Goal: Task Accomplishment & Management: Use online tool/utility

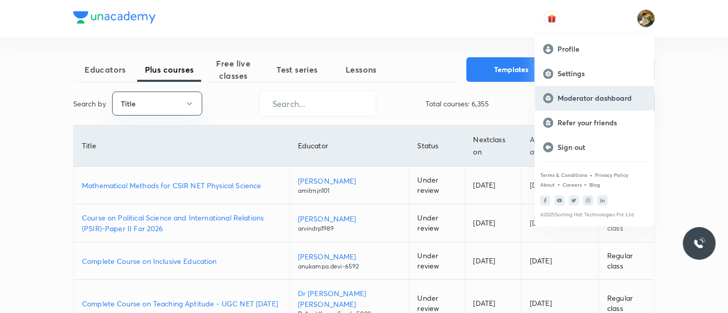
click at [606, 95] on p "Moderator dashboard" at bounding box center [601, 98] width 89 height 9
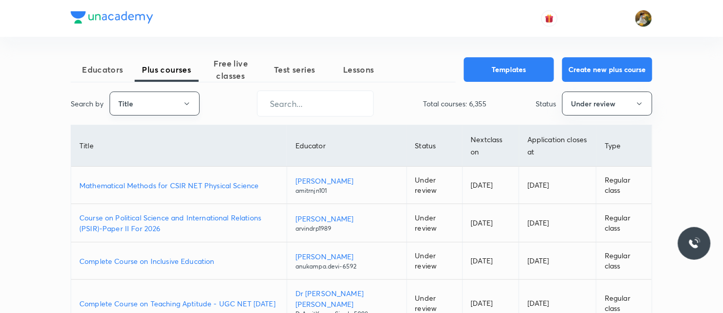
click at [158, 94] on button "Title" at bounding box center [155, 104] width 90 height 24
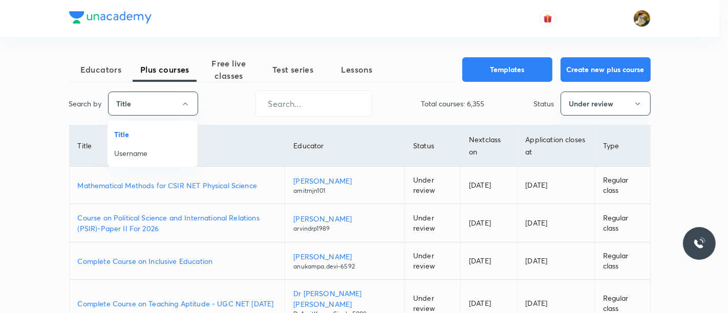
click at [156, 158] on span "Username" at bounding box center [152, 153] width 77 height 11
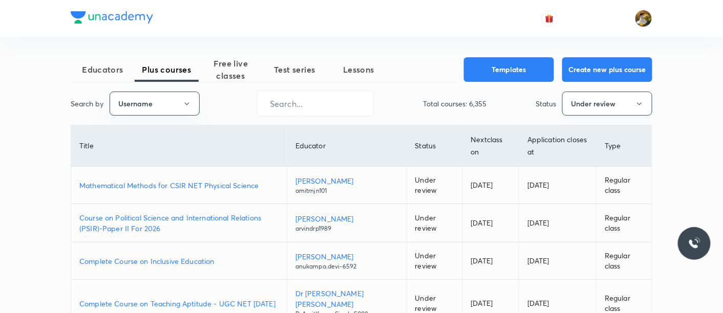
click at [586, 107] on button "Under review" at bounding box center [607, 104] width 90 height 24
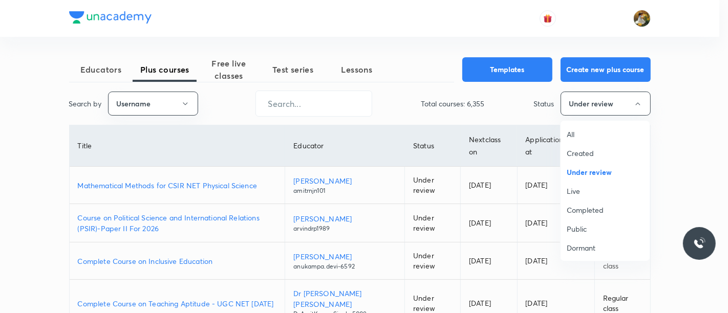
click at [584, 129] on span "All" at bounding box center [604, 134] width 77 height 11
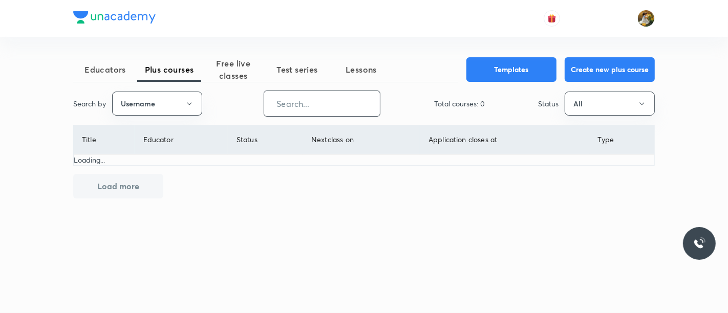
click at [355, 102] on input "text" at bounding box center [322, 104] width 116 height 26
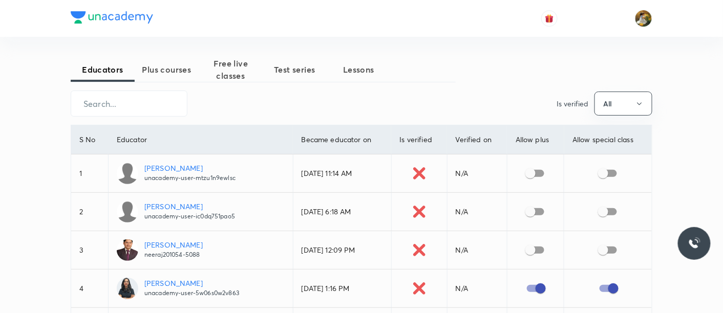
click at [178, 69] on span "Plus courses" at bounding box center [167, 69] width 64 height 12
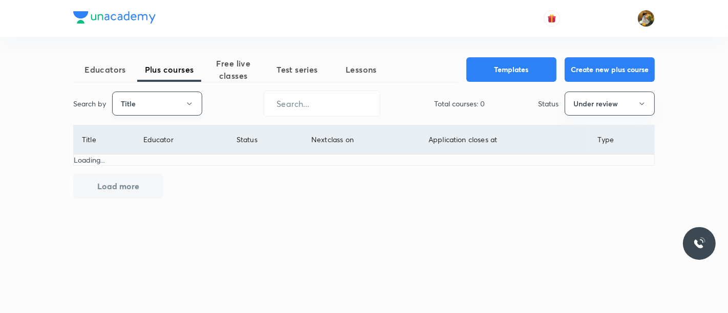
click at [179, 106] on button "Title" at bounding box center [157, 104] width 90 height 24
click at [180, 150] on span "Username" at bounding box center [157, 153] width 77 height 11
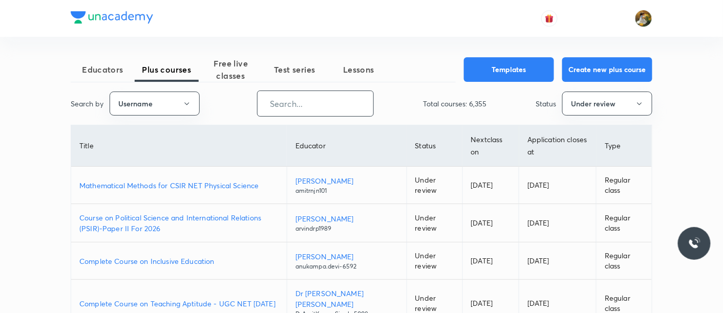
click at [328, 103] on input "text" at bounding box center [315, 104] width 116 height 26
click at [625, 67] on button "Create new plus course" at bounding box center [607, 68] width 90 height 25
click at [634, 108] on button "Under review" at bounding box center [607, 104] width 90 height 24
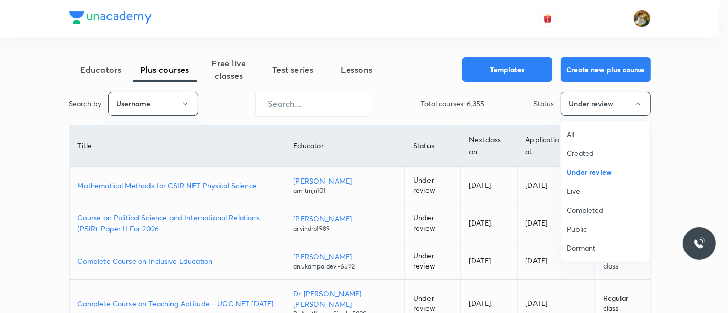
click at [592, 134] on span "All" at bounding box center [604, 134] width 77 height 11
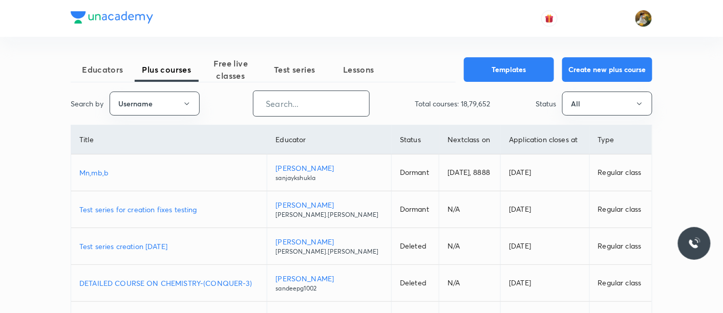
click at [319, 103] on input "text" at bounding box center [311, 104] width 116 height 26
paste input "KiranT-9128"
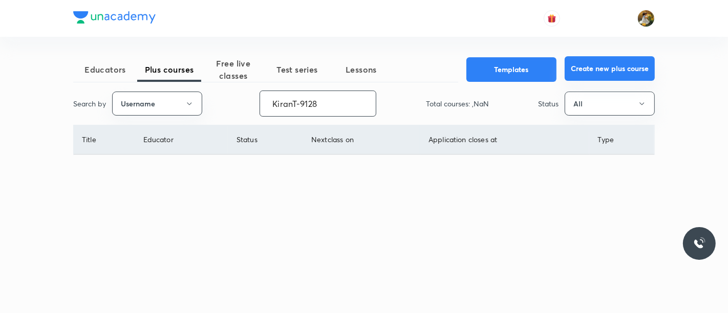
type input "KiranT-9128"
click at [613, 70] on button "Create new plus course" at bounding box center [609, 68] width 90 height 25
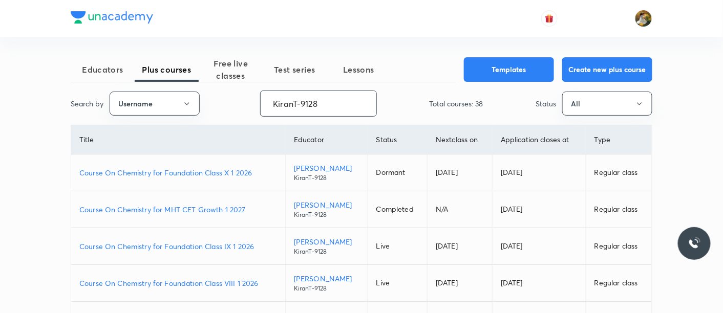
drag, startPoint x: 337, startPoint y: 102, endPoint x: 244, endPoint y: 115, distance: 94.0
click at [244, 115] on div "Search by Username KiranT-9128 ​ Total courses: 38 Status All" at bounding box center [361, 104] width 581 height 26
click at [199, 169] on p "Course On Chemistry for Foundation Class X 1 2026" at bounding box center [178, 172] width 198 height 11
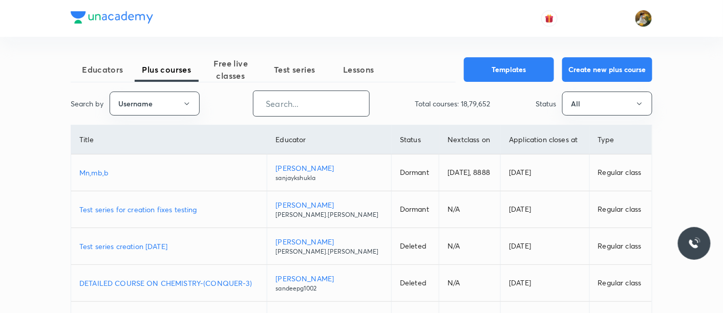
paste input "unacademy-user-hxdjz0zqyzy5"
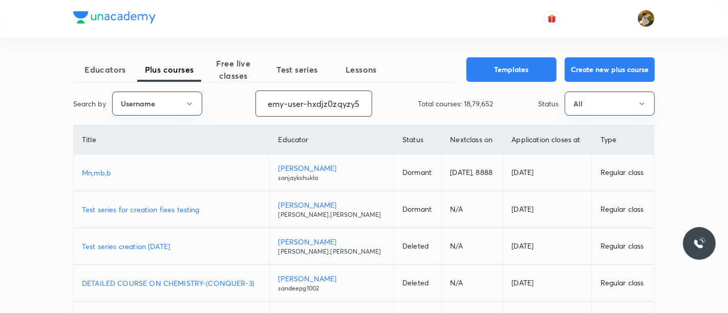
type input "unacademy-user-hxdjz0zqyzy5"
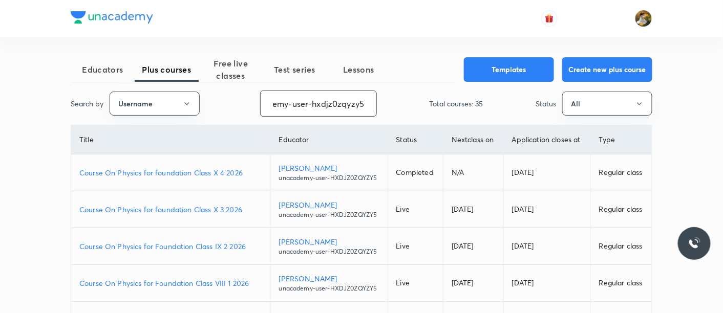
click at [127, 171] on p "Course On Physics for foundation Class X 4 2026" at bounding box center [170, 172] width 183 height 11
click at [601, 64] on button "Create new plus course" at bounding box center [607, 68] width 90 height 25
drag, startPoint x: 270, startPoint y: 104, endPoint x: 404, endPoint y: 114, distance: 134.4
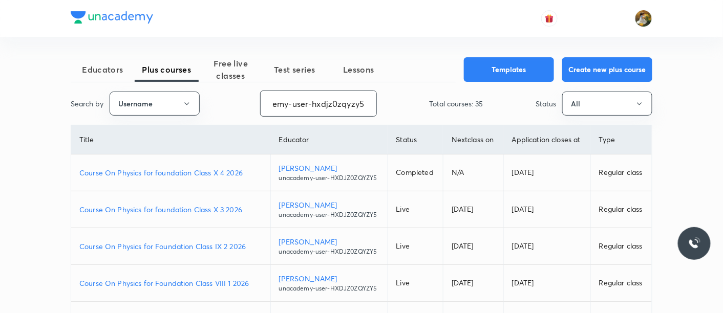
click at [404, 114] on div "Search by Username unacademy-user-hxdjz0zqyzy5 ​ Total courses: 35 Status All" at bounding box center [361, 104] width 581 height 26
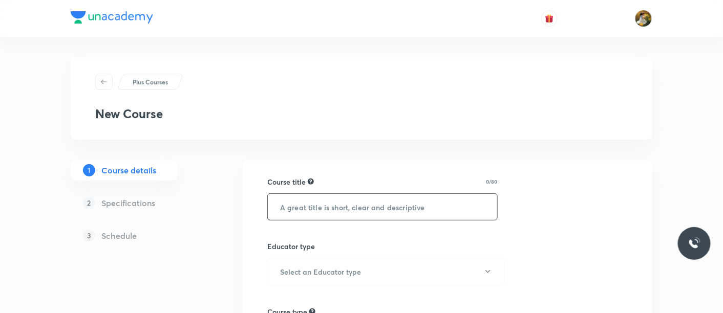
click at [418, 207] on input "text" at bounding box center [382, 207] width 229 height 26
paste input "Course On Mathematics for foundation Class X combine 2026"
drag, startPoint x: 341, startPoint y: 205, endPoint x: 291, endPoint y: 203, distance: 50.7
click at [291, 203] on input "Course On Mathematics for foundation Class X combine 2026" at bounding box center [382, 207] width 229 height 26
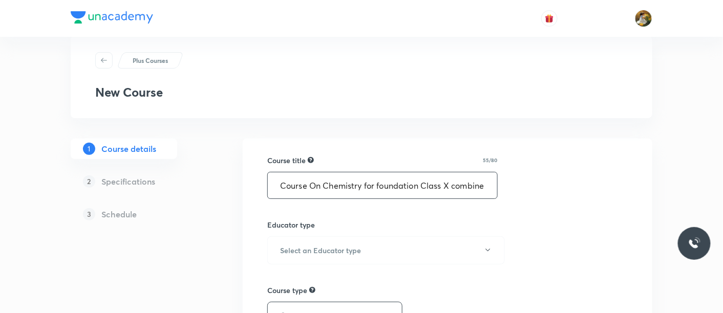
scroll to position [57, 0]
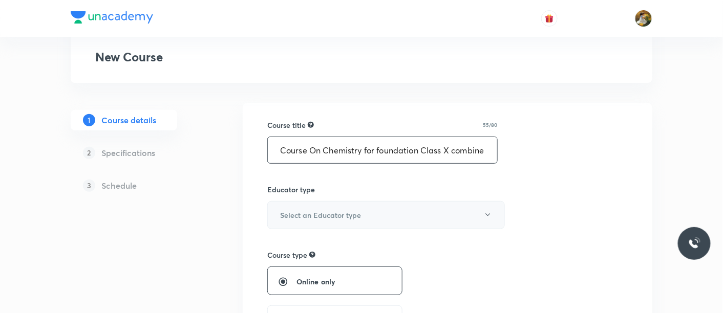
type input "Course On Chemistry for foundation Class X combine 2026"
click at [399, 220] on button "Select an Educator type" at bounding box center [385, 215] width 237 height 28
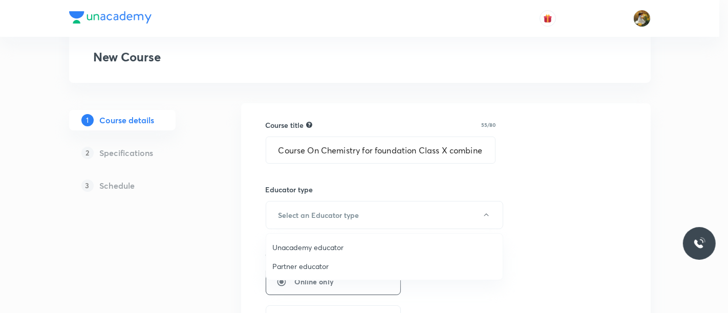
click at [378, 205] on div at bounding box center [364, 156] width 728 height 313
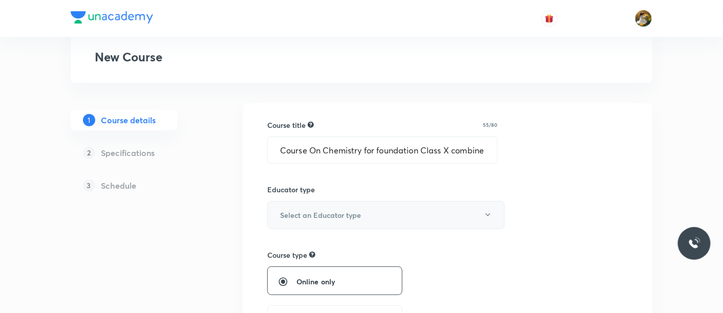
click at [369, 212] on button "Select an Educator type" at bounding box center [385, 215] width 237 height 28
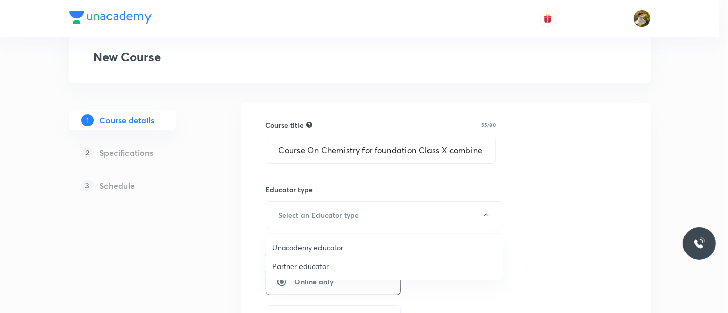
click at [330, 243] on span "Unacademy educator" at bounding box center [384, 247] width 224 height 11
radio input "false"
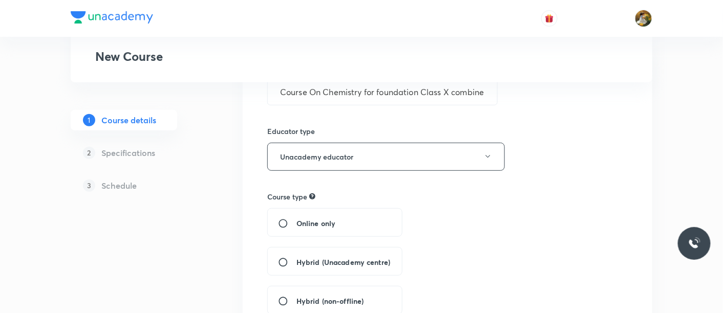
scroll to position [170, 0]
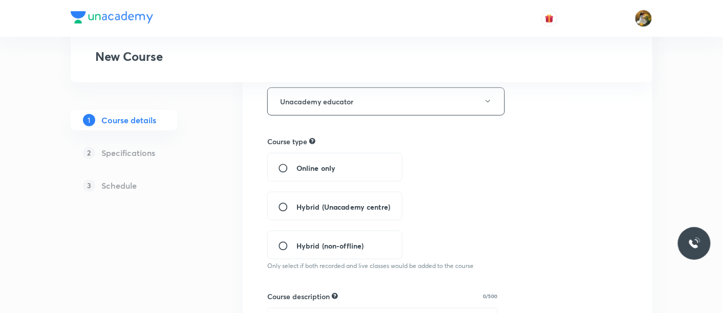
click at [341, 209] on span "Hybrid (Unacademy centre)" at bounding box center [343, 207] width 94 height 11
click at [296, 209] on input "Hybrid (Unacademy centre)" at bounding box center [287, 207] width 18 height 10
radio input "true"
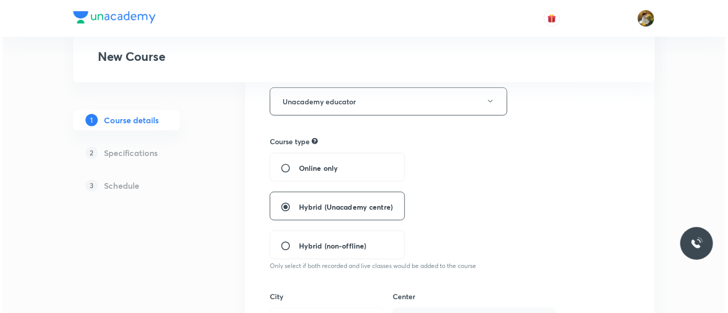
scroll to position [227, 0]
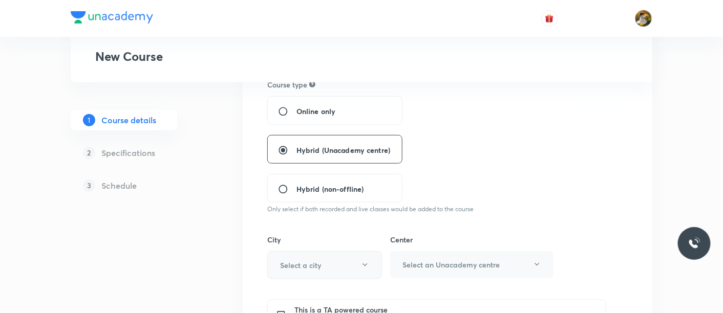
click at [343, 269] on button "Select a city" at bounding box center [324, 265] width 115 height 28
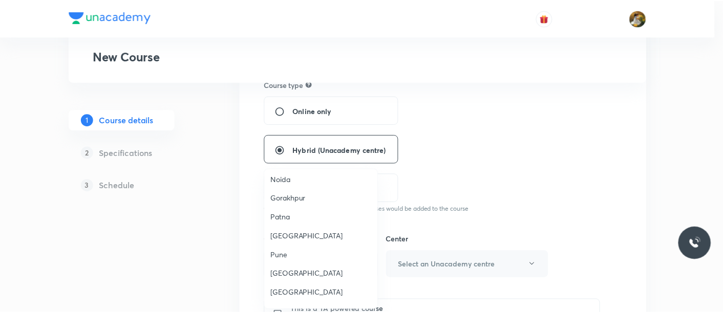
scroll to position [776, 0]
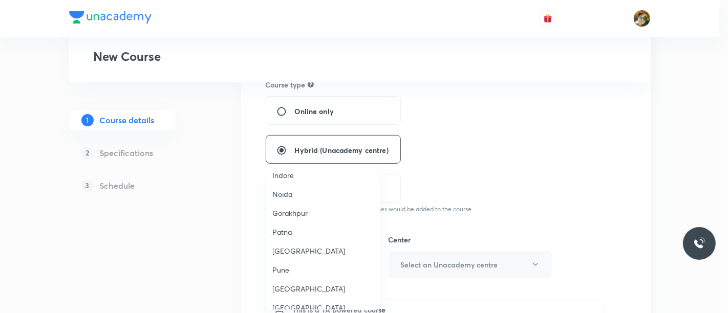
click at [270, 260] on li "Pune" at bounding box center [323, 269] width 114 height 19
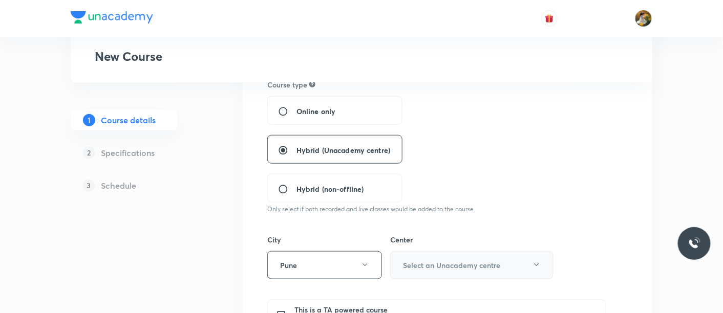
click at [473, 256] on button "Select an Unacademy centre" at bounding box center [471, 265] width 163 height 28
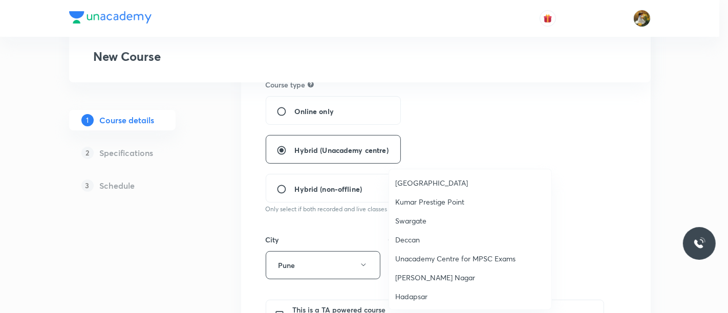
click at [445, 183] on span "[GEOGRAPHIC_DATA]" at bounding box center [470, 183] width 150 height 11
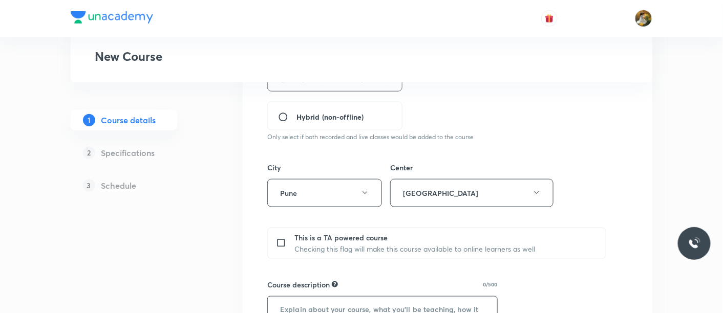
scroll to position [398, 0]
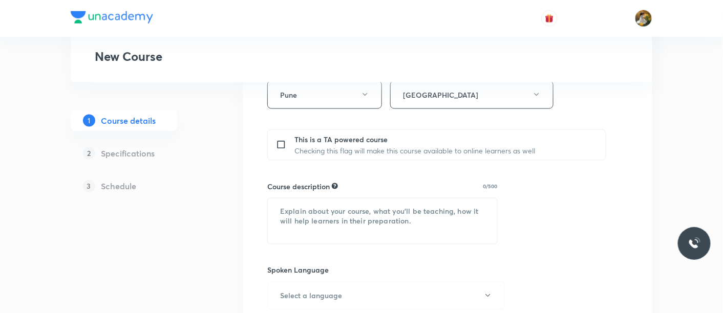
click at [376, 141] on p "This is a TA powered course" at bounding box center [414, 139] width 241 height 11
click at [376, 218] on textarea at bounding box center [382, 222] width 229 height 46
paste textarea ""In this course, Kiran Tijore will provide in-depth knowledge of Chemistry. The…"
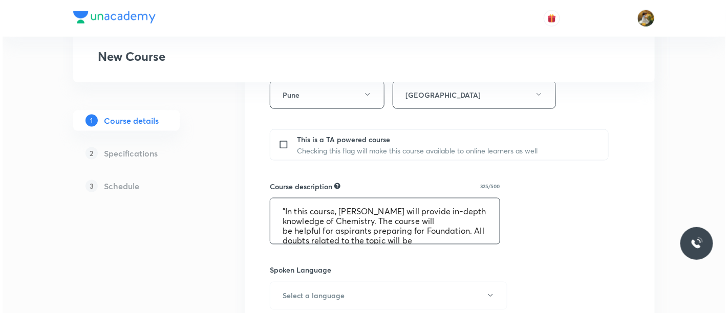
scroll to position [31, 0]
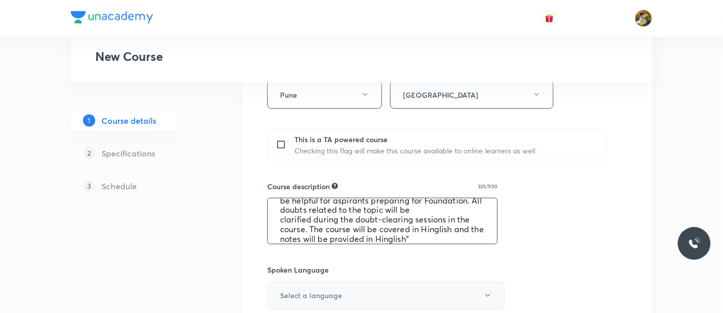
type textarea ""In this course, Kiran Tijore will provide in-depth knowledge of Chemistry. The…"
click at [359, 289] on button "Select a language" at bounding box center [385, 296] width 237 height 28
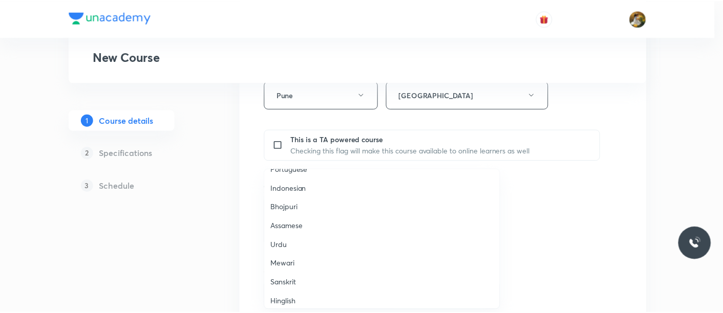
scroll to position [302, 0]
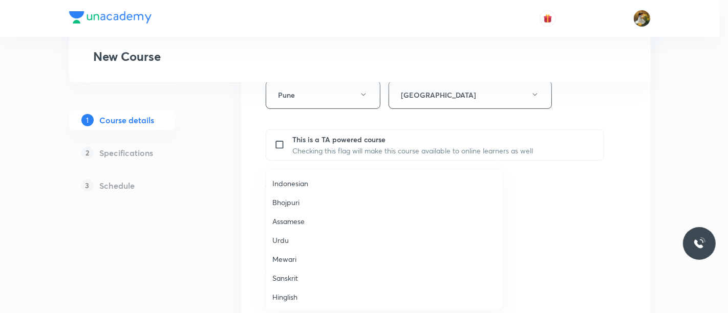
click at [294, 298] on span "Hinglish" at bounding box center [384, 297] width 224 height 11
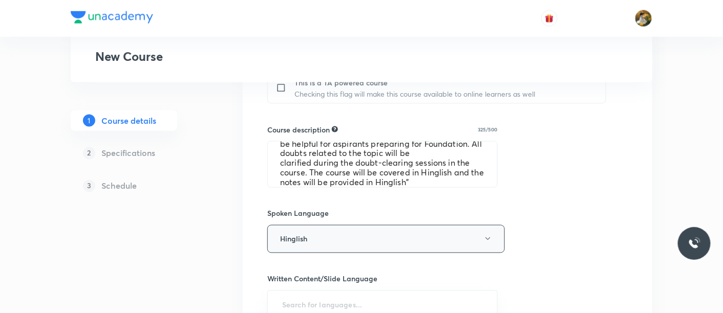
scroll to position [569, 0]
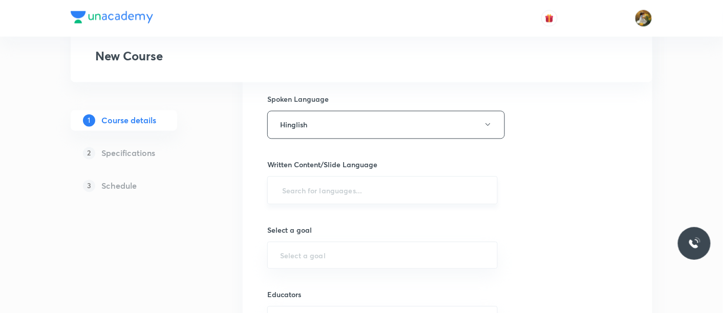
click at [394, 186] on input "text" at bounding box center [382, 190] width 205 height 19
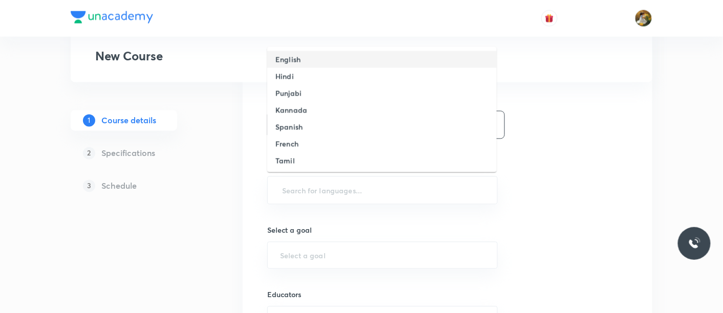
click at [338, 54] on li "English" at bounding box center [381, 59] width 229 height 17
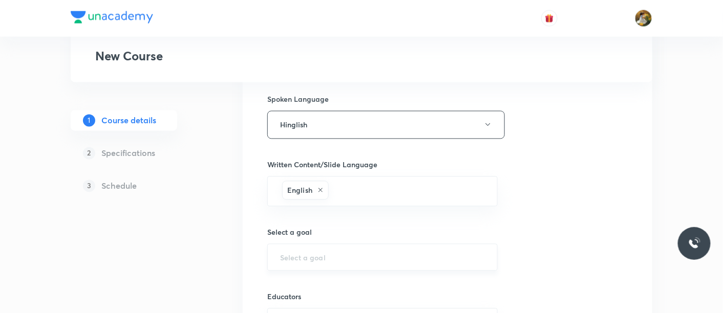
click at [394, 255] on input "text" at bounding box center [382, 258] width 205 height 10
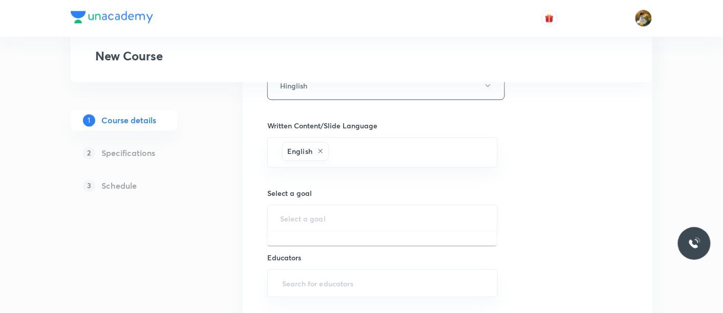
scroll to position [625, 0]
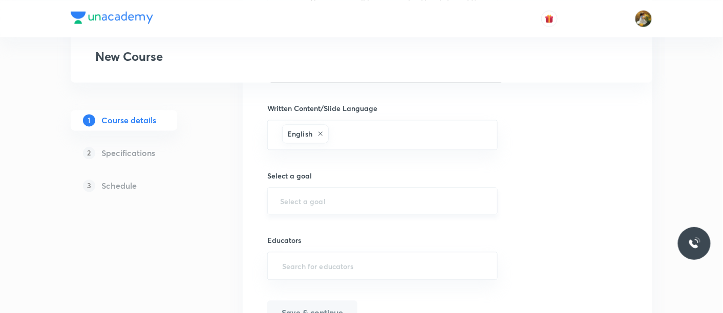
click at [422, 203] on input "text" at bounding box center [382, 201] width 205 height 10
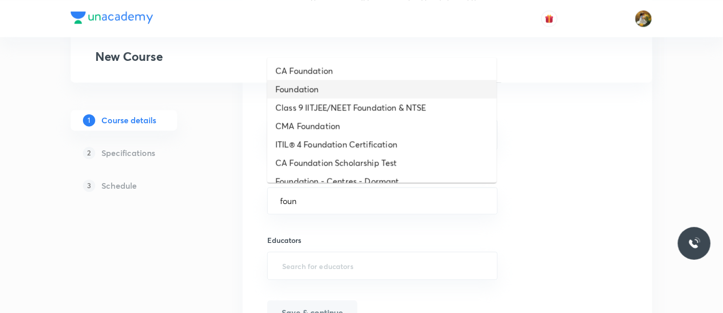
click at [316, 91] on li "Foundation" at bounding box center [381, 89] width 229 height 18
type input "Foundation"
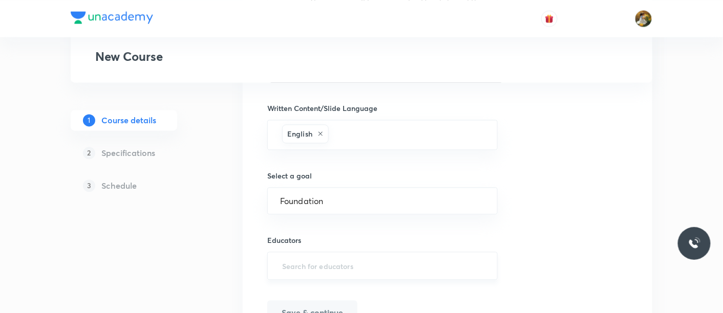
click at [353, 257] on input "text" at bounding box center [382, 265] width 205 height 19
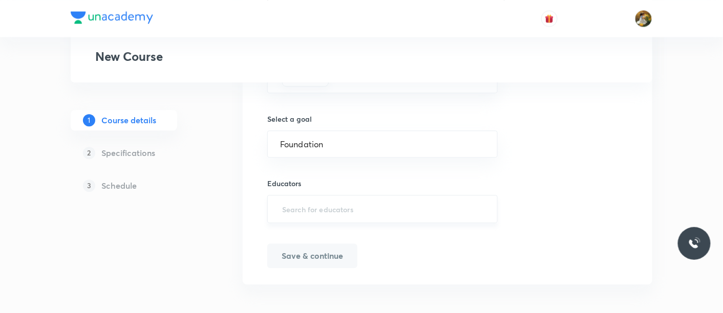
click at [415, 205] on input "text" at bounding box center [382, 209] width 205 height 19
click at [355, 209] on input "text" at bounding box center [382, 209] width 205 height 19
paste input "KiranT-9128"
type input "KiranT-9128"
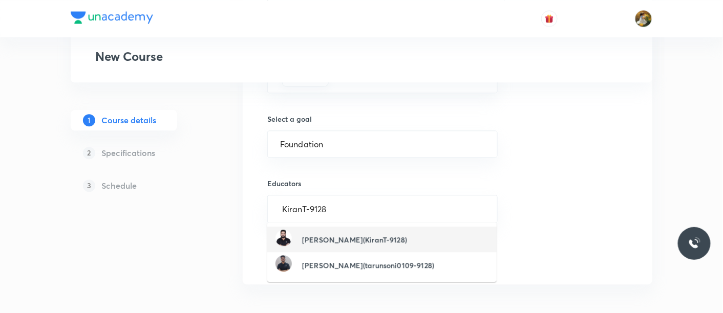
click at [359, 232] on div "Kiran Tijore(KiranT-9128)" at bounding box center [341, 239] width 132 height 19
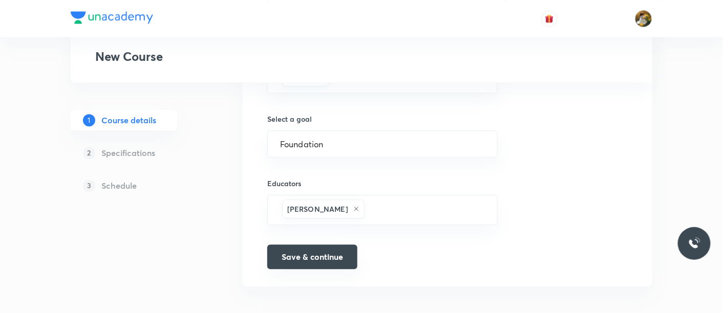
click at [333, 258] on button "Save & continue" at bounding box center [312, 257] width 90 height 25
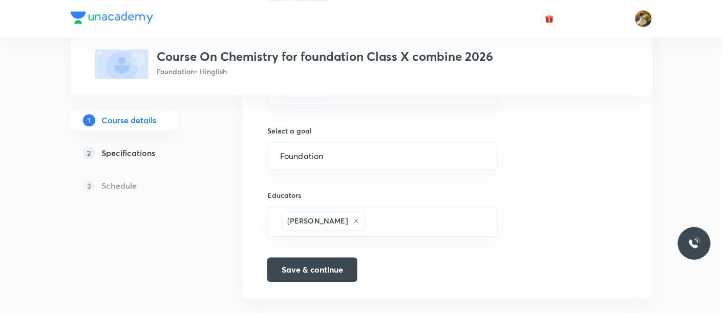
scroll to position [695, 0]
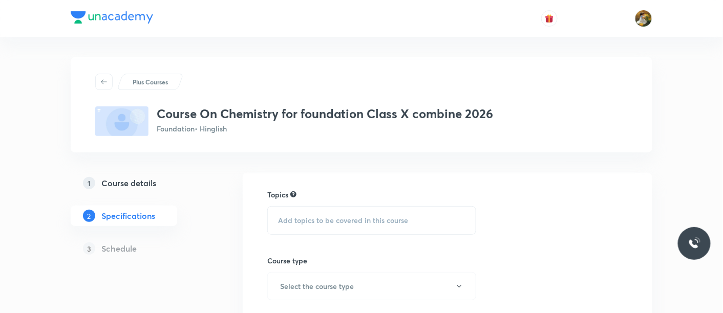
click at [409, 220] on div "Add topics to be covered in this course" at bounding box center [371, 220] width 209 height 29
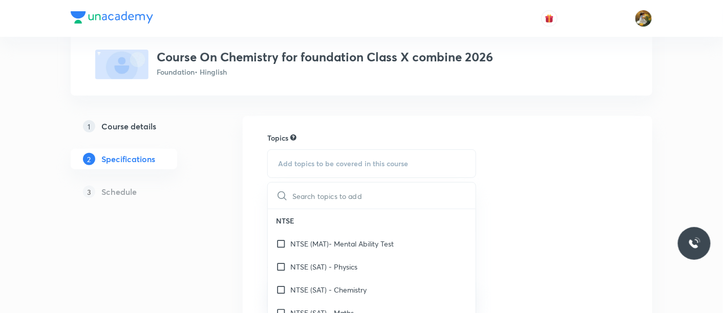
click at [412, 156] on div "Add topics to be covered in this course" at bounding box center [371, 163] width 209 height 29
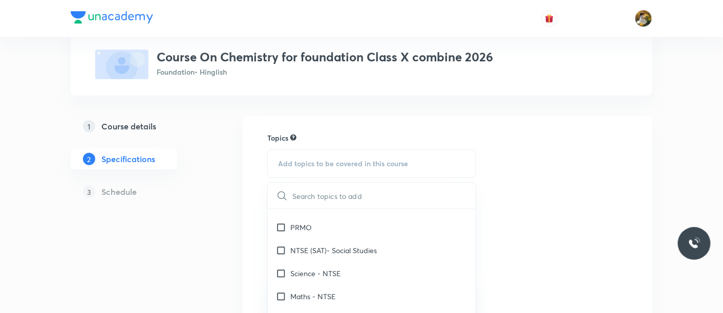
scroll to position [170, 0]
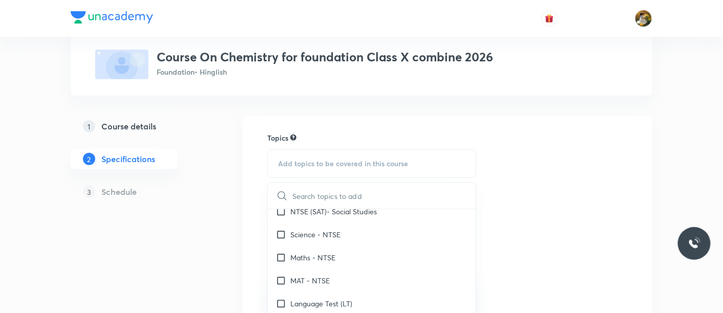
click at [413, 164] on div "Add topics to be covered in this course" at bounding box center [371, 163] width 209 height 29
click at [519, 213] on div "Topics Add topics to be covered in this course ​ NTSE NTSE (MAT)- Mental Abilit…" at bounding box center [447, 302] width 360 height 339
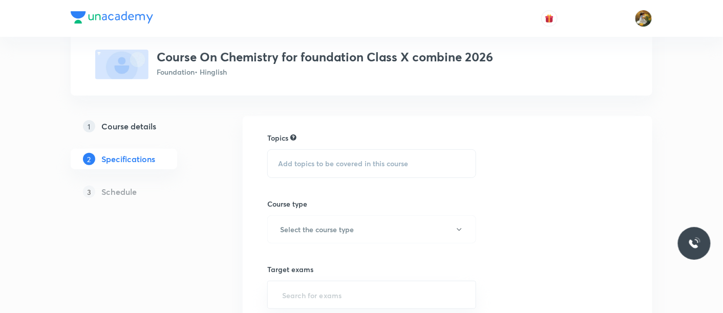
click at [368, 164] on span "Add topics to be covered in this course" at bounding box center [343, 164] width 130 height 8
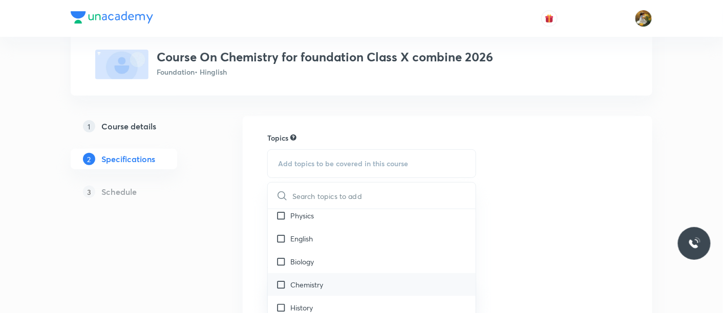
click at [369, 277] on div "Chemistry" at bounding box center [372, 284] width 208 height 23
checkbox input "true"
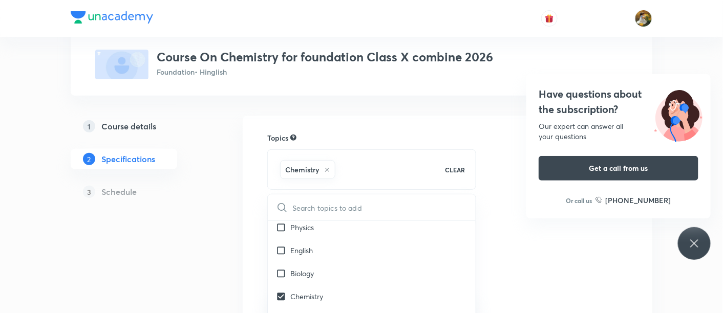
click at [504, 255] on div "Topics Chemistry CLEAR ​ NTSE NTSE (MAT)- Mental Ability Test NTSE (SAT) - Phys…" at bounding box center [447, 308] width 360 height 351
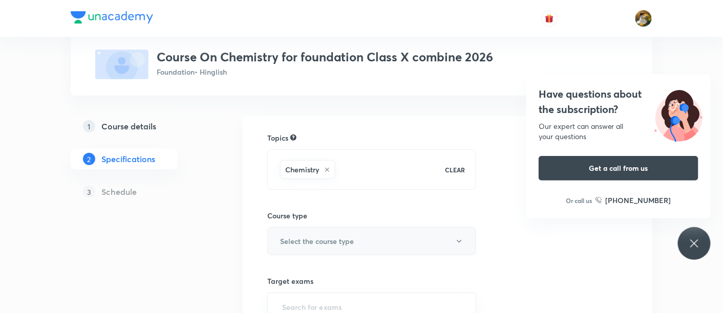
click at [336, 246] on button "Select the course type" at bounding box center [371, 241] width 209 height 28
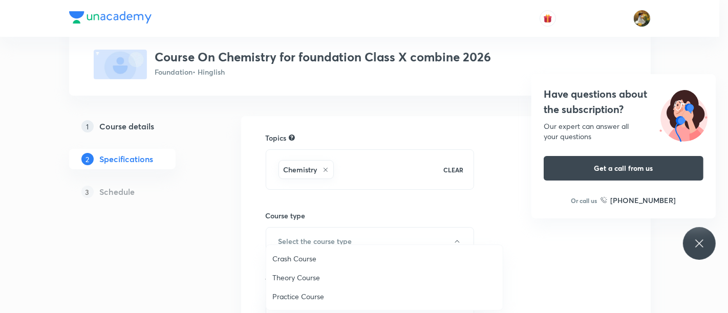
click at [314, 278] on span "Theory Course" at bounding box center [384, 277] width 224 height 11
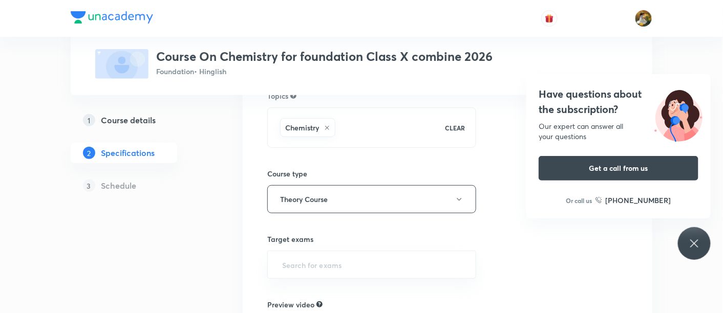
scroll to position [114, 0]
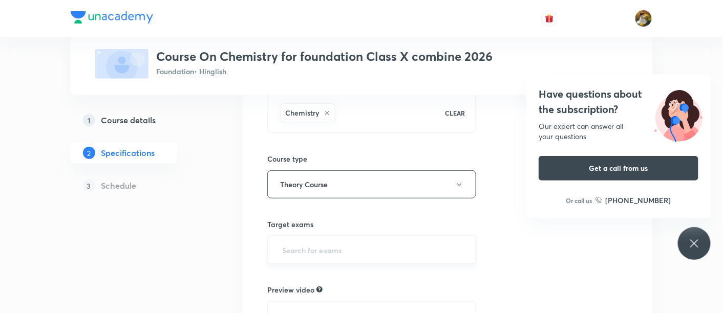
click at [354, 250] on input "text" at bounding box center [371, 250] width 183 height 19
click at [366, 249] on input "text" at bounding box center [371, 250] width 183 height 19
click at [365, 244] on input "2026" at bounding box center [371, 250] width 183 height 19
type input "2"
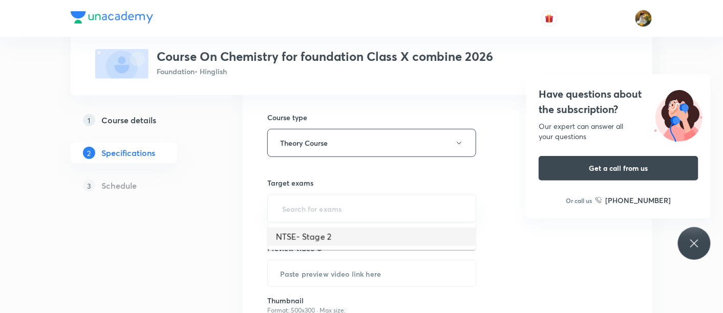
scroll to position [170, 0]
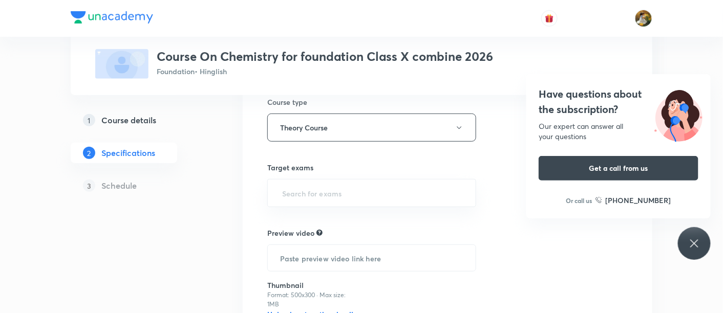
click at [536, 224] on div "Topics Chemistry CLEAR Course type Theory Course Target exams ​ Preview video ​…" at bounding box center [447, 194] width 360 height 351
click at [697, 241] on icon at bounding box center [694, 243] width 8 height 8
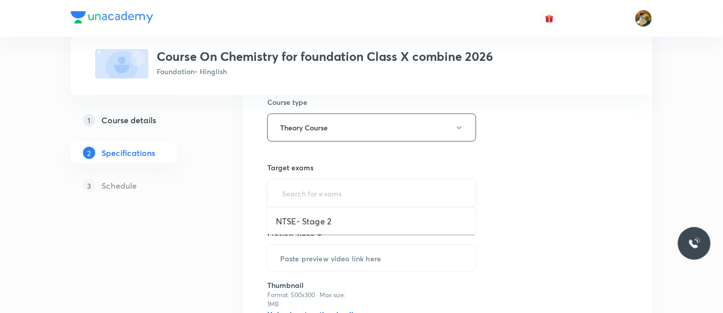
click at [422, 187] on input "text" at bounding box center [371, 193] width 183 height 19
click at [522, 224] on div "Topics Chemistry CLEAR Course type Theory Course Target exams ​ Preview video ​…" at bounding box center [447, 194] width 360 height 351
click at [357, 198] on input "text" at bounding box center [371, 193] width 183 height 19
click at [353, 179] on div "​" at bounding box center [371, 193] width 209 height 28
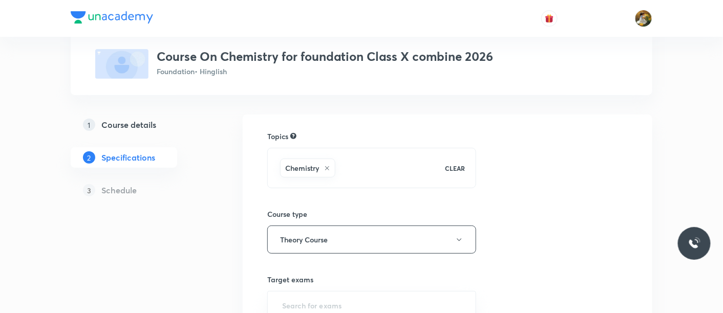
scroll to position [227, 0]
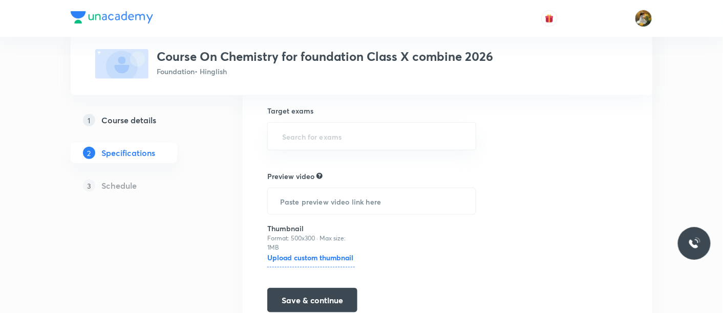
drag, startPoint x: 512, startPoint y: 231, endPoint x: 500, endPoint y: 234, distance: 12.7
click at [514, 232] on div "Topics Chemistry CLEAR Course type Theory Course Target exams ​ Preview video ​…" at bounding box center [447, 137] width 360 height 351
click at [332, 203] on input "text" at bounding box center [372, 201] width 208 height 26
click at [554, 248] on div "Topics Chemistry CLEAR Course type Theory Course Target exams ​ Preview video ​…" at bounding box center [447, 137] width 360 height 351
click at [369, 132] on input "text" at bounding box center [371, 136] width 183 height 19
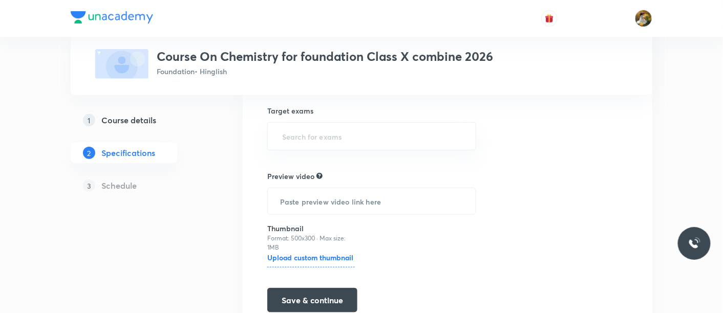
click at [588, 179] on div "Topics Chemistry CLEAR Course type Theory Course Target exams ​ Preview video ​…" at bounding box center [447, 137] width 360 height 351
click at [428, 133] on input "text" at bounding box center [371, 136] width 183 height 19
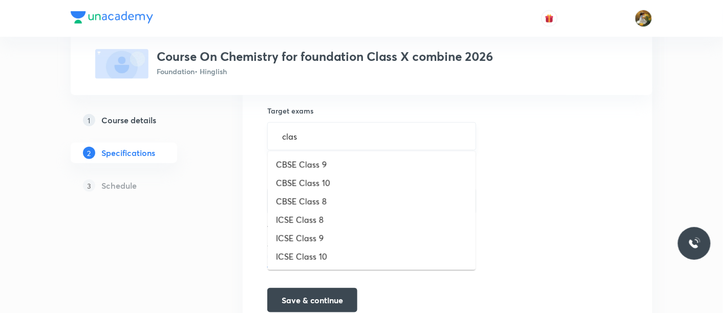
type input "class"
click at [373, 183] on li "CBSE Class 10" at bounding box center [372, 183] width 208 height 18
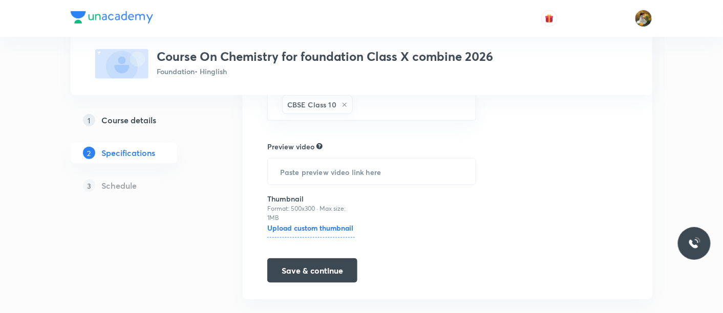
scroll to position [275, 0]
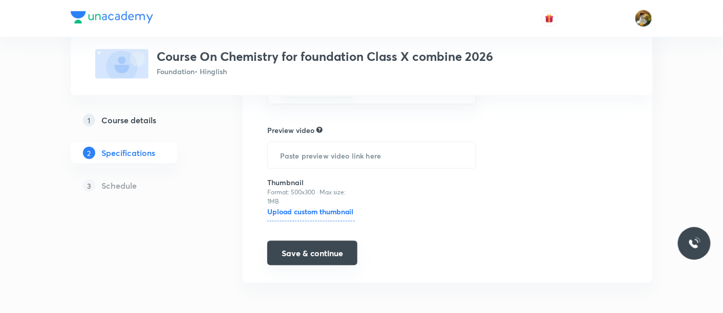
click at [313, 247] on button "Save & continue" at bounding box center [312, 253] width 90 height 25
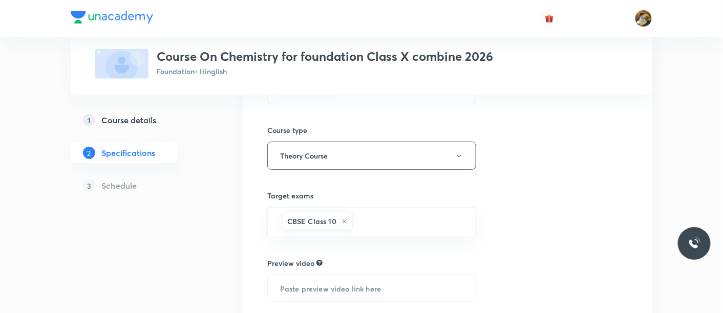
scroll to position [48, 0]
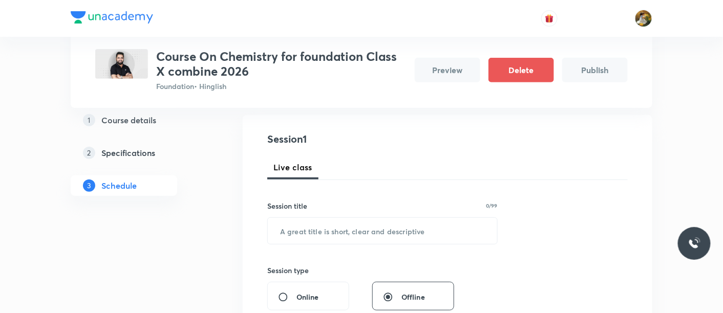
scroll to position [114, 0]
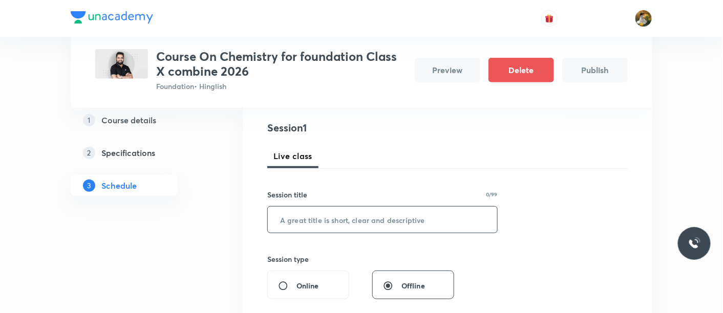
click at [391, 226] on input "text" at bounding box center [382, 220] width 229 height 26
click at [426, 218] on input "text" at bounding box center [382, 220] width 229 height 26
paste input "Carbon and its Compounds"
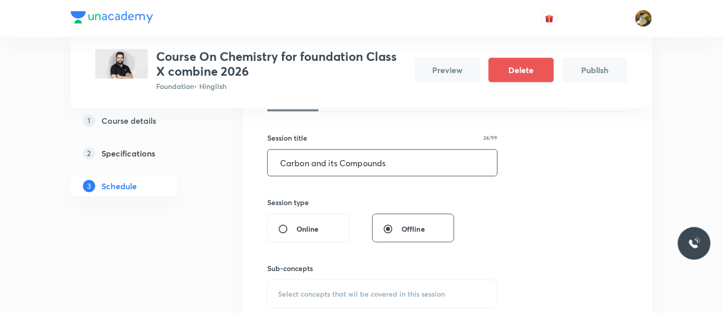
type input "Carbon and its Compounds"
click at [343, 284] on div "Select concepts that wil be covered in this session" at bounding box center [382, 294] width 230 height 29
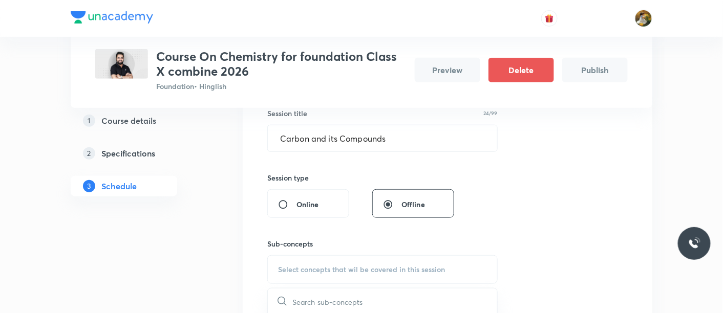
click at [346, 292] on input "text" at bounding box center [394, 302] width 205 height 26
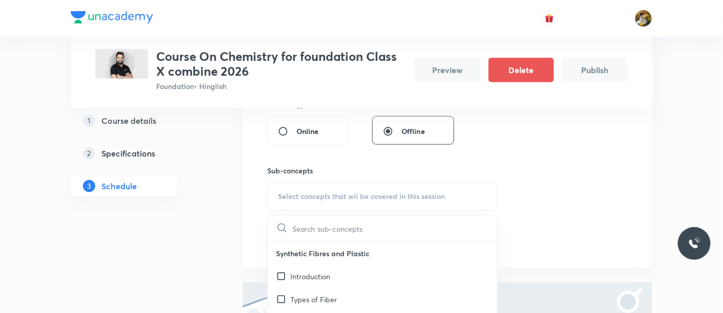
scroll to position [309, 0]
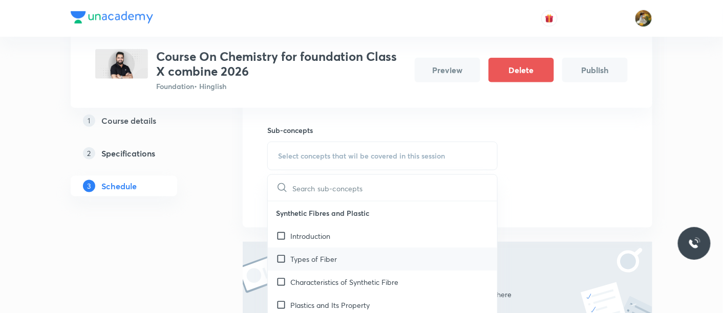
click at [370, 248] on div "Types of Fiber" at bounding box center [382, 259] width 229 height 23
checkbox input "true"
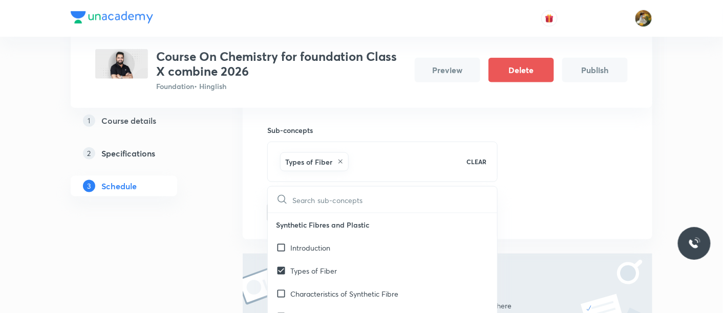
click at [524, 178] on div "Session 1 Live class Session title 24/99 Carbon and its Compounds ​ Session typ…" at bounding box center [447, 74] width 360 height 298
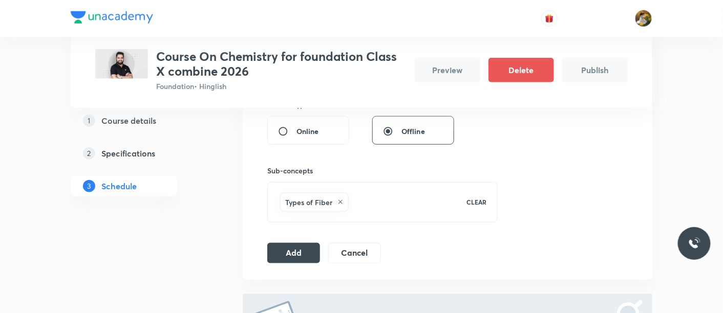
scroll to position [252, 0]
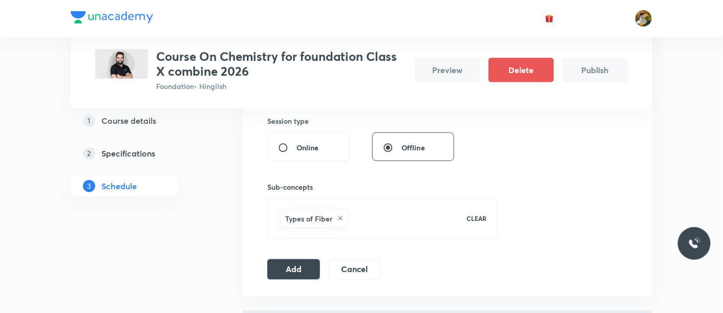
click at [340, 215] on icon at bounding box center [340, 218] width 6 height 6
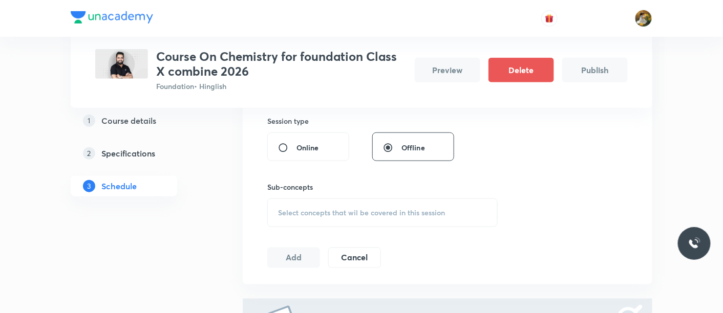
click at [403, 213] on span "Select concepts that wil be covered in this session" at bounding box center [361, 213] width 167 height 8
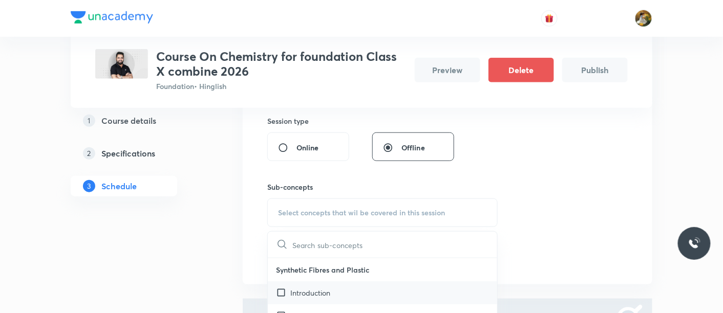
click at [333, 287] on div "Introduction" at bounding box center [382, 292] width 229 height 23
checkbox input "true"
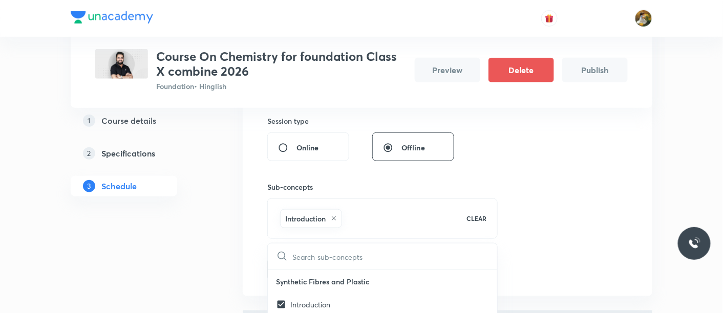
click at [522, 211] on div "Session 1 Live class Session title 24/99 Carbon and its Compounds ​ Session typ…" at bounding box center [447, 131] width 360 height 298
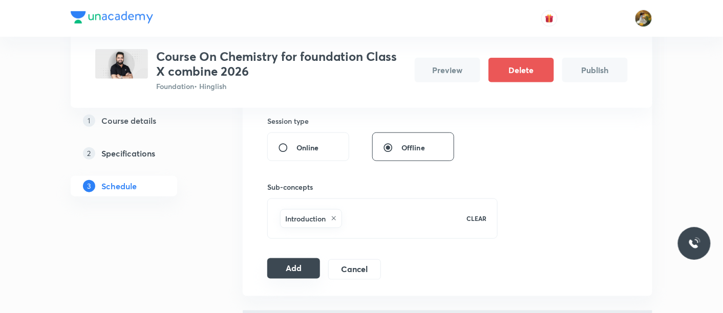
click at [286, 267] on button "Add" at bounding box center [293, 268] width 53 height 20
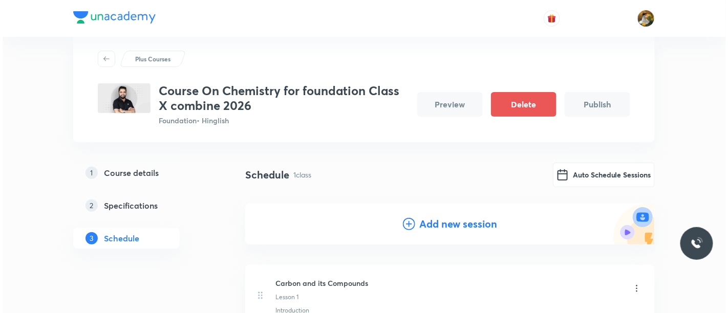
scroll to position [12, 0]
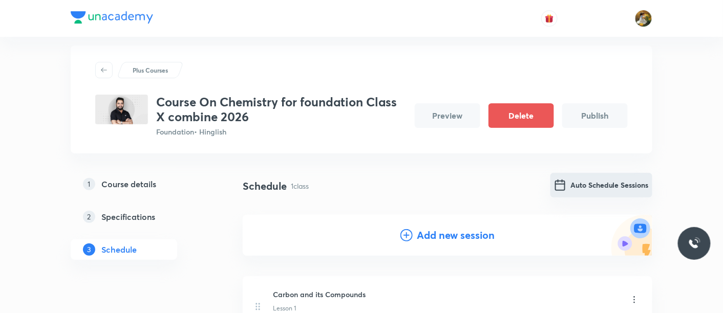
click at [604, 187] on button "Auto Schedule Sessions" at bounding box center [601, 185] width 102 height 25
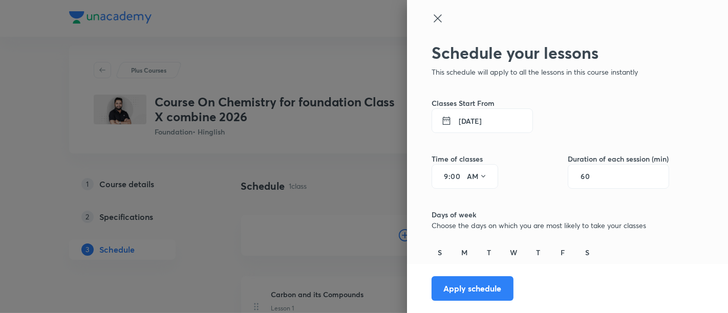
click at [484, 122] on button "30 Aug 2025" at bounding box center [481, 120] width 101 height 25
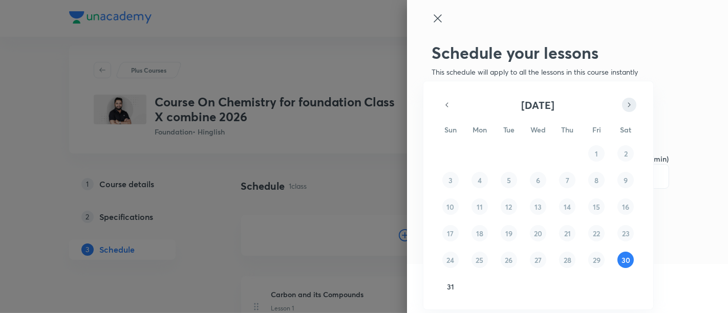
click at [629, 106] on icon "button" at bounding box center [629, 105] width 8 height 12
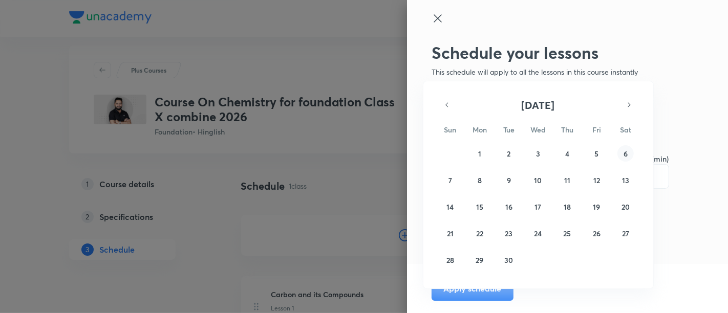
click at [623, 149] on abbr "6" at bounding box center [625, 154] width 4 height 10
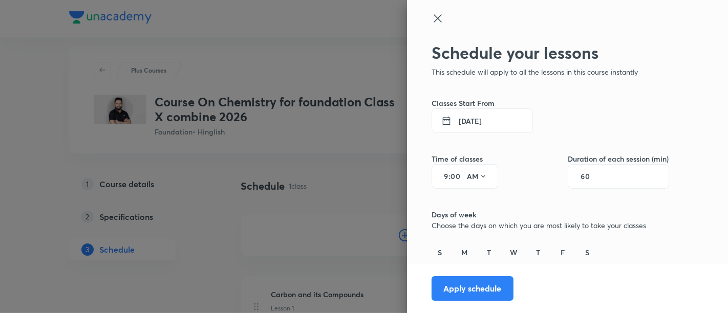
click at [438, 252] on h6 "S" at bounding box center [440, 252] width 4 height 11
click at [463, 179] on button "AM" at bounding box center [477, 176] width 29 height 16
click at [469, 178] on div at bounding box center [364, 156] width 728 height 313
click at [479, 173] on icon at bounding box center [483, 176] width 8 height 8
click at [471, 203] on div "PM" at bounding box center [468, 202] width 37 height 25
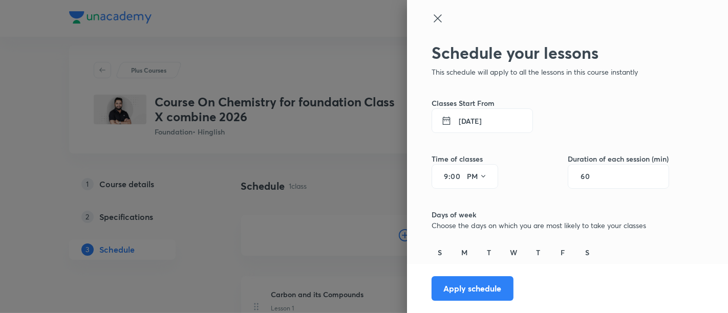
click at [606, 179] on div "60" at bounding box center [617, 176] width 101 height 25
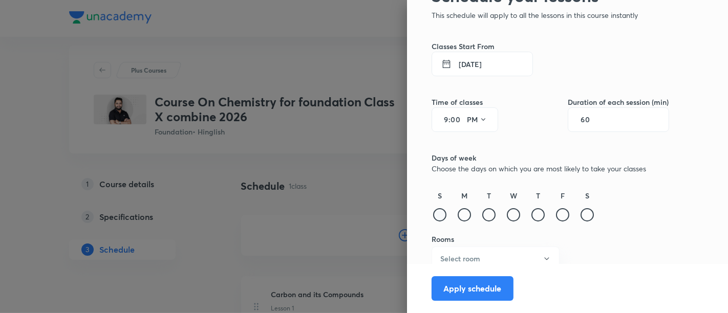
click at [433, 212] on div at bounding box center [439, 214] width 13 height 13
click at [457, 213] on div at bounding box center [463, 214] width 13 height 13
click at [482, 216] on div at bounding box center [488, 214] width 13 height 13
click at [507, 217] on div at bounding box center [513, 214] width 13 height 13
click at [531, 221] on div at bounding box center [537, 214] width 13 height 13
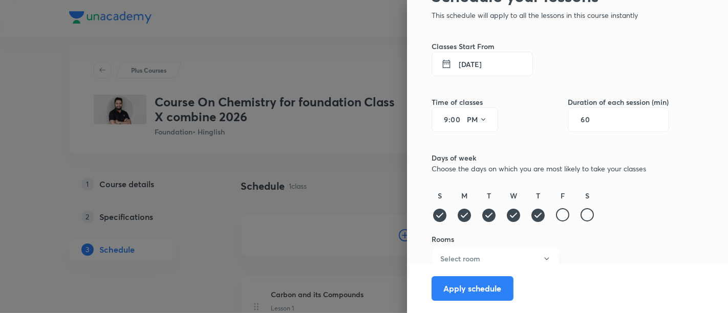
click at [562, 217] on div "S M T W T F S" at bounding box center [549, 206] width 237 height 33
click at [580, 213] on div at bounding box center [586, 214] width 13 height 13
click at [556, 212] on div at bounding box center [562, 214] width 13 height 13
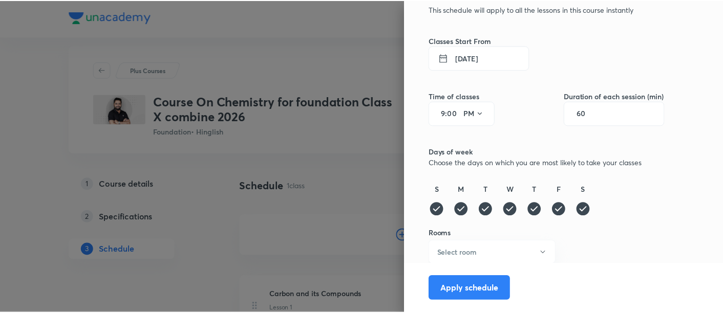
scroll to position [65, 0]
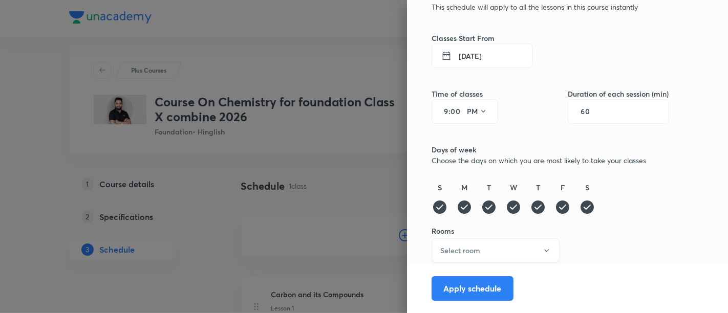
click at [495, 252] on button "Select room" at bounding box center [495, 250] width 128 height 24
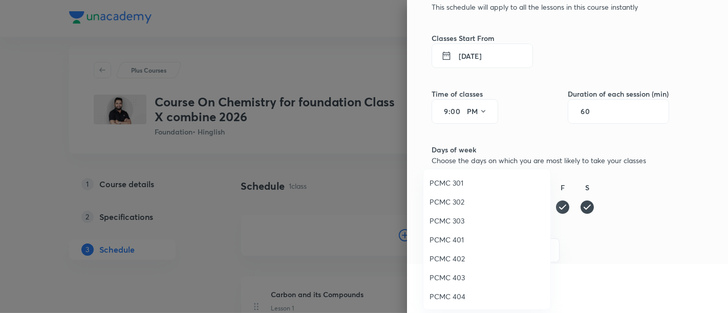
click at [464, 277] on span "PCMC 403" at bounding box center [486, 277] width 115 height 11
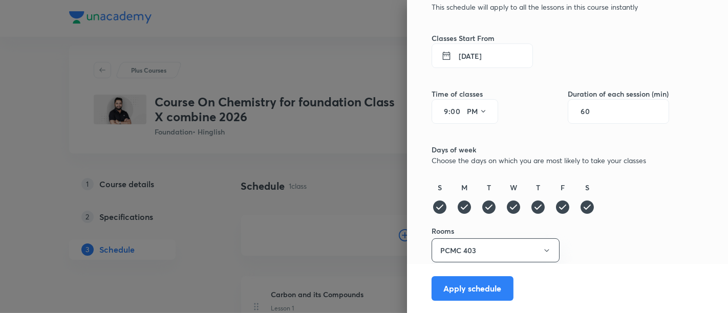
click at [453, 289] on button "Apply schedule" at bounding box center [472, 287] width 82 height 25
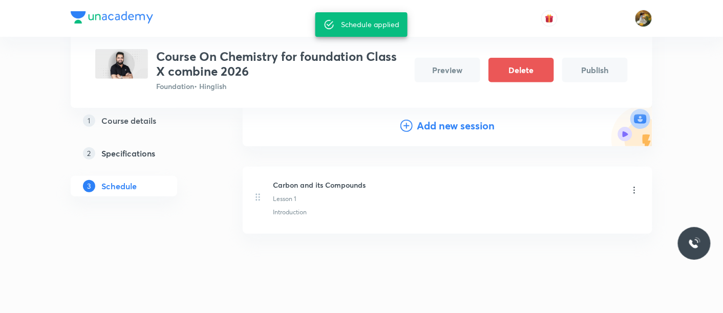
scroll to position [80, 0]
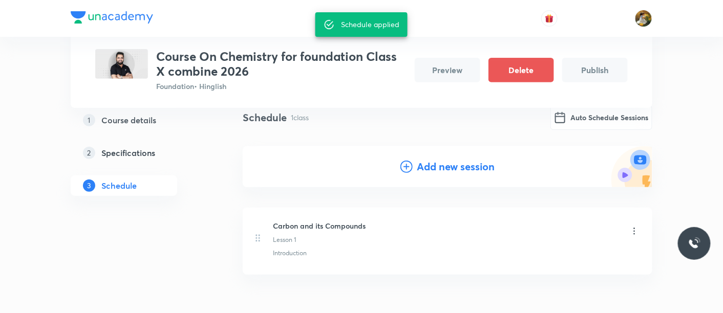
click at [636, 231] on icon at bounding box center [634, 231] width 10 height 10
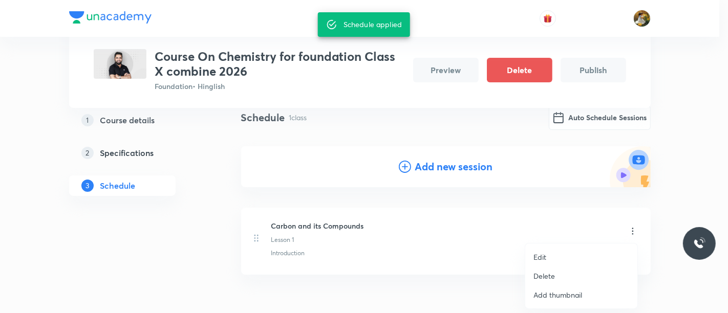
click at [565, 254] on li "Edit" at bounding box center [581, 257] width 112 height 19
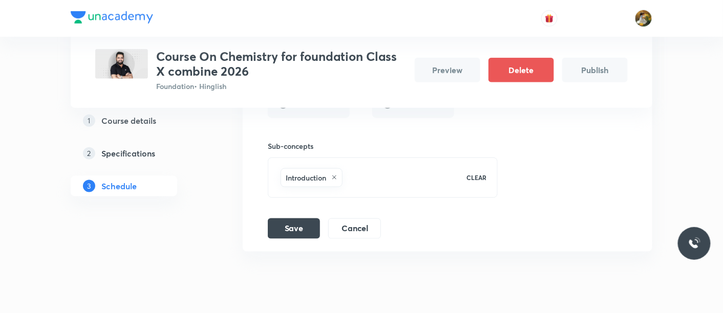
scroll to position [278, 0]
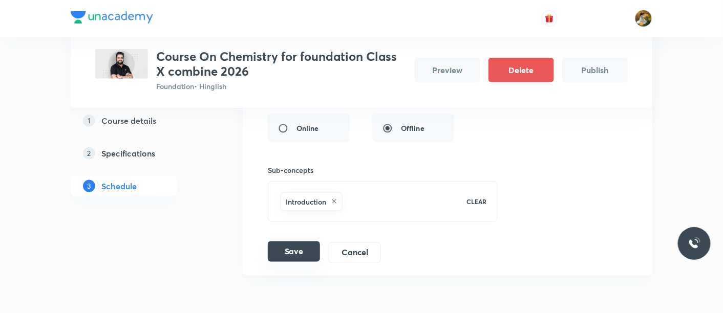
click at [279, 251] on button "Save" at bounding box center [294, 252] width 52 height 20
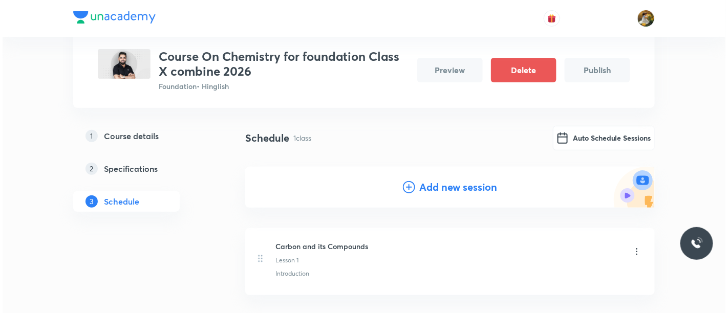
scroll to position [0, 0]
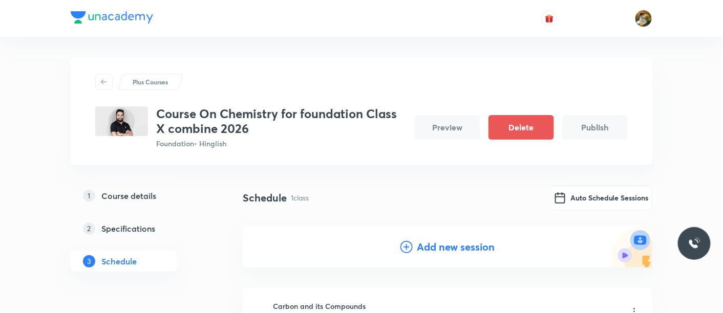
click at [601, 127] on button "Publish" at bounding box center [594, 127] width 65 height 25
click at [614, 199] on button "Auto Schedule Sessions" at bounding box center [601, 197] width 102 height 25
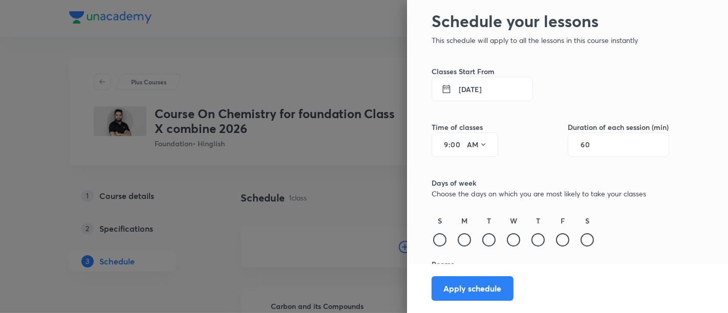
scroll to position [65, 0]
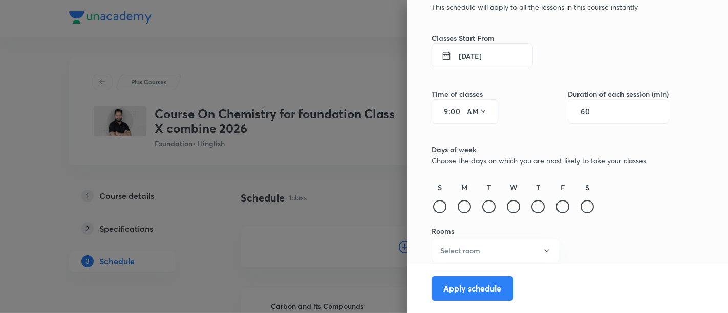
click at [498, 55] on button "30 Aug 2025" at bounding box center [481, 55] width 101 height 25
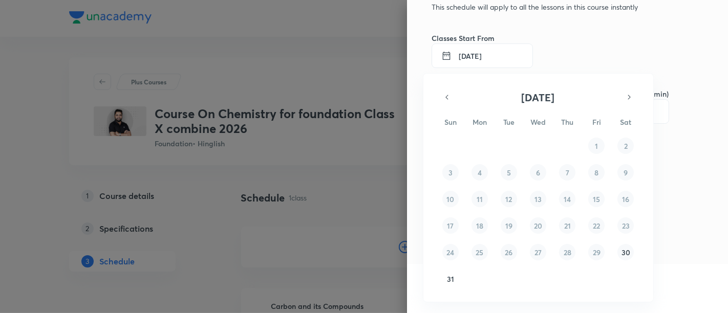
click at [631, 251] on button "30" at bounding box center [625, 252] width 16 height 16
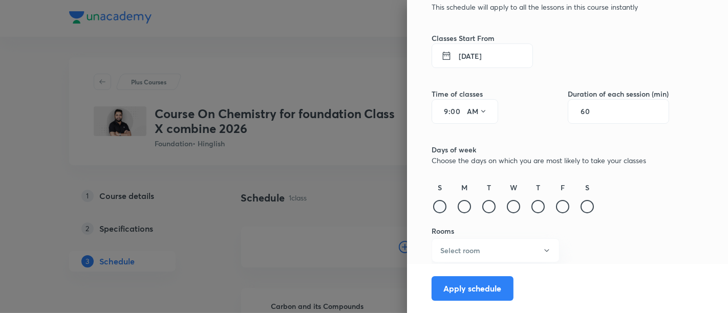
click at [433, 206] on div at bounding box center [439, 206] width 13 height 13
drag, startPoint x: 451, startPoint y: 208, endPoint x: 472, endPoint y: 209, distance: 20.5
click at [457, 208] on div at bounding box center [463, 206] width 13 height 13
click at [482, 211] on div at bounding box center [488, 206] width 13 height 13
click at [511, 209] on div "W" at bounding box center [513, 198] width 16 height 33
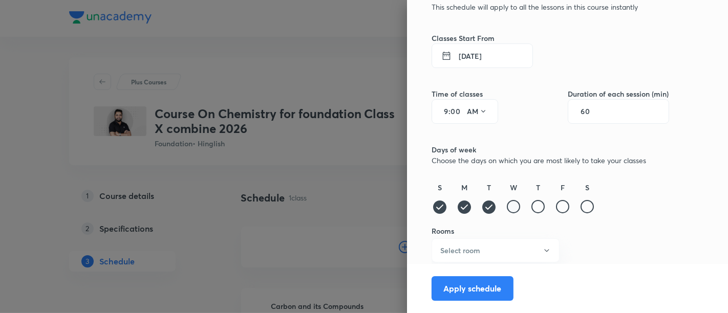
click at [507, 206] on div at bounding box center [513, 206] width 13 height 13
click at [532, 207] on div at bounding box center [537, 206] width 13 height 13
drag, startPoint x: 556, startPoint y: 207, endPoint x: 562, endPoint y: 209, distance: 6.7
click at [557, 208] on div at bounding box center [562, 206] width 13 height 13
click at [580, 210] on div at bounding box center [586, 206] width 13 height 13
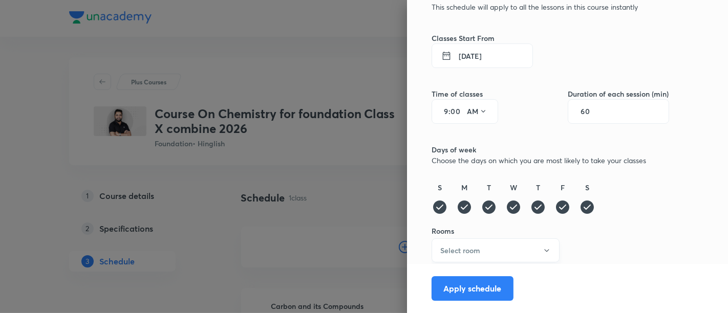
click at [522, 246] on button "Select room" at bounding box center [495, 250] width 128 height 24
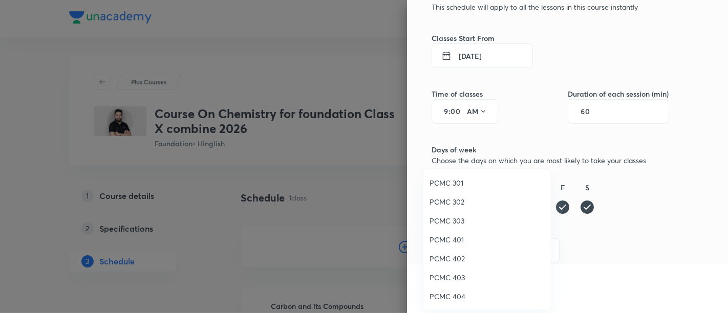
click at [478, 275] on span "PCMC 403" at bounding box center [486, 277] width 115 height 11
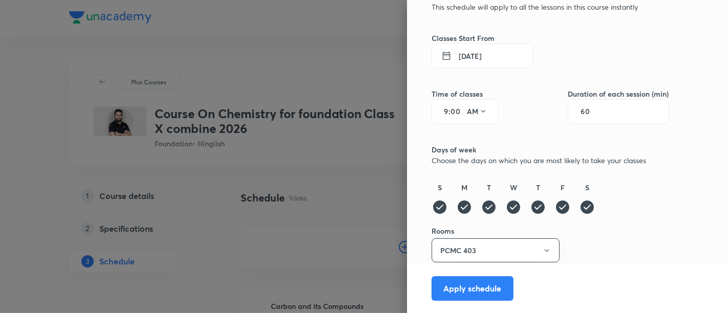
click at [605, 244] on div "Schedule your lessons This schedule will apply to all the lessons in this cours…" at bounding box center [549, 146] width 237 height 336
click at [457, 282] on button "Apply schedule" at bounding box center [472, 287] width 82 height 25
click at [479, 111] on icon at bounding box center [483, 111] width 8 height 8
click at [469, 141] on div "PM" at bounding box center [468, 137] width 37 height 25
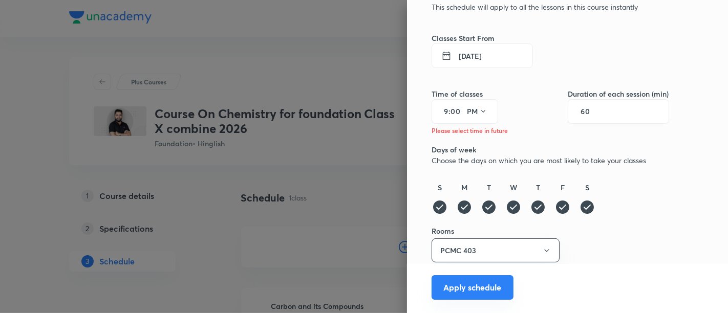
click at [448, 293] on button "Apply schedule" at bounding box center [472, 287] width 82 height 25
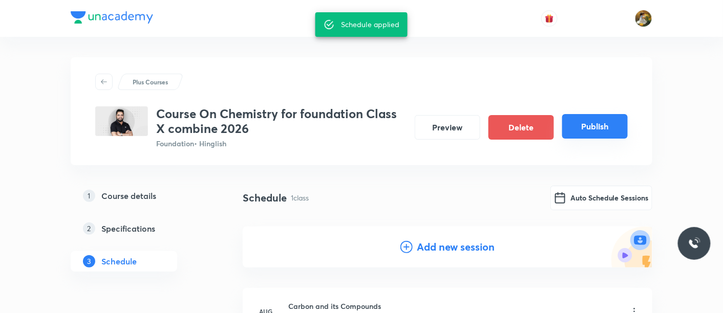
click at [594, 123] on button "Publish" at bounding box center [594, 126] width 65 height 25
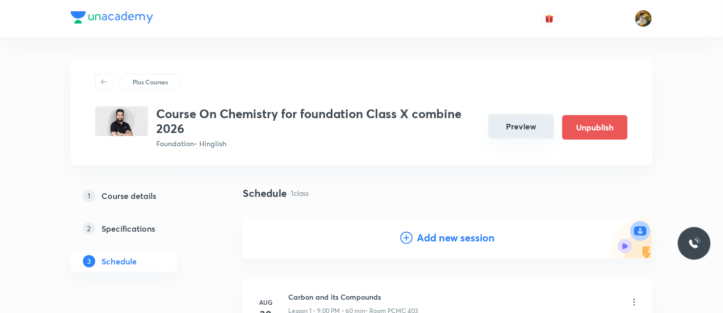
click at [522, 128] on button "Preview" at bounding box center [520, 126] width 65 height 25
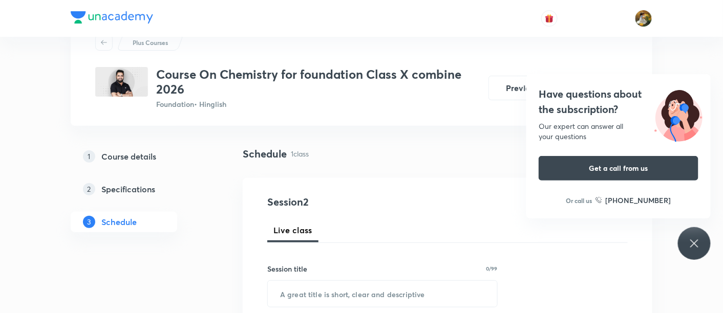
scroll to position [57, 0]
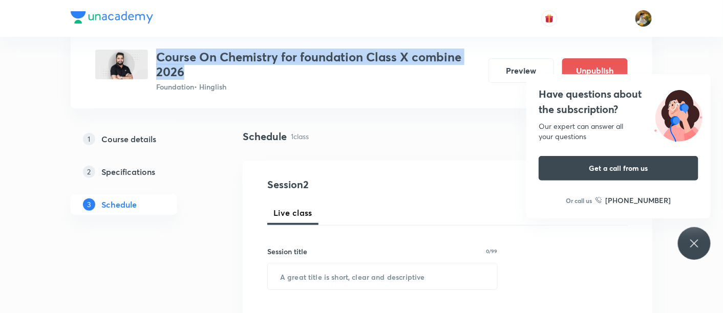
drag, startPoint x: 159, startPoint y: 57, endPoint x: 190, endPoint y: 68, distance: 32.8
click at [190, 68] on h3 "Course On Chemistry for foundation Class X combine 2026" at bounding box center [318, 65] width 324 height 30
copy h3 "Course On Chemistry for foundation Class X combine 2026"
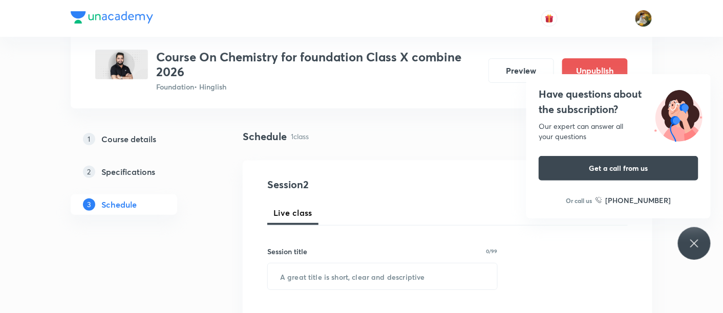
click at [411, 88] on p "Foundation • Hinglish" at bounding box center [318, 86] width 324 height 11
click at [700, 242] on div "Have questions about the subscription? Our expert can answer all your questions…" at bounding box center [694, 243] width 33 height 33
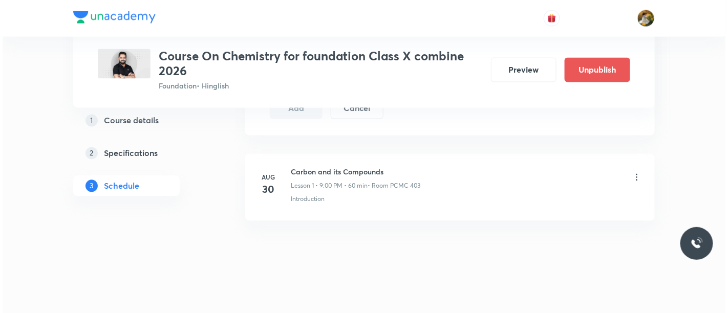
scroll to position [597, 0]
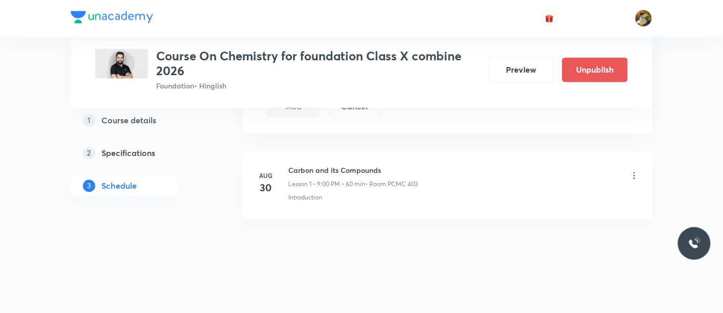
click at [633, 173] on icon at bounding box center [634, 176] width 2 height 7
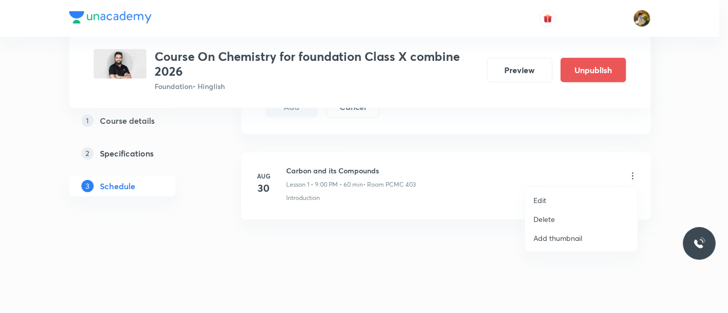
click at [571, 202] on li "Edit" at bounding box center [581, 200] width 112 height 19
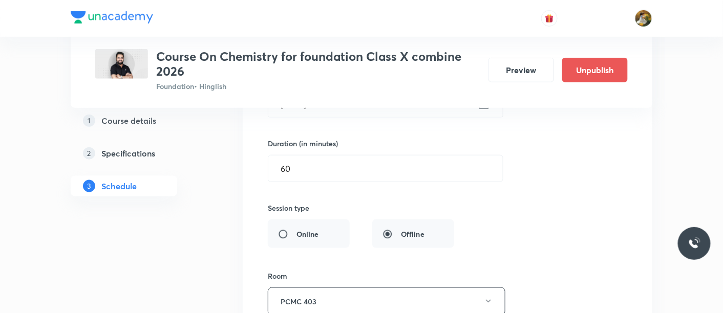
scroll to position [463, 0]
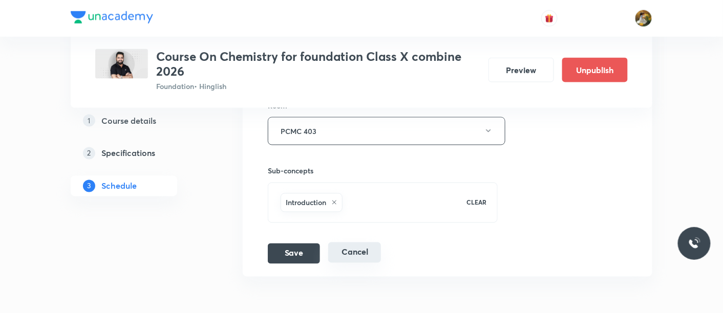
click at [351, 249] on button "Cancel" at bounding box center [354, 253] width 53 height 20
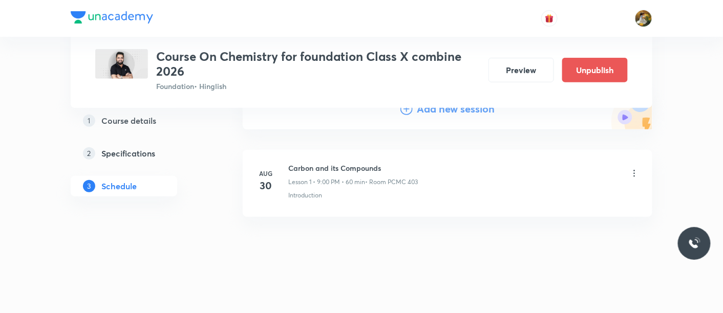
scroll to position [128, 0]
click at [633, 171] on icon at bounding box center [634, 174] width 10 height 10
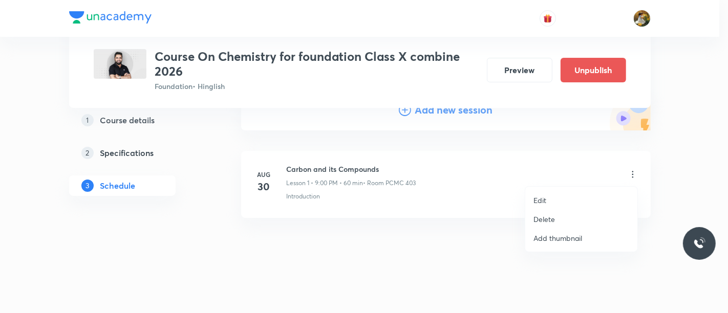
click at [569, 222] on li "Delete" at bounding box center [581, 219] width 112 height 19
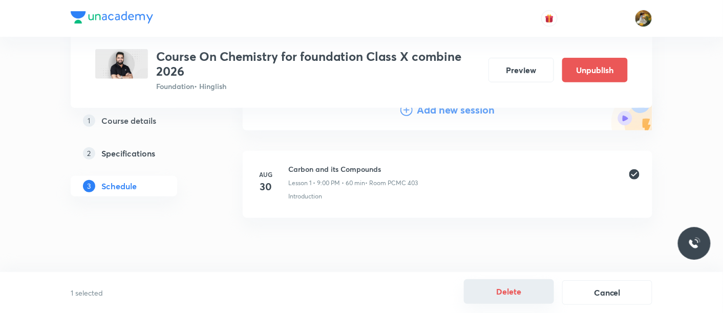
click at [520, 293] on button "Delete" at bounding box center [509, 291] width 90 height 25
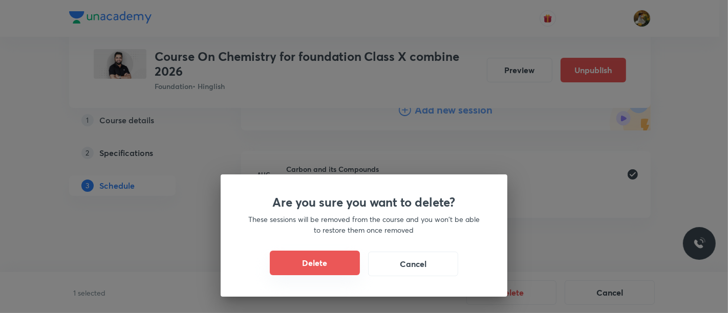
click at [326, 261] on button "Delete" at bounding box center [315, 263] width 90 height 25
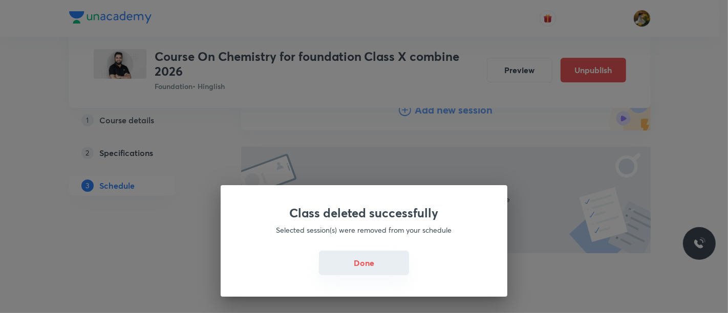
click at [381, 256] on button "Done" at bounding box center [364, 263] width 90 height 25
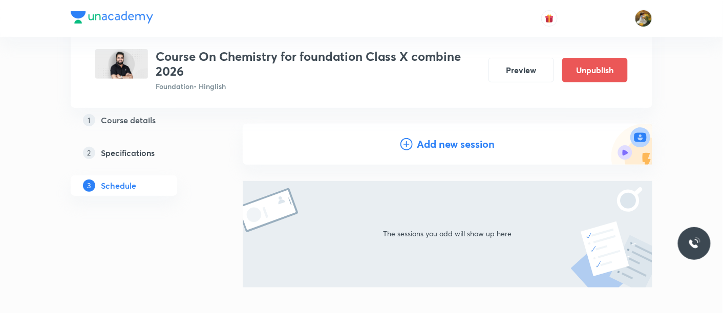
scroll to position [71, 0]
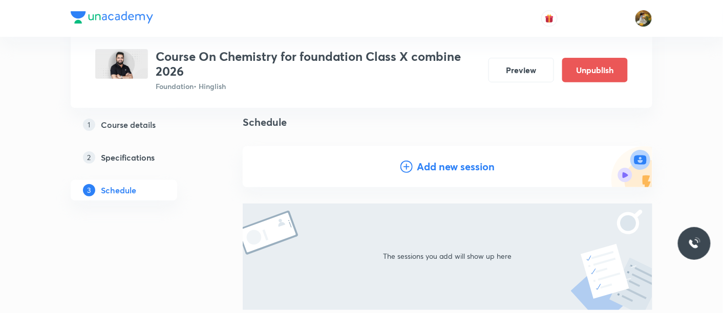
click at [477, 171] on h4 "Add new session" at bounding box center [456, 166] width 78 height 15
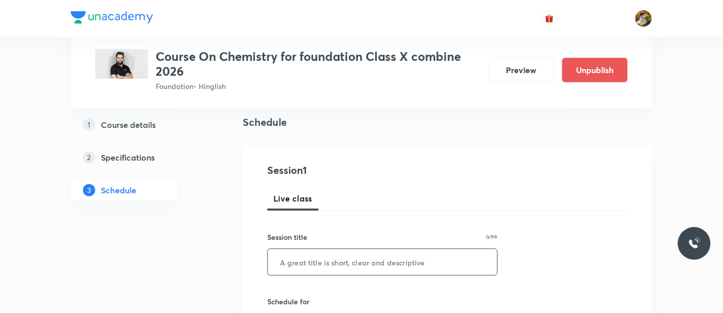
click at [425, 259] on input "text" at bounding box center [382, 262] width 229 height 26
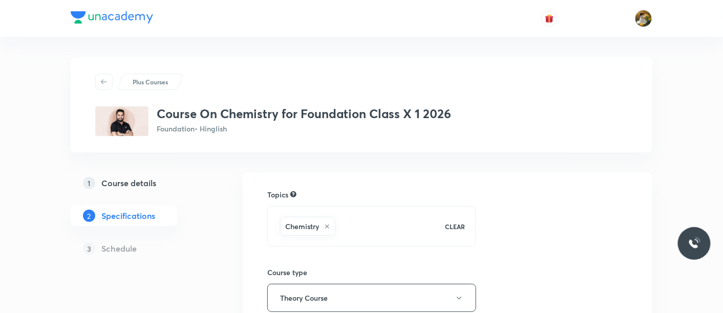
click at [123, 185] on h5 "Course details" at bounding box center [128, 183] width 55 height 12
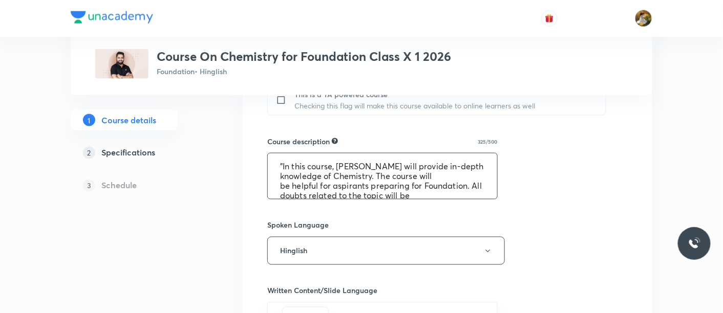
scroll to position [39, 0]
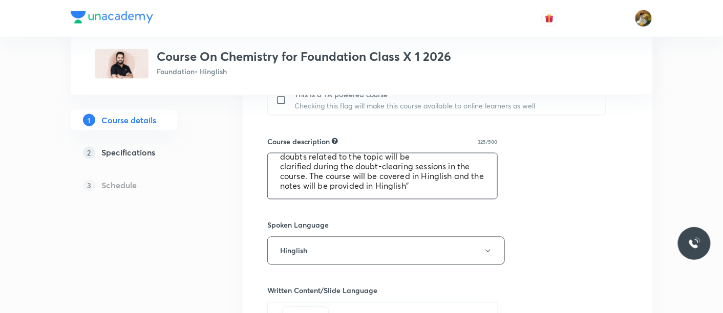
drag, startPoint x: 275, startPoint y: 162, endPoint x: 550, endPoint y: 235, distance: 284.4
click at [550, 235] on div "Course title 49/80 Course On Chemistry for Foundation Class X 1 2026 ​ Educator…" at bounding box center [447, 122] width 360 height 775
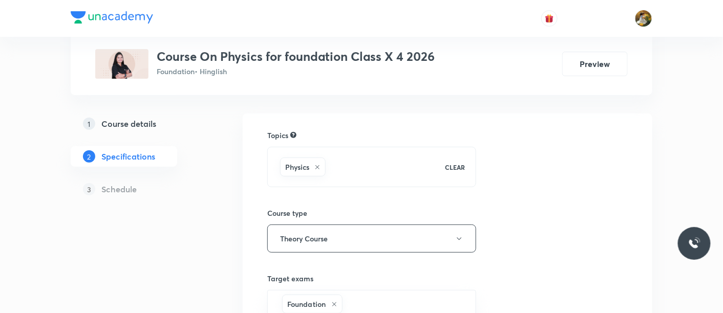
scroll to position [170, 0]
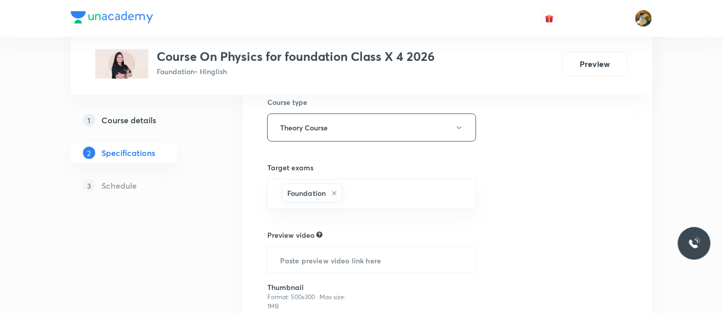
click at [149, 120] on h5 "Course details" at bounding box center [128, 120] width 55 height 12
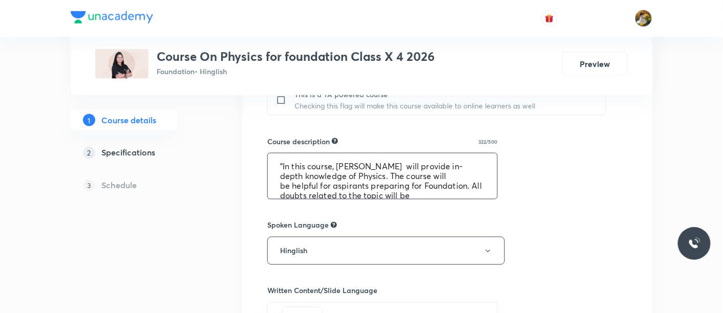
scroll to position [39, 0]
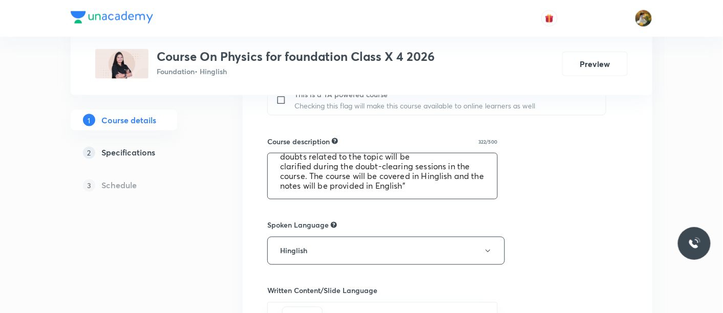
drag, startPoint x: 276, startPoint y: 162, endPoint x: 503, endPoint y: 221, distance: 234.3
click at [503, 221] on div "Course title 47/80 Course On Physics for foundation Class X 4 2026 ​ Educator t…" at bounding box center [447, 122] width 360 height 775
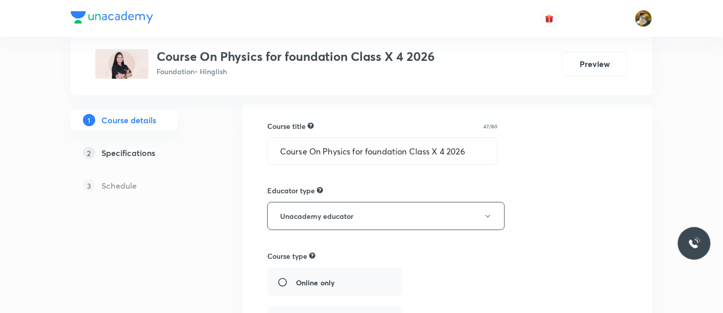
scroll to position [0, 0]
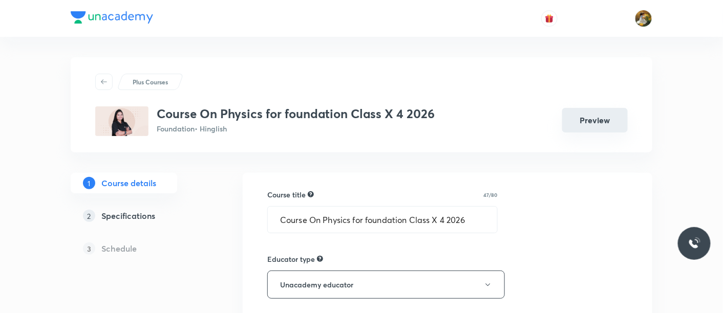
click at [598, 122] on button "Preview" at bounding box center [594, 120] width 65 height 25
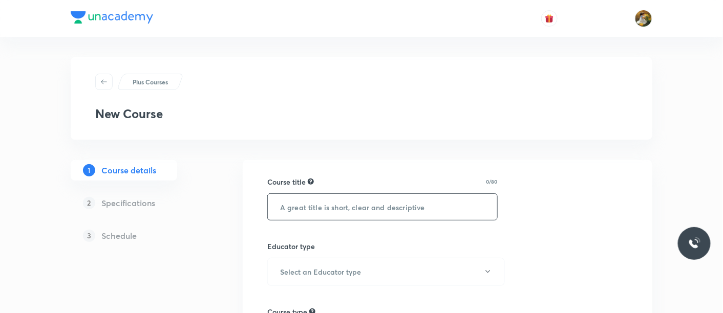
click at [417, 208] on input "text" at bounding box center [382, 207] width 229 height 26
paste input "Course On Chemistry for foundation Class X combine 2026"
click at [342, 207] on input "Course On Chemistry for foundation Class X combine 2026" at bounding box center [382, 207] width 229 height 26
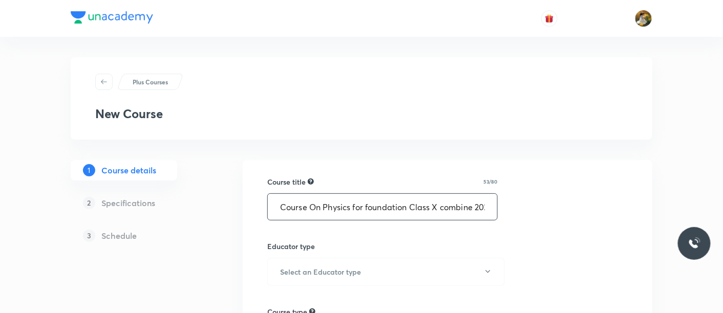
type input "Course On Physics for foundation Class X combine 2026"
click at [314, 274] on h6 "Select an Educator type" at bounding box center [320, 272] width 81 height 11
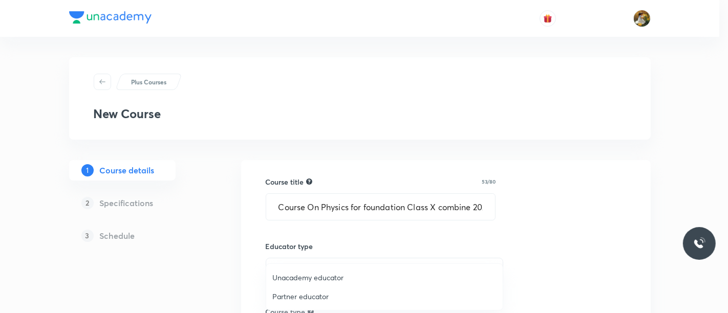
click at [704, 126] on div at bounding box center [364, 156] width 728 height 313
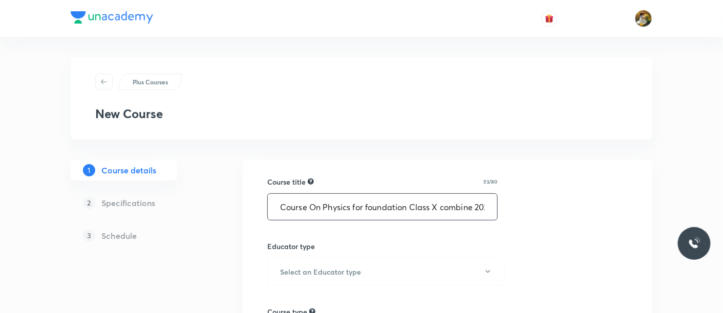
click at [491, 207] on input "Course On Physics for foundation Class X combine 2026" at bounding box center [382, 207] width 229 height 26
click at [348, 276] on h6 "Select an Educator type" at bounding box center [320, 272] width 81 height 11
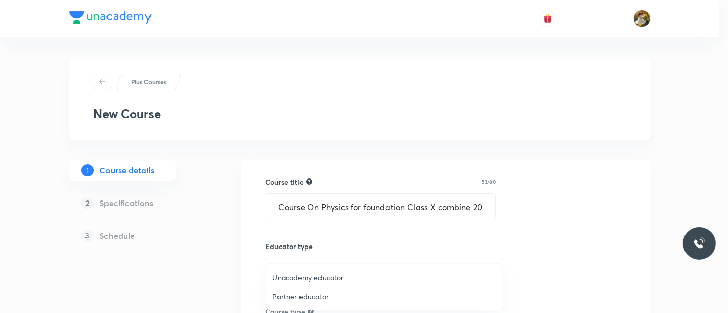
click at [330, 279] on span "Unacademy educator" at bounding box center [384, 277] width 224 height 11
radio input "false"
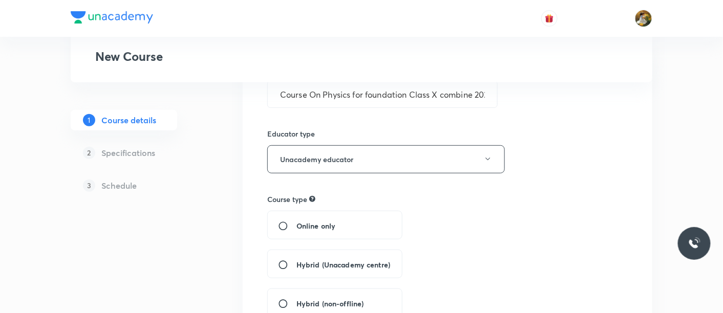
scroll to position [114, 0]
click at [353, 253] on div "Hybrid (Unacademy centre)" at bounding box center [334, 263] width 135 height 29
click at [359, 264] on span "Hybrid (Unacademy centre)" at bounding box center [343, 263] width 94 height 11
click at [296, 264] on input "Hybrid (Unacademy centre)" at bounding box center [287, 264] width 18 height 10
radio input "true"
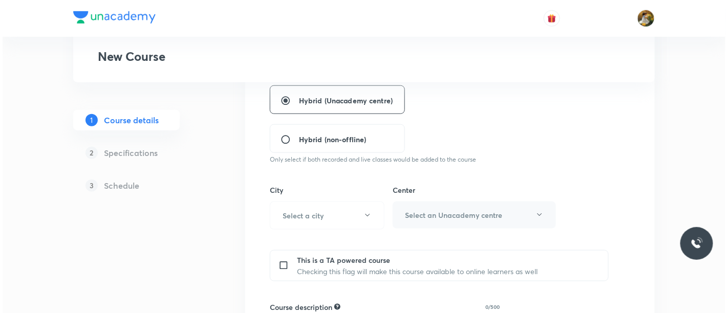
scroll to position [284, 0]
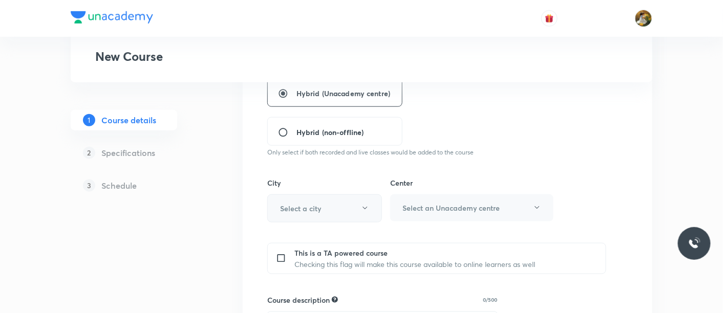
click at [367, 207] on icon "button" at bounding box center [364, 208] width 5 height 3
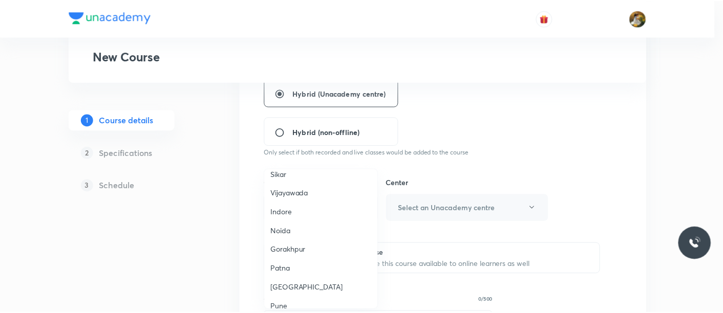
scroll to position [796, 0]
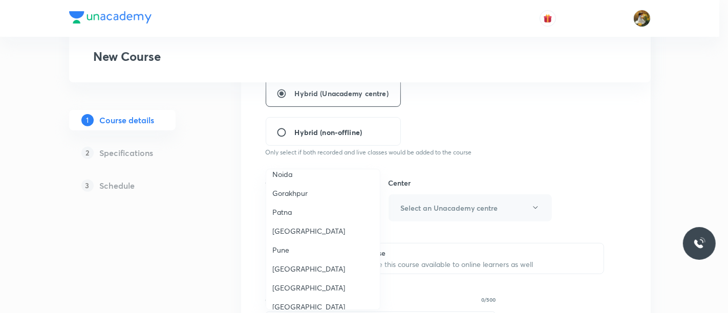
click at [289, 245] on span "Pune" at bounding box center [322, 250] width 101 height 11
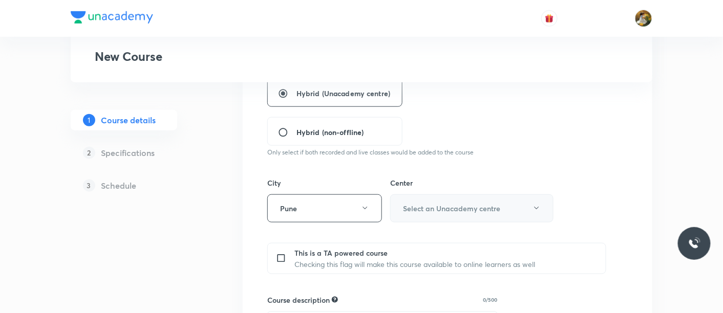
click at [507, 211] on button "Select an Unacademy centre" at bounding box center [471, 208] width 163 height 28
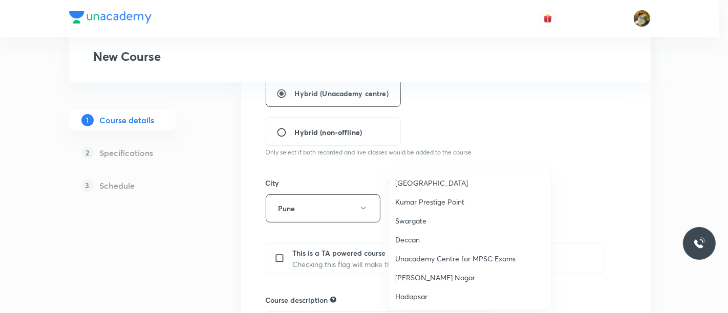
click at [428, 181] on span "Pimpri Center" at bounding box center [470, 183] width 150 height 11
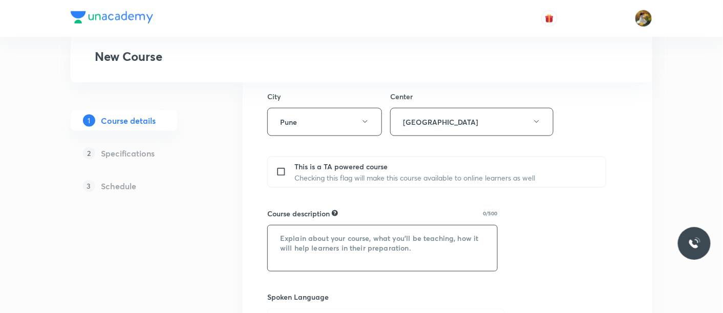
scroll to position [398, 0]
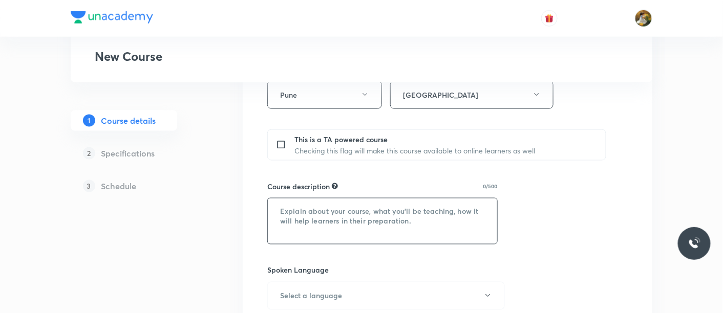
click at [332, 219] on textarea at bounding box center [382, 222] width 229 height 46
paste textarea ""In this course, Ashwini Mam will provide in-depth knowledge of Physics. The co…"
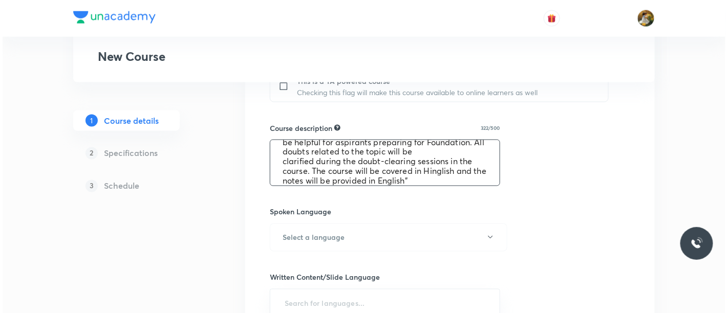
scroll to position [512, 0]
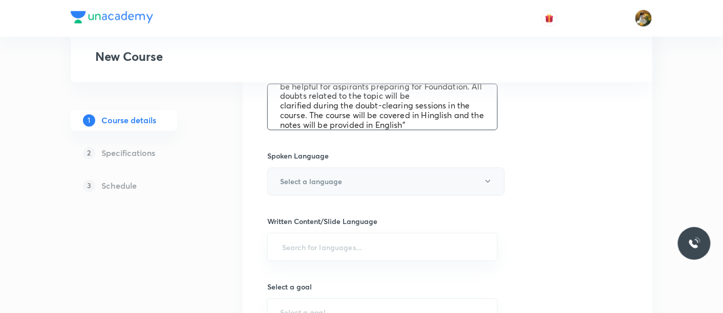
type textarea ""In this course, Ashwini Mam will provide in-depth knowledge of Physics. The co…"
click at [320, 177] on h6 "Select a language" at bounding box center [311, 182] width 62 height 11
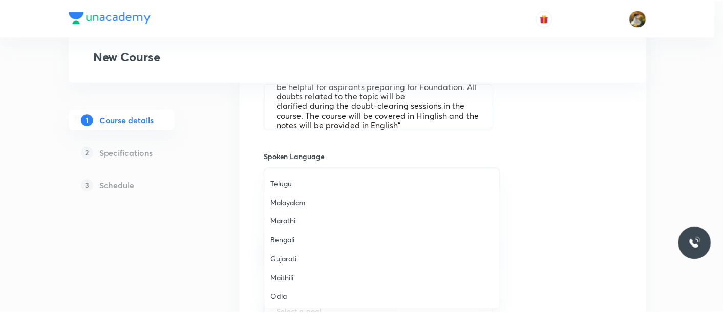
scroll to position [302, 0]
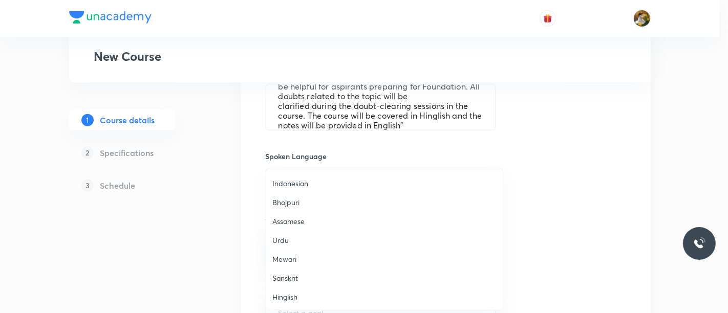
click at [323, 300] on span "Hinglish" at bounding box center [384, 297] width 224 height 11
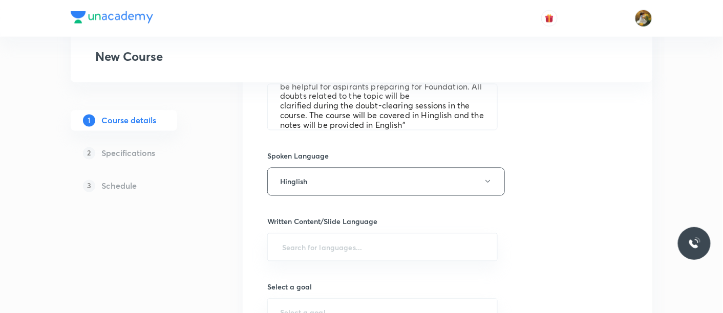
click at [410, 242] on input "text" at bounding box center [382, 247] width 205 height 19
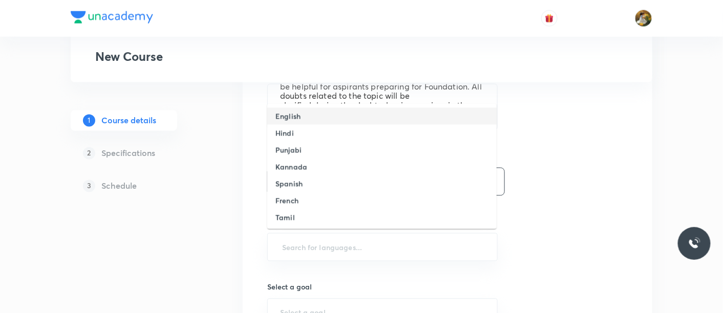
click at [348, 116] on li "English" at bounding box center [381, 116] width 229 height 17
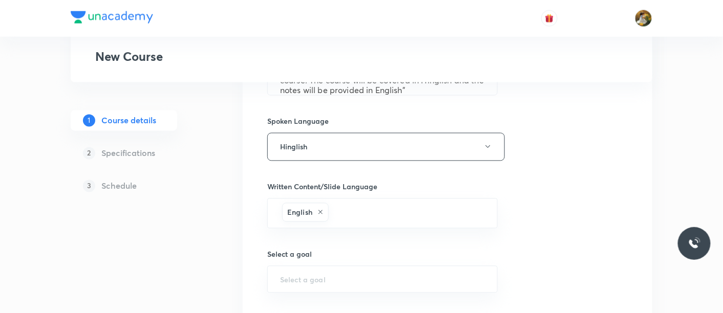
scroll to position [569, 0]
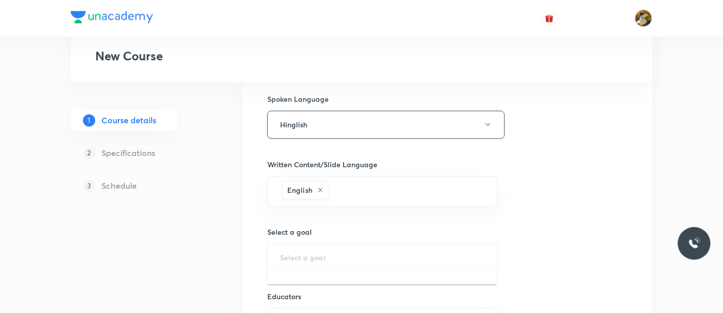
click at [329, 259] on input "text" at bounding box center [382, 258] width 205 height 10
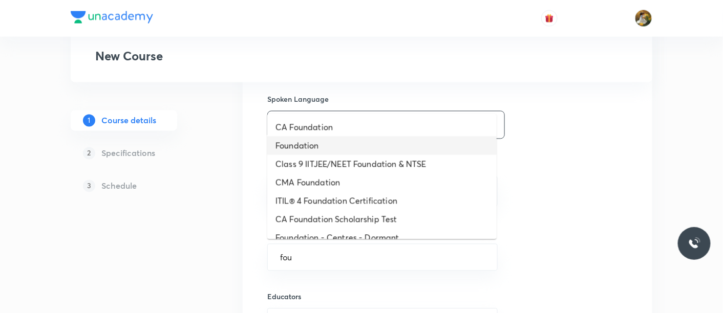
click at [339, 139] on li "Foundation" at bounding box center [381, 146] width 229 height 18
type input "Foundation"
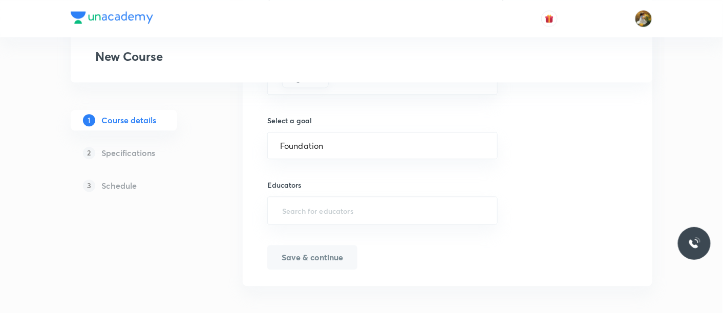
scroll to position [682, 0]
click at [445, 204] on input "text" at bounding box center [382, 209] width 205 height 19
paste input ""In this course, Ashwini Mam will provide in-depth knowledge of Physics. The co…"
type input ""In this course, Ashwini Mam will provide in-depth knowledge of Physics. The co…"
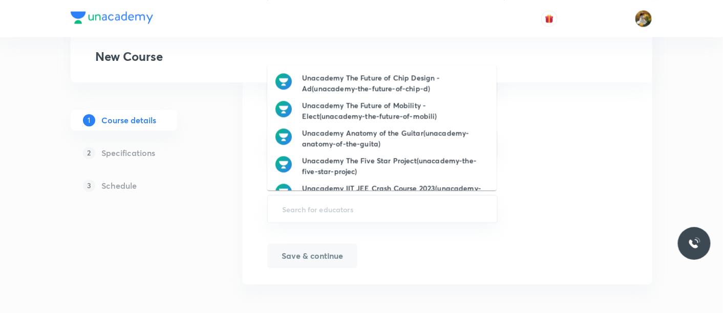
click at [400, 212] on input "text" at bounding box center [382, 209] width 205 height 19
paste input "unacademy-user-hxdjz0zqyzy5"
type input "unacademy-user-hxdjz0zqyzy5"
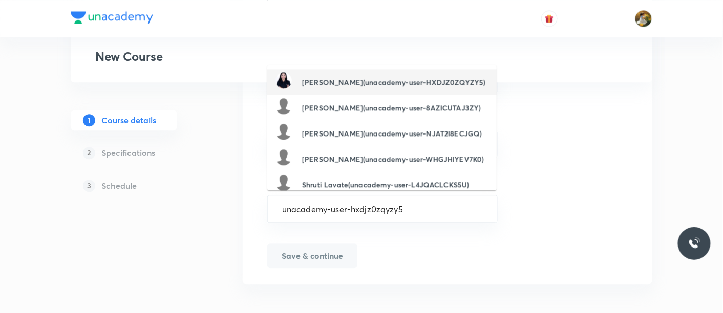
click at [429, 83] on h6 "Ashwini Raut(unacademy-user-HXDJZ0ZQYZY5)" at bounding box center [393, 82] width 183 height 11
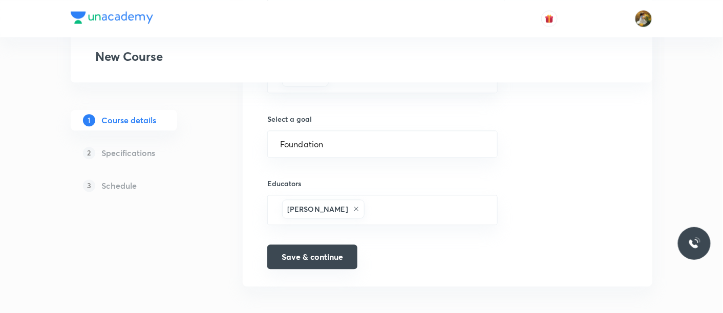
click at [328, 254] on button "Save & continue" at bounding box center [312, 257] width 90 height 25
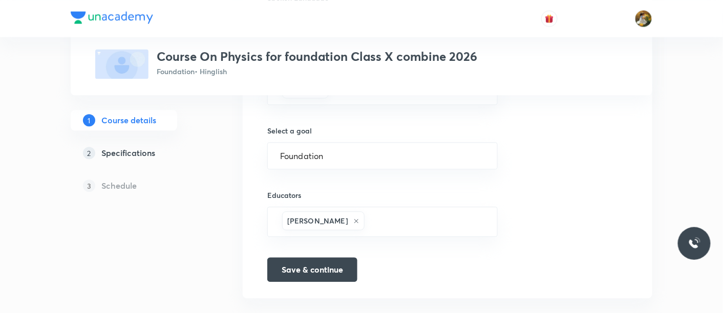
scroll to position [695, 0]
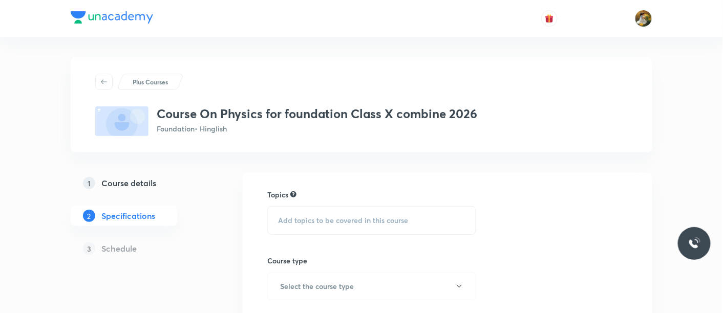
click at [368, 218] on span "Add topics to be covered in this course" at bounding box center [343, 220] width 130 height 8
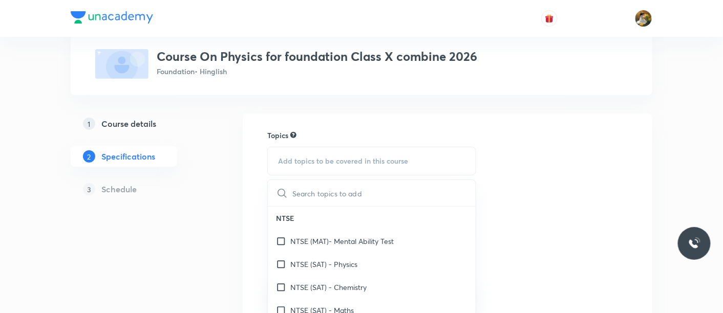
scroll to position [57, 0]
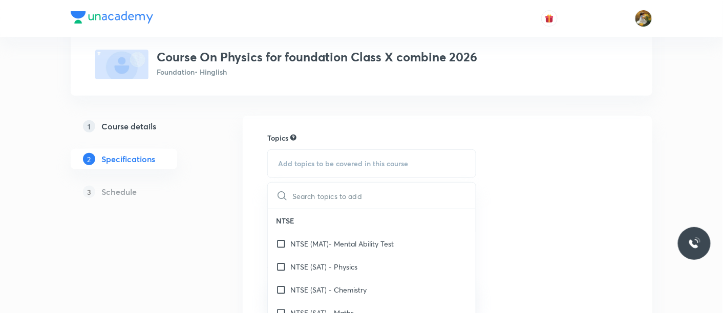
click at [389, 156] on div "Add topics to be covered in this course" at bounding box center [371, 163] width 209 height 29
click at [390, 158] on div "Add topics to be covered in this course" at bounding box center [371, 163] width 209 height 29
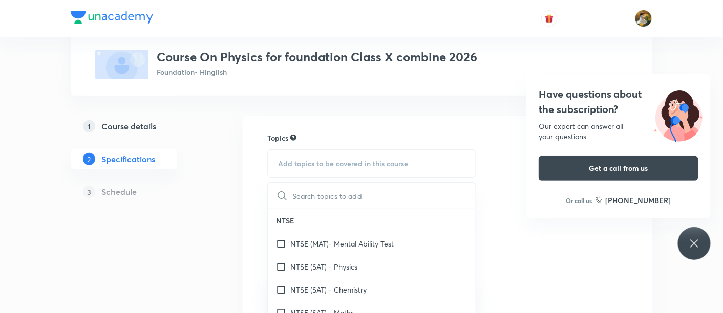
click at [700, 243] on icon at bounding box center [694, 243] width 12 height 12
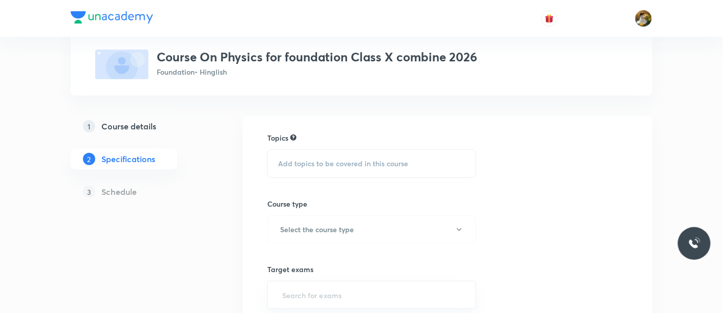
click at [417, 169] on div "Add topics to be covered in this course" at bounding box center [371, 163] width 209 height 29
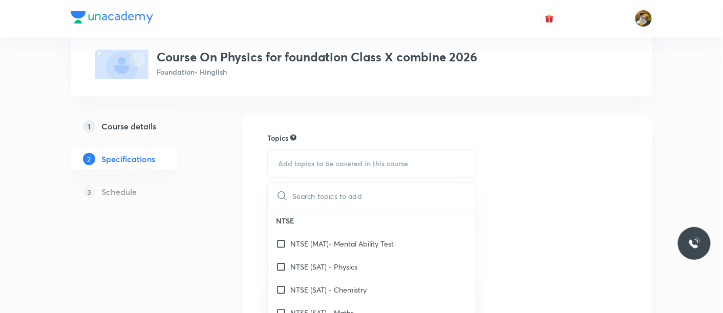
type input "s"
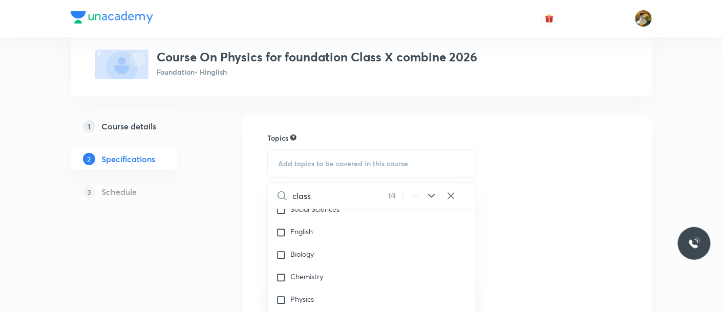
scroll to position [938, 0]
type input "c"
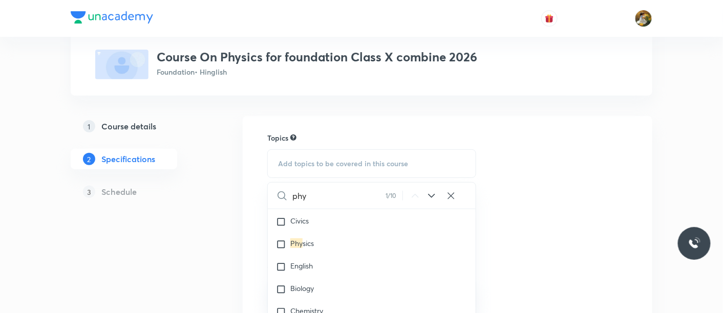
scroll to position [454, 0]
type input "phy"
click at [361, 263] on div "Phy sics" at bounding box center [372, 262] width 208 height 23
checkbox input "true"
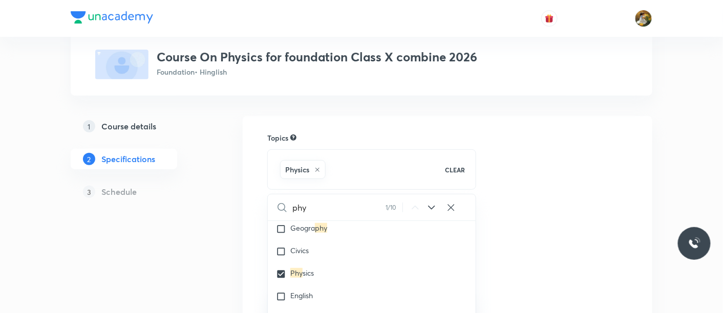
click at [569, 252] on div "Topics Physics CLEAR phy 1 / 10 ​ NTSE NTSE (MAT)- Mental Ability Test NTSE (SA…" at bounding box center [447, 308] width 360 height 351
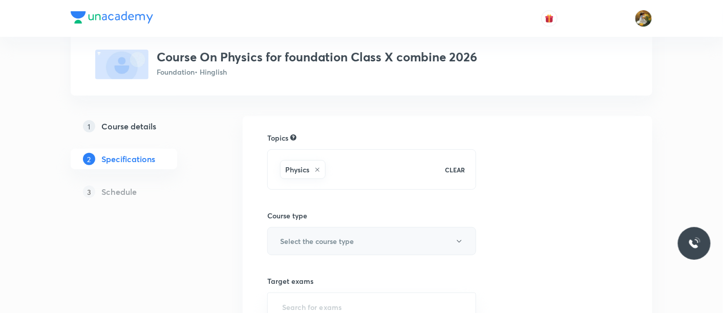
click at [413, 241] on button "Select the course type" at bounding box center [371, 241] width 209 height 28
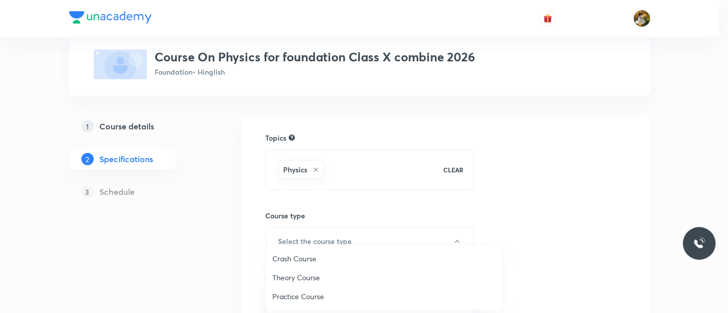
click at [366, 278] on span "Theory Course" at bounding box center [384, 277] width 224 height 11
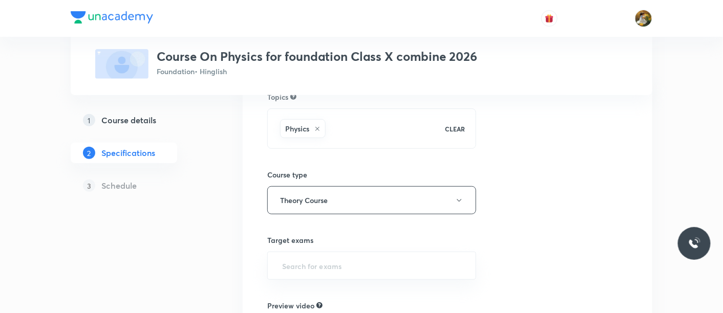
scroll to position [114, 0]
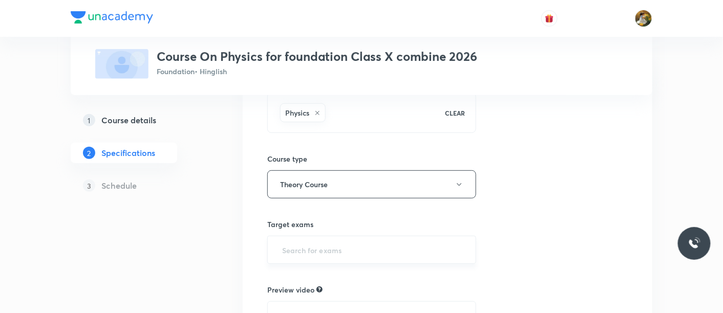
click at [364, 251] on input "text" at bounding box center [371, 250] width 183 height 19
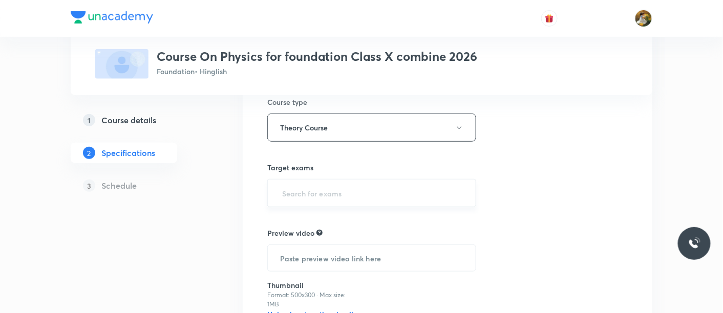
click at [406, 194] on input "text" at bounding box center [371, 193] width 183 height 19
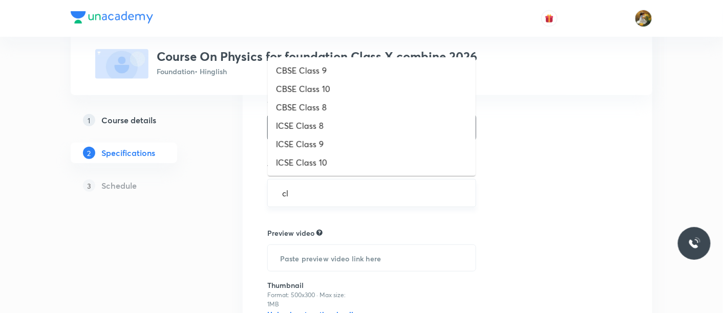
type input "cla"
click at [357, 91] on li "CBSE Class 10" at bounding box center [372, 89] width 208 height 18
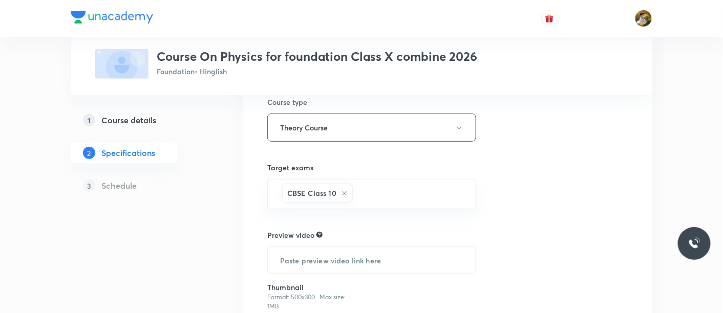
click at [504, 256] on div "Topics Physics CLEAR Course type Theory Course Target exams CBSE Class 10 ​ Pre…" at bounding box center [447, 195] width 360 height 353
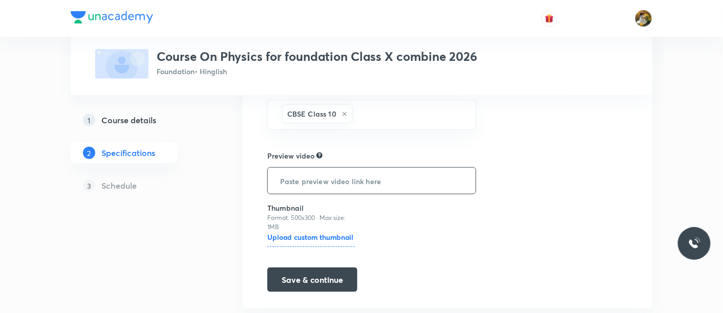
scroll to position [275, 0]
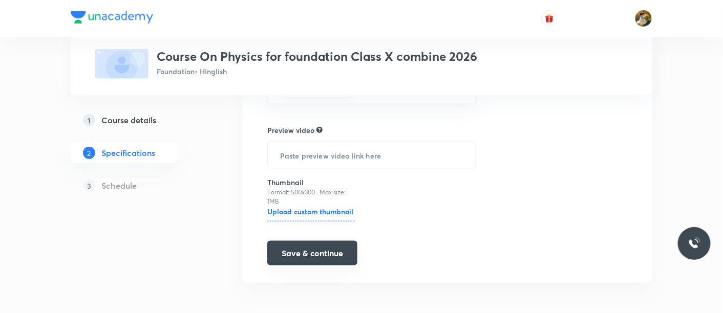
click at [304, 259] on button "Save & continue" at bounding box center [312, 253] width 90 height 25
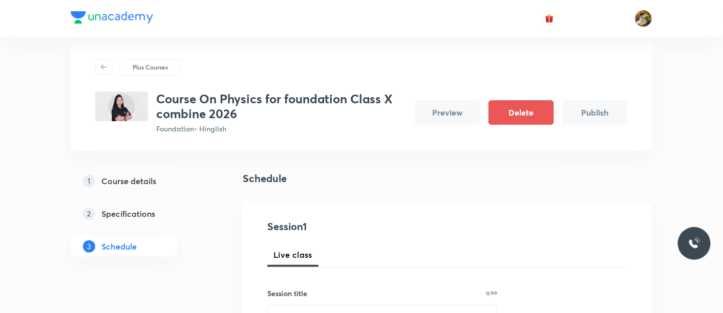
scroll to position [57, 0]
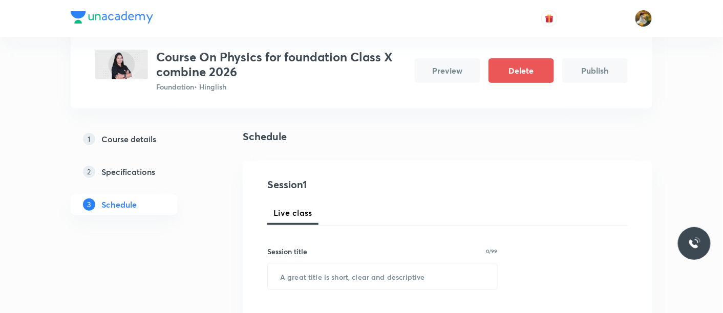
click at [592, 70] on button "Publish" at bounding box center [594, 70] width 65 height 25
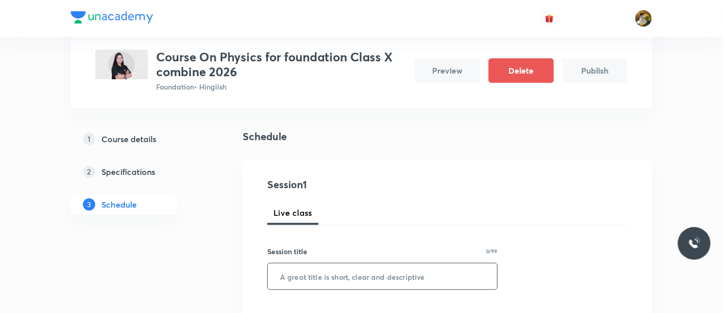
click at [427, 274] on input "text" at bounding box center [382, 277] width 229 height 26
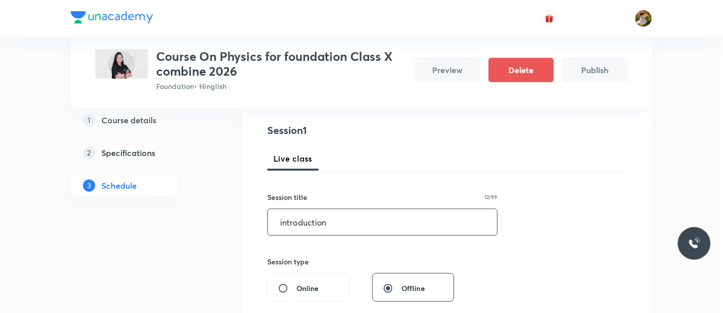
scroll to position [227, 0]
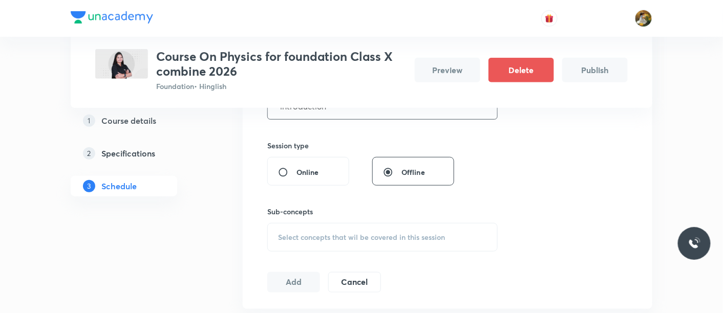
type input "introduction"
click at [316, 228] on div "Select concepts that wil be covered in this session" at bounding box center [382, 237] width 230 height 29
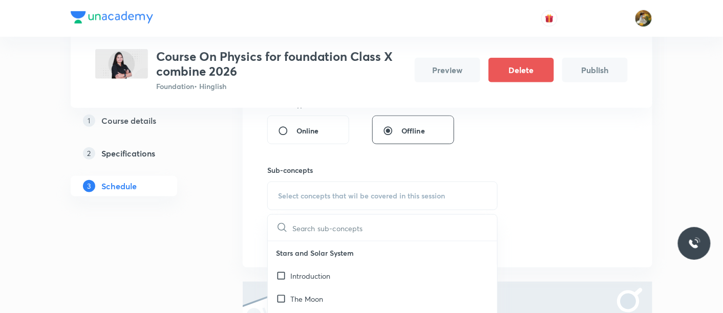
scroll to position [284, 0]
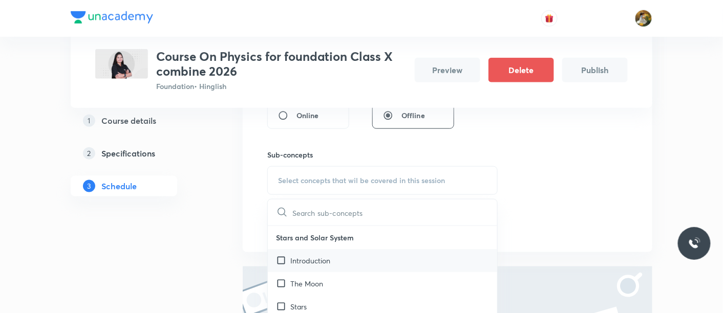
click at [355, 267] on div "Introduction" at bounding box center [382, 260] width 229 height 23
checkbox input "true"
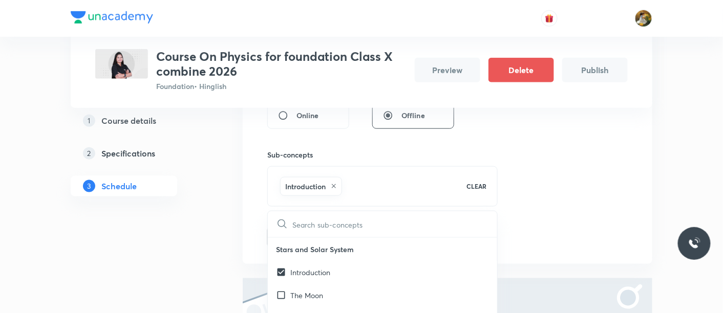
click at [554, 178] on div "Session 1 Live class Session title 12/99 introduction ​ Session type Online Off…" at bounding box center [447, 99] width 360 height 298
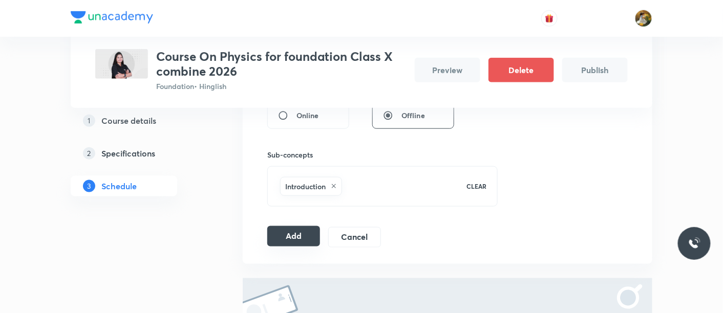
click at [298, 239] on button "Add" at bounding box center [293, 236] width 53 height 20
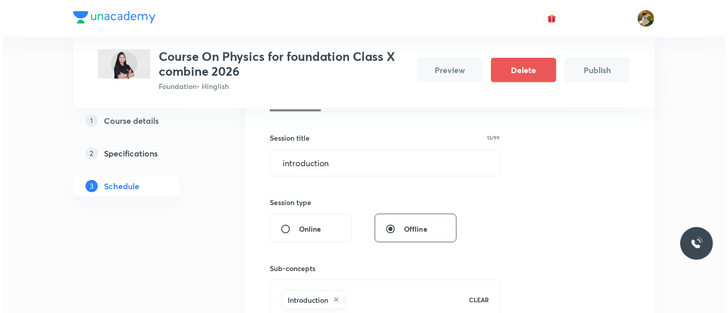
scroll to position [57, 0]
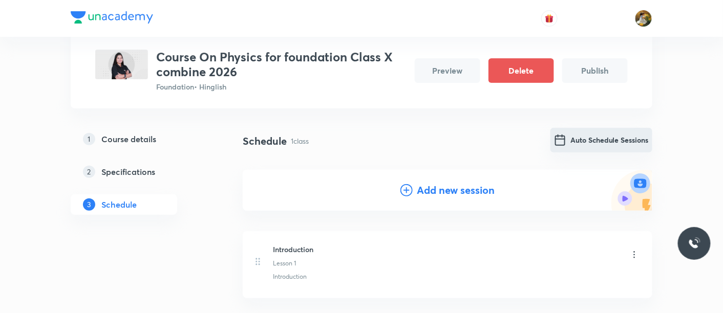
click at [595, 141] on button "Auto Schedule Sessions" at bounding box center [601, 140] width 102 height 25
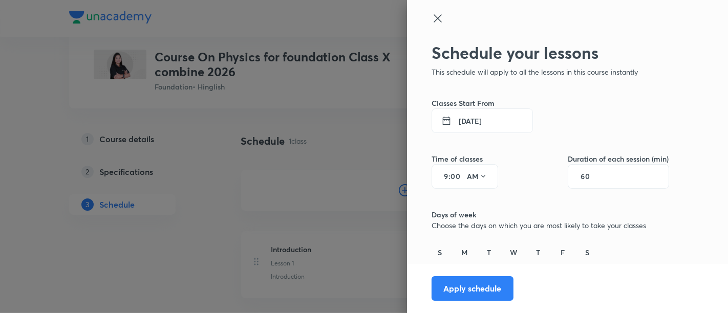
click at [504, 125] on button "30 Aug 2025" at bounding box center [481, 120] width 101 height 25
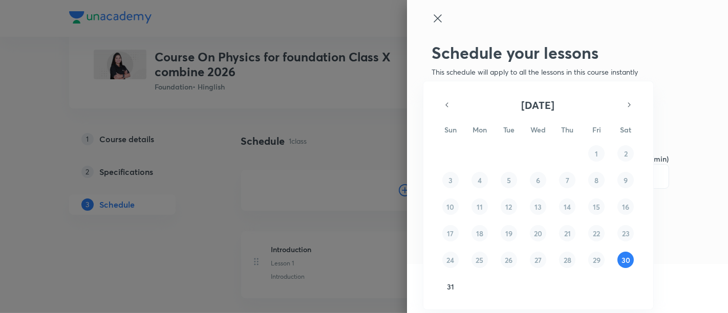
click at [674, 96] on div at bounding box center [364, 156] width 728 height 313
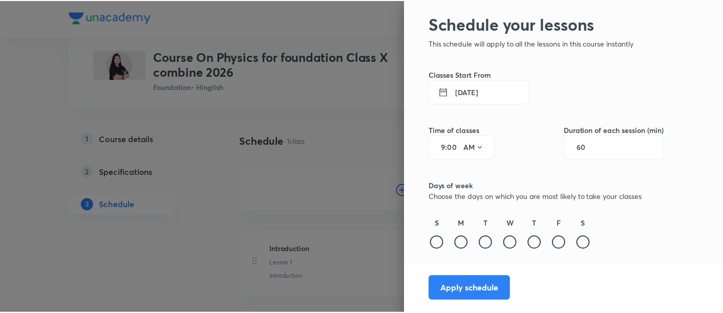
scroll to position [65, 0]
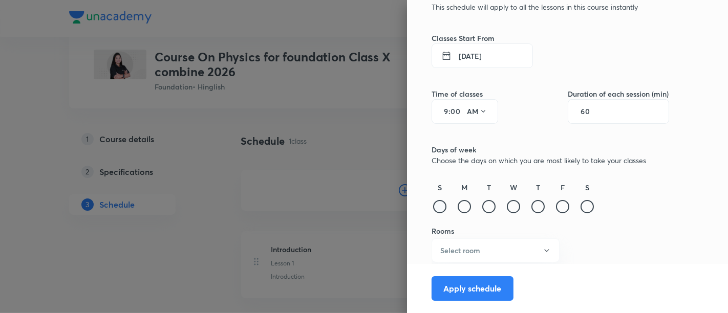
click at [433, 206] on div at bounding box center [439, 206] width 13 height 13
click at [460, 211] on div at bounding box center [463, 206] width 13 height 13
click at [482, 211] on div at bounding box center [488, 206] width 13 height 13
click at [508, 214] on div "W" at bounding box center [513, 198] width 16 height 33
click at [507, 207] on div at bounding box center [513, 206] width 13 height 13
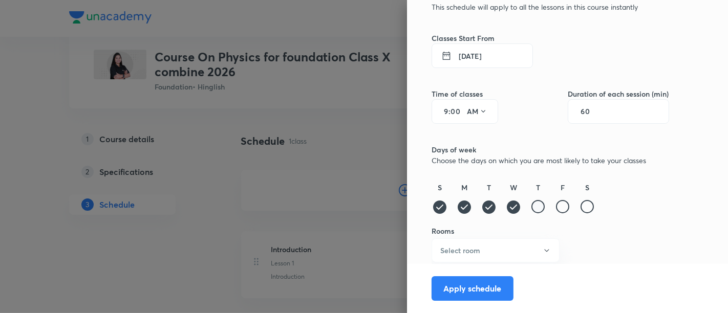
click at [531, 208] on div at bounding box center [537, 206] width 13 height 13
click at [556, 209] on div at bounding box center [562, 206] width 13 height 13
click at [580, 207] on div at bounding box center [586, 206] width 13 height 13
click at [505, 248] on button "Select room" at bounding box center [495, 250] width 128 height 24
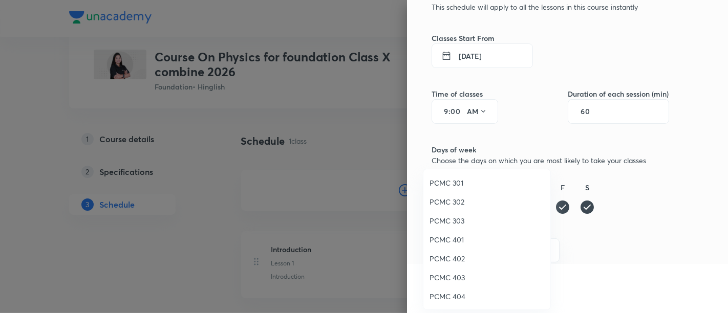
click at [482, 274] on span "PCMC 403" at bounding box center [486, 277] width 115 height 11
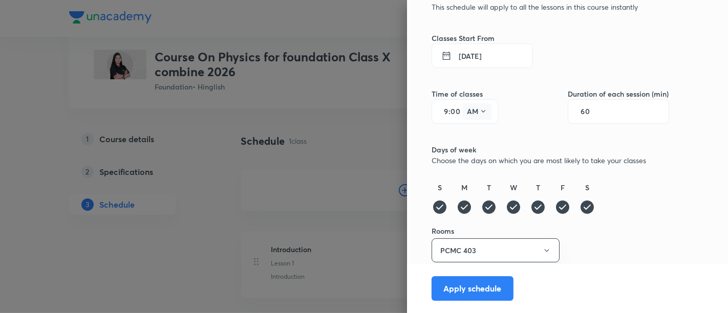
click at [479, 103] on button "AM" at bounding box center [477, 111] width 29 height 16
click at [465, 138] on div "PM" at bounding box center [468, 137] width 37 height 25
click at [475, 295] on button "Apply schedule" at bounding box center [472, 287] width 82 height 25
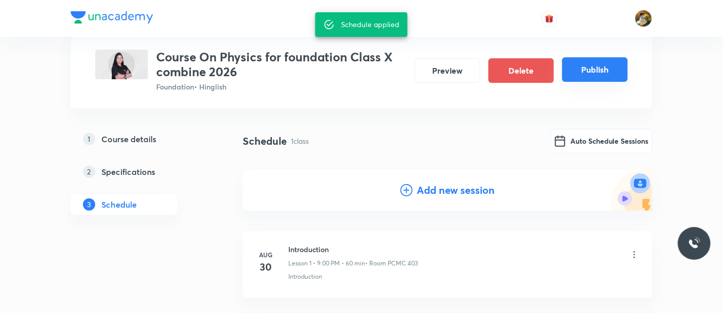
click at [595, 73] on button "Publish" at bounding box center [594, 69] width 65 height 25
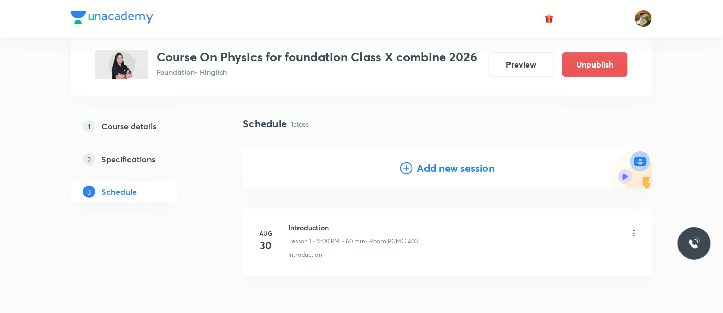
scroll to position [44, 0]
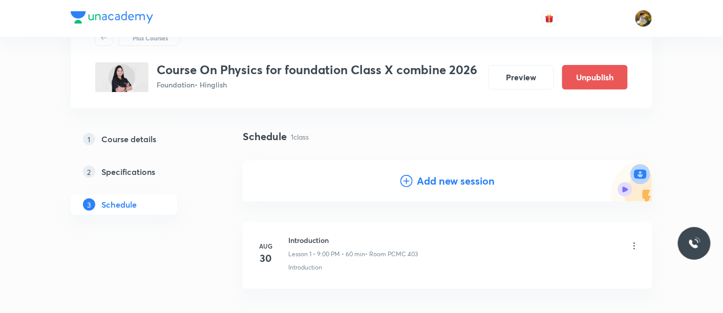
click at [133, 33] on div at bounding box center [361, 18] width 581 height 37
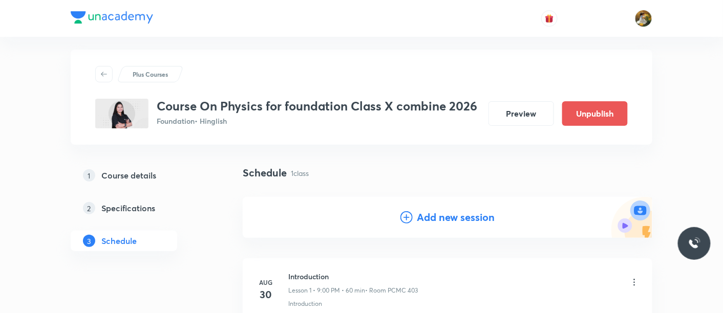
scroll to position [0, 0]
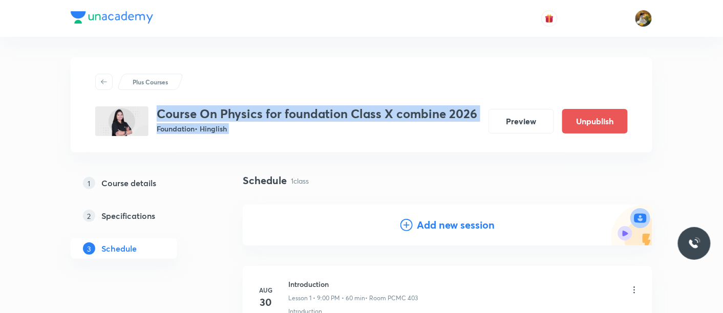
drag, startPoint x: 160, startPoint y: 115, endPoint x: 479, endPoint y: 114, distance: 319.8
click at [478, 115] on div "Course On Physics for foundation Class X combine 2026 Foundation • Hinglish Pre…" at bounding box center [361, 121] width 532 height 30
click at [461, 157] on div "Plus Courses Course On Physics for foundation Class X combine 2026 Foundation •…" at bounding box center [361, 234] width 581 height 354
drag, startPoint x: 159, startPoint y: 110, endPoint x: 477, endPoint y: 114, distance: 317.8
click at [476, 114] on div "Course On Physics for foundation Class X combine 2026 Foundation • Hinglish Pre…" at bounding box center [361, 121] width 532 height 30
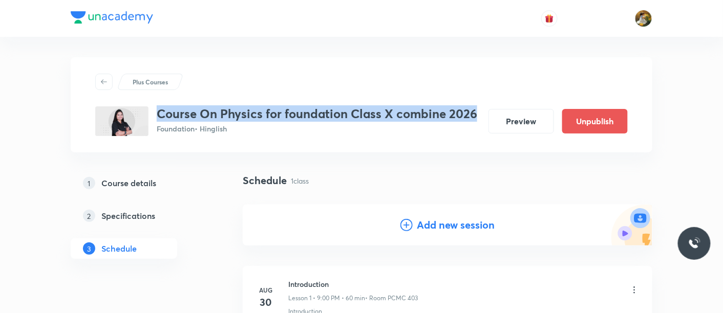
copy h3 "Course On Physics for foundation Class X combine 2026"
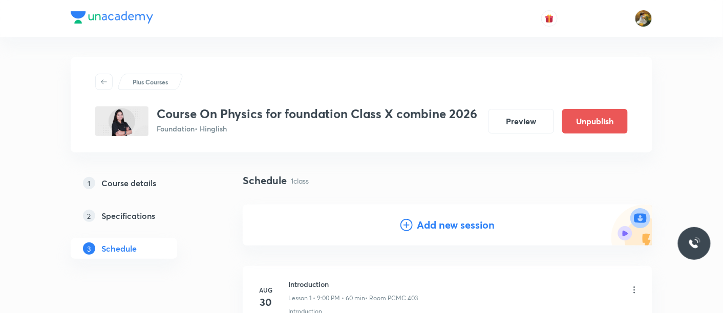
click at [463, 82] on div "Plus Courses" at bounding box center [361, 82] width 532 height 16
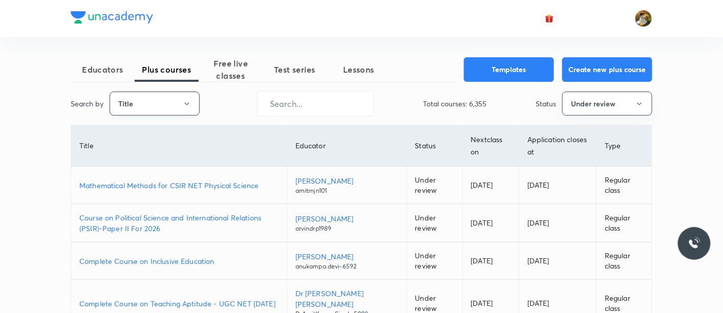
click at [183, 98] on button "Title" at bounding box center [155, 104] width 90 height 24
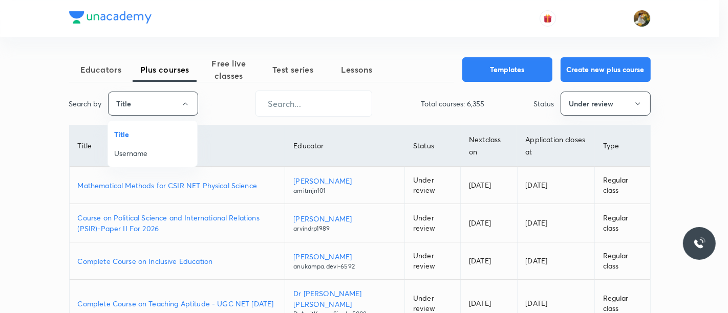
click at [154, 150] on span "Username" at bounding box center [152, 153] width 77 height 11
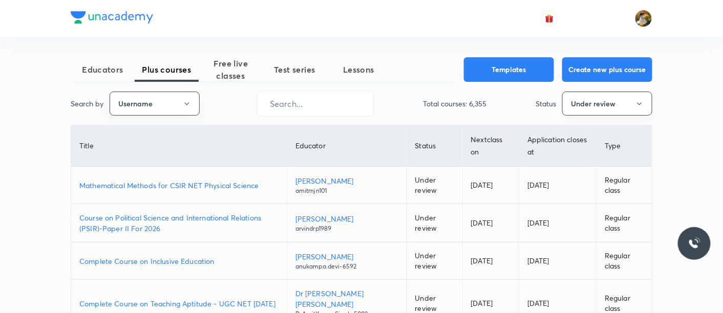
click at [578, 105] on button "Under review" at bounding box center [607, 104] width 90 height 24
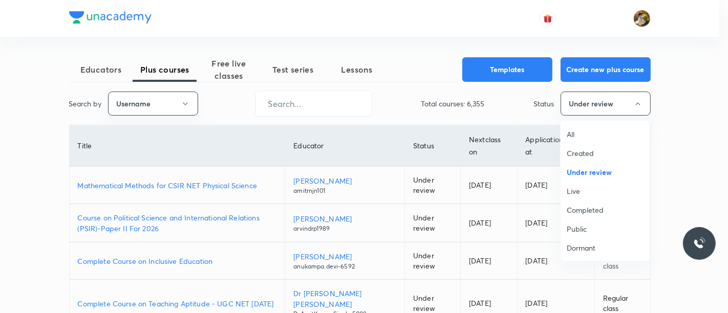
click at [572, 134] on span "All" at bounding box center [604, 134] width 77 height 11
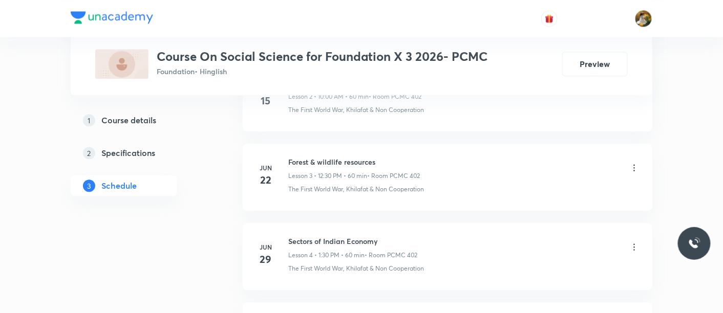
scroll to position [853, 0]
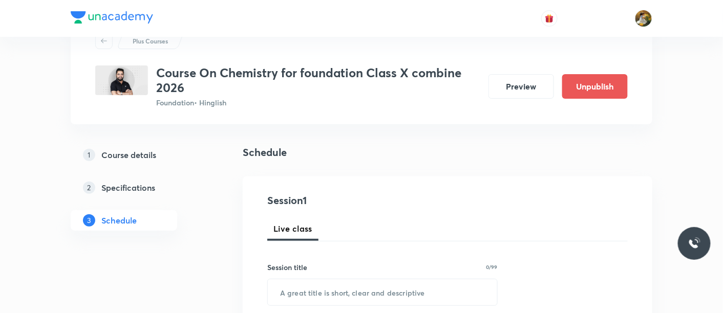
scroll to position [57, 0]
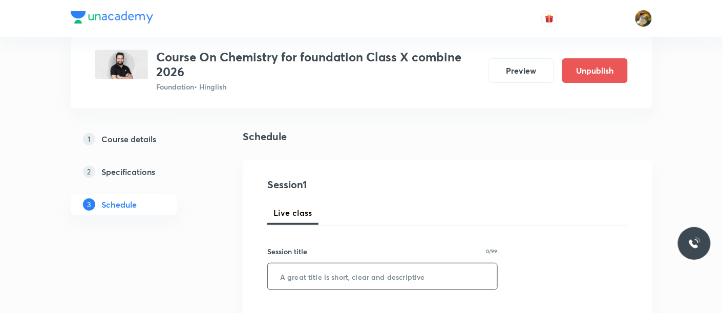
click at [350, 272] on input "text" at bounding box center [382, 277] width 229 height 26
paste input "metal and non metal"
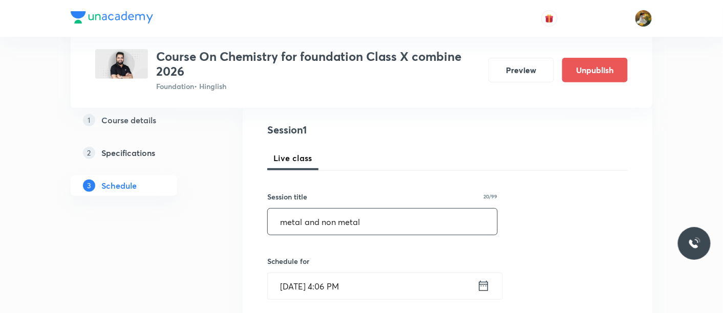
scroll to position [170, 0]
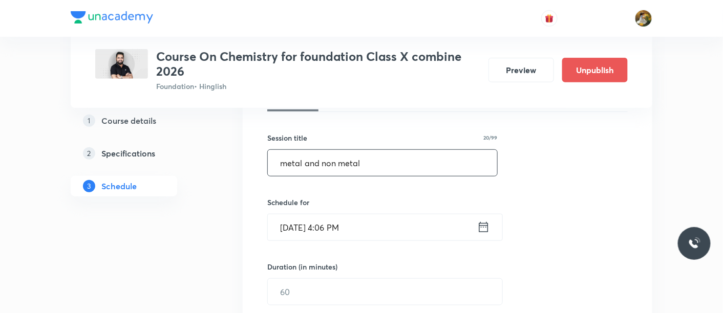
type input "metal and non metal"
click at [361, 230] on input "[DATE] 4:06 PM" at bounding box center [372, 227] width 209 height 26
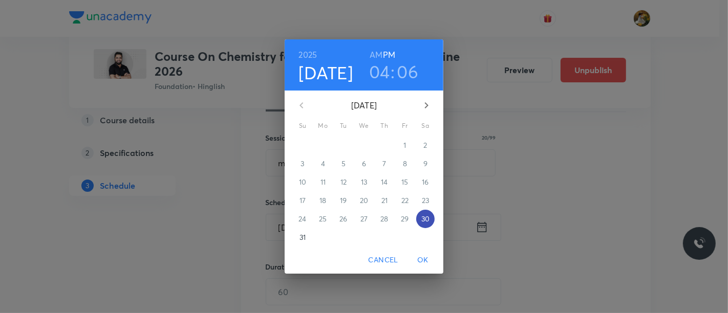
click at [430, 220] on span "30" at bounding box center [425, 219] width 18 height 10
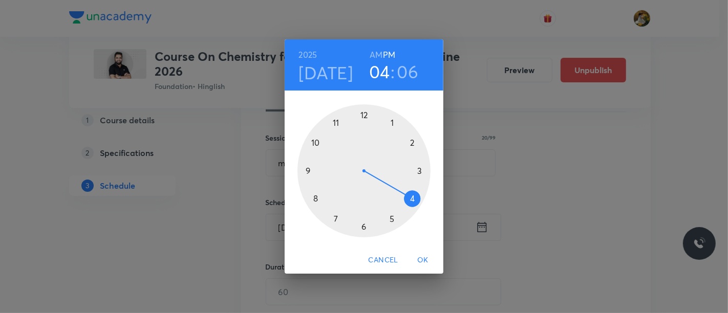
click at [412, 201] on div at bounding box center [363, 170] width 133 height 133
click at [419, 171] on div at bounding box center [363, 170] width 133 height 133
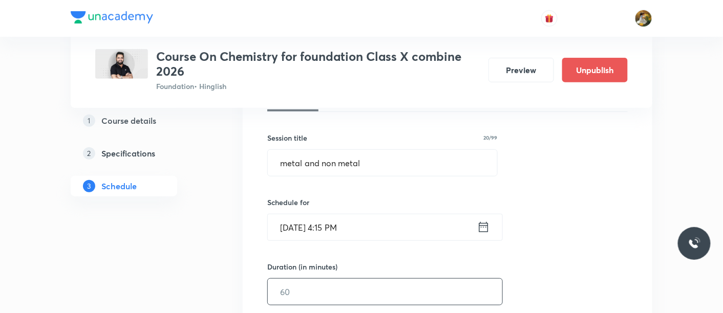
click at [329, 290] on input "text" at bounding box center [385, 292] width 234 height 26
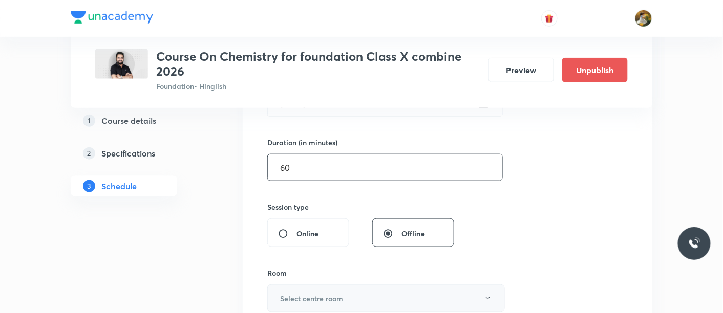
scroll to position [341, 0]
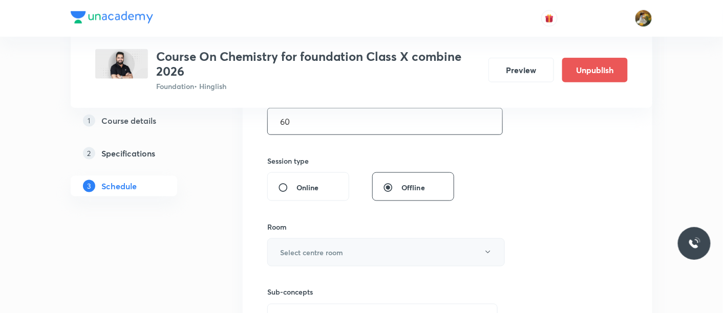
type input "60"
click at [343, 253] on button "Select centre room" at bounding box center [385, 252] width 237 height 28
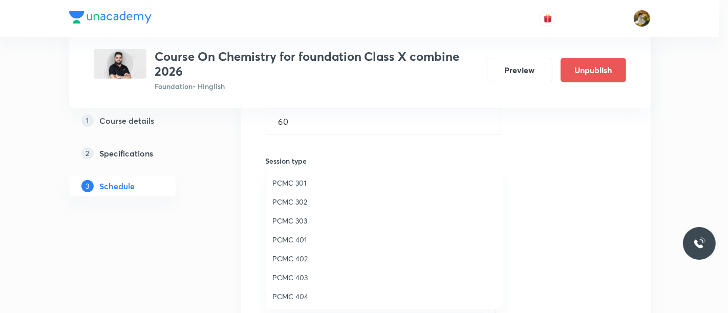
click at [301, 273] on span "PCMC 403" at bounding box center [384, 277] width 224 height 11
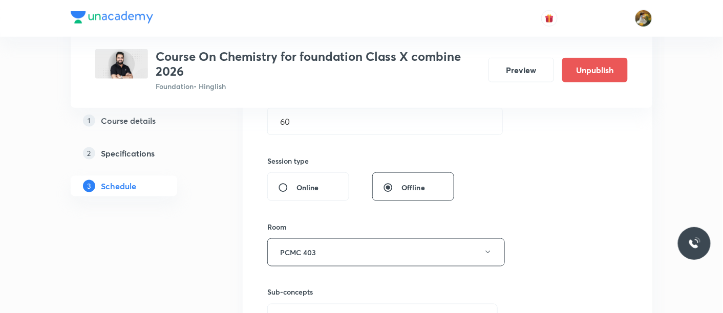
scroll to position [398, 0]
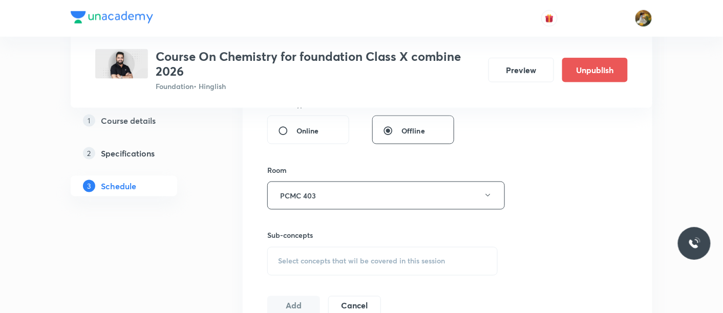
click at [335, 269] on div "Select concepts that wil be covered in this session" at bounding box center [382, 261] width 230 height 29
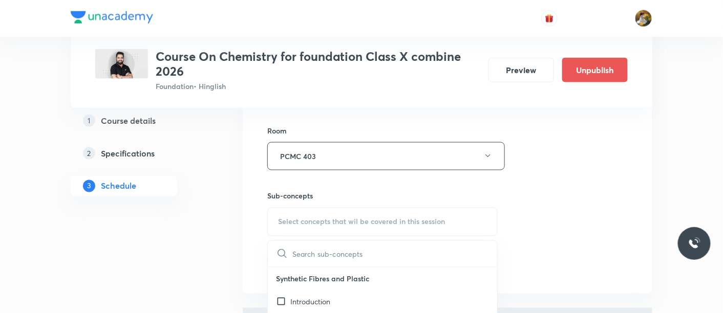
scroll to position [454, 0]
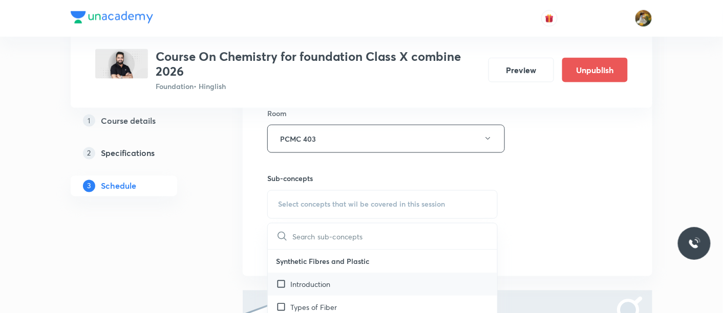
click at [343, 287] on div "Introduction" at bounding box center [382, 284] width 229 height 23
checkbox input "true"
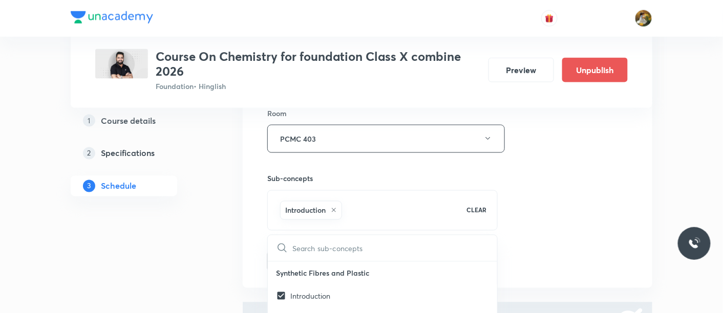
click at [531, 202] on div "Session 1 Live class Session title 20/99 metal and non metal ​ Schedule for Aug…" at bounding box center [447, 25] width 360 height 492
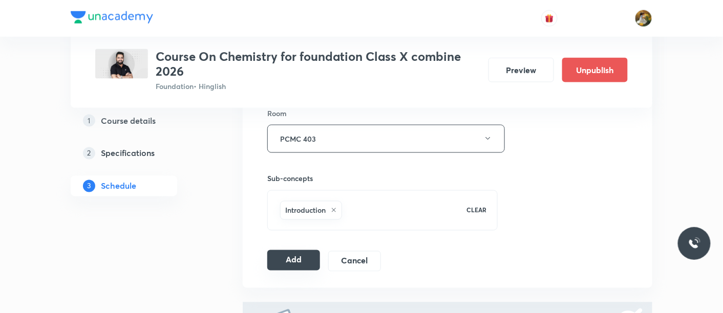
click at [313, 259] on button "Add" at bounding box center [293, 260] width 53 height 20
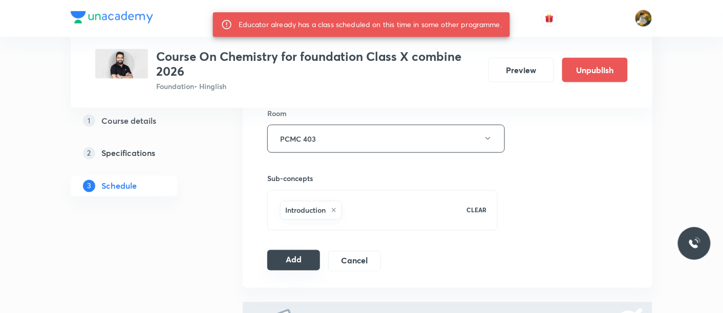
click at [292, 259] on button "Add" at bounding box center [293, 260] width 53 height 20
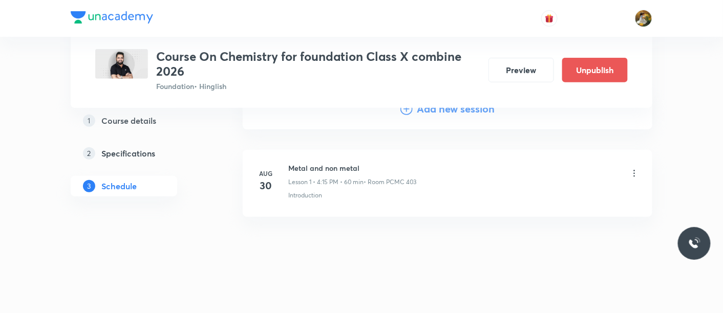
scroll to position [125, 0]
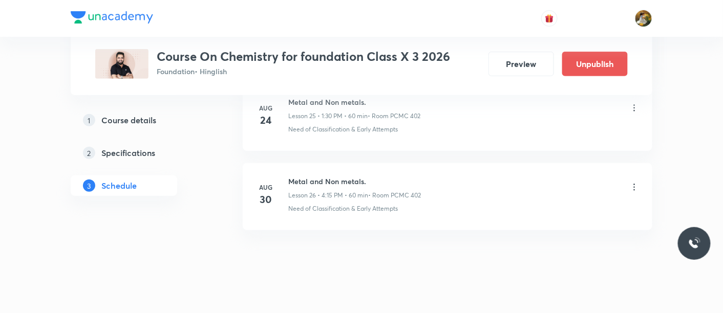
scroll to position [2560, 0]
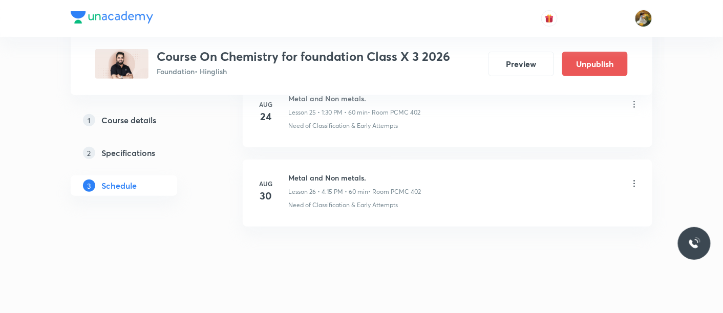
click at [634, 180] on icon at bounding box center [634, 183] width 2 height 7
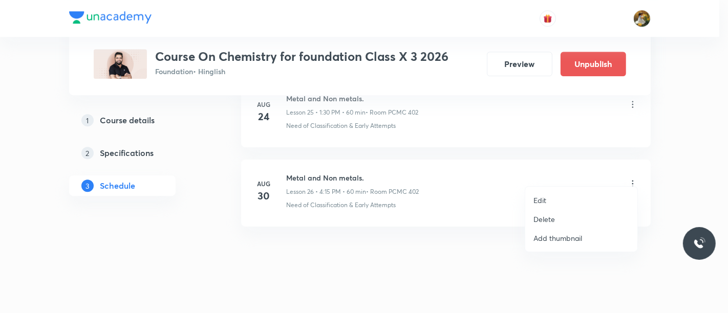
click at [566, 223] on li "Delete" at bounding box center [581, 219] width 112 height 19
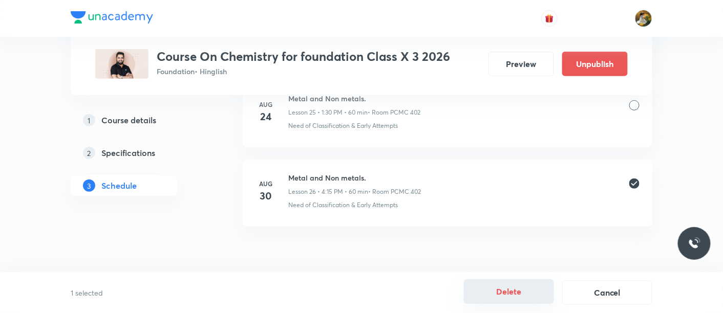
click at [515, 293] on button "Delete" at bounding box center [509, 291] width 90 height 25
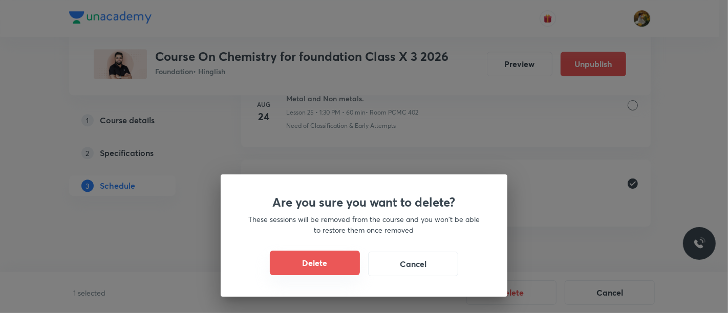
click at [305, 267] on button "Delete" at bounding box center [315, 263] width 90 height 25
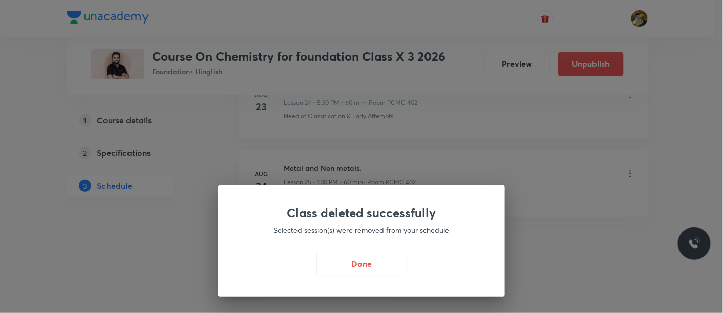
scroll to position [2481, 0]
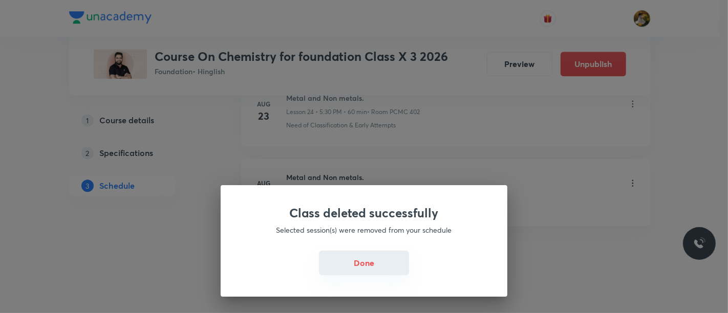
click at [357, 270] on button "Done" at bounding box center [364, 263] width 90 height 25
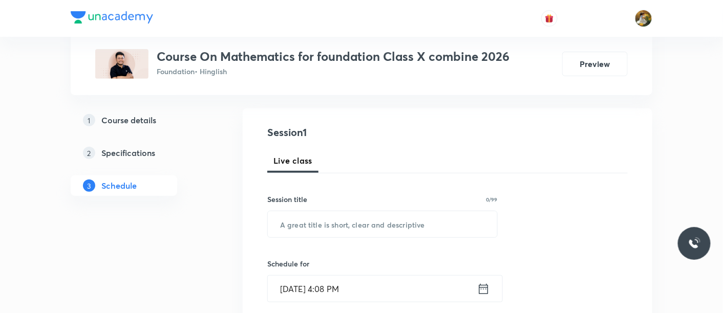
scroll to position [96, 0]
click at [403, 229] on input "text" at bounding box center [382, 225] width 229 height 26
paste input "Introduction to Trigonometry"
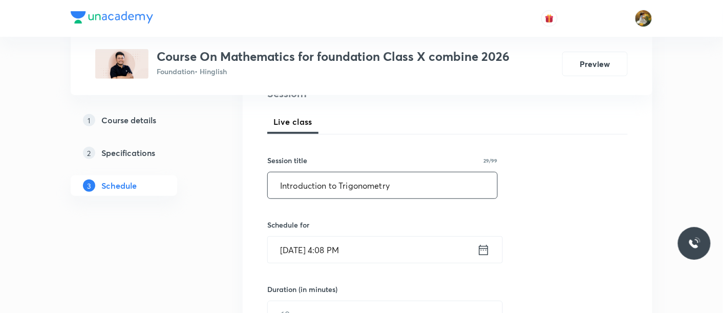
scroll to position [152, 0]
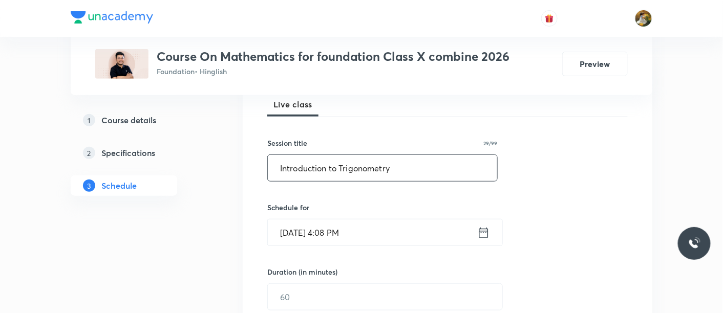
type input "Introduction to Trigonometry"
click at [395, 231] on input "[DATE] 4:08 PM" at bounding box center [372, 233] width 209 height 26
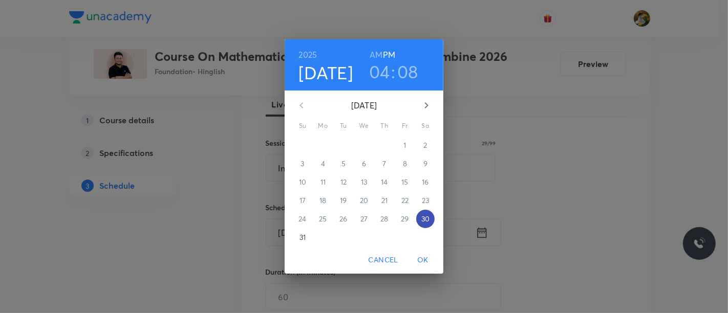
click at [431, 218] on span "30" at bounding box center [425, 219] width 18 height 10
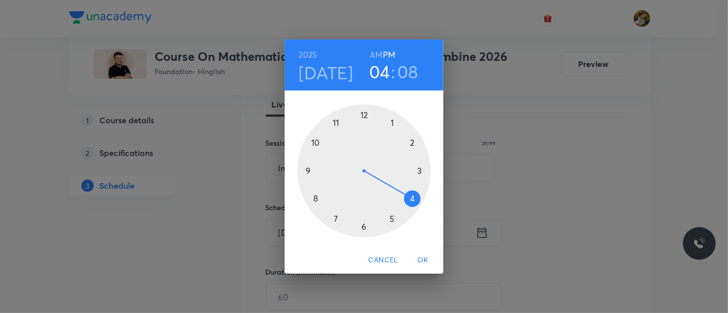
click at [391, 220] on div at bounding box center [363, 170] width 133 height 133
click at [361, 229] on div at bounding box center [363, 170] width 133 height 133
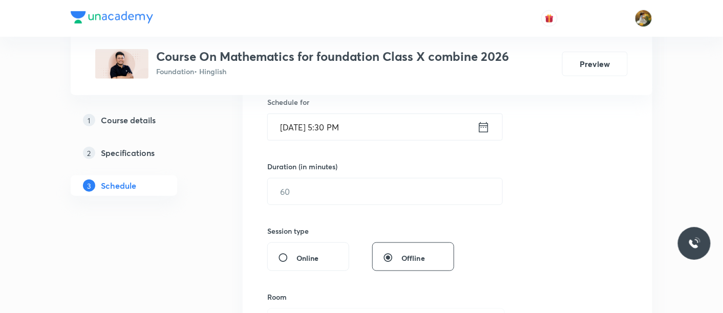
scroll to position [266, 0]
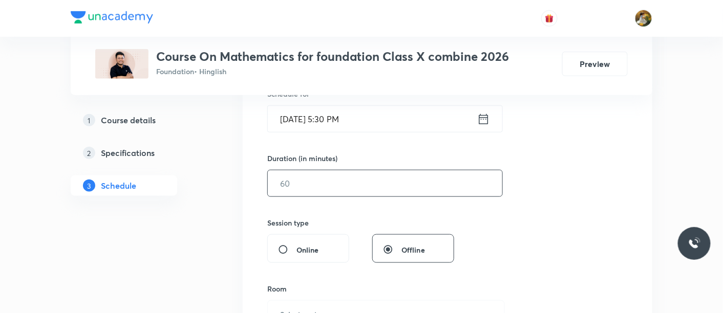
click at [300, 189] on input "text" at bounding box center [385, 183] width 234 height 26
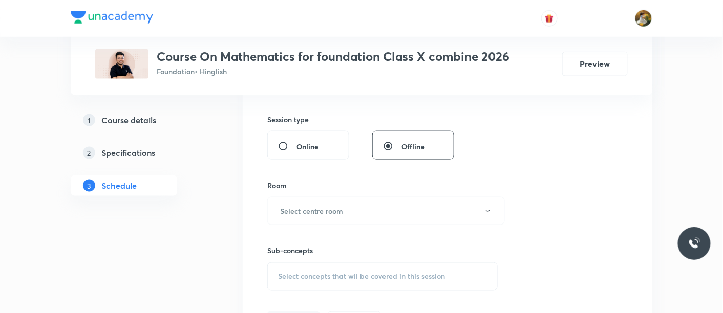
scroll to position [380, 0]
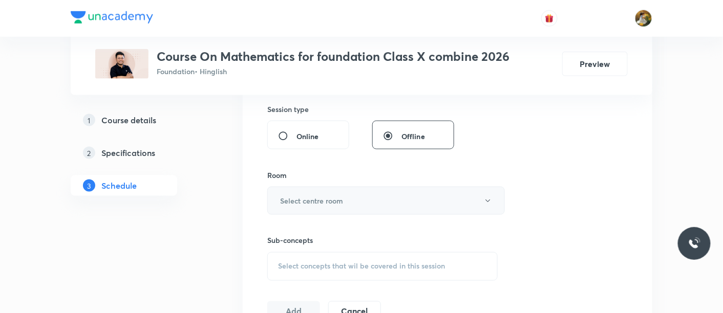
type input "60"
click at [309, 198] on h6 "Select centre room" at bounding box center [311, 200] width 63 height 11
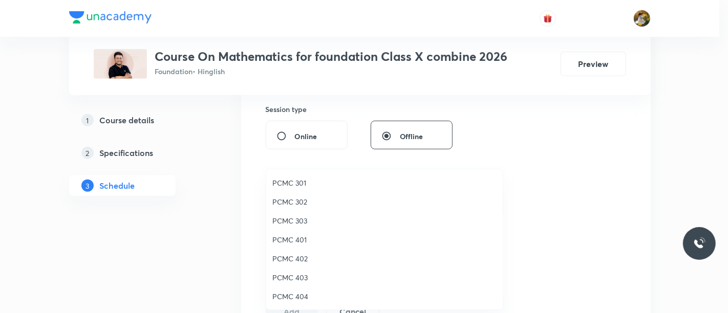
click at [305, 272] on span "PCMC 403" at bounding box center [384, 277] width 224 height 11
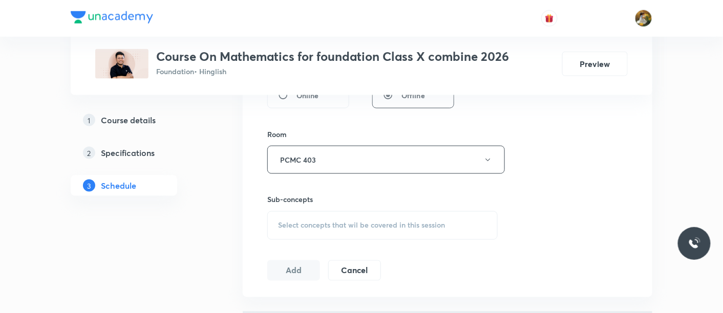
scroll to position [437, 0]
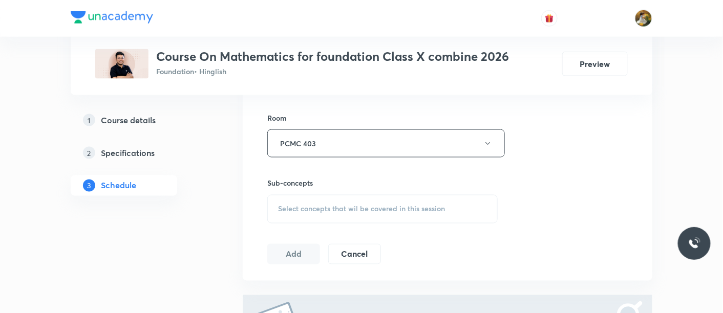
click at [396, 210] on span "Select concepts that wil be covered in this session" at bounding box center [361, 209] width 167 height 8
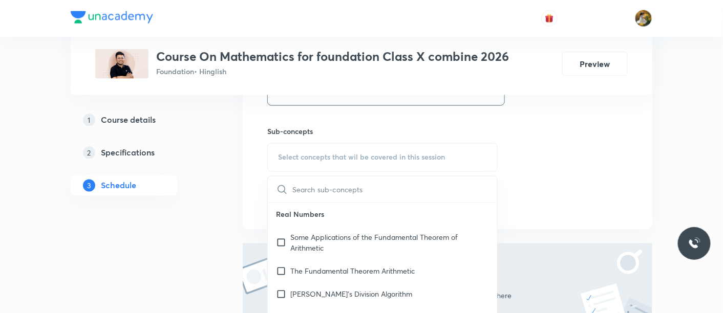
scroll to position [494, 0]
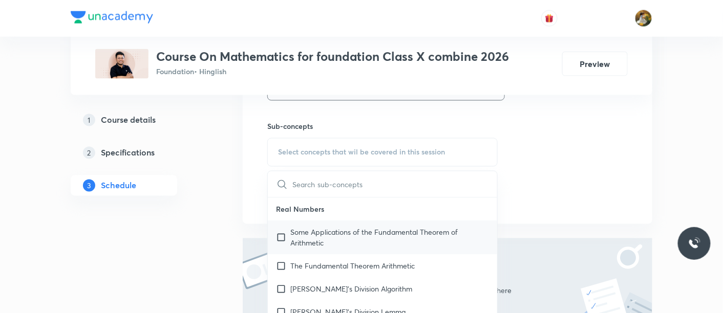
click at [342, 236] on p "Some Applications of the Fundamental Theorem of Arithmetic" at bounding box center [389, 237] width 199 height 21
checkbox input "true"
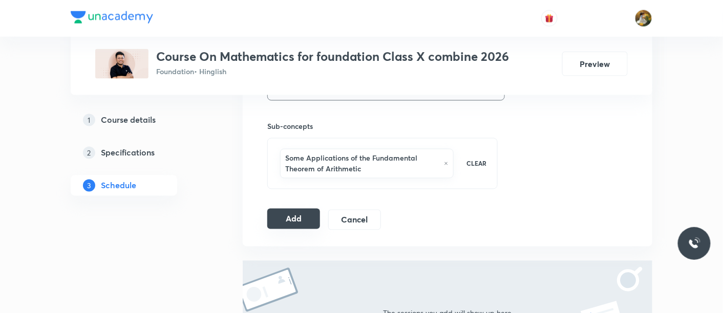
click at [297, 212] on button "Add" at bounding box center [293, 219] width 53 height 20
click at [297, 216] on button "Add" at bounding box center [293, 219] width 53 height 20
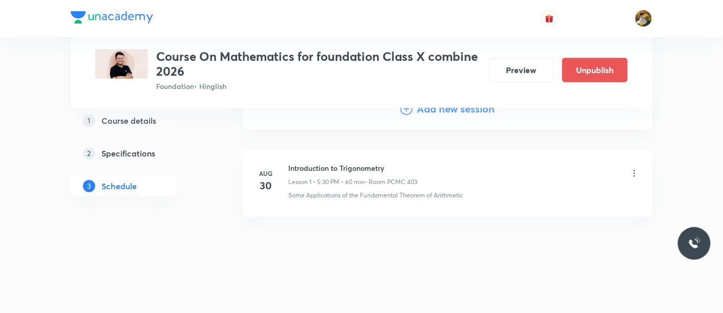
scroll to position [125, 0]
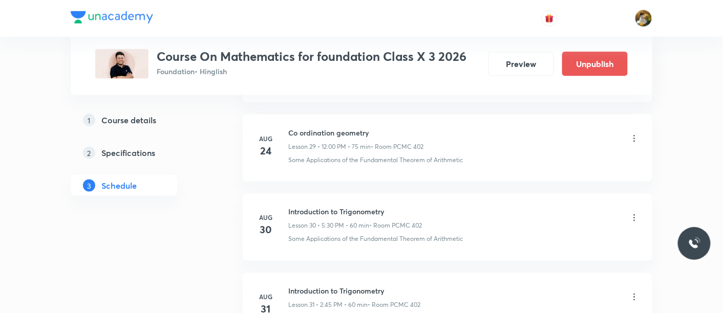
scroll to position [2842, 0]
click at [632, 214] on icon at bounding box center [634, 219] width 10 height 10
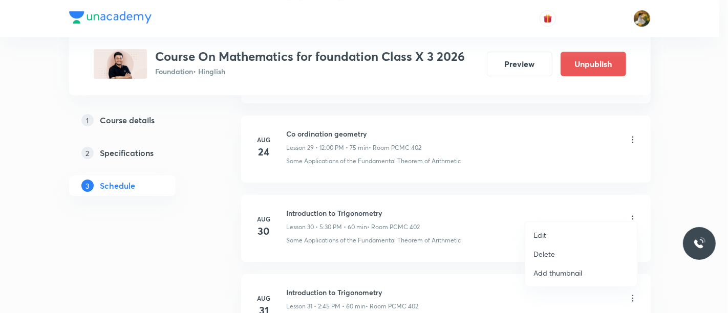
click at [554, 255] on li "Delete" at bounding box center [581, 254] width 112 height 19
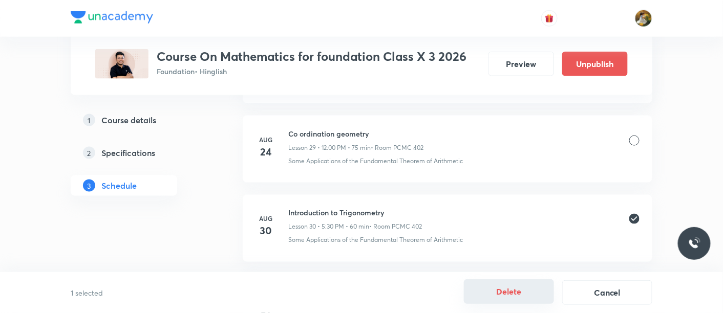
click at [506, 296] on button "Delete" at bounding box center [509, 291] width 90 height 25
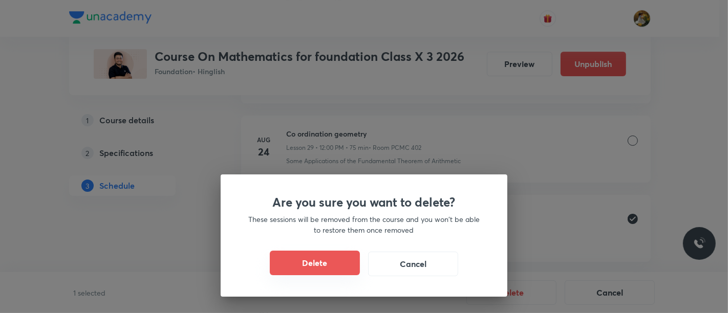
click at [312, 270] on button "Delete" at bounding box center [315, 263] width 90 height 25
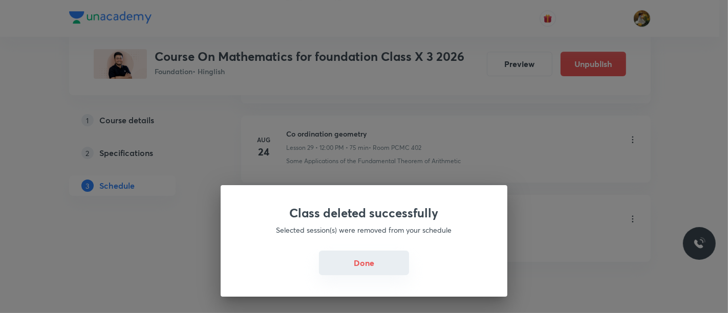
click at [367, 263] on button "Done" at bounding box center [364, 263] width 90 height 25
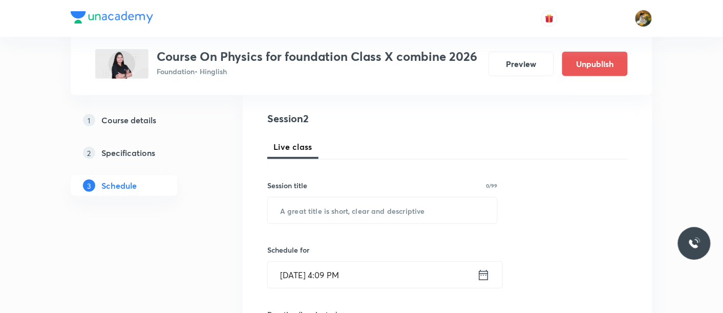
scroll to position [114, 0]
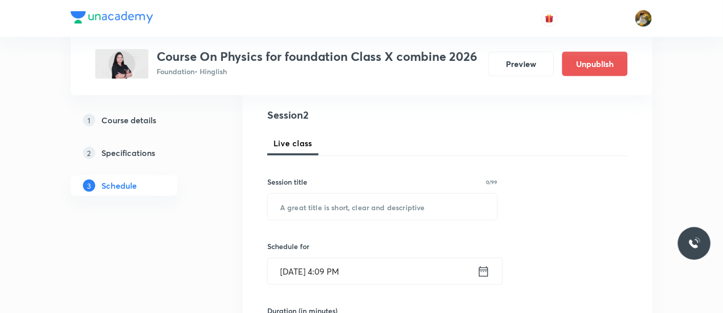
drag, startPoint x: 340, startPoint y: 209, endPoint x: 379, endPoint y: 245, distance: 52.5
click at [340, 208] on input "text" at bounding box center [382, 207] width 229 height 26
click at [286, 216] on input "text" at bounding box center [382, 207] width 229 height 26
paste input "Electricity"
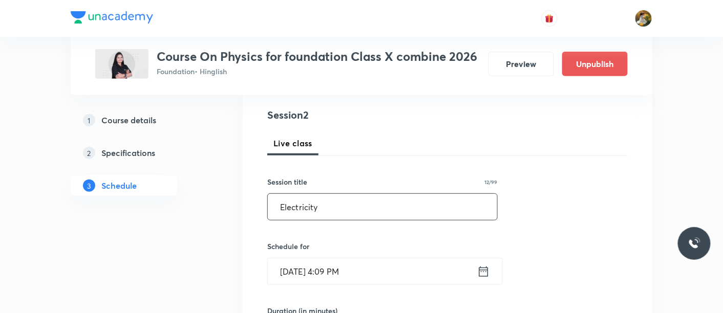
type input "Electricity"
click at [320, 272] on input "[DATE] 4:09 PM" at bounding box center [372, 271] width 209 height 26
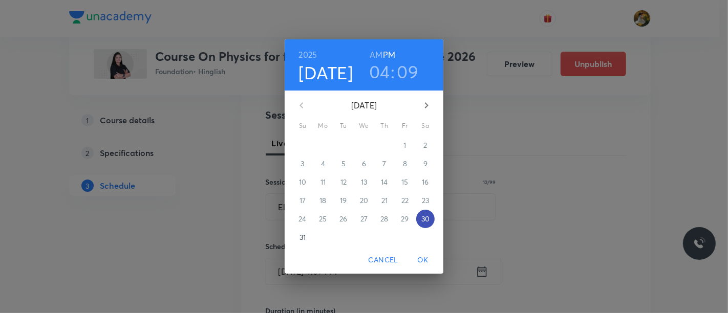
click at [421, 221] on p "30" at bounding box center [425, 219] width 8 height 10
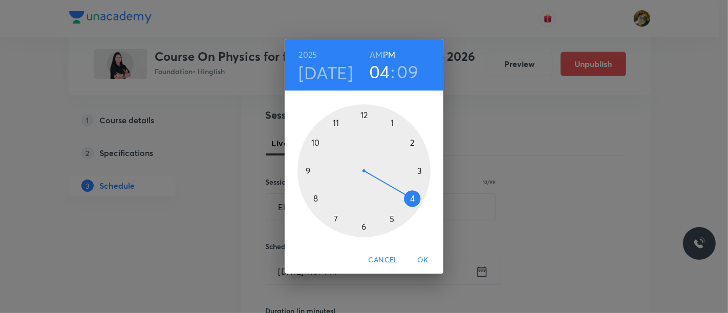
click at [363, 226] on div at bounding box center [363, 170] width 133 height 133
click at [310, 173] on div at bounding box center [363, 170] width 133 height 133
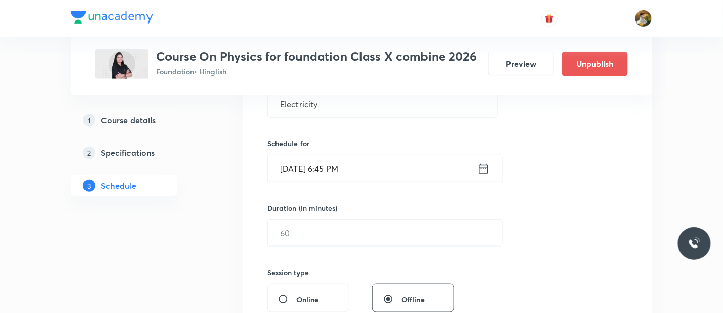
scroll to position [227, 0]
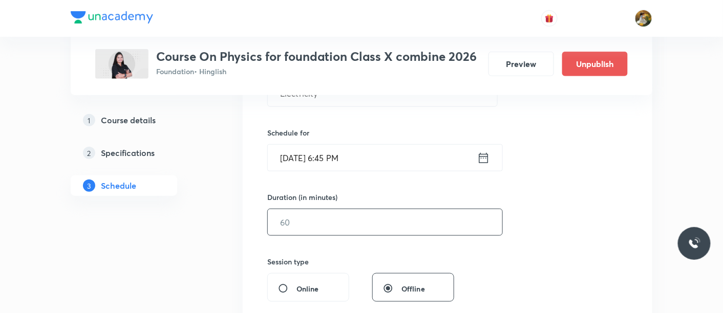
click at [335, 223] on input "text" at bounding box center [385, 222] width 234 height 26
type input "9"
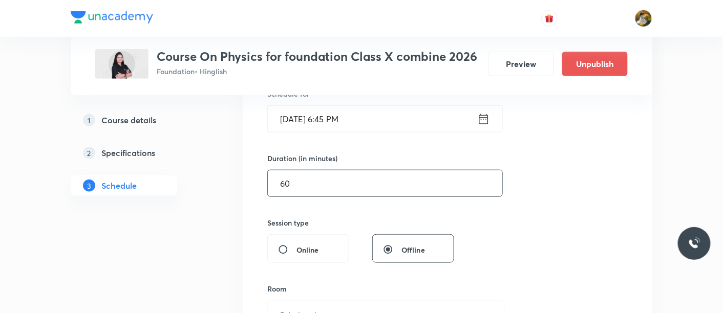
scroll to position [284, 0]
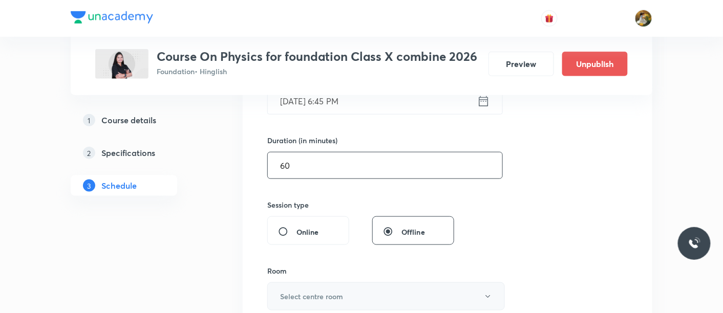
type input "60"
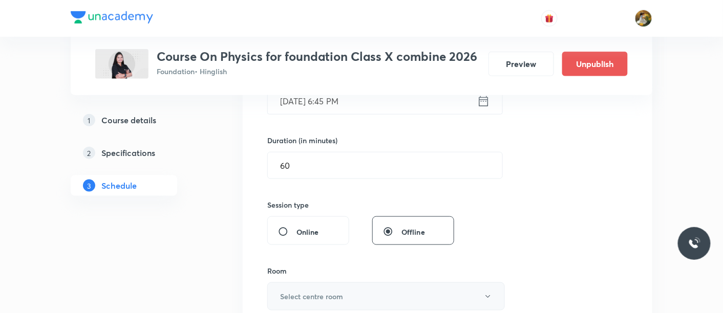
click at [338, 284] on button "Select centre room" at bounding box center [385, 296] width 237 height 28
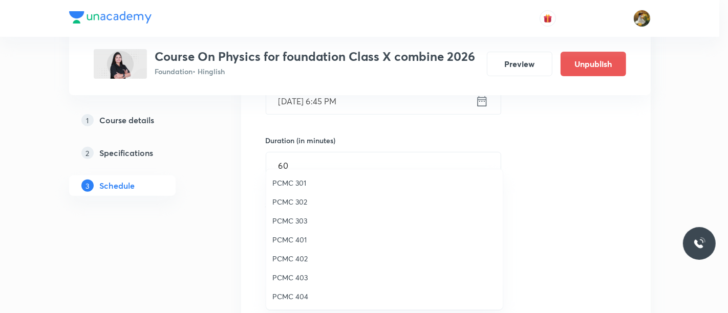
click at [307, 275] on span "PCMC 403" at bounding box center [384, 277] width 224 height 11
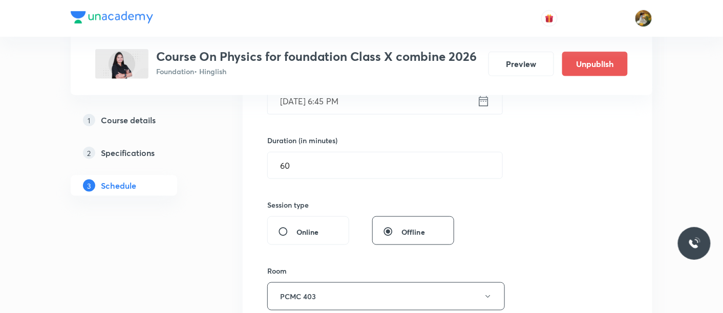
click at [551, 227] on div "Session 2 Live class Session title 12/99 Electricity ​ Schedule for Aug 30, 202…" at bounding box center [447, 177] width 360 height 480
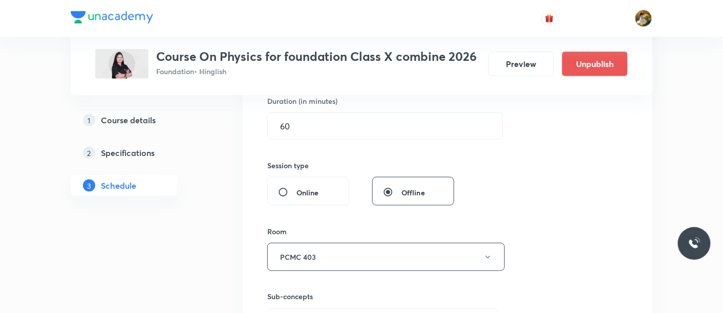
scroll to position [341, 0]
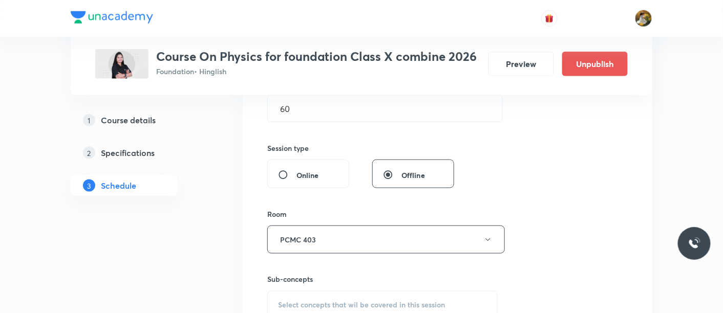
click at [318, 295] on div "Select concepts that wil be covered in this session" at bounding box center [382, 305] width 230 height 29
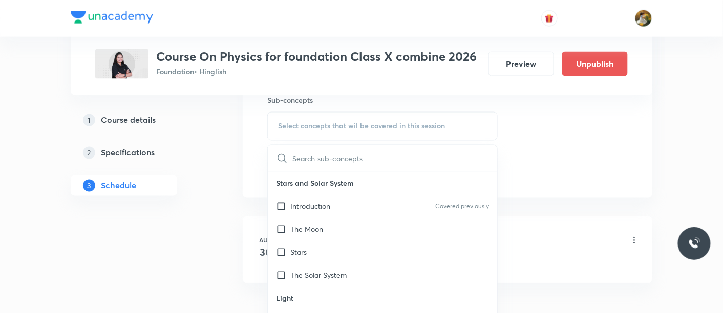
click at [321, 302] on p "Light" at bounding box center [382, 298] width 229 height 23
click at [306, 247] on p "Stars" at bounding box center [298, 252] width 16 height 11
checkbox input "true"
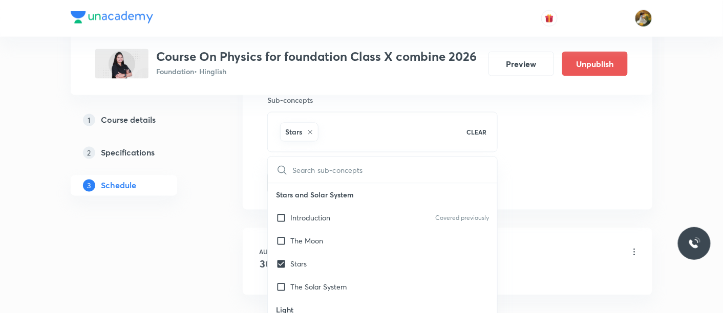
drag, startPoint x: 542, startPoint y: 174, endPoint x: 412, endPoint y: 214, distance: 135.3
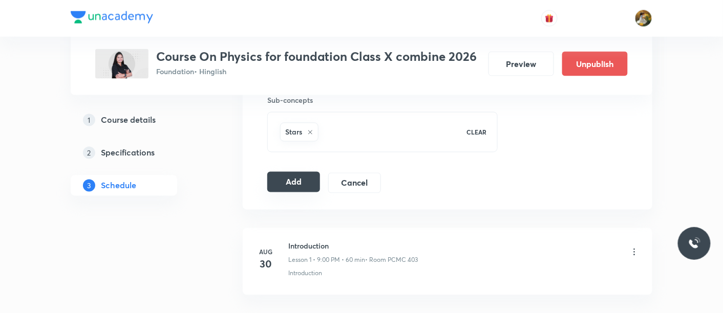
click at [305, 178] on button "Add" at bounding box center [293, 182] width 53 height 20
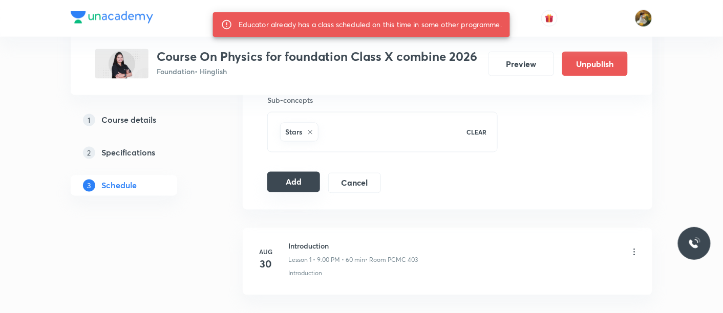
click at [295, 182] on button "Add" at bounding box center [293, 182] width 53 height 20
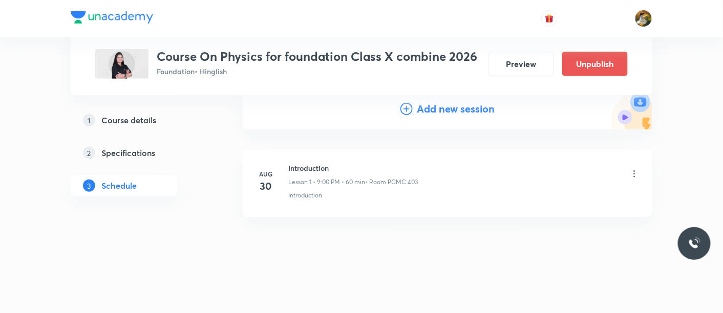
scroll to position [115, 0]
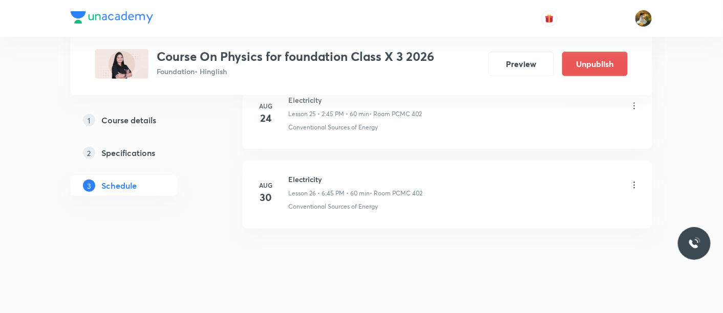
scroll to position [2560, 0]
click at [636, 179] on icon at bounding box center [634, 184] width 10 height 10
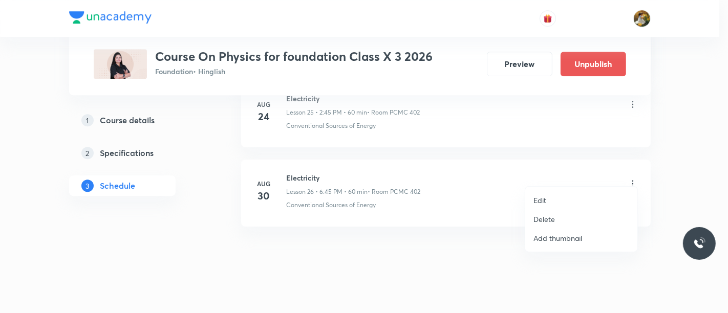
click at [553, 218] on p "Delete" at bounding box center [543, 219] width 21 height 11
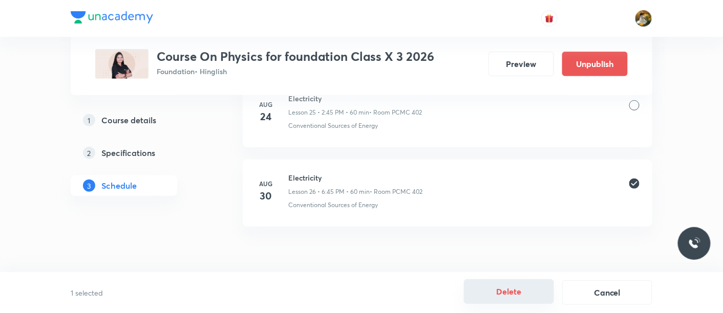
click at [524, 298] on button "Delete" at bounding box center [509, 291] width 90 height 25
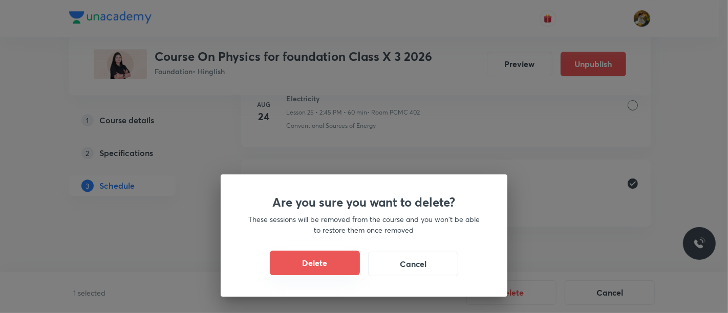
click at [318, 268] on button "Delete" at bounding box center [315, 263] width 90 height 25
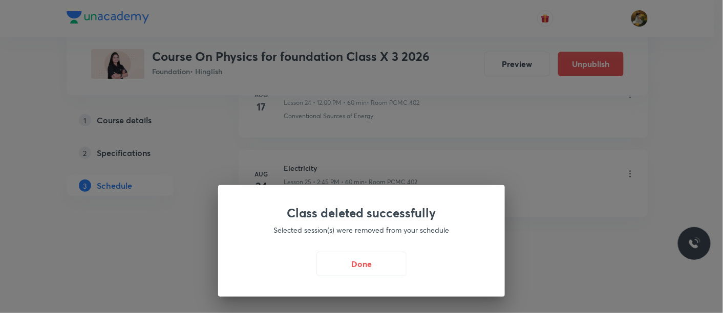
scroll to position [2481, 0]
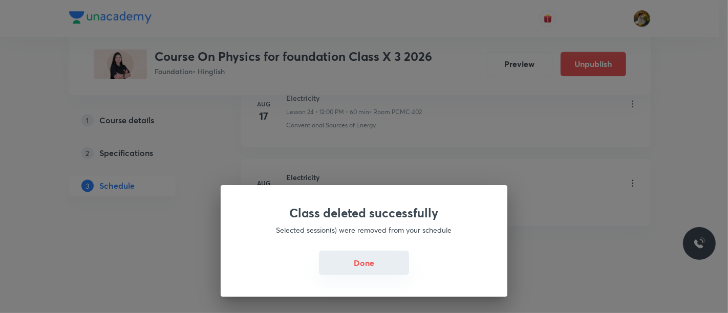
click at [365, 263] on button "Done" at bounding box center [364, 263] width 90 height 25
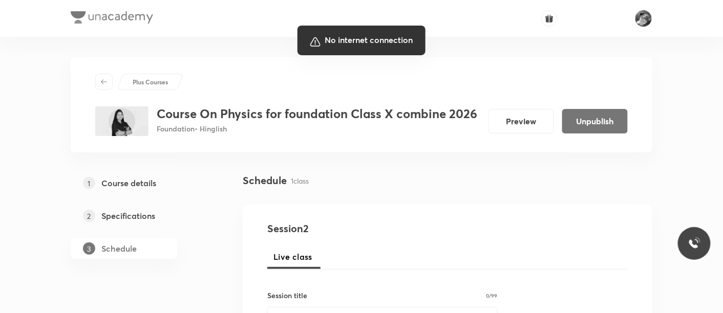
click at [432, 183] on div at bounding box center [361, 156] width 723 height 313
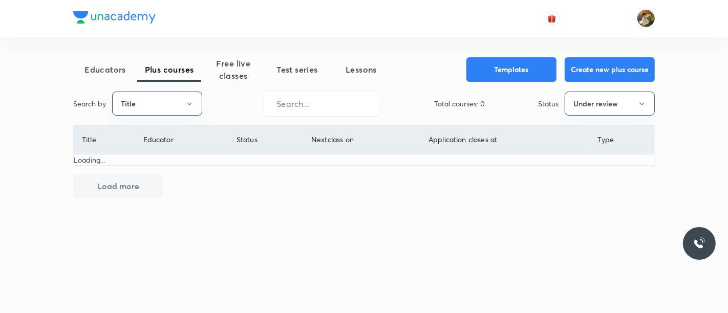
click at [646, 20] on img at bounding box center [645, 18] width 17 height 17
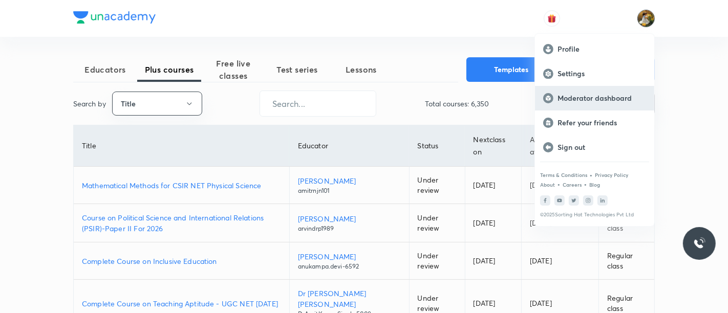
click at [613, 96] on p "Moderator dashboard" at bounding box center [601, 98] width 89 height 9
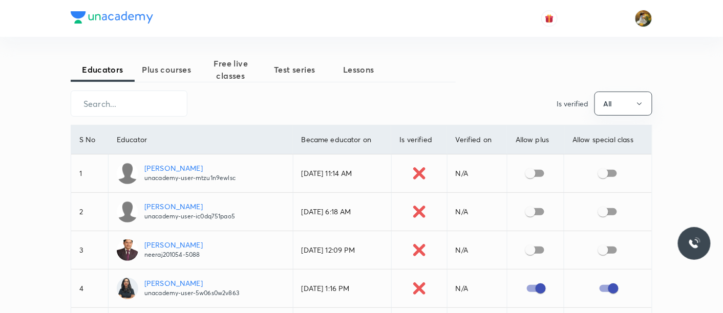
click at [175, 70] on span "Plus courses" at bounding box center [167, 69] width 64 height 12
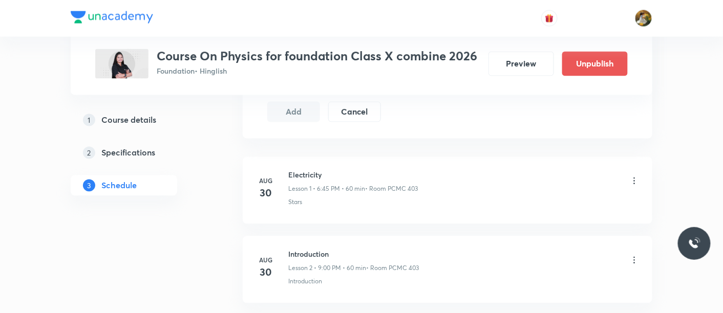
scroll to position [663, 0]
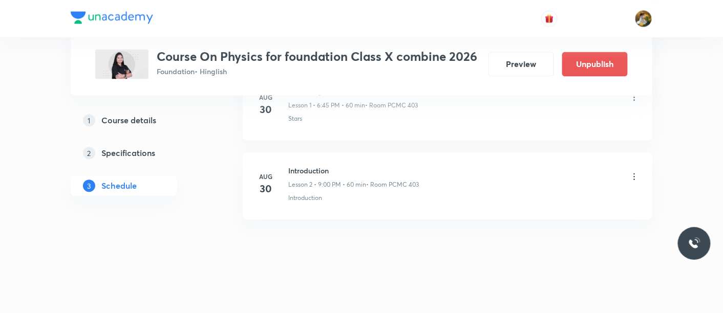
click at [633, 174] on icon at bounding box center [634, 176] width 10 height 10
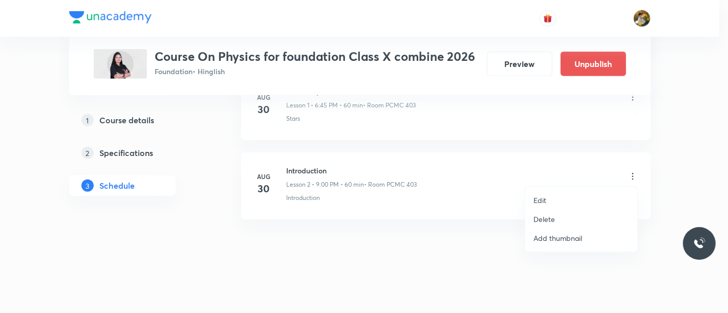
click at [550, 218] on p "Delete" at bounding box center [543, 219] width 21 height 11
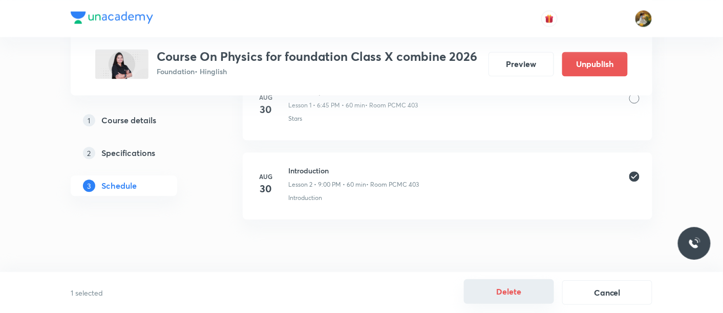
click at [513, 296] on button "Delete" at bounding box center [509, 291] width 90 height 25
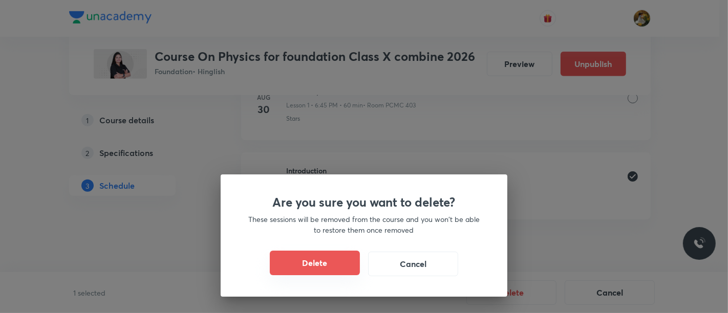
click at [307, 260] on button "Delete" at bounding box center [315, 263] width 90 height 25
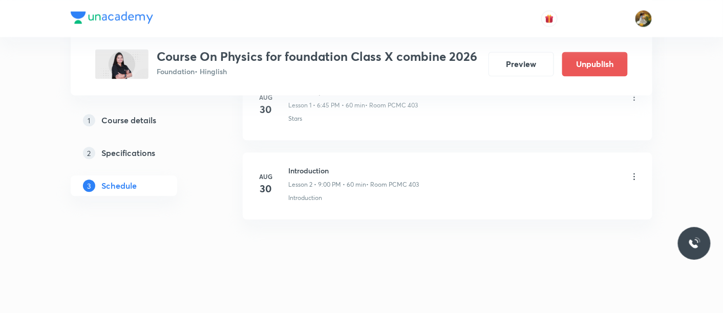
scroll to position [584, 0]
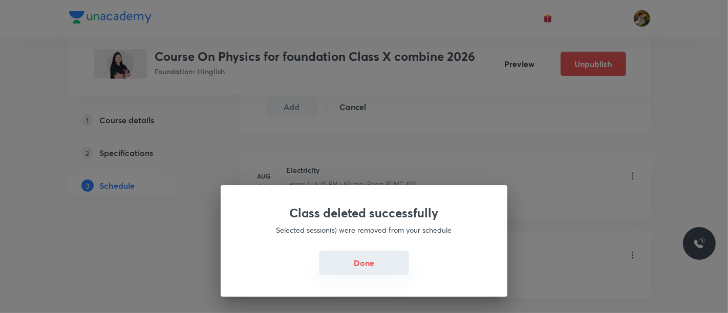
click at [359, 260] on button "Done" at bounding box center [364, 263] width 90 height 25
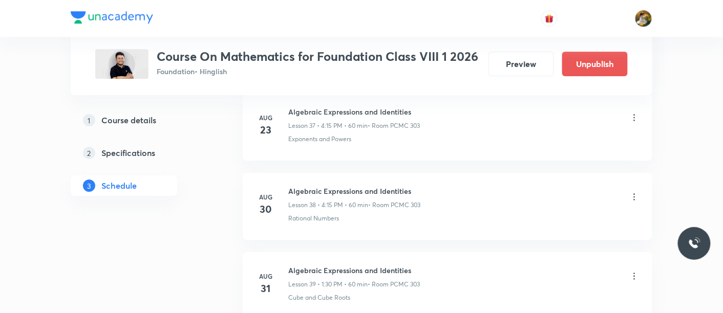
scroll to position [3503, 0]
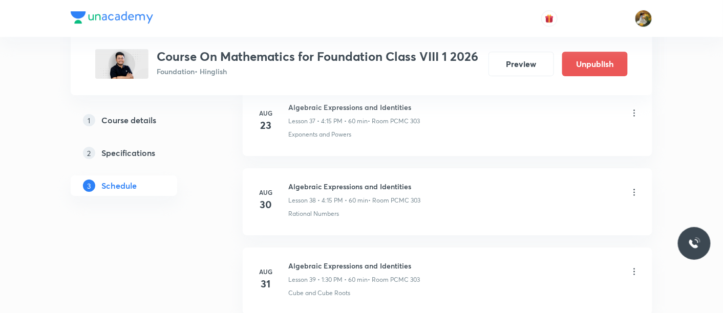
click at [634, 268] on icon at bounding box center [634, 271] width 2 height 7
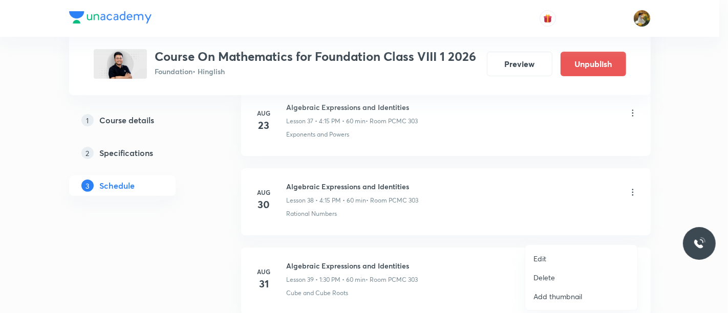
click at [580, 258] on li "Edit" at bounding box center [581, 258] width 112 height 19
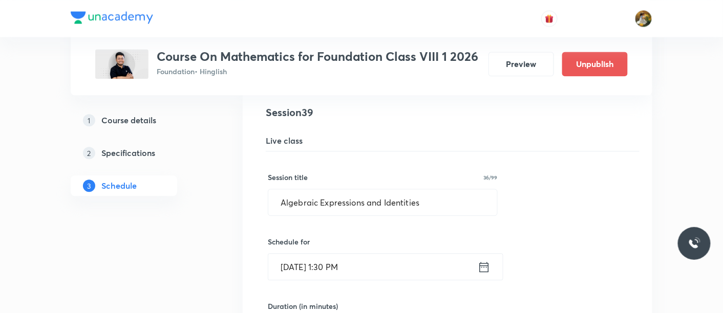
scroll to position [3121, 0]
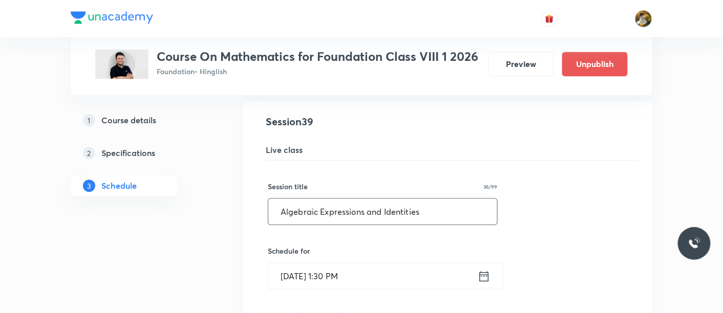
click at [455, 209] on input "Algebraic Expressions and Identities" at bounding box center [382, 212] width 229 height 26
type input "A"
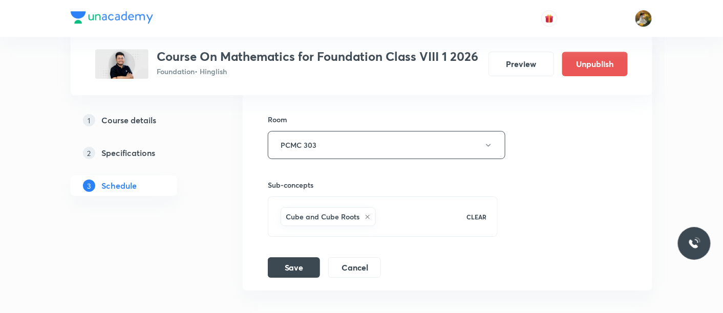
scroll to position [3459, 0]
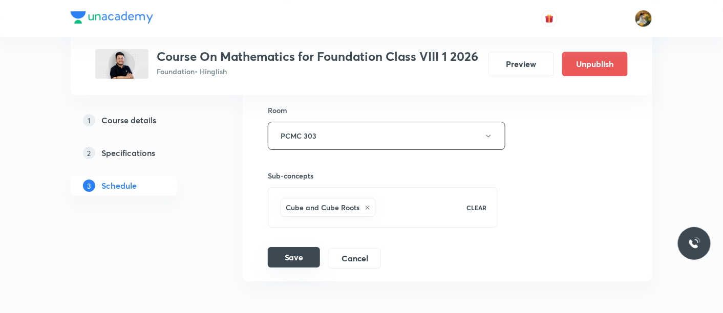
type input "Mensuration"
click at [285, 247] on button "Save" at bounding box center [294, 257] width 52 height 20
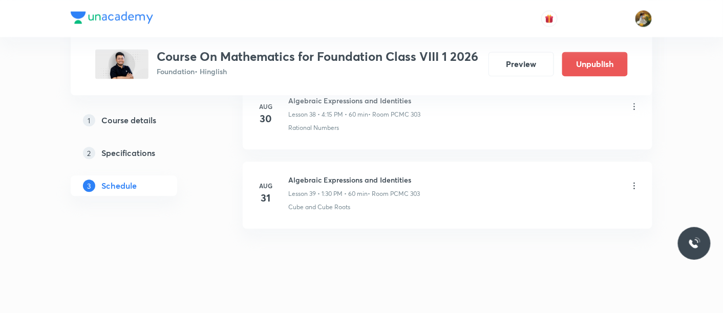
scroll to position [3197, 0]
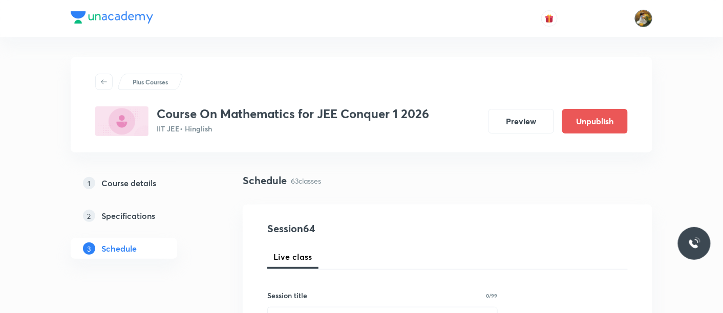
click at [645, 22] on img at bounding box center [643, 18] width 17 height 17
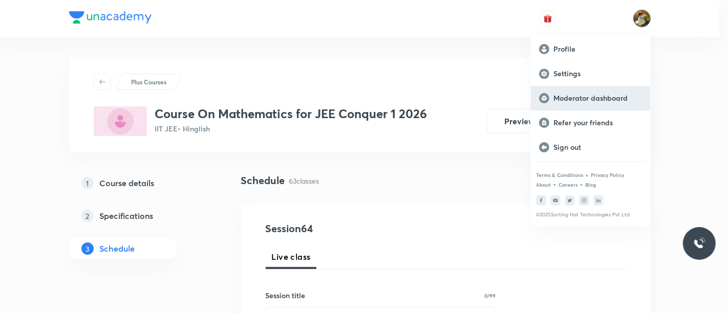
click at [613, 98] on p "Moderator dashboard" at bounding box center [597, 98] width 89 height 9
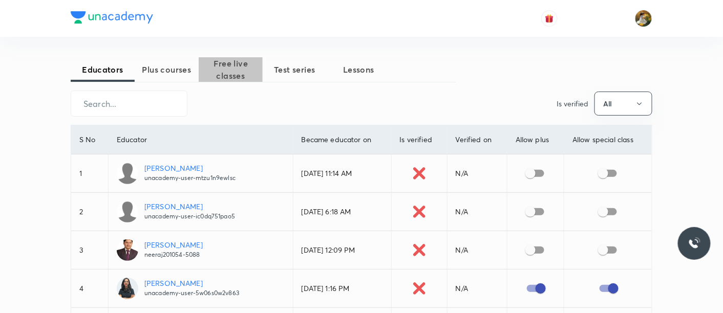
click at [232, 74] on span "Free live classes" at bounding box center [231, 69] width 64 height 25
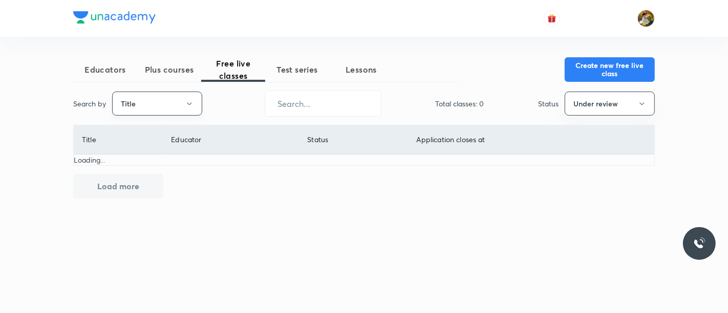
click at [166, 101] on button "Title" at bounding box center [157, 104] width 90 height 24
click at [166, 101] on div at bounding box center [364, 156] width 728 height 313
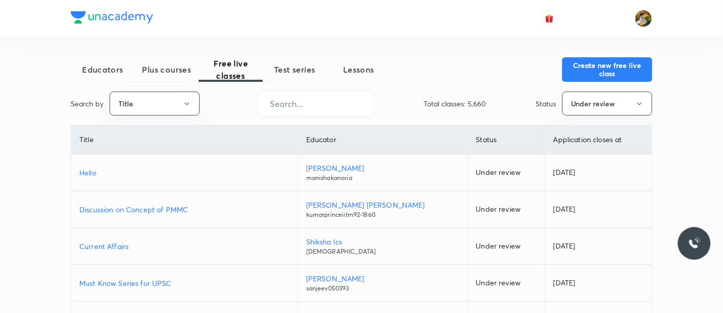
click at [172, 109] on button "Title" at bounding box center [155, 104] width 90 height 24
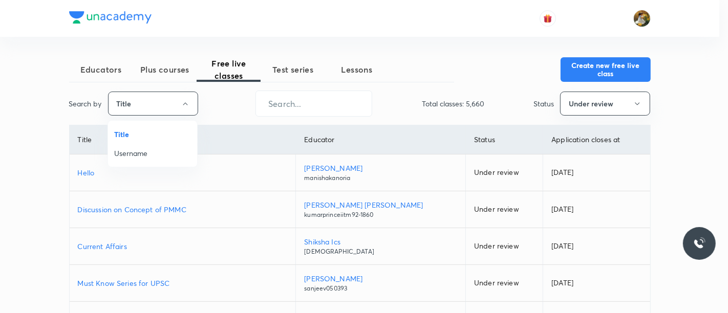
click at [161, 151] on span "Username" at bounding box center [152, 153] width 77 height 11
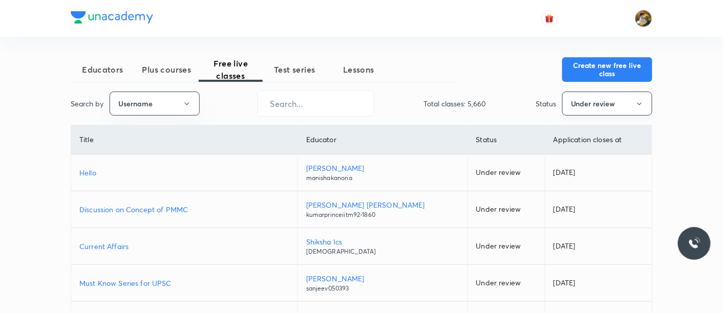
click at [596, 98] on button "Under review" at bounding box center [607, 104] width 90 height 24
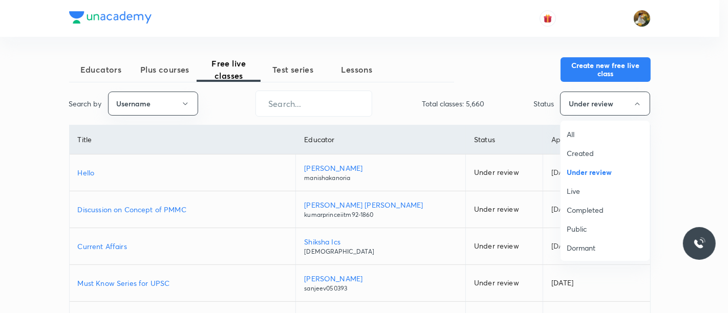
click at [580, 131] on span "All" at bounding box center [604, 134] width 77 height 11
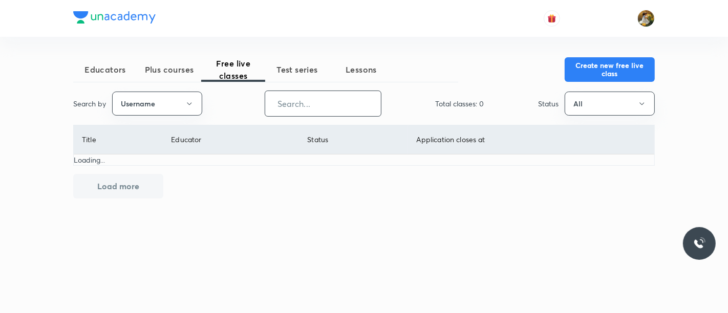
click at [351, 100] on input "text" at bounding box center [323, 104] width 116 height 26
click at [323, 100] on input "text" at bounding box center [323, 104] width 116 height 26
paste input "KiranT-9128"
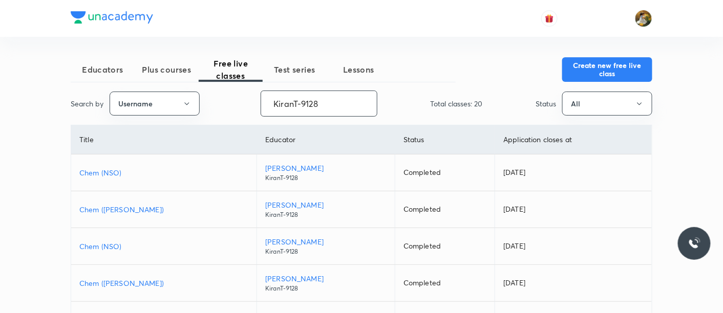
type input "KiranT-9128"
click at [119, 172] on p "Chem (NSO)" at bounding box center [163, 172] width 169 height 11
click at [623, 69] on button "Create new free live class" at bounding box center [607, 68] width 90 height 25
click at [330, 106] on input "KiranT-9128" at bounding box center [319, 104] width 116 height 26
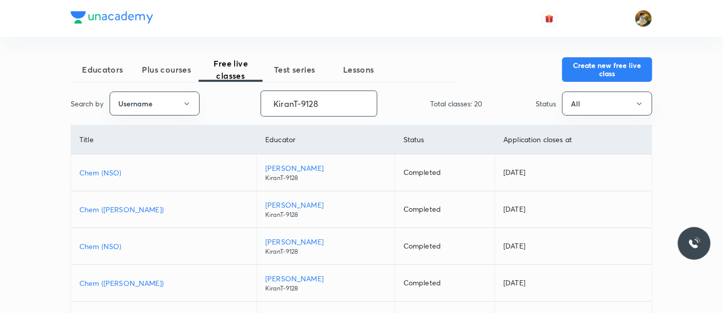
click at [330, 106] on input "KiranT-9128" at bounding box center [319, 104] width 116 height 26
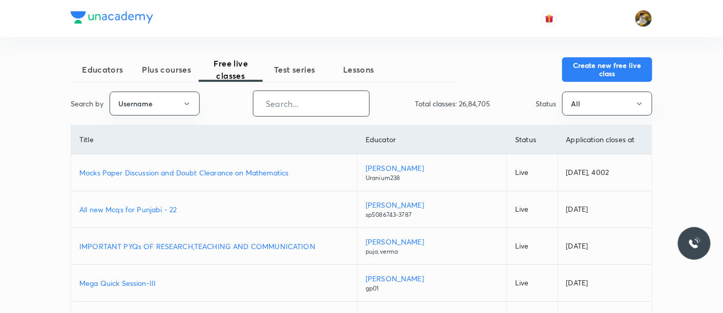
paste input "virendrasinghrathod-182"
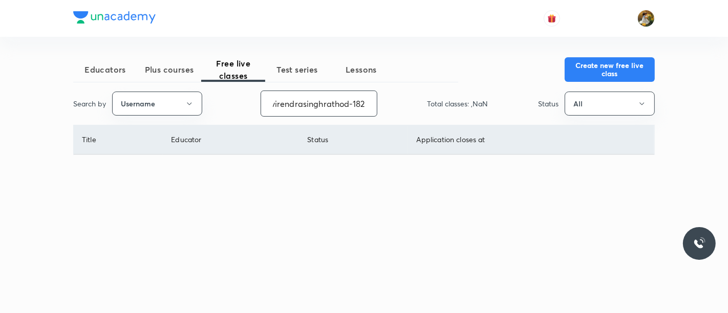
type input "virendrasinghrathod-182"
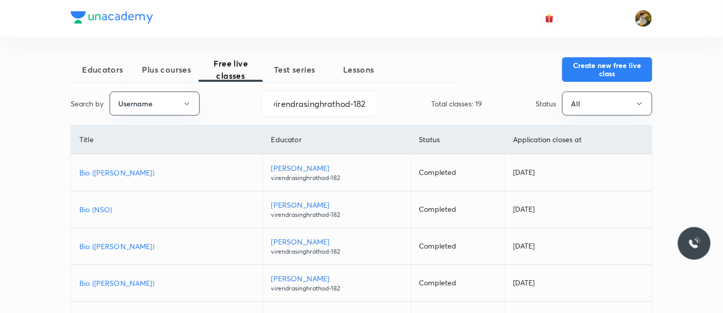
scroll to position [0, 0]
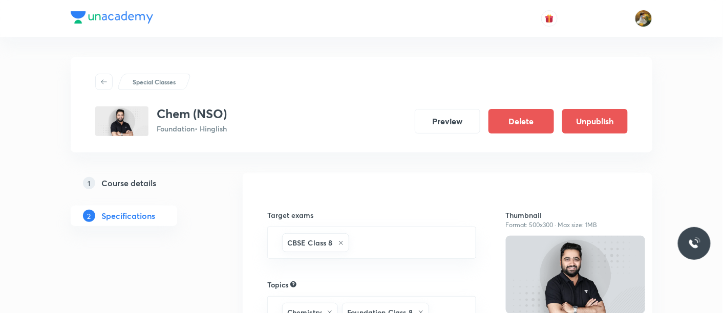
scroll to position [185, 0]
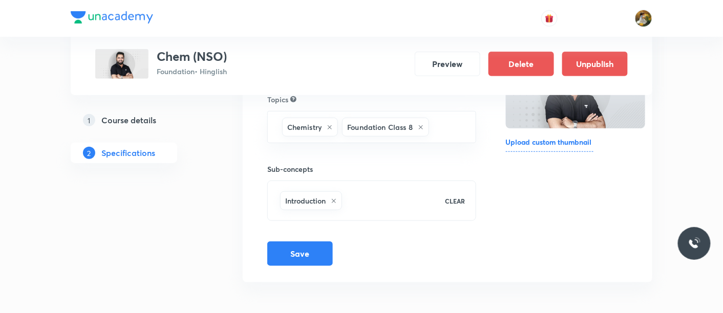
click at [125, 119] on h5 "Course details" at bounding box center [128, 120] width 55 height 12
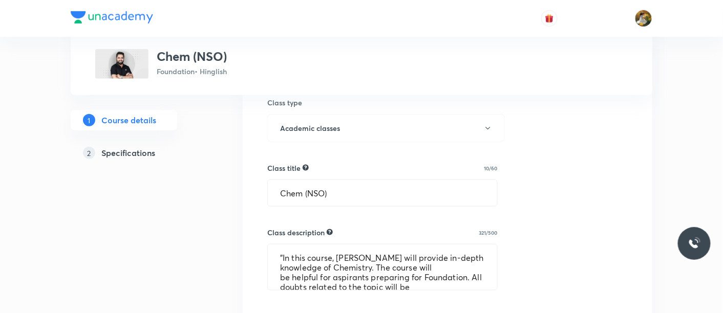
scroll to position [441, 0]
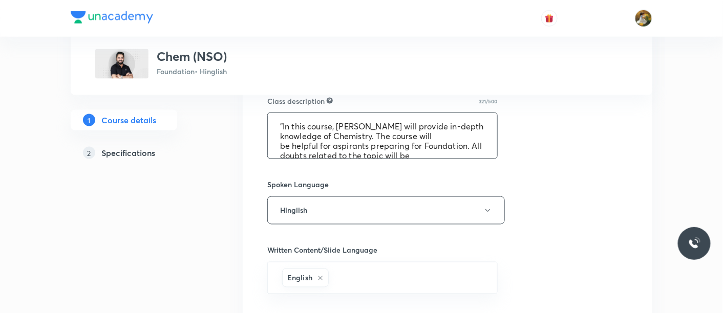
click at [280, 120] on textarea ""In this course, [PERSON_NAME] will provide in-depth knowledge of Chemistry. Th…" at bounding box center [382, 136] width 229 height 46
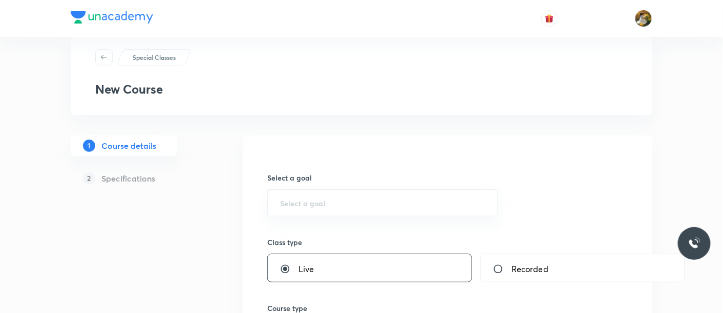
scroll to position [26, 0]
click at [337, 197] on input "text" at bounding box center [382, 201] width 205 height 10
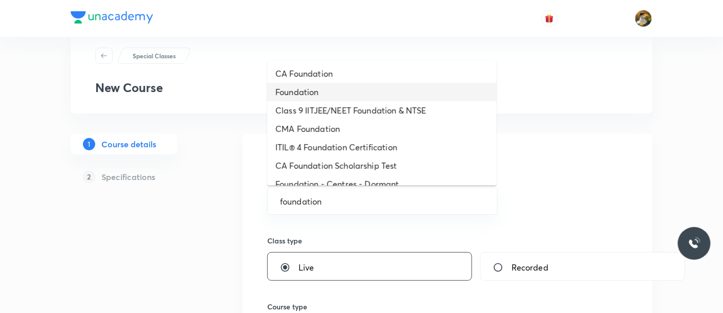
click at [352, 95] on li "Foundation" at bounding box center [381, 92] width 229 height 18
type input "Foundation"
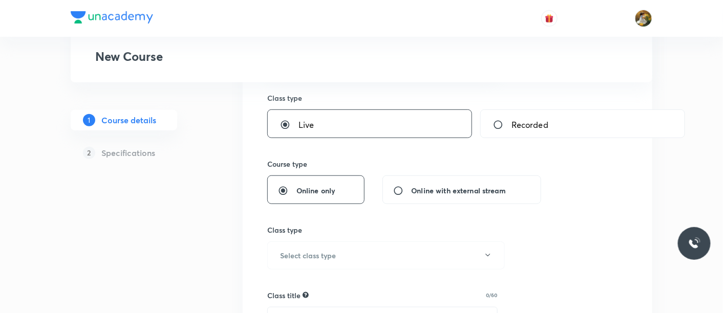
scroll to position [182, 0]
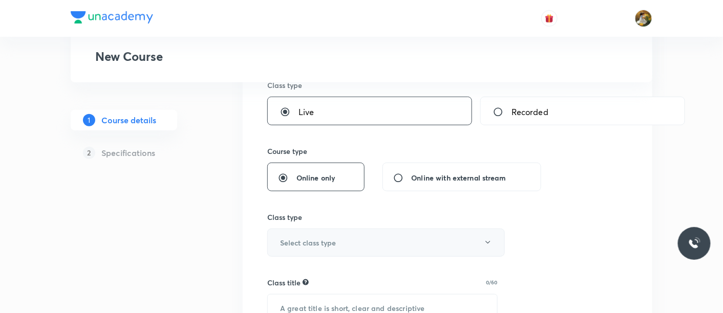
click at [340, 248] on button "Select class type" at bounding box center [385, 243] width 237 height 28
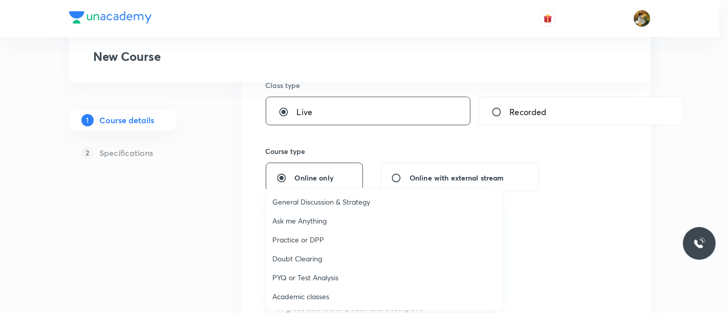
click at [297, 297] on span "Academic classes" at bounding box center [384, 296] width 224 height 11
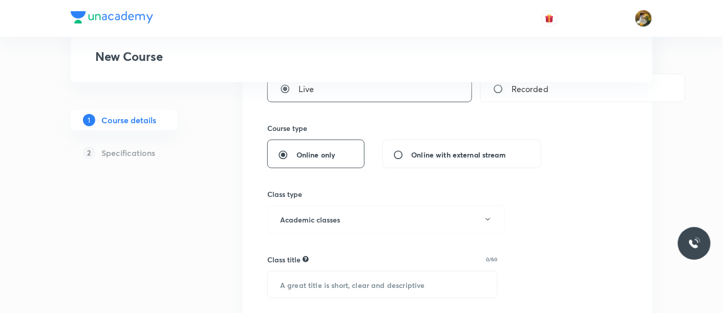
scroll to position [227, 0]
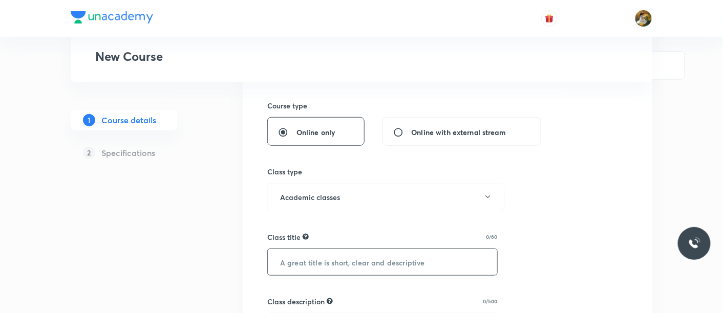
click at [332, 268] on input "text" at bounding box center [382, 262] width 229 height 26
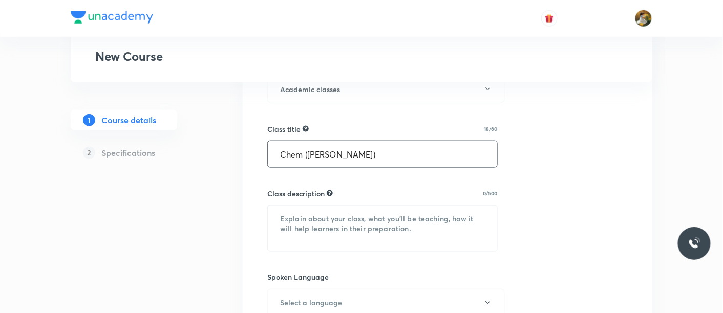
scroll to position [337, 0]
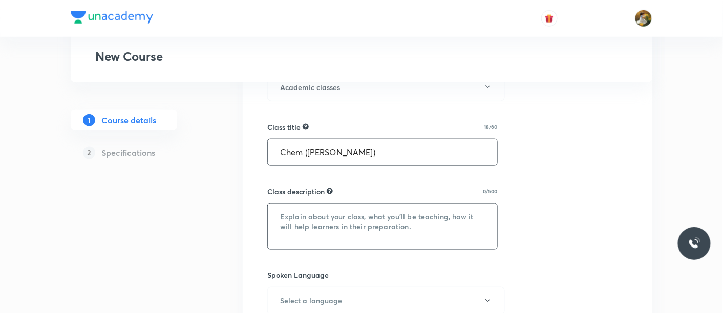
type input "Chem (Homi Bhabha)"
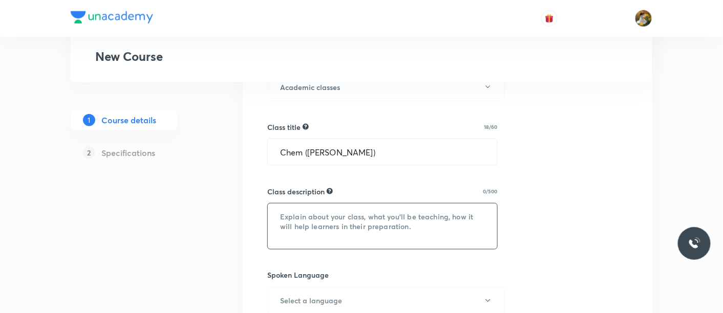
click at [317, 217] on textarea at bounding box center [382, 227] width 229 height 46
paste textarea ""In this course, [PERSON_NAME] will provide in-depth knowledge of Chemistry. Th…"
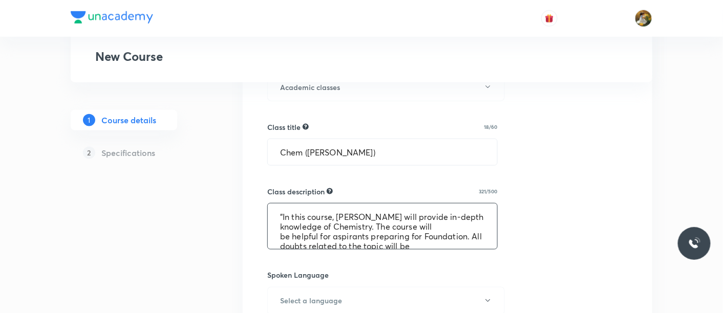
scroll to position [31, 0]
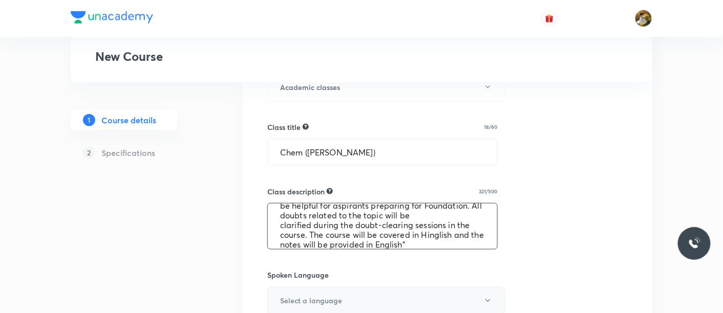
type textarea ""In this course, [PERSON_NAME] will provide in-depth knowledge of Chemistry. Th…"
click at [370, 291] on button "Select a language" at bounding box center [385, 301] width 237 height 28
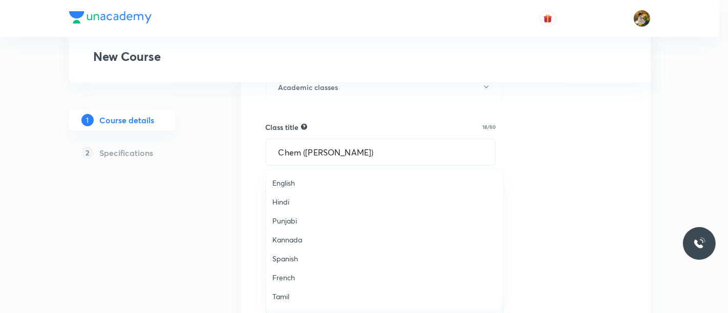
click at [301, 182] on span "English" at bounding box center [384, 183] width 224 height 11
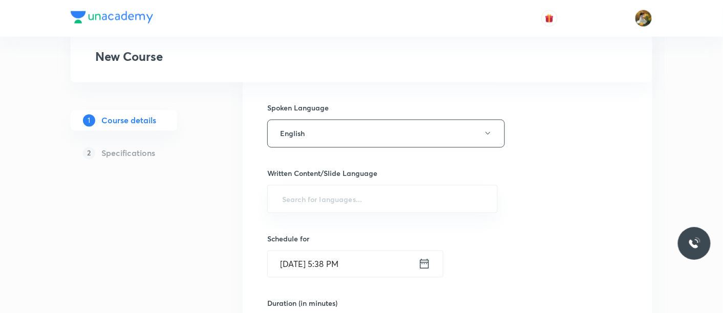
scroll to position [507, 0]
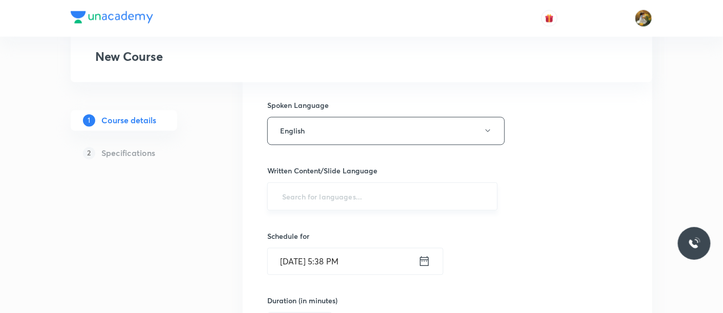
click at [443, 198] on input "text" at bounding box center [382, 196] width 205 height 19
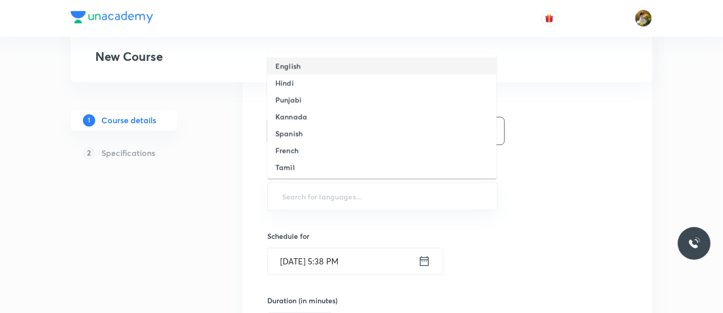
click at [355, 67] on li "English" at bounding box center [381, 66] width 229 height 17
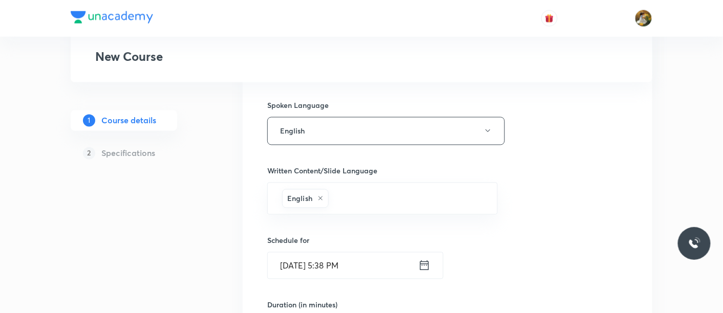
click at [380, 259] on input "Aug 30, 2025, 5:38 PM" at bounding box center [343, 266] width 150 height 26
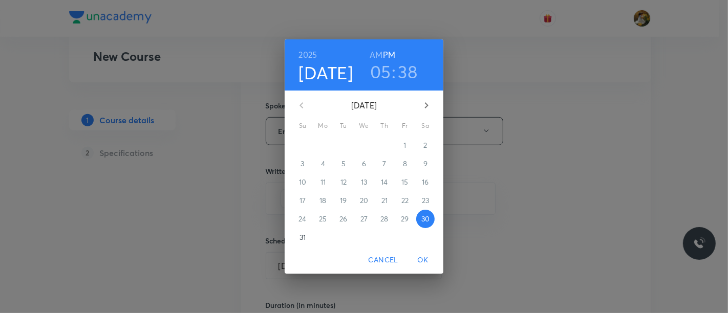
click at [299, 238] on p "31" at bounding box center [302, 237] width 6 height 10
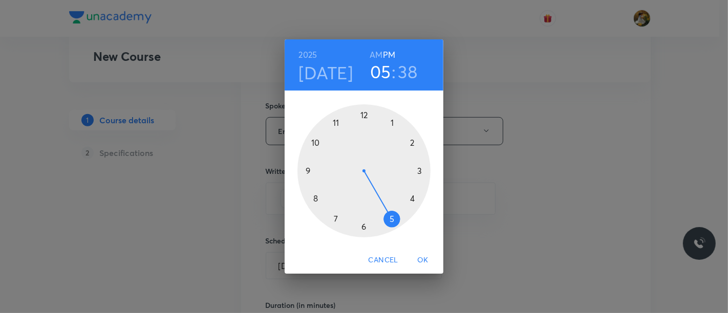
click at [415, 202] on div at bounding box center [363, 170] width 133 height 133
click at [422, 169] on div at bounding box center [363, 170] width 133 height 133
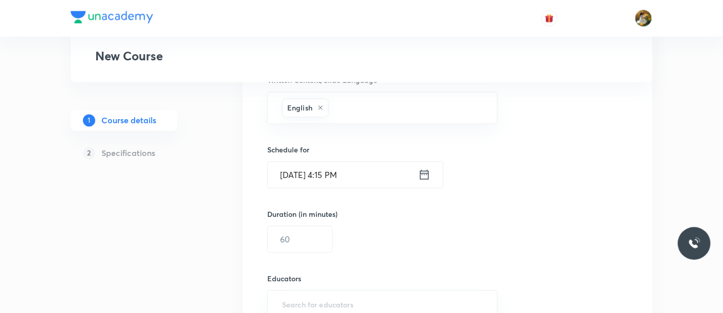
scroll to position [598, 0]
click at [321, 232] on input "text" at bounding box center [300, 239] width 64 height 26
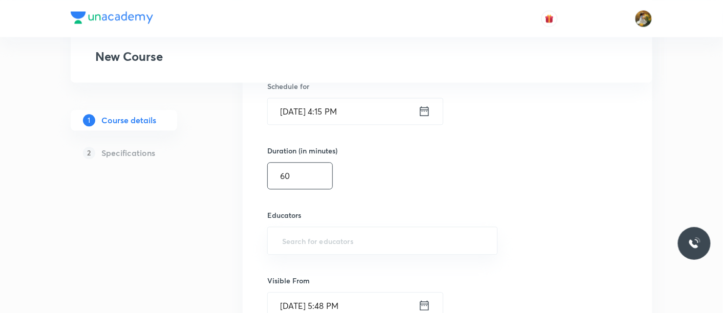
scroll to position [667, 0]
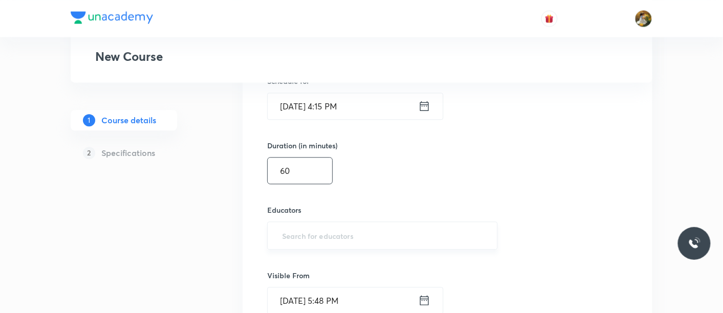
type input "60"
click at [333, 241] on input "text" at bounding box center [382, 235] width 205 height 19
click at [335, 234] on input "text" at bounding box center [382, 235] width 205 height 19
paste input "KiranT-9128"
type input "KiranT-9128"
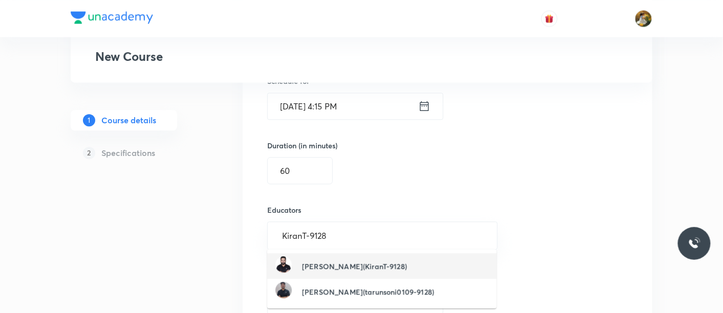
click at [429, 265] on li "Kiran Tijore(KiranT-9128)" at bounding box center [381, 266] width 229 height 26
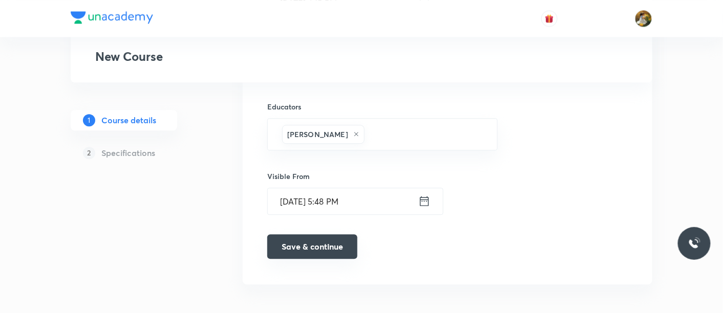
click at [314, 246] on button "Save & continue" at bounding box center [312, 246] width 90 height 25
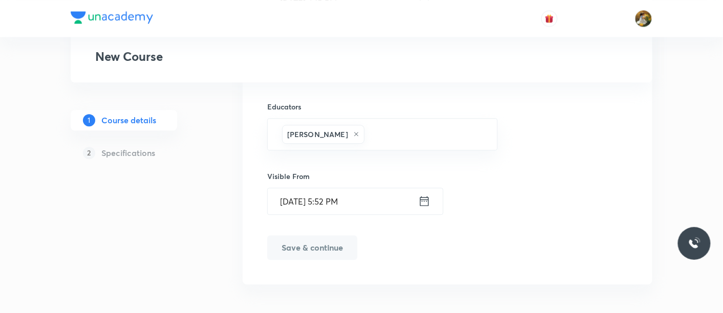
scroll to position [775, 0]
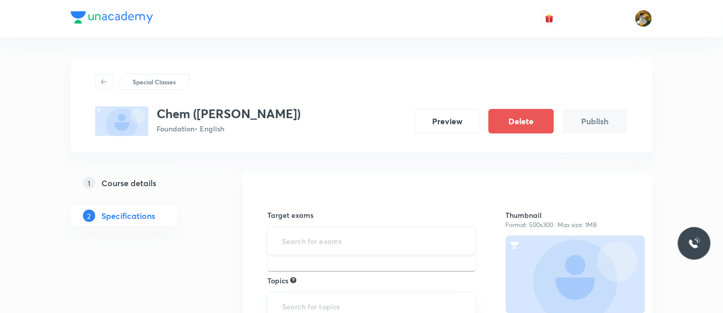
click at [367, 245] on input "text" at bounding box center [371, 240] width 183 height 19
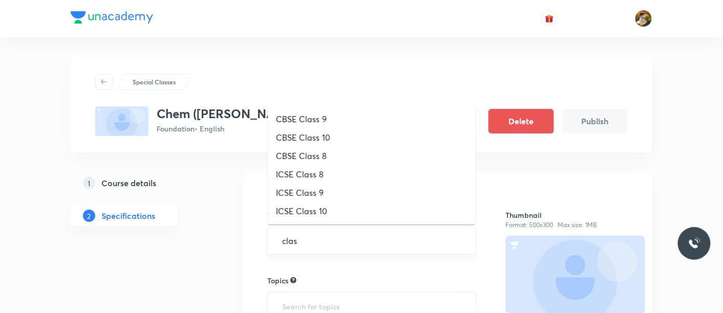
type input "class"
click at [329, 121] on li "CBSE Class 9" at bounding box center [372, 119] width 208 height 18
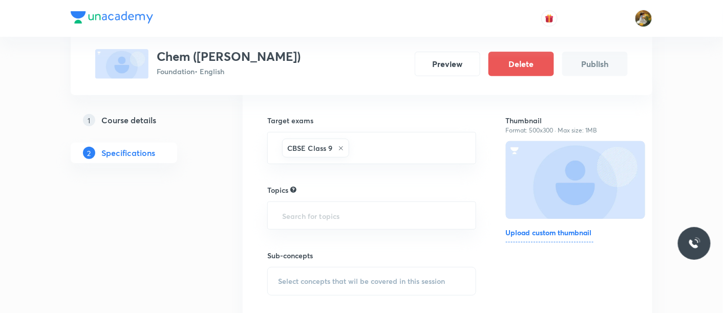
scroll to position [103, 0]
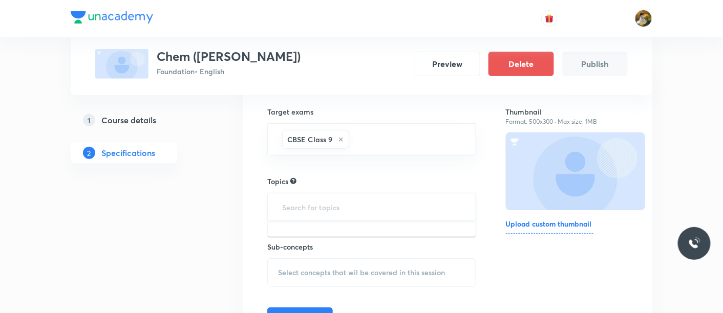
click at [351, 204] on input "text" at bounding box center [371, 207] width 183 height 19
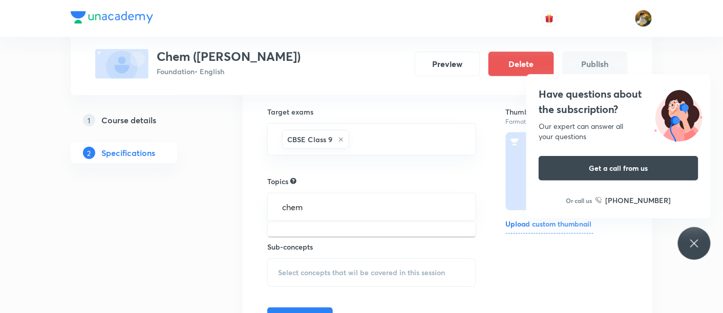
type input "chem"
click at [691, 234] on div "Have questions about the subscription? Our expert can answer all your questions…" at bounding box center [694, 243] width 33 height 33
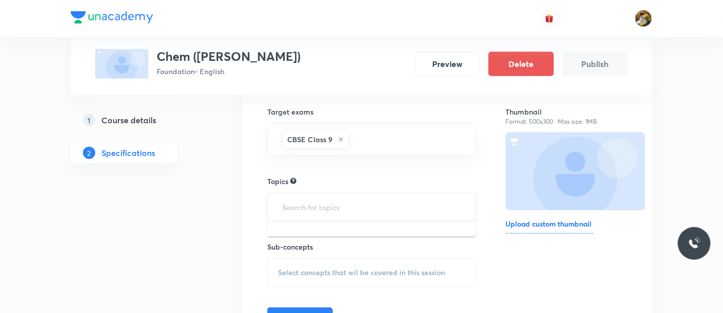
click at [403, 205] on input "text" at bounding box center [371, 207] width 183 height 19
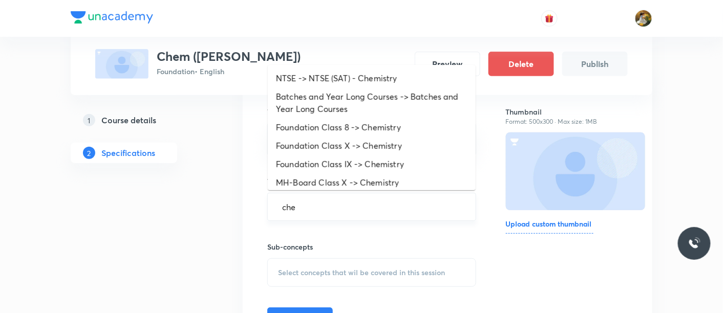
type input "chem"
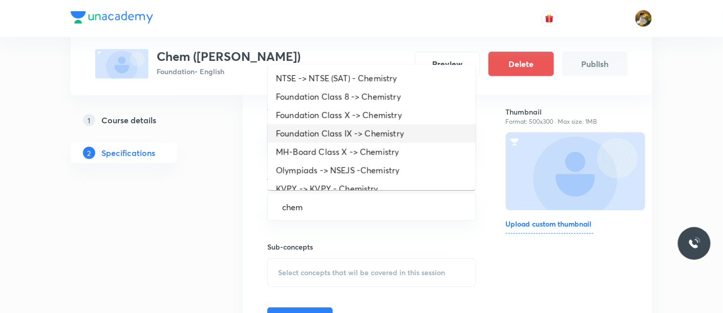
click at [400, 129] on li "Foundation Class IX -> Chemistry" at bounding box center [372, 133] width 208 height 18
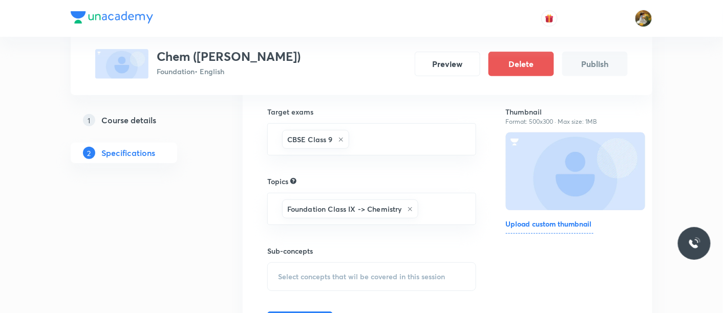
click at [420, 279] on span "Select concepts that wil be covered in this session" at bounding box center [361, 277] width 167 height 8
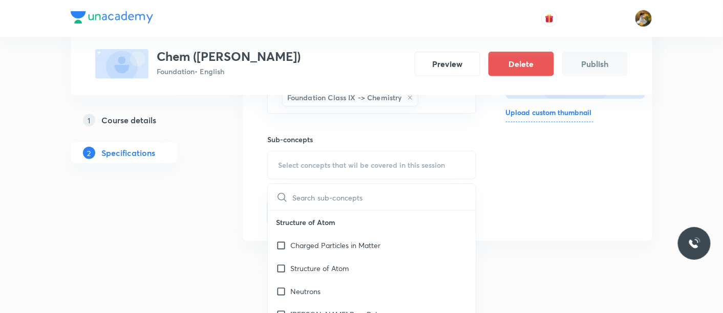
scroll to position [216, 0]
click at [372, 261] on div "Structure of Atom" at bounding box center [372, 266] width 208 height 23
checkbox input "true"
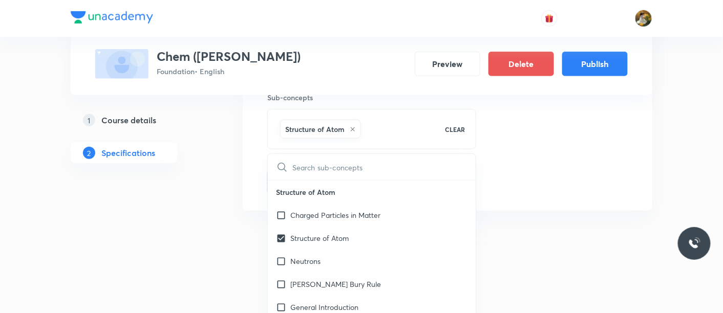
scroll to position [257, 0]
click at [602, 60] on button "Publish" at bounding box center [594, 63] width 65 height 25
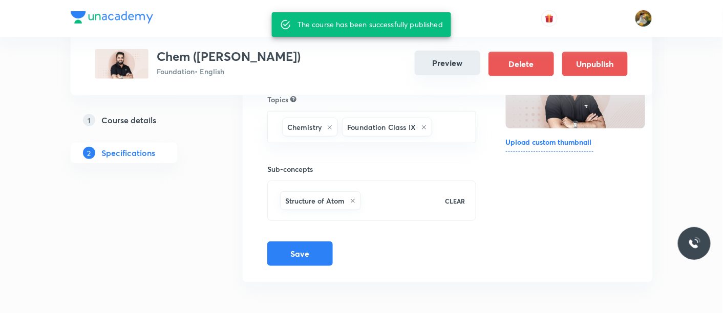
click at [456, 59] on button "Preview" at bounding box center [446, 63] width 65 height 25
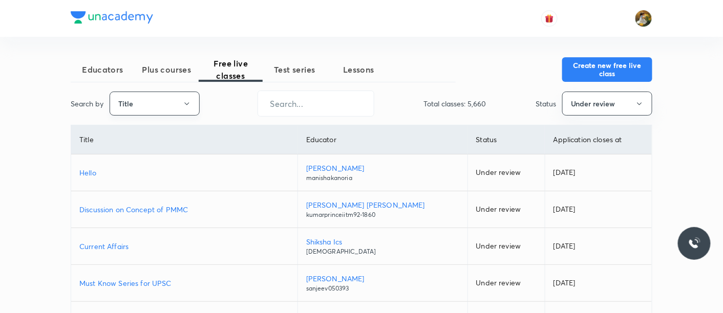
click at [177, 101] on button "Title" at bounding box center [155, 104] width 90 height 24
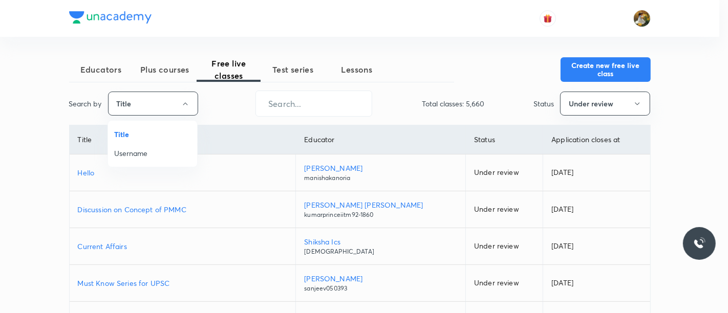
click at [170, 155] on span "Username" at bounding box center [152, 153] width 77 height 11
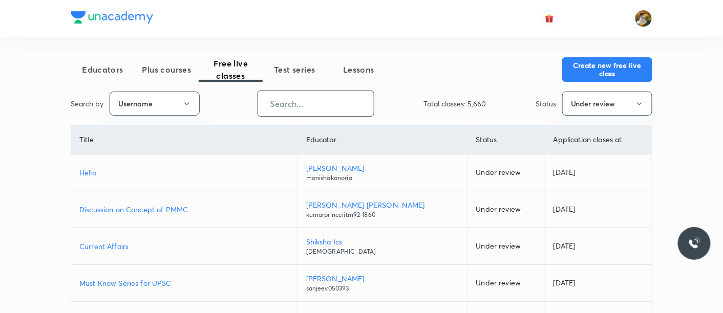
click at [308, 98] on input "text" at bounding box center [316, 104] width 116 height 26
click at [598, 101] on button "Under review" at bounding box center [607, 104] width 90 height 24
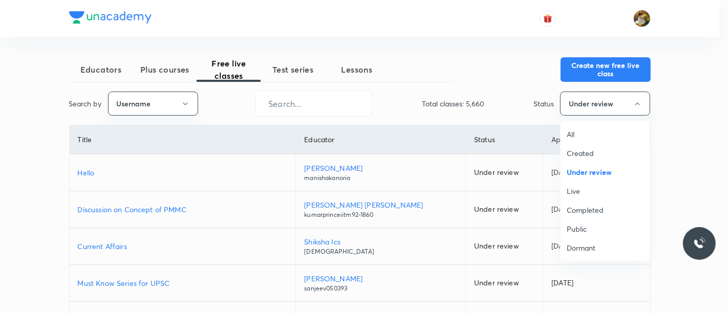
click at [579, 131] on span "All" at bounding box center [604, 134] width 77 height 11
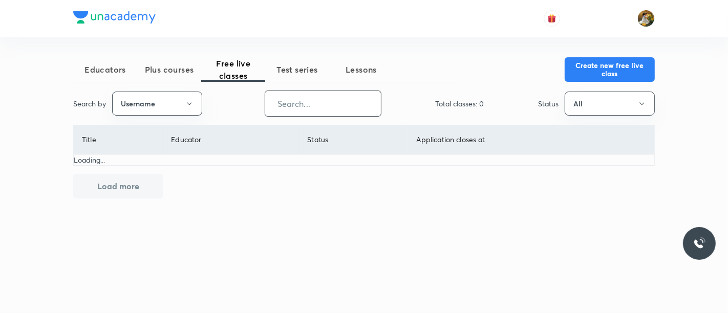
click at [344, 106] on input "text" at bounding box center [323, 104] width 116 height 26
paste input "KiranT-9128"
type input "KiranT-9128"
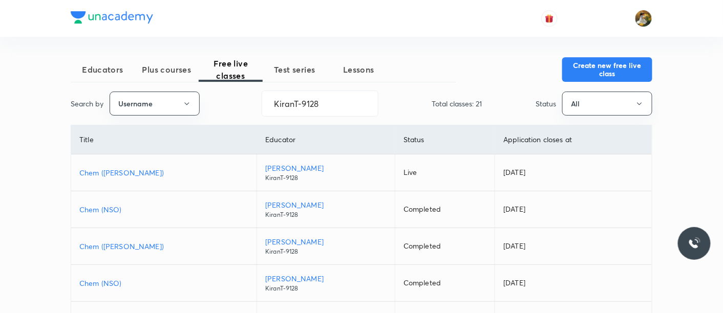
click at [117, 169] on p "Chem (Homi Bhabha)" at bounding box center [163, 172] width 169 height 11
click at [328, 103] on input "KiranT-9128" at bounding box center [320, 104] width 116 height 26
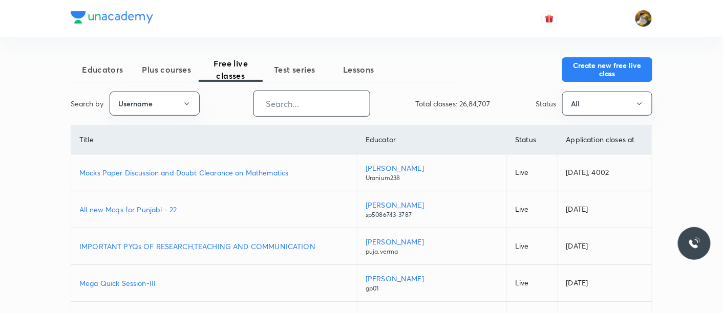
click at [346, 104] on input "text" at bounding box center [312, 104] width 116 height 26
paste input "arpitgupta97"
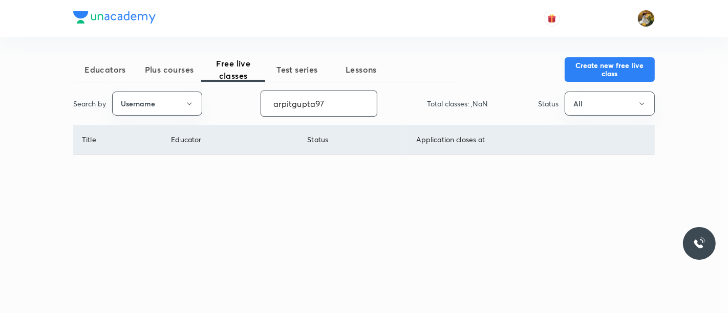
type input "arpitgupta97"
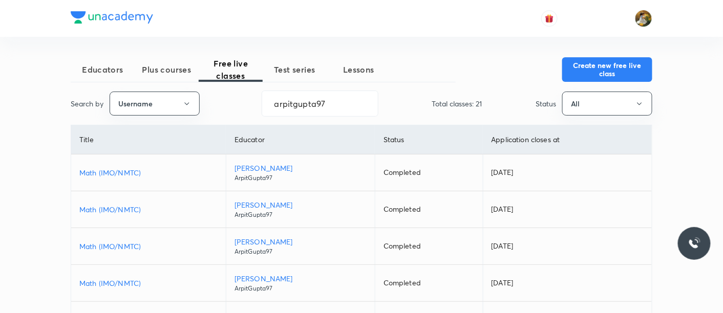
click at [111, 174] on p "Math (IMO/NMTC)" at bounding box center [148, 172] width 138 height 11
click at [605, 69] on button "Create new free live class" at bounding box center [607, 68] width 90 height 25
click at [326, 100] on input "arpitgupta97" at bounding box center [320, 104] width 116 height 26
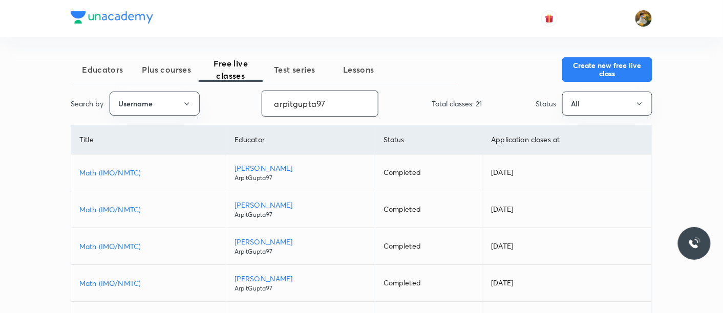
click at [326, 100] on input "arpitgupta97" at bounding box center [320, 104] width 116 height 26
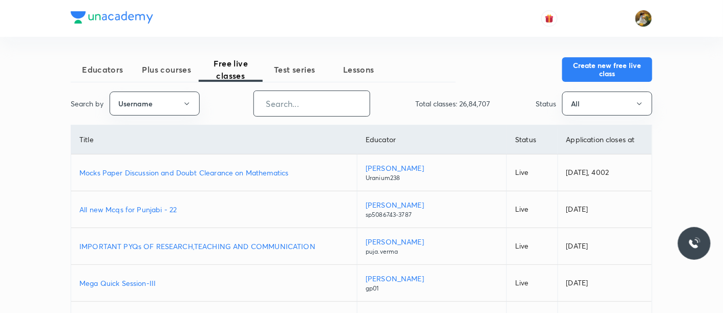
paste input "virendrasinghrathod-182"
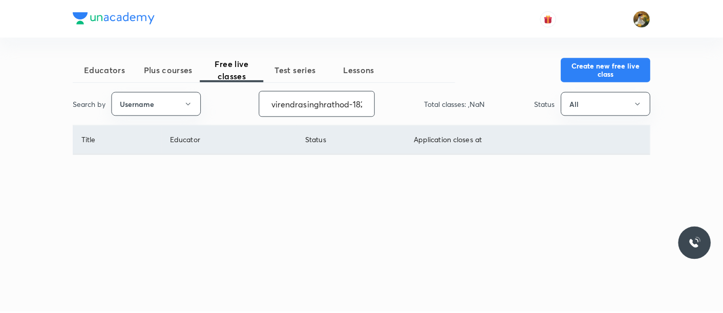
scroll to position [0, 5]
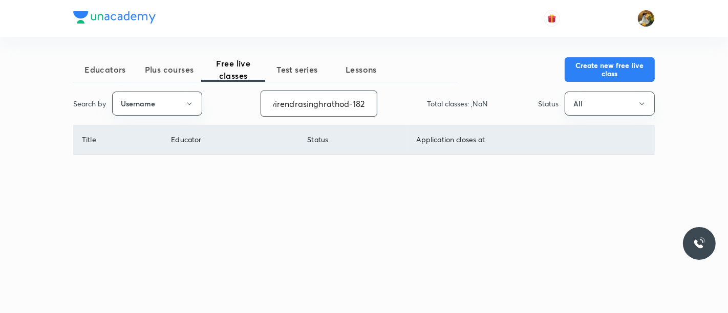
type input "virendrasinghrathod-182"
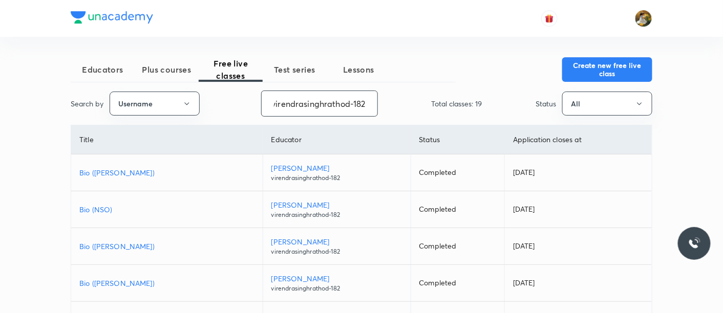
scroll to position [0, 0]
click at [106, 171] on p "Bio (Homi Bhabha)" at bounding box center [166, 172] width 175 height 11
click at [603, 63] on button "Create new free live class" at bounding box center [607, 68] width 90 height 25
click at [594, 72] on button "Create new free live class" at bounding box center [607, 68] width 90 height 25
click at [122, 171] on p "Bio (Homi Bhabha)" at bounding box center [166, 172] width 175 height 11
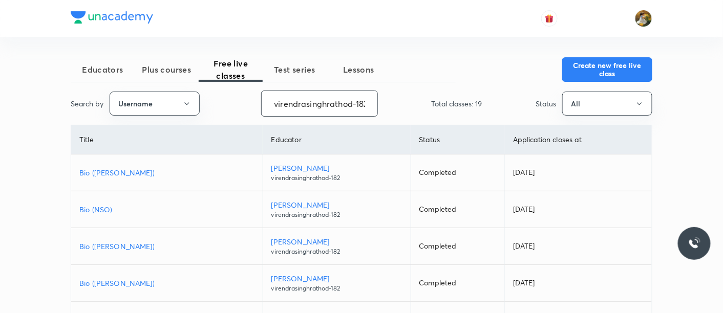
click at [317, 108] on input "virendrasinghrathod-182" at bounding box center [319, 104] width 116 height 26
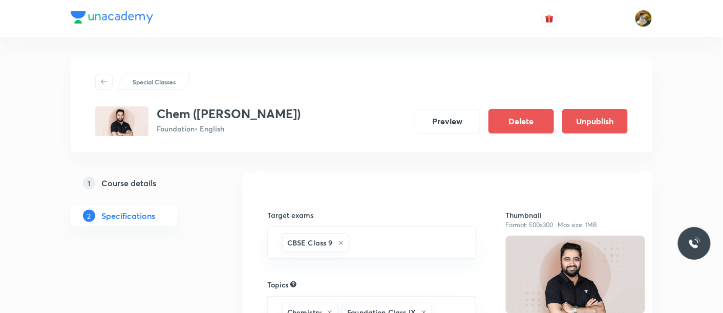
click at [149, 184] on h5 "Course details" at bounding box center [128, 183] width 55 height 12
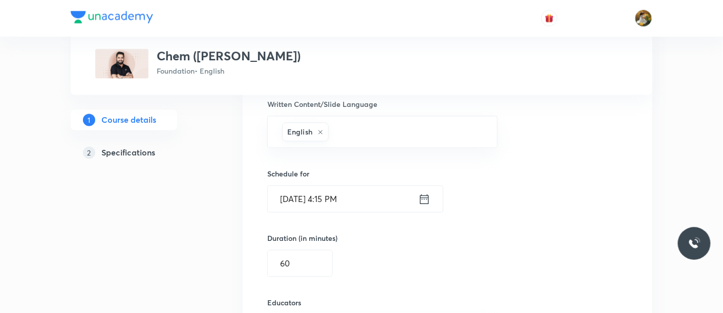
scroll to position [589, 0]
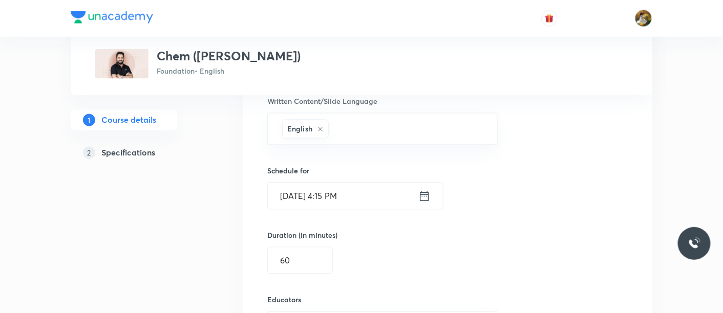
click at [397, 200] on input "[DATE] 4:15 PM" at bounding box center [343, 196] width 150 height 26
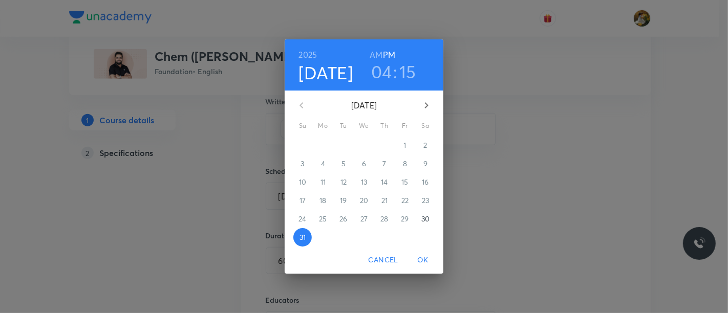
click at [425, 110] on icon "button" at bounding box center [426, 105] width 12 height 12
click at [304, 165] on span "7" at bounding box center [302, 164] width 18 height 10
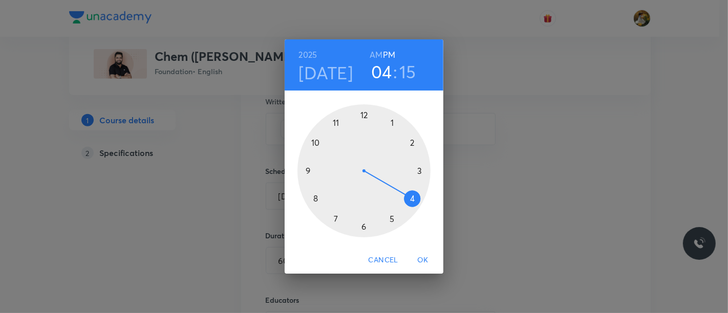
click at [409, 197] on div at bounding box center [363, 170] width 133 height 133
click at [422, 170] on div at bounding box center [363, 170] width 133 height 133
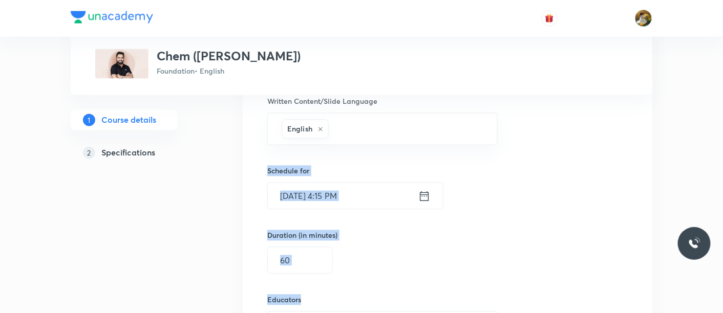
drag, startPoint x: 722, startPoint y: 206, endPoint x: 727, endPoint y: 252, distance: 45.9
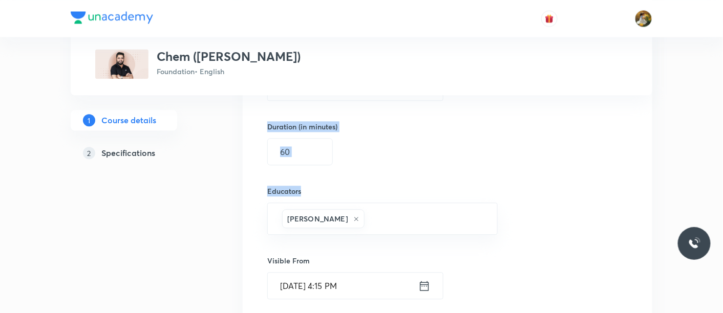
scroll to position [775, 0]
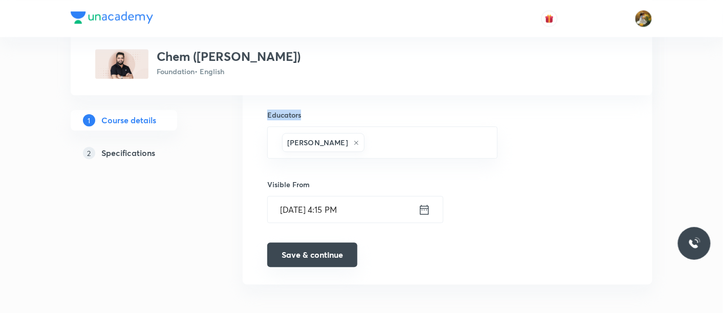
click at [299, 248] on button "Save & continue" at bounding box center [312, 255] width 90 height 25
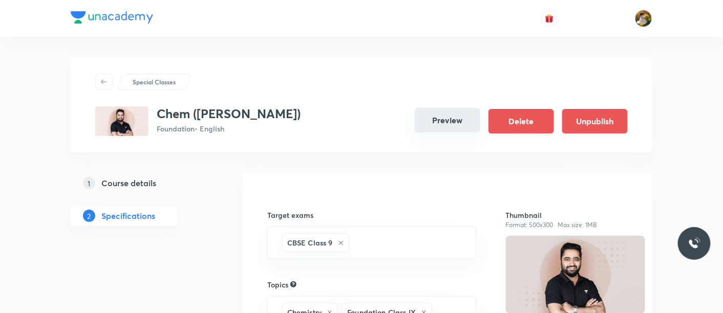
click at [443, 127] on button "Preview" at bounding box center [446, 120] width 65 height 25
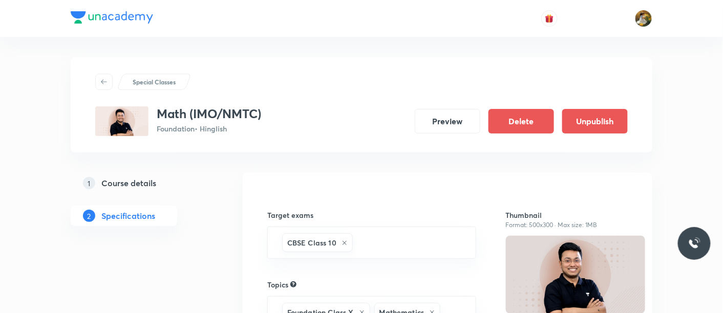
click at [152, 184] on h5 "Course details" at bounding box center [128, 183] width 55 height 12
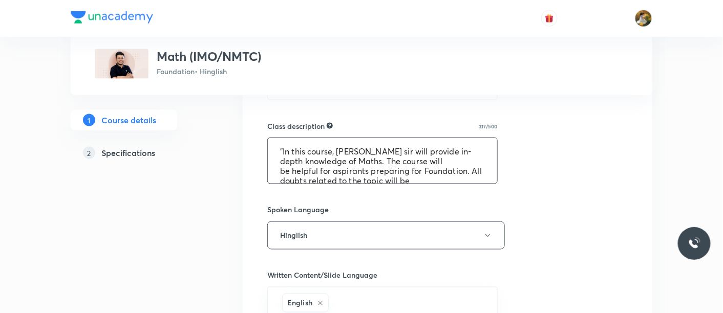
scroll to position [39, 0]
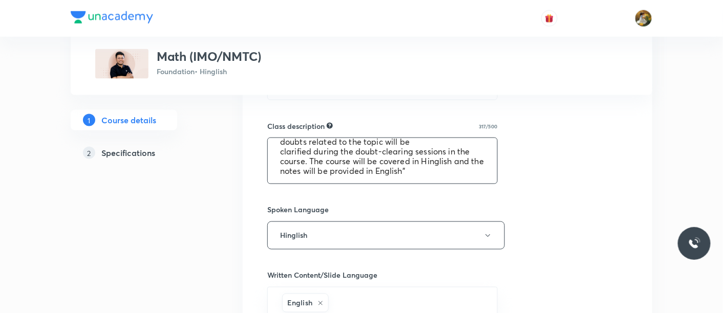
drag, startPoint x: 277, startPoint y: 148, endPoint x: 369, endPoint y: 191, distance: 101.4
click at [369, 191] on div "Select a goal Foundation ​ Class type Live Recorded Course type Online only Onl…" at bounding box center [447, 201] width 360 height 854
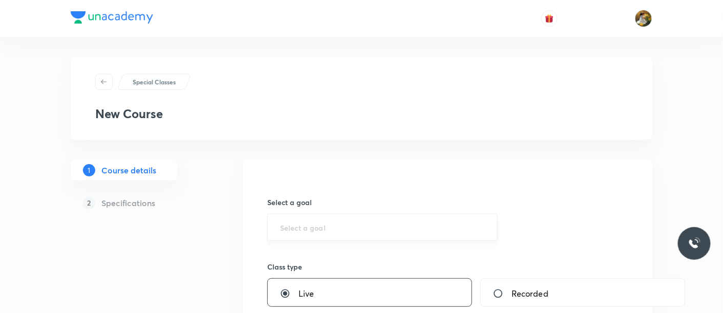
click at [396, 233] on div "​" at bounding box center [382, 227] width 230 height 27
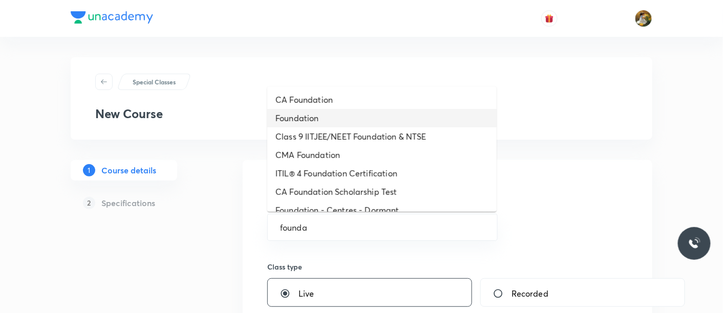
click at [307, 119] on li "Foundation" at bounding box center [381, 118] width 229 height 18
type input "Foundation"
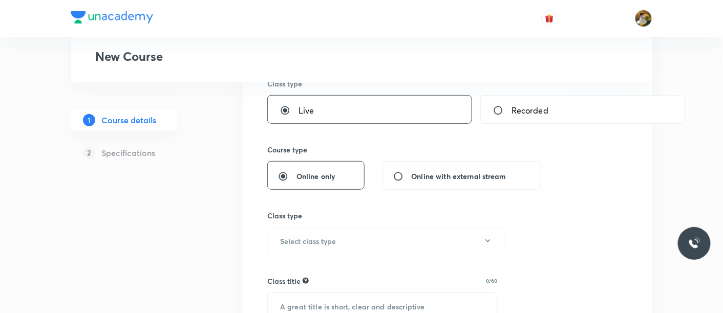
scroll to position [190, 0]
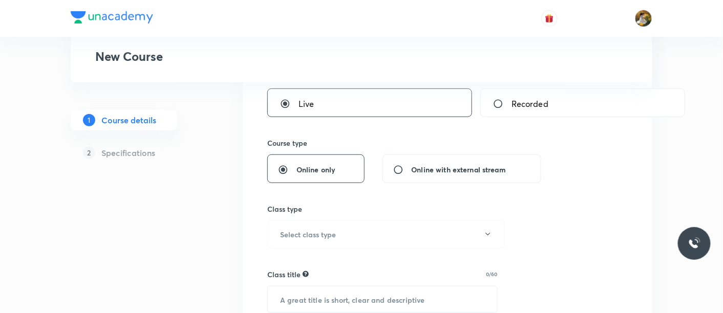
click at [377, 240] on button "Select class type" at bounding box center [385, 235] width 237 height 28
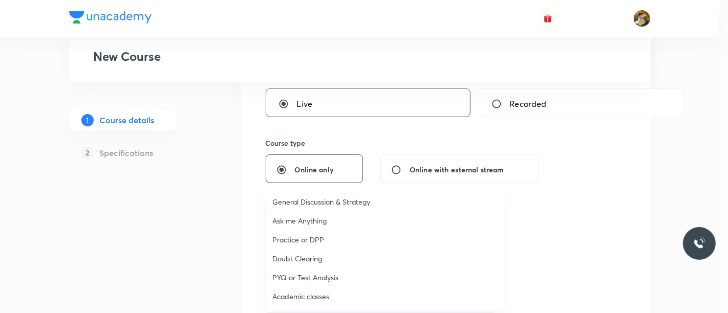
click at [312, 294] on span "Academic classes" at bounding box center [384, 296] width 224 height 11
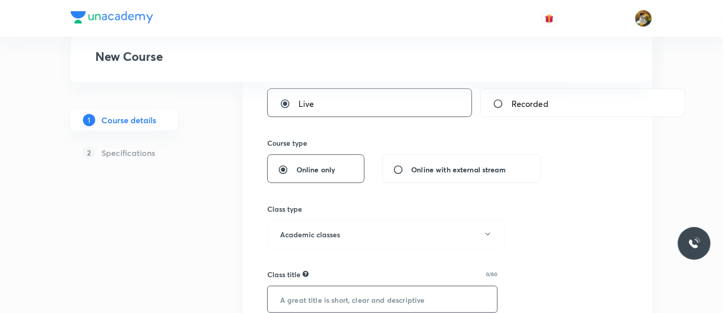
click at [383, 301] on input "text" at bounding box center [382, 300] width 229 height 26
type input "I"
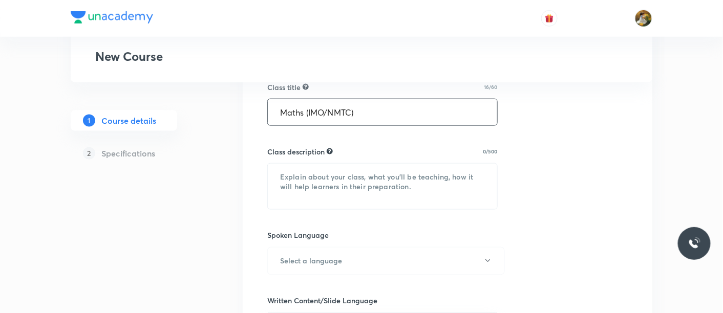
scroll to position [385, 0]
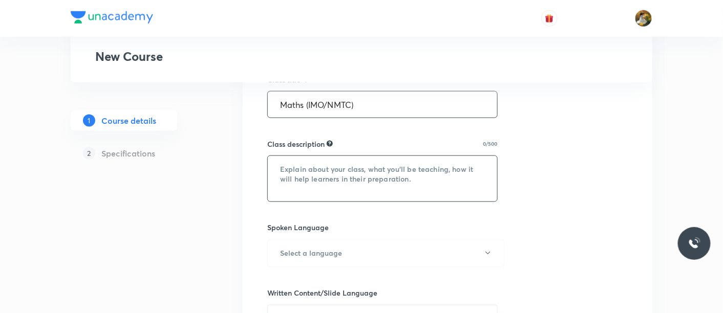
type input "Maths (IMO/NMTC)"
click at [315, 163] on textarea at bounding box center [382, 179] width 229 height 46
paste textarea ""In this course, Arpit sir will provide in-depth knowledge of Maths. The course…"
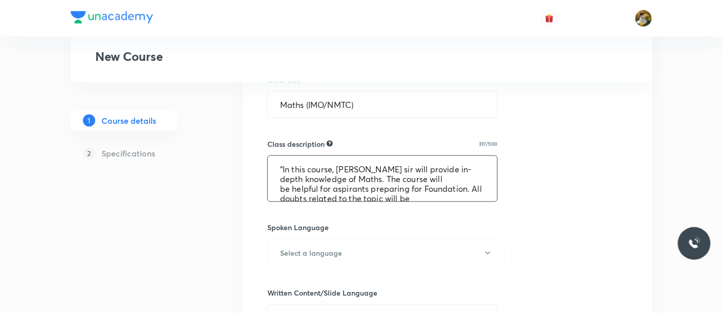
scroll to position [31, 0]
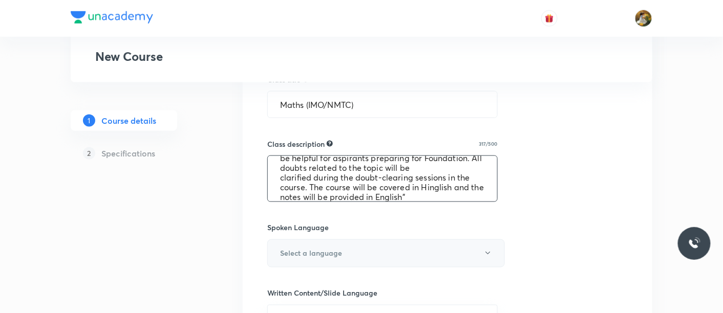
type textarea ""In this course, Arpit sir will provide in-depth knowledge of Maths. The course…"
click at [326, 258] on button "Select a language" at bounding box center [385, 253] width 237 height 28
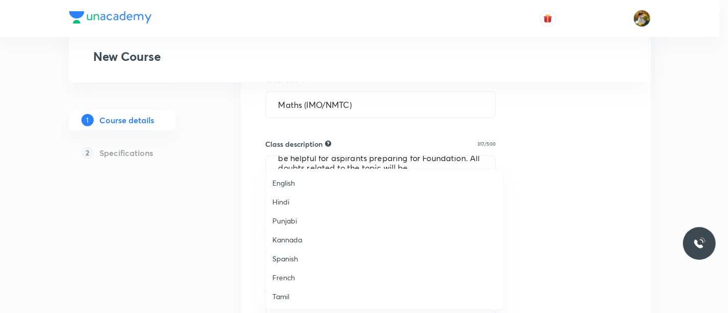
click at [304, 183] on span "English" at bounding box center [384, 183] width 224 height 11
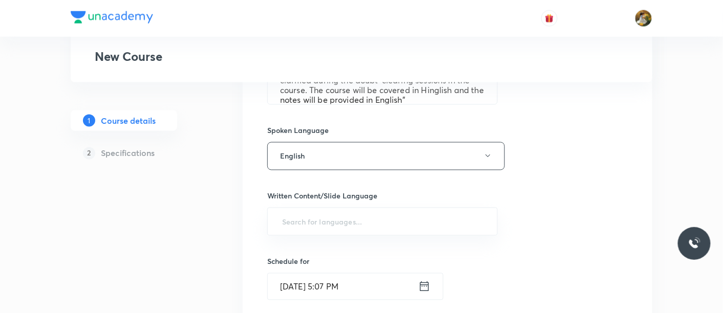
scroll to position [521, 0]
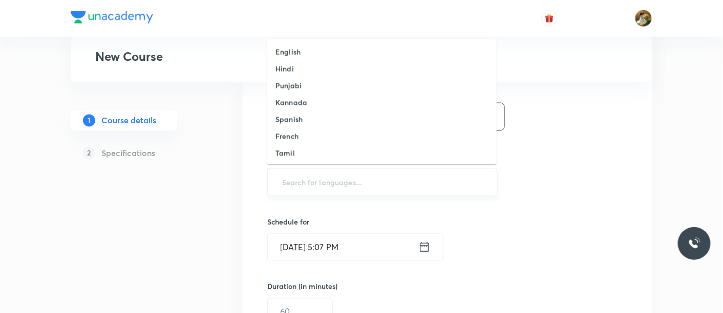
click at [411, 178] on input "text" at bounding box center [382, 182] width 205 height 19
click at [345, 49] on li "English" at bounding box center [381, 51] width 229 height 17
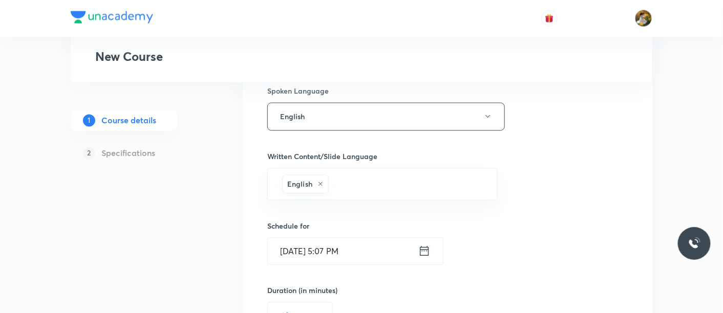
click at [384, 261] on input "Aug 30, 2025, 5:07 PM" at bounding box center [343, 251] width 150 height 26
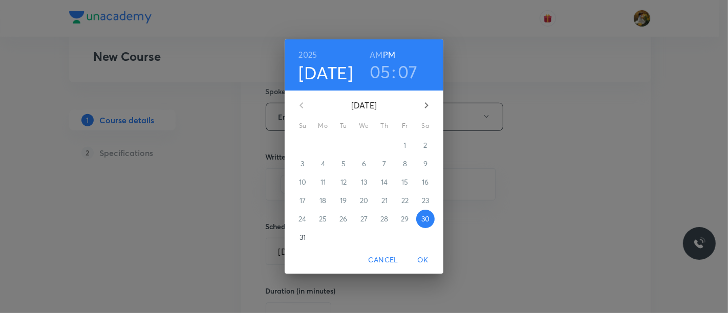
click at [303, 237] on p "31" at bounding box center [302, 237] width 6 height 10
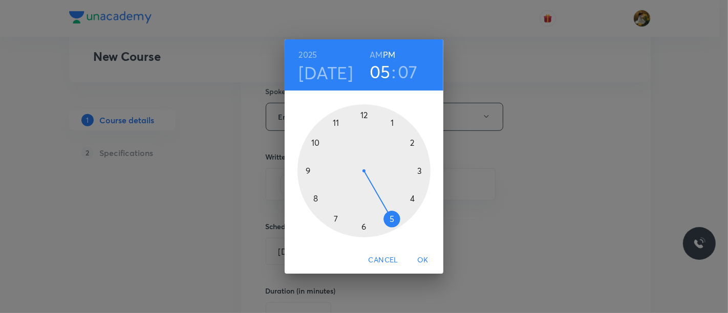
click at [412, 199] on div at bounding box center [363, 170] width 133 height 133
click at [420, 170] on div at bounding box center [363, 170] width 133 height 133
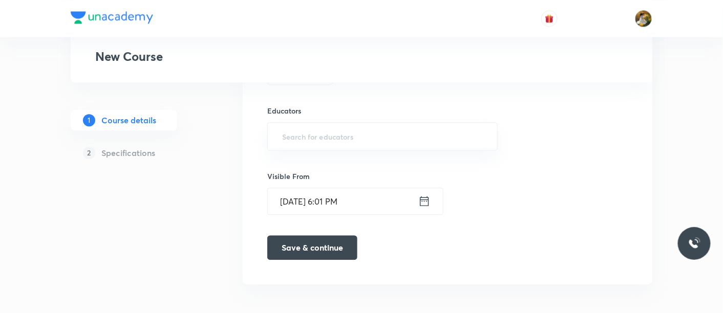
scroll to position [742, 0]
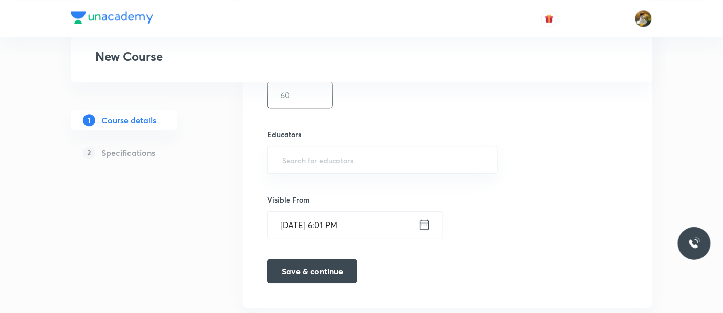
click at [285, 83] on input "text" at bounding box center [300, 95] width 64 height 26
type input "60"
click at [376, 156] on input "text" at bounding box center [382, 159] width 205 height 19
click at [415, 156] on input "text" at bounding box center [382, 159] width 205 height 19
paste input "arpitgupta97"
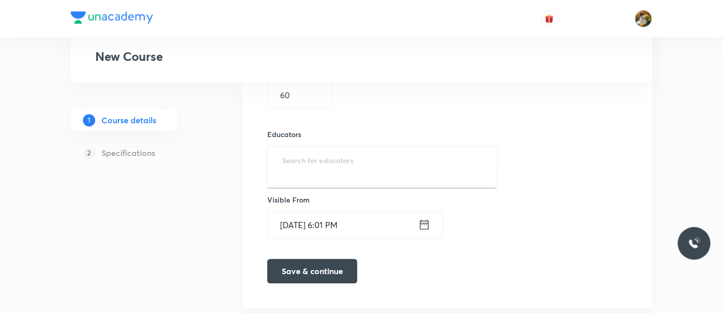
type input "arpitgupta97"
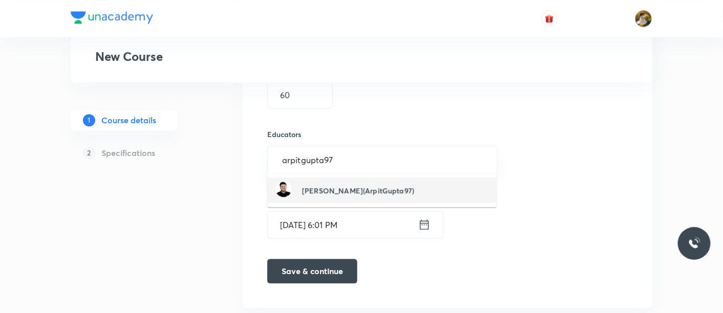
click at [395, 198] on li "Arpit Gupta(ArpitGupta97)" at bounding box center [381, 191] width 229 height 26
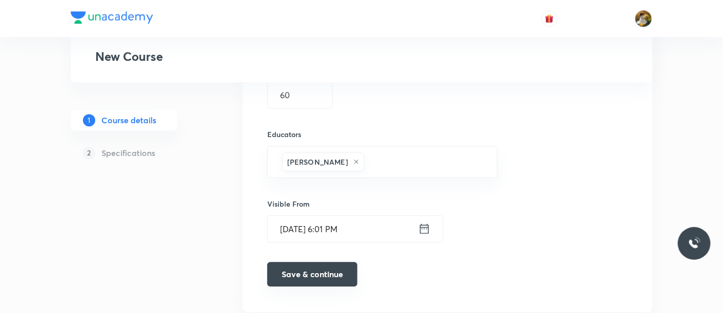
click at [324, 269] on button "Save & continue" at bounding box center [312, 274] width 90 height 25
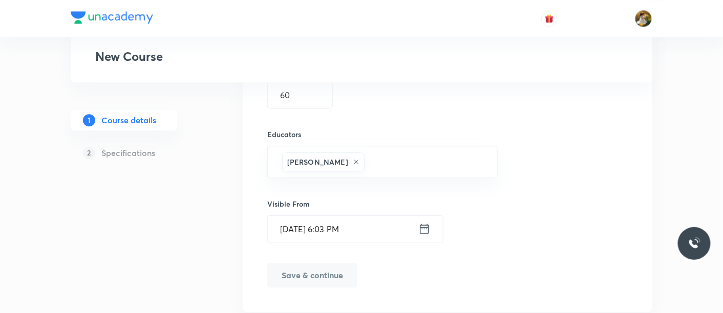
scroll to position [756, 0]
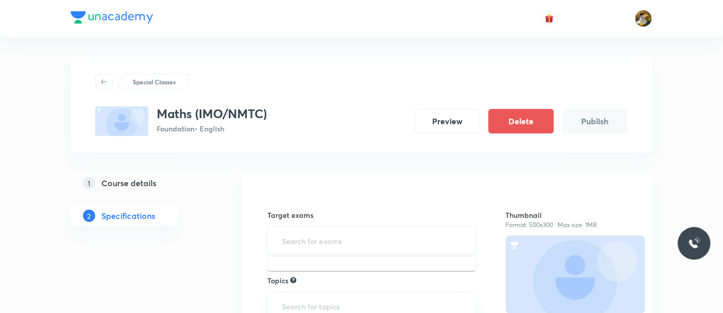
click at [364, 236] on input "text" at bounding box center [371, 240] width 183 height 19
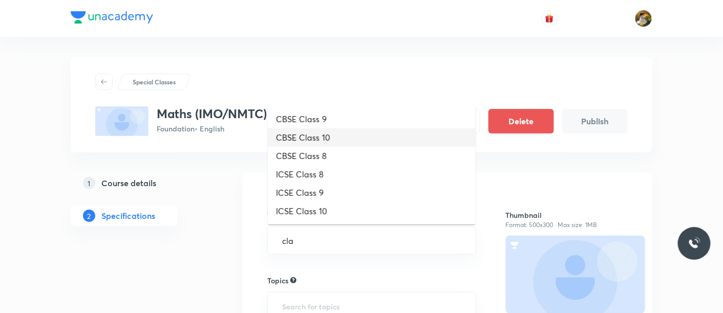
type input "cla"
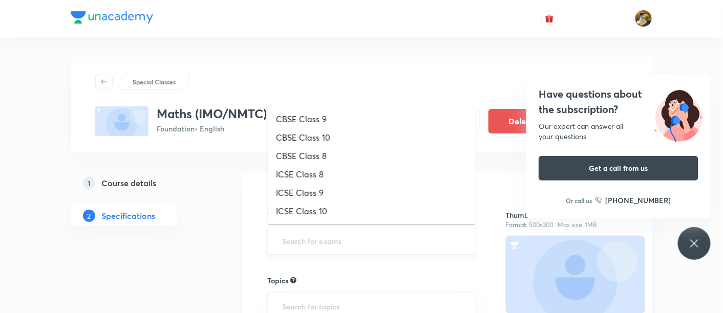
click at [360, 234] on input "text" at bounding box center [371, 240] width 183 height 19
type input "class"
click at [324, 123] on li "CBSE Class 9" at bounding box center [372, 119] width 208 height 18
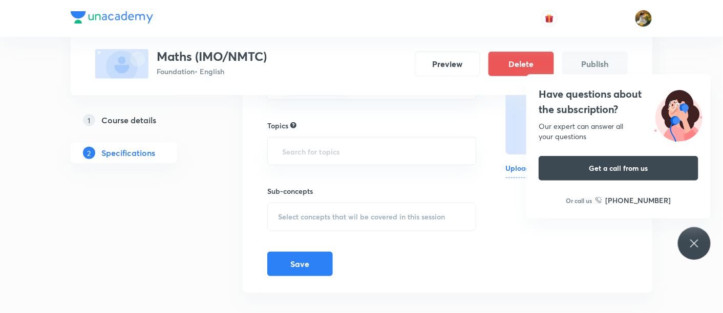
scroll to position [160, 0]
click at [389, 148] on input "text" at bounding box center [371, 150] width 183 height 19
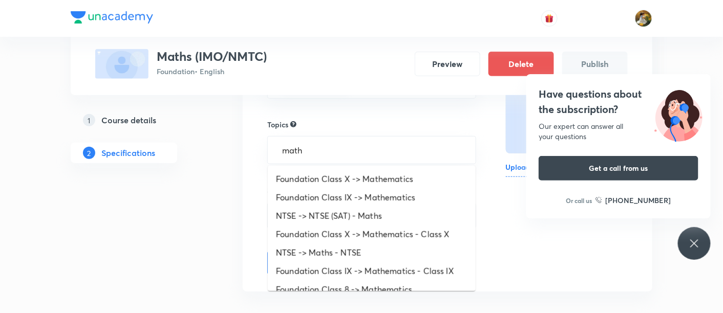
type input "math"
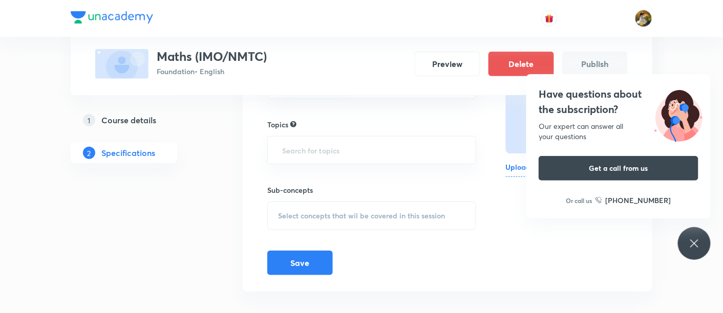
click at [693, 249] on icon at bounding box center [694, 243] width 12 height 12
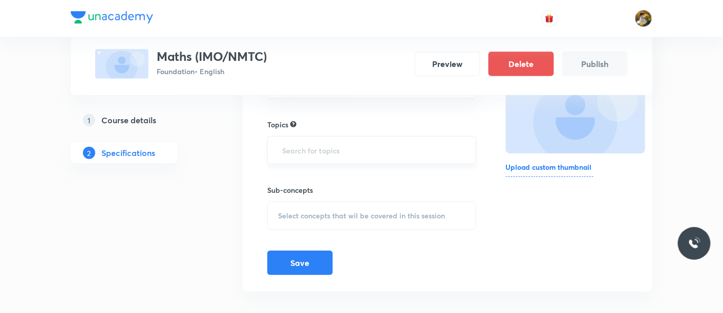
click at [373, 149] on input "text" at bounding box center [371, 150] width 183 height 19
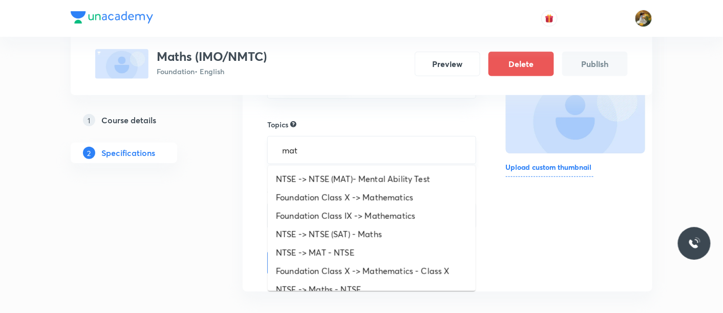
type input "math"
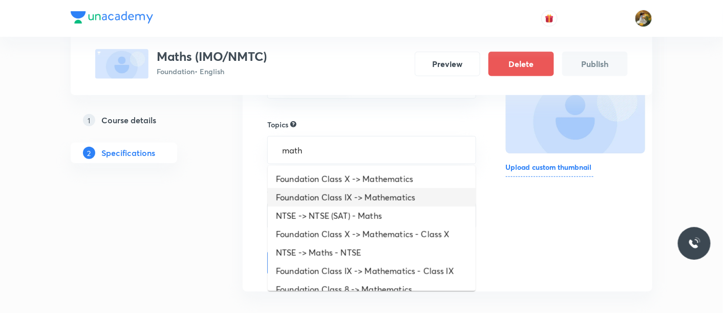
click at [393, 199] on li "Foundation Class IX -> Mathematics" at bounding box center [372, 197] width 208 height 18
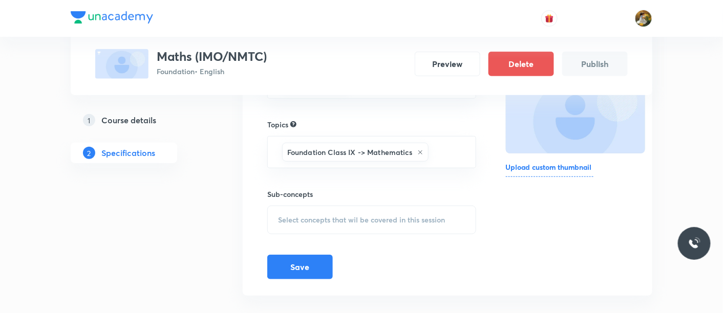
click at [362, 223] on div "Select concepts that wil be covered in this session" at bounding box center [371, 220] width 209 height 29
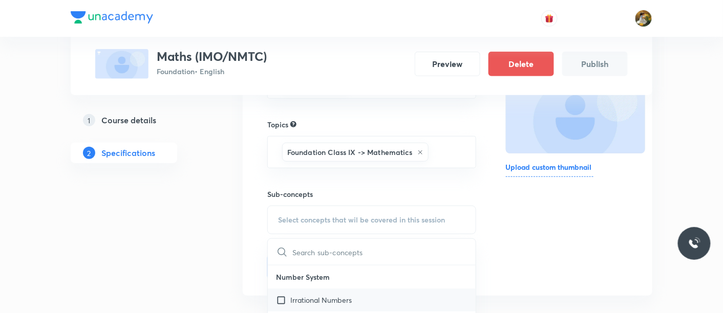
click at [322, 297] on p "Irrational Numbers" at bounding box center [320, 300] width 61 height 11
checkbox input "true"
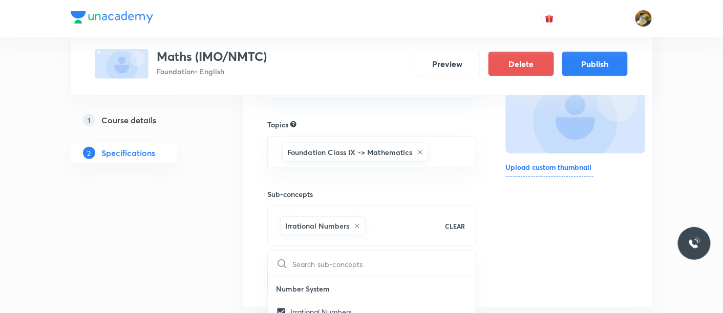
click at [587, 222] on div "Thumbnail Format: 500x300 · Max size: 1MB Upload custom thumbnail" at bounding box center [567, 160] width 122 height 262
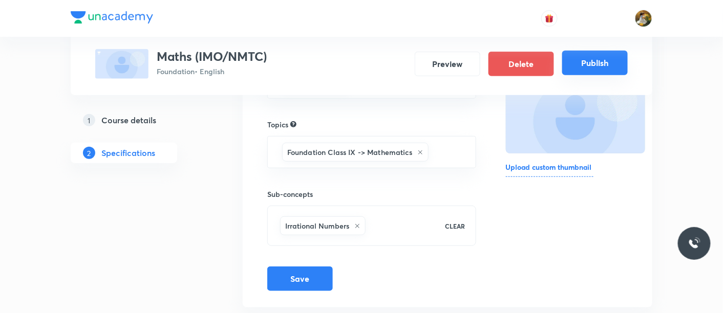
click at [598, 61] on button "Publish" at bounding box center [594, 63] width 65 height 25
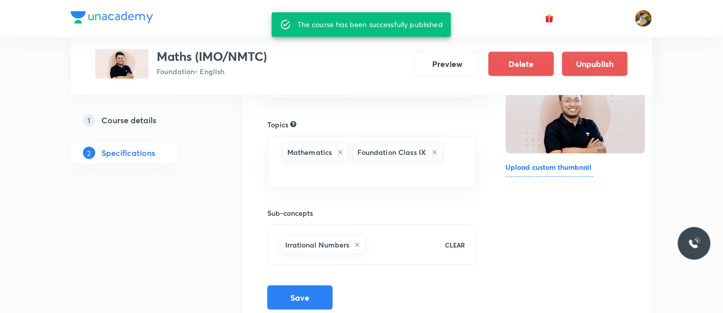
click at [150, 199] on div "1 Course details 2 Specifications" at bounding box center [140, 177] width 139 height 328
click at [446, 59] on button "Preview" at bounding box center [446, 63] width 65 height 25
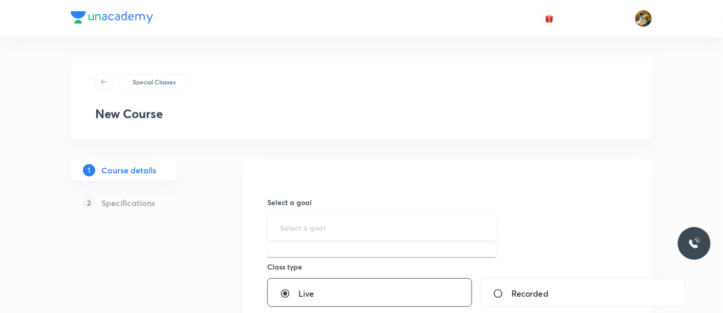
click at [322, 226] on input "text" at bounding box center [382, 228] width 205 height 10
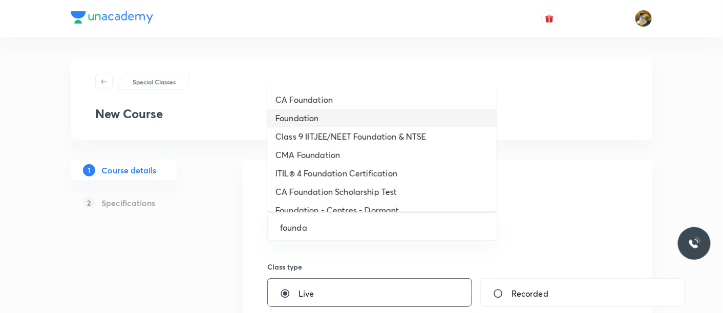
click at [364, 116] on li "Foundation" at bounding box center [381, 118] width 229 height 18
type input "Foundation"
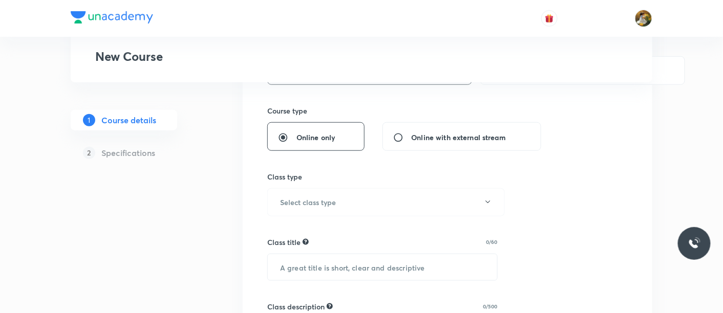
scroll to position [232, 0]
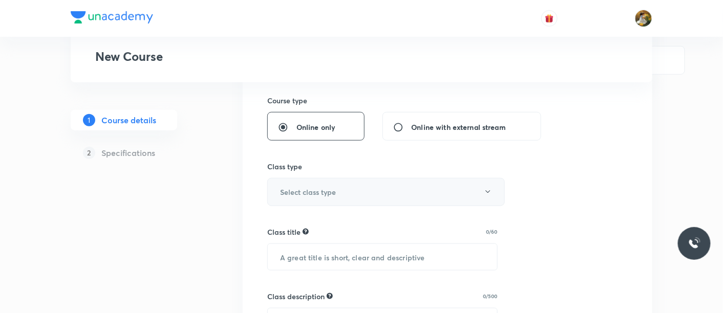
click at [417, 194] on button "Select class type" at bounding box center [385, 192] width 237 height 28
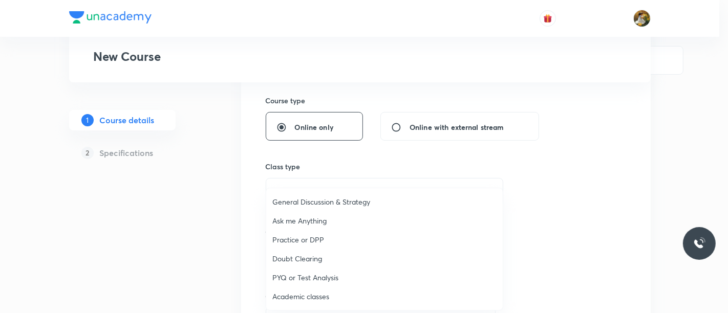
click at [327, 300] on span "Academic classes" at bounding box center [384, 296] width 224 height 11
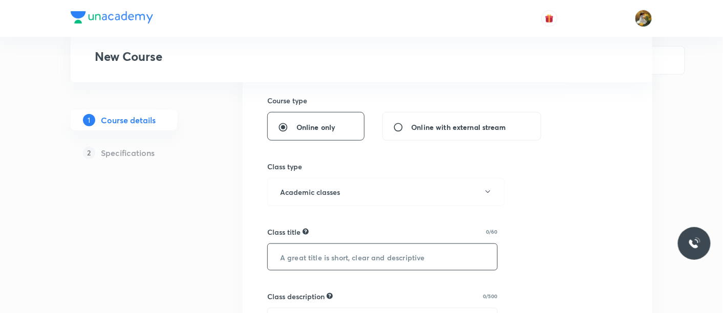
click at [418, 265] on input "text" at bounding box center [382, 257] width 229 height 26
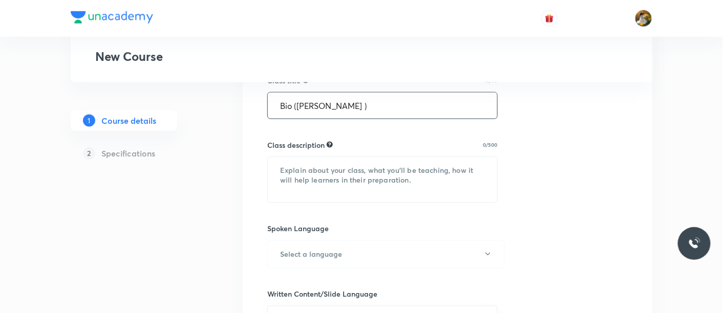
scroll to position [397, 0]
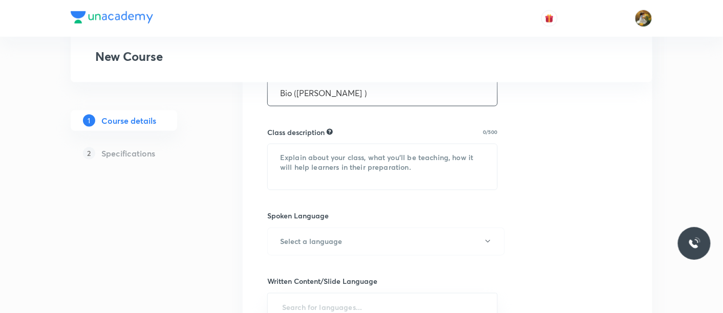
type input "Bio (Homi Bhabha )"
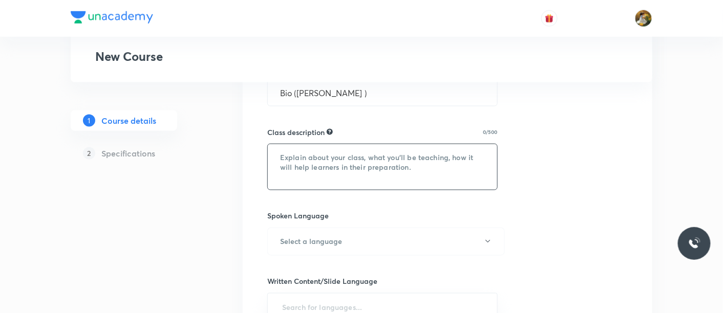
click at [342, 151] on textarea at bounding box center [382, 167] width 229 height 46
paste textarea ""In this course, Virendra Singh Rathod will provide in-depth knowledge of Biolo…"
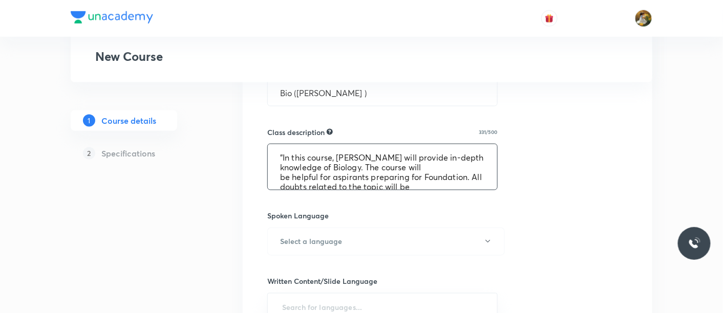
scroll to position [31, 0]
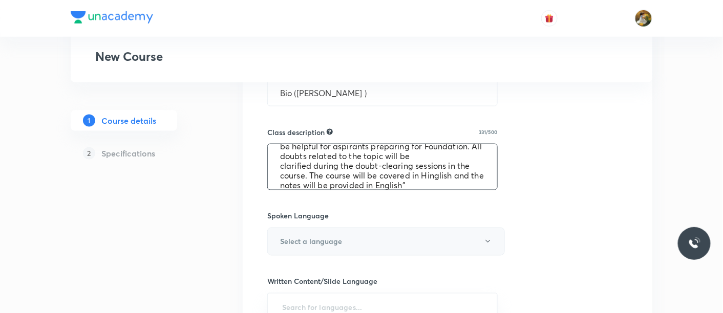
type textarea ""In this course, Virendra Singh Rathod will provide in-depth knowledge of Biolo…"
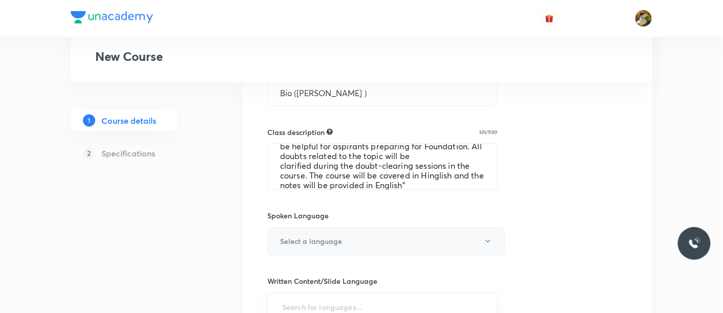
click at [360, 236] on button "Select a language" at bounding box center [385, 242] width 237 height 28
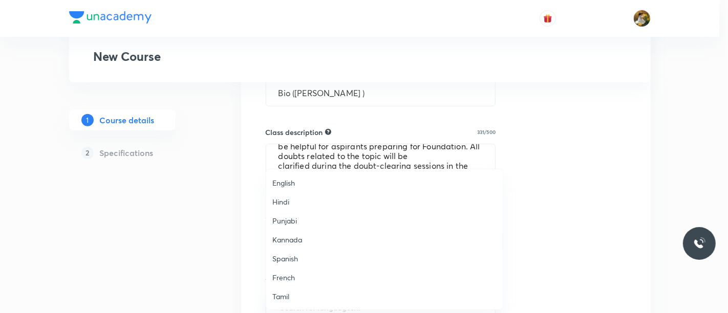
click at [294, 182] on span "English" at bounding box center [384, 183] width 224 height 11
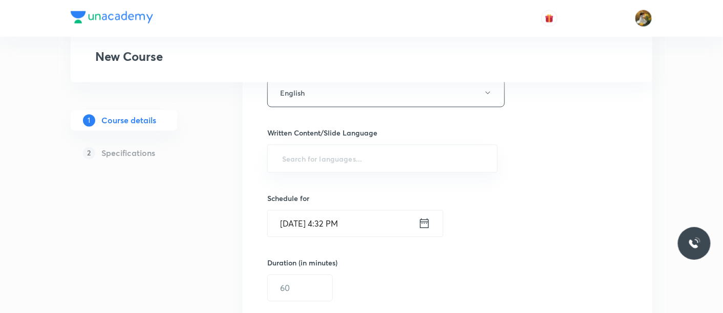
scroll to position [547, 0]
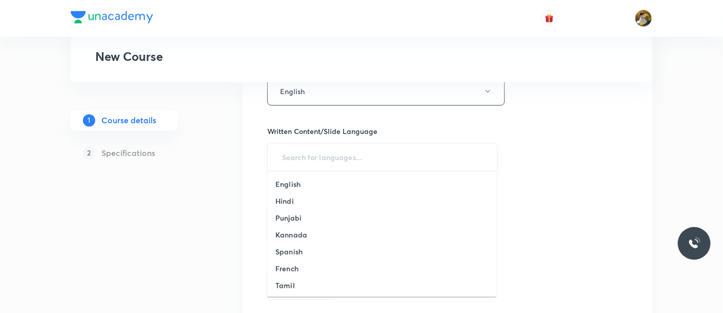
click at [386, 161] on input "text" at bounding box center [382, 157] width 205 height 19
type input "en"
click at [361, 181] on li "English" at bounding box center [381, 184] width 229 height 17
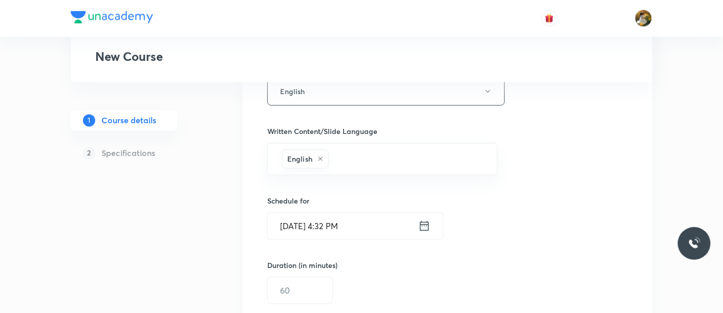
click at [376, 230] on input "Aug 30, 2025, 4:32 PM" at bounding box center [343, 226] width 150 height 26
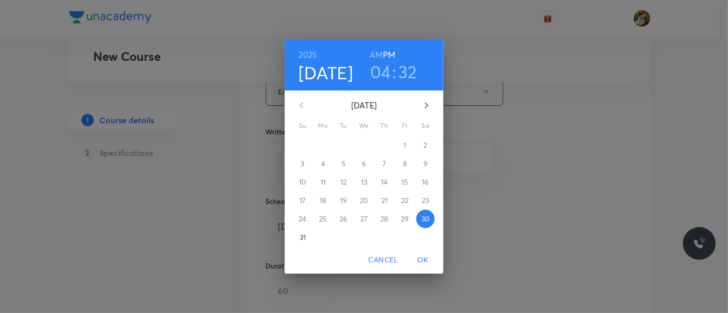
click at [297, 237] on span "31" at bounding box center [302, 237] width 18 height 10
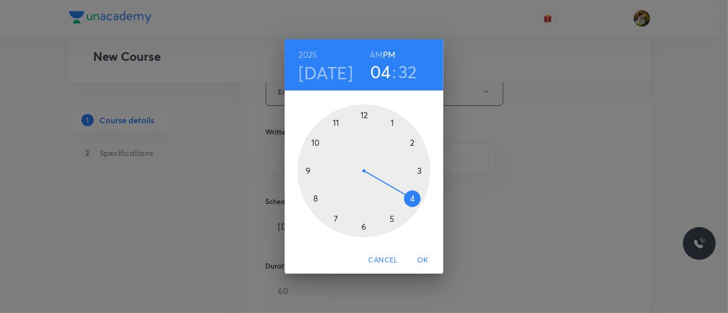
click at [393, 218] on div at bounding box center [363, 170] width 133 height 133
click at [362, 228] on div at bounding box center [363, 170] width 133 height 133
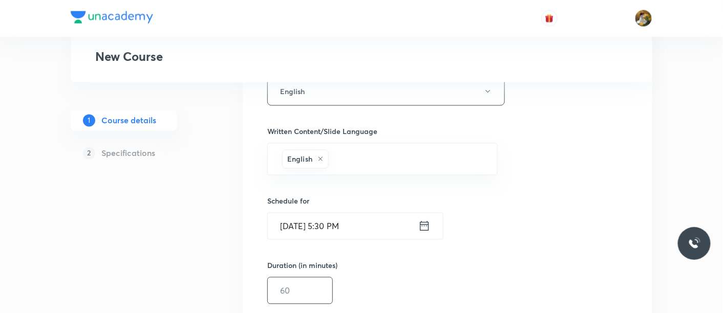
click at [310, 280] on input "text" at bounding box center [300, 291] width 64 height 26
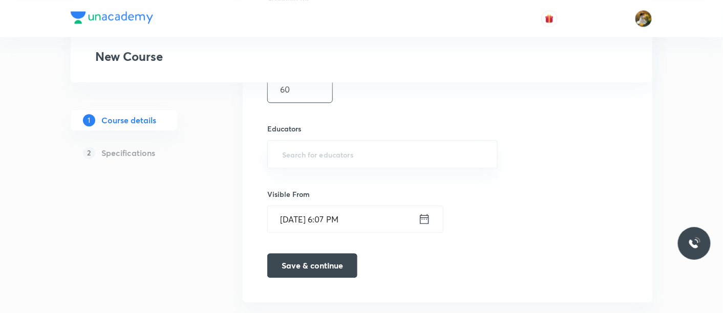
scroll to position [766, 0]
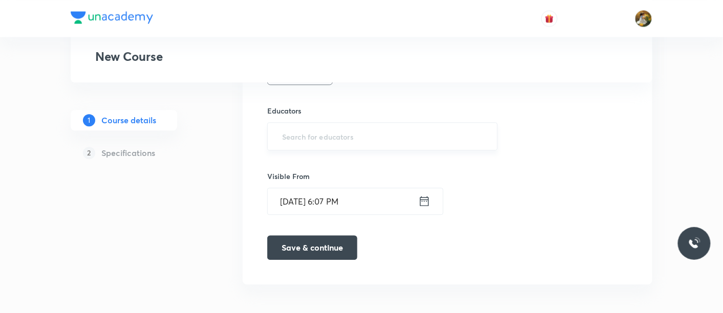
type input "60"
click at [393, 137] on input "text" at bounding box center [382, 136] width 205 height 19
paste input "virendrasinghrathod-182"
type input "virendrasinghrathod-182"
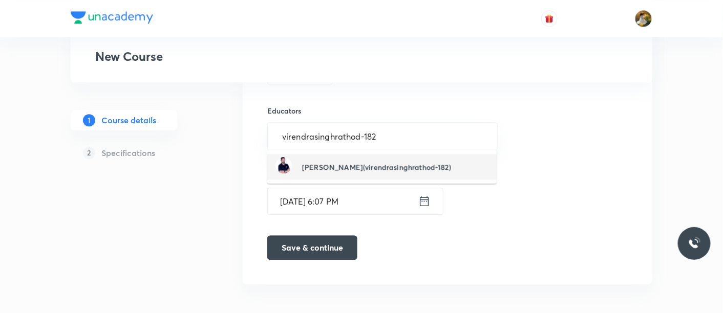
click at [362, 170] on h6 "Virendra Singh(virendrasinghrathod-182)" at bounding box center [376, 167] width 149 height 11
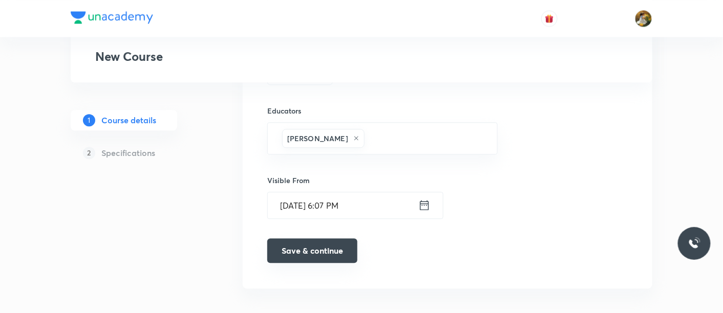
click at [289, 251] on button "Save & continue" at bounding box center [312, 250] width 90 height 25
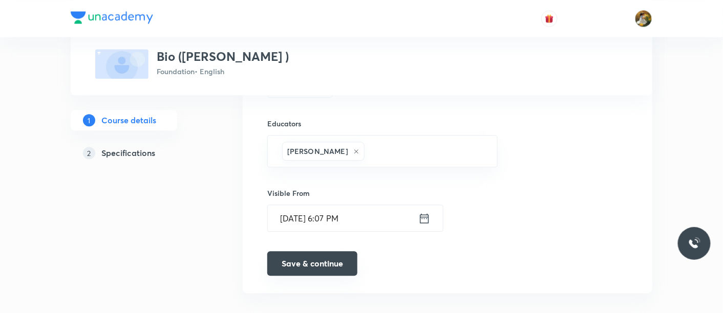
scroll to position [775, 0]
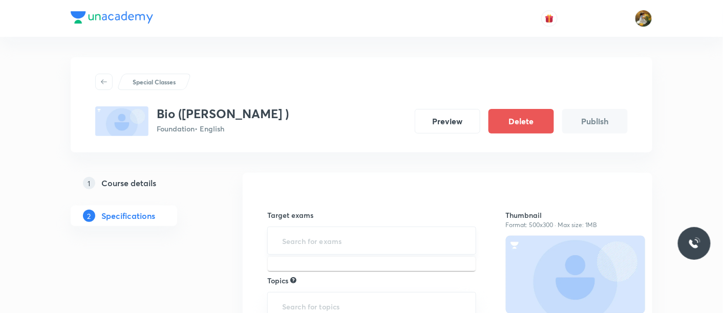
click at [418, 236] on input "text" at bounding box center [371, 240] width 183 height 19
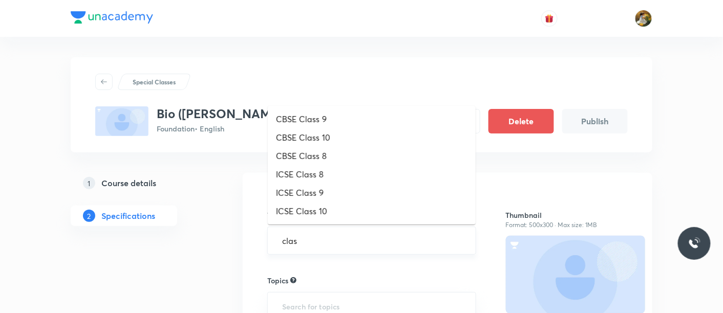
type input "class"
click at [346, 115] on li "CBSE Class 9" at bounding box center [372, 119] width 208 height 18
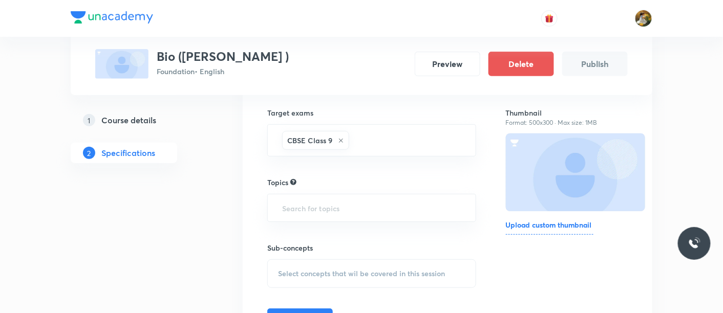
scroll to position [103, 0]
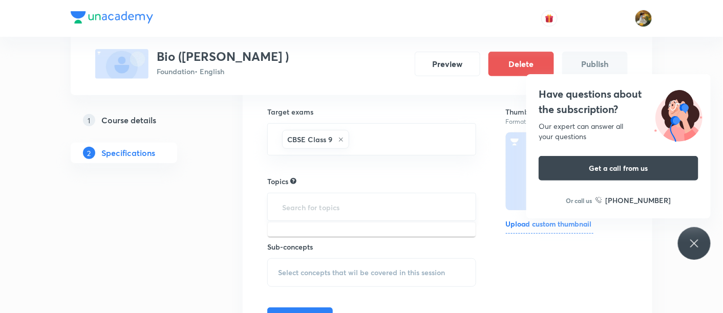
click at [399, 208] on input "text" at bounding box center [371, 207] width 183 height 19
click at [694, 241] on icon at bounding box center [694, 243] width 12 height 12
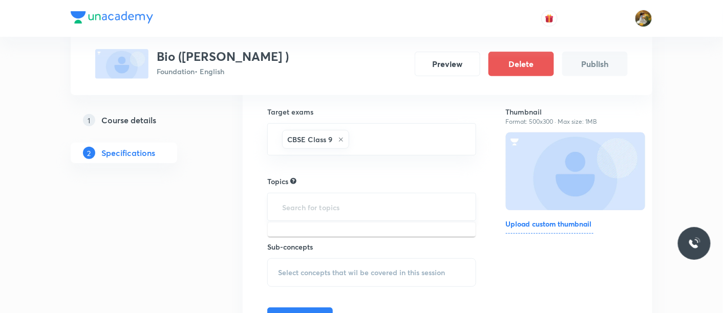
click at [421, 207] on input "text" at bounding box center [371, 207] width 183 height 19
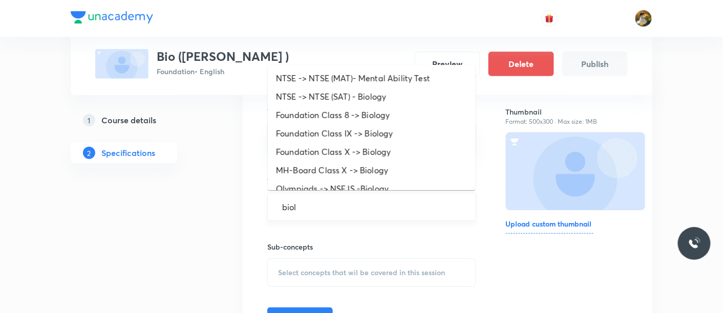
type input "biolo"
click at [422, 139] on li "Foundation Class IX -> Biology" at bounding box center [372, 133] width 208 height 18
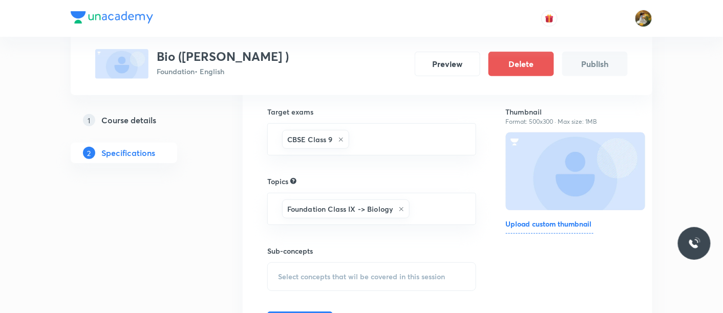
click at [367, 274] on span "Select concepts that wil be covered in this session" at bounding box center [361, 277] width 167 height 8
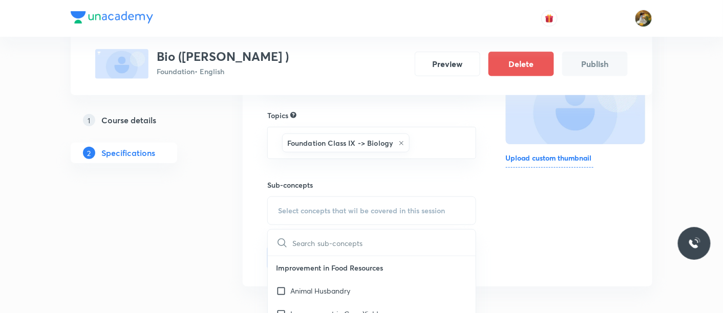
scroll to position [174, 0]
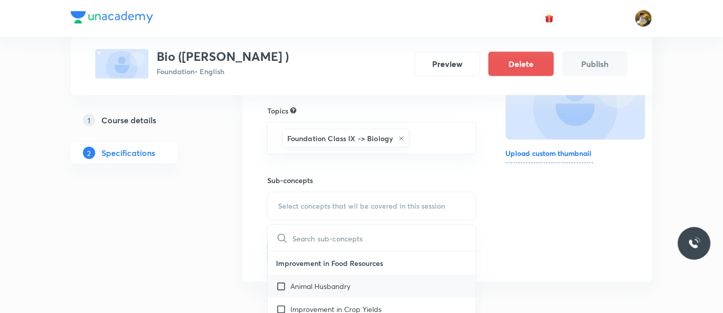
click at [386, 294] on div "Animal Husbandry" at bounding box center [372, 286] width 208 height 23
checkbox input "true"
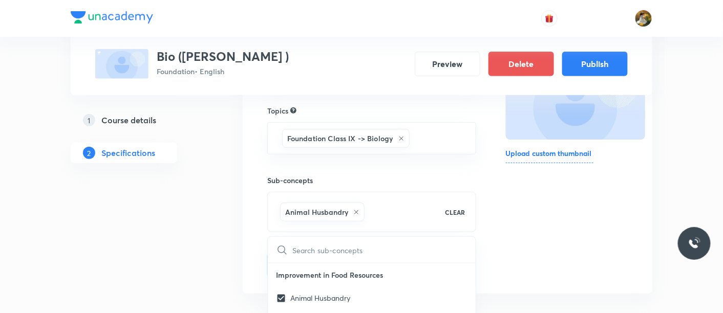
click at [567, 226] on div "Thumbnail Format: 500x300 · Max size: 1MB Upload custom thumbnail" at bounding box center [567, 146] width 122 height 262
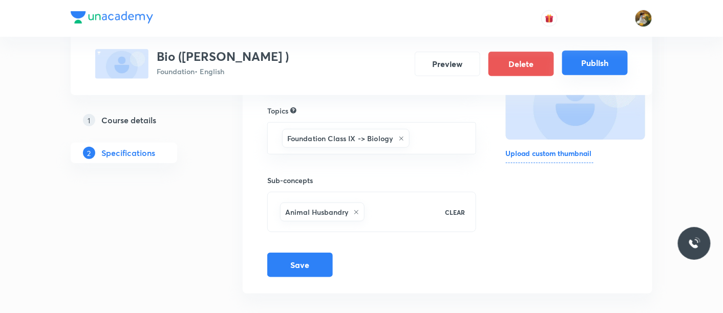
click at [605, 60] on button "Publish" at bounding box center [594, 63] width 65 height 25
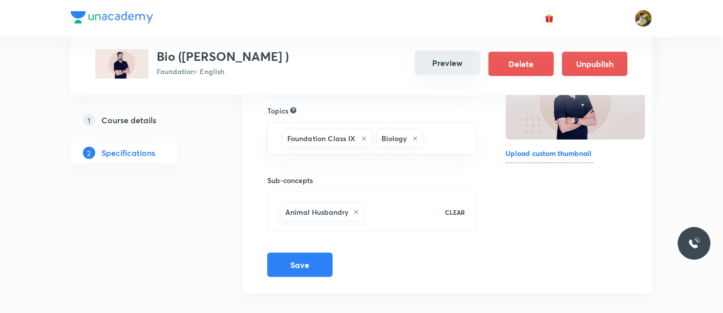
click at [446, 70] on button "Preview" at bounding box center [446, 63] width 65 height 25
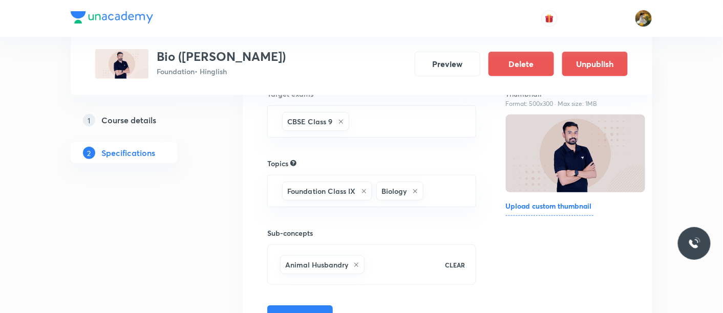
scroll to position [185, 0]
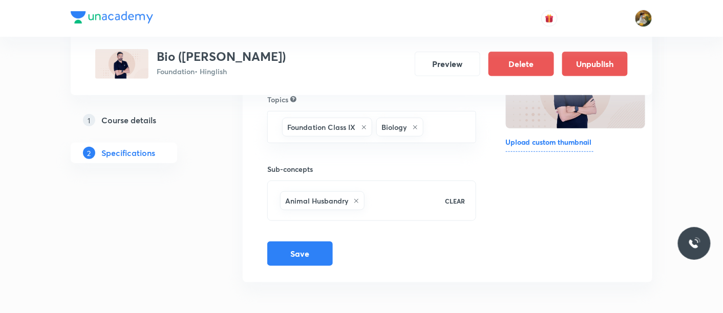
click at [154, 119] on h5 "Course details" at bounding box center [128, 120] width 55 height 12
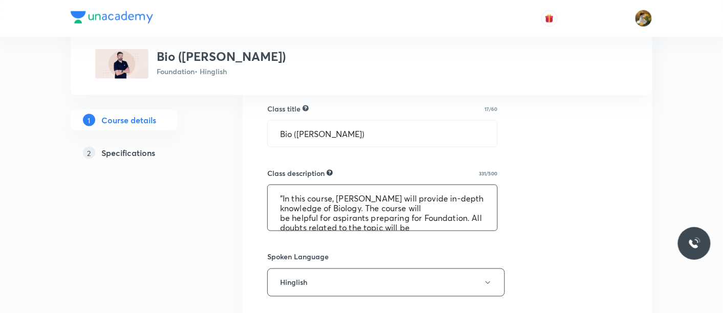
scroll to position [39, 0]
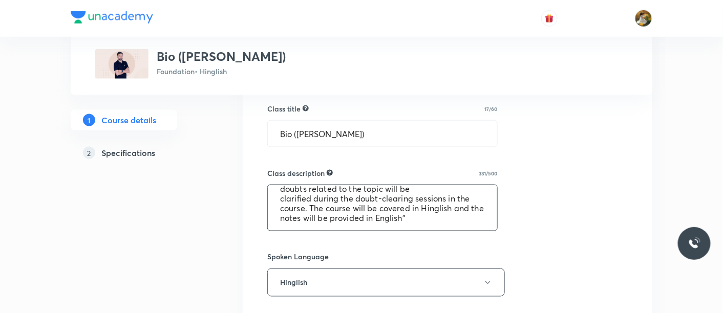
drag, startPoint x: 277, startPoint y: 196, endPoint x: 512, endPoint y: 281, distance: 249.8
click at [512, 281] on div "Select a goal Foundation ​ Class type Live Recorded Course type Online only Onl…" at bounding box center [447, 248] width 360 height 854
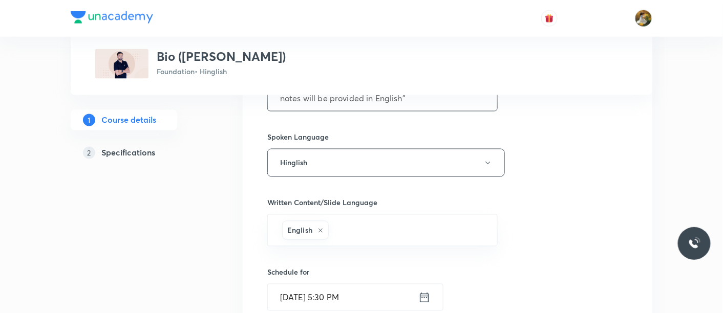
scroll to position [490, 0]
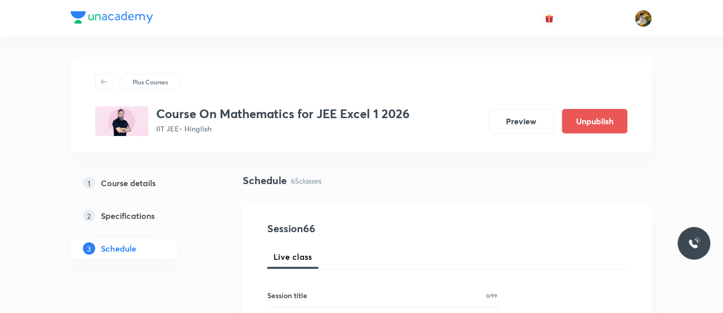
scroll to position [170, 0]
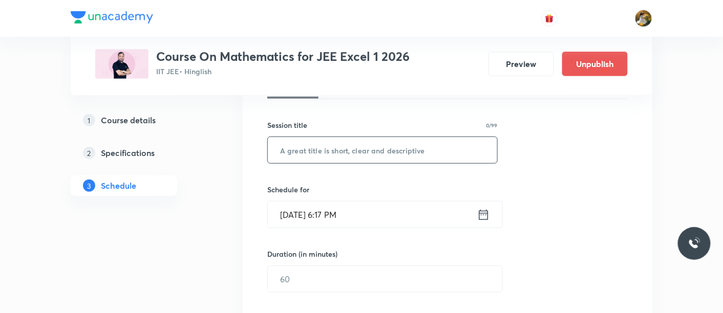
click at [357, 149] on input "text" at bounding box center [382, 150] width 229 height 26
paste input "Definite integration"
type input "Definite integration"
click at [362, 215] on input "[DATE] 6:17 PM" at bounding box center [372, 215] width 209 height 26
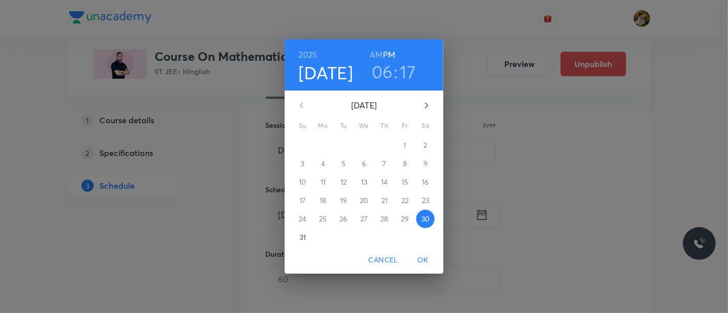
click at [427, 106] on icon "button" at bounding box center [426, 105] width 12 height 12
click at [321, 145] on p "1" at bounding box center [322, 145] width 3 height 10
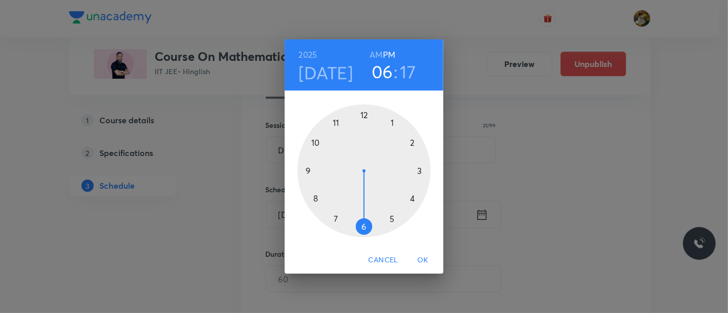
click at [336, 220] on div at bounding box center [363, 170] width 133 height 133
click at [374, 53] on h6 "AM" at bounding box center [375, 55] width 13 height 14
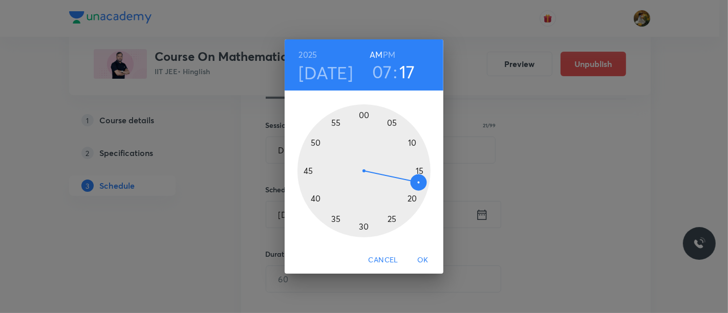
click at [362, 227] on div at bounding box center [363, 170] width 133 height 133
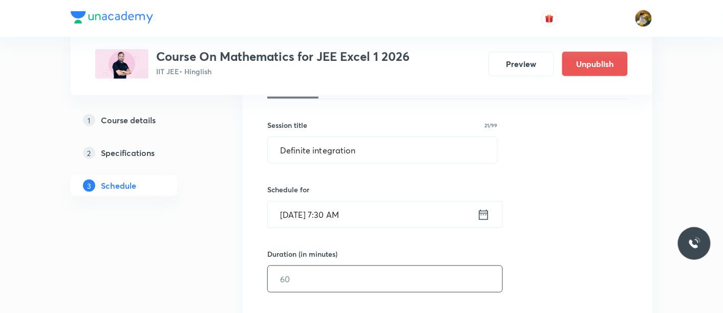
click at [387, 281] on input "text" at bounding box center [385, 279] width 234 height 26
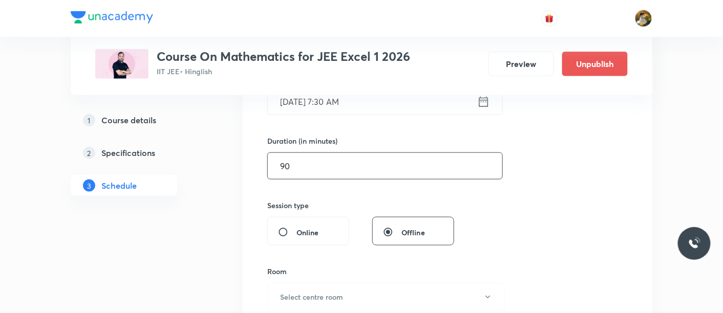
scroll to position [284, 0]
type input "90"
click at [352, 296] on button "Select centre room" at bounding box center [385, 296] width 237 height 28
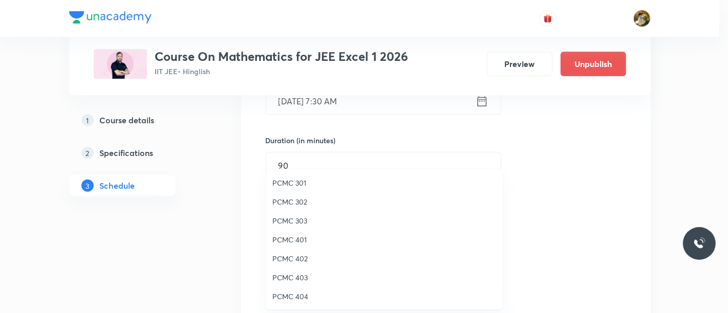
click at [302, 254] on span "PCMC 402" at bounding box center [384, 258] width 224 height 11
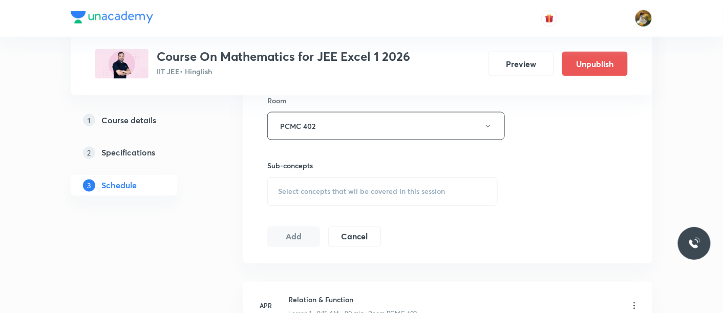
click at [343, 195] on div "Select concepts that wil be covered in this session" at bounding box center [382, 192] width 230 height 29
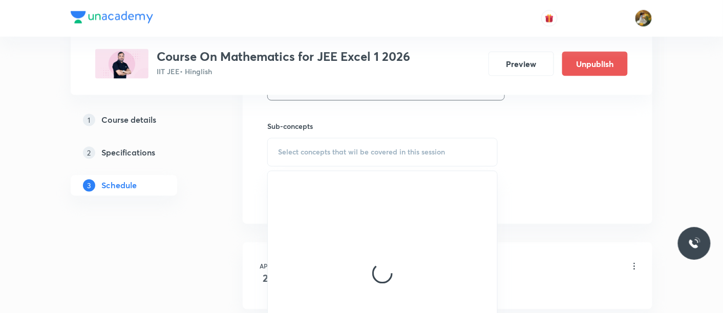
scroll to position [512, 0]
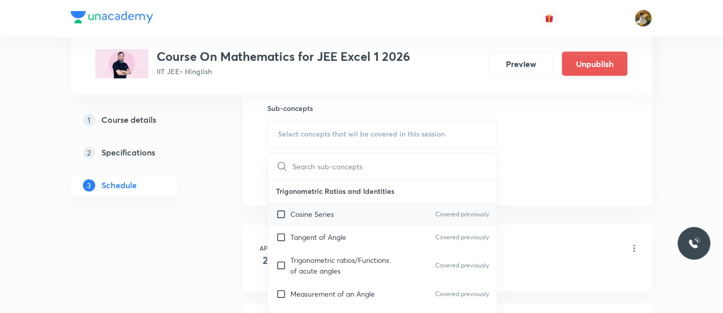
click at [334, 210] on div "Cosine Series Covered previously" at bounding box center [382, 214] width 229 height 23
checkbox input "true"
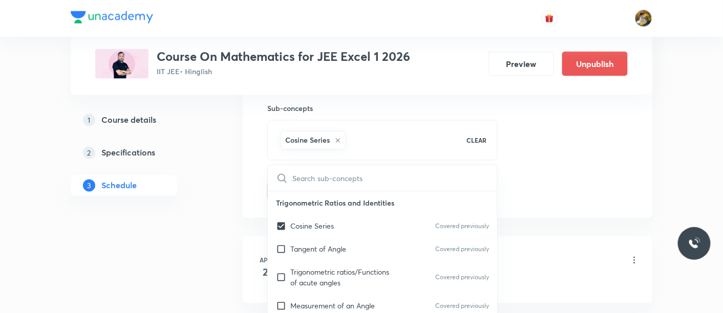
drag, startPoint x: 532, startPoint y: 163, endPoint x: 424, endPoint y: 188, distance: 111.2
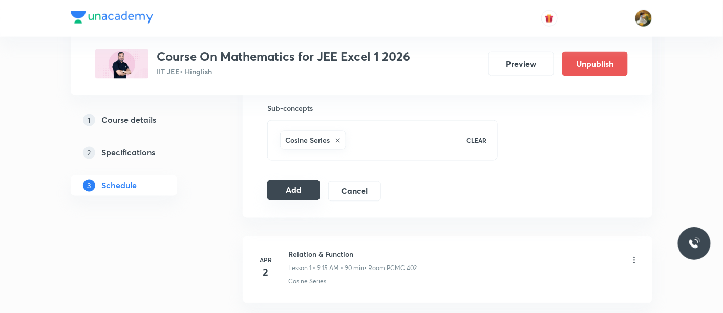
click at [300, 190] on button "Add" at bounding box center [293, 190] width 53 height 20
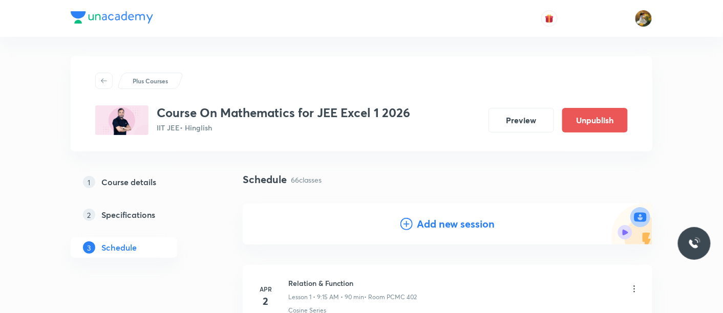
scroll to position [0, 0]
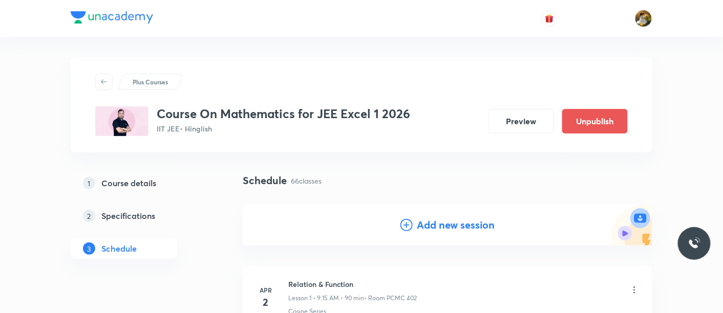
click at [431, 218] on h4 "Add new session" at bounding box center [456, 224] width 78 height 15
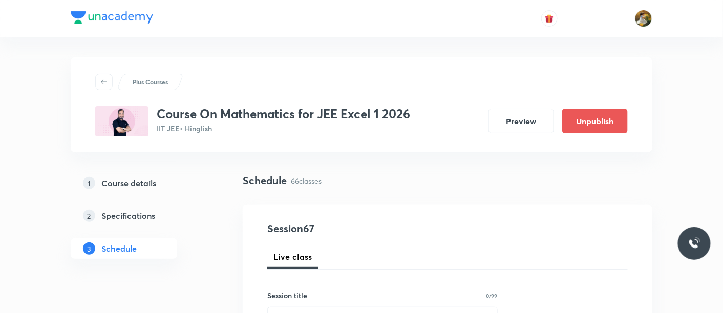
scroll to position [114, 0]
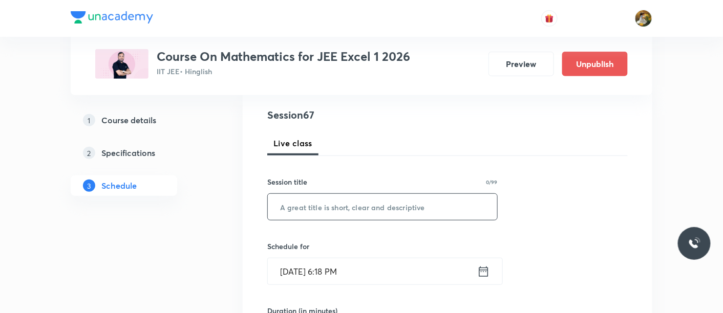
click at [354, 204] on input "text" at bounding box center [382, 207] width 229 height 26
paste input "Definite integration"
type input "Definite integration"
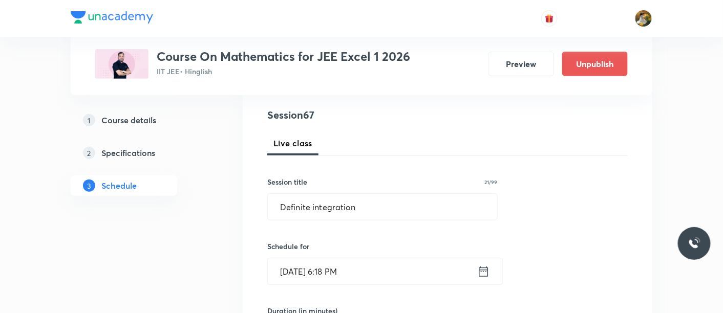
click at [369, 272] on input "Aug 30, 2025, 6:18 PM" at bounding box center [372, 271] width 209 height 26
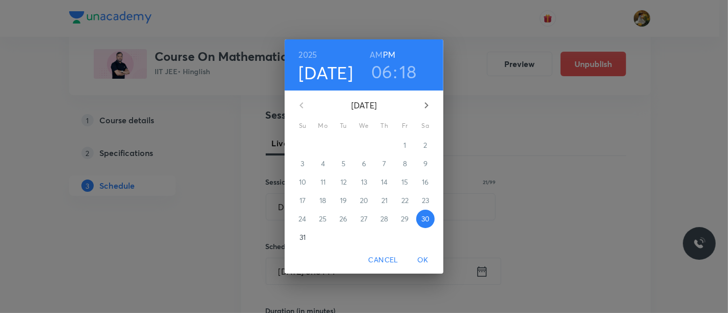
click at [425, 108] on icon "button" at bounding box center [426, 105] width 12 height 12
click at [364, 146] on p "3" at bounding box center [364, 145] width 4 height 10
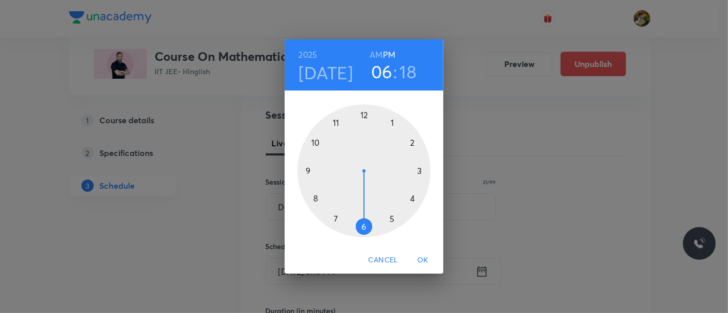
click at [308, 169] on div at bounding box center [363, 170] width 133 height 133
click at [422, 169] on div at bounding box center [363, 170] width 133 height 133
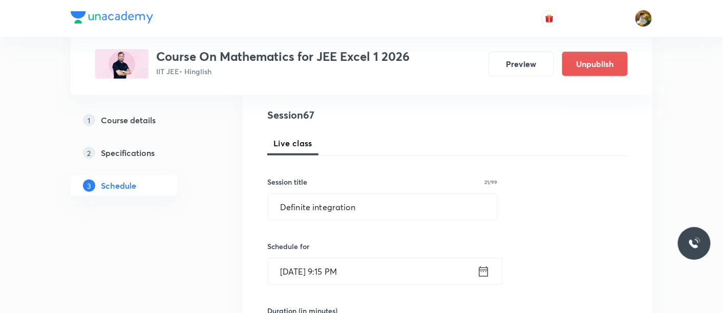
click at [379, 272] on input "Sep 3, 2025, 9:15 PM" at bounding box center [372, 271] width 209 height 26
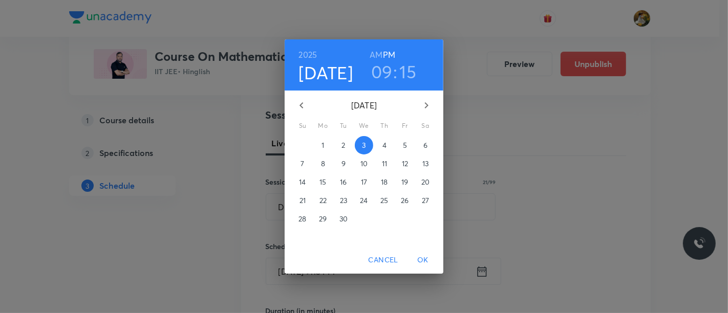
click at [376, 53] on h6 "AM" at bounding box center [375, 55] width 13 height 14
click at [427, 261] on span "OK" at bounding box center [422, 260] width 25 height 13
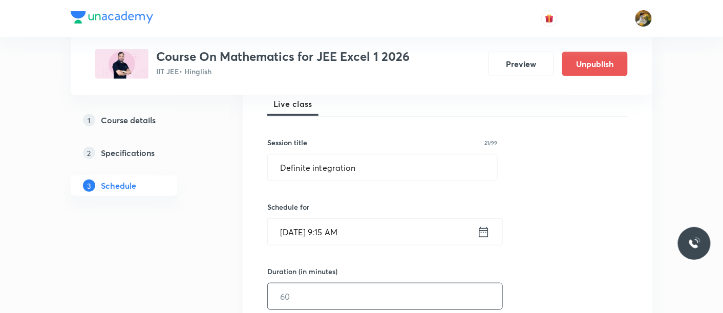
scroll to position [170, 0]
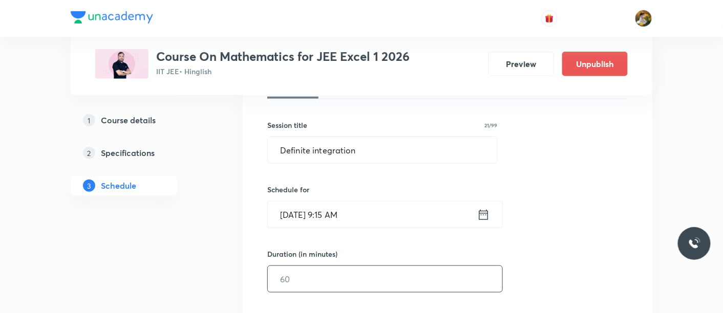
click at [393, 278] on input "text" at bounding box center [385, 279] width 234 height 26
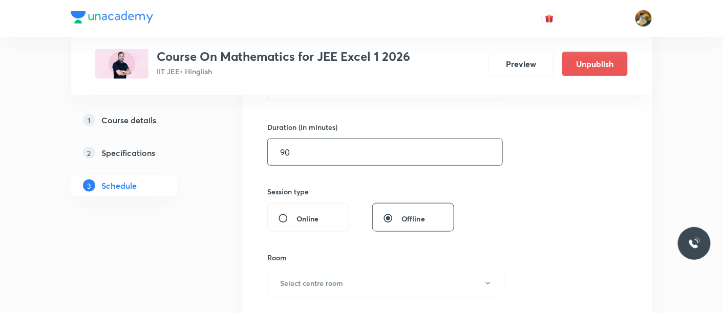
scroll to position [341, 0]
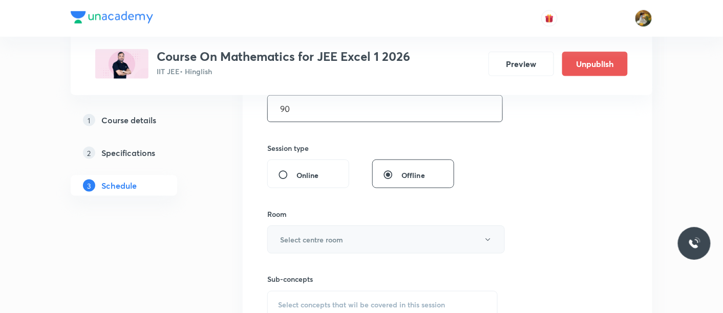
type input "90"
click at [340, 246] on button "Select centre room" at bounding box center [385, 240] width 237 height 28
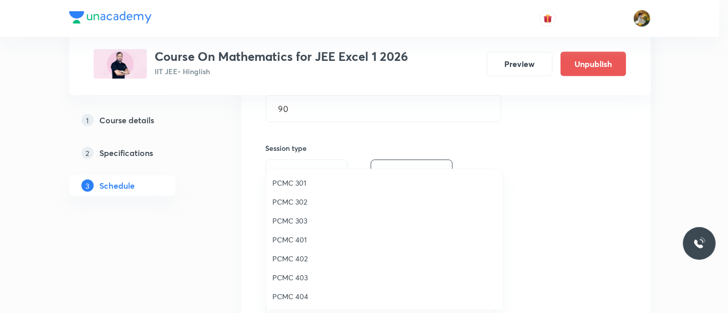
click at [312, 257] on span "PCMC 402" at bounding box center [384, 258] width 224 height 11
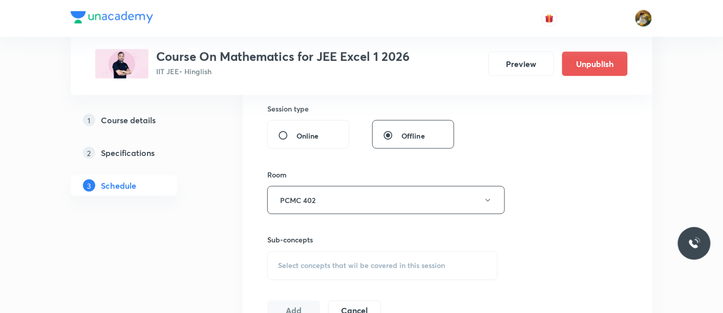
scroll to position [398, 0]
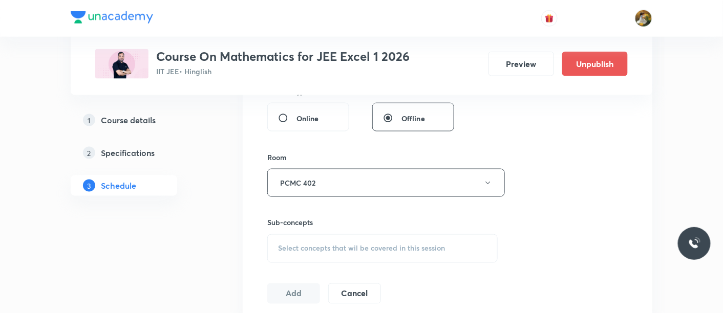
click at [420, 245] on span "Select concepts that wil be covered in this session" at bounding box center [361, 249] width 167 height 8
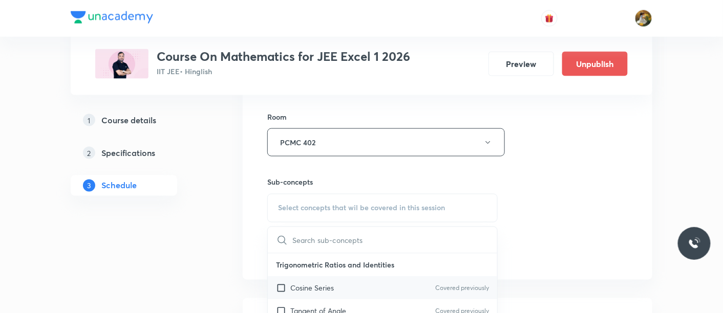
scroll to position [454, 0]
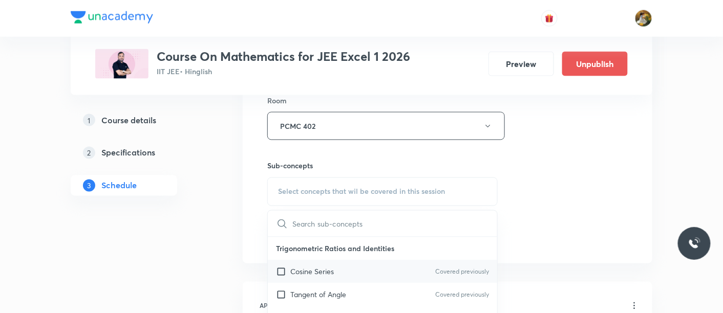
click at [368, 277] on div "Cosine Series Covered previously" at bounding box center [382, 271] width 229 height 23
checkbox input "true"
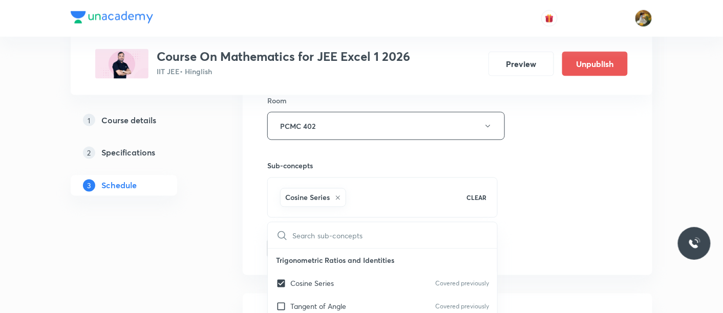
click at [532, 211] on div "Session 67 Live class Session title 21/99 Definite integration ​ Schedule for S…" at bounding box center [447, 13] width 360 height 492
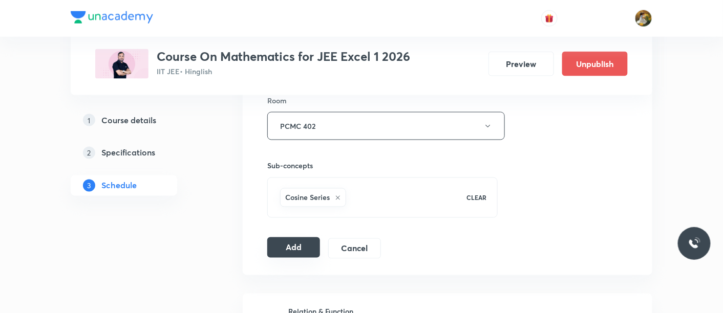
click at [297, 248] on button "Add" at bounding box center [293, 247] width 53 height 20
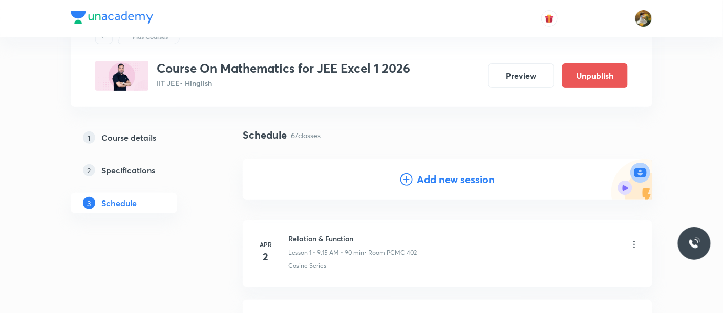
scroll to position [0, 0]
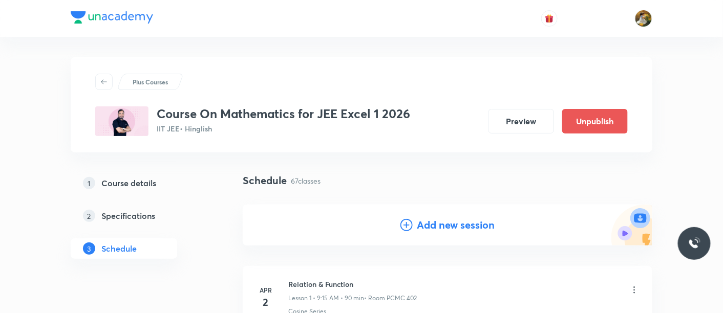
click at [432, 226] on h4 "Add new session" at bounding box center [456, 224] width 78 height 15
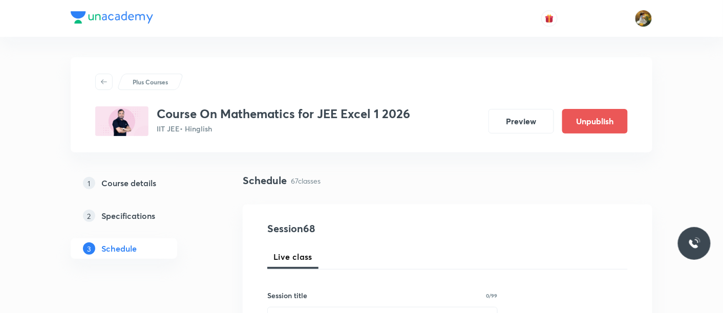
scroll to position [57, 0]
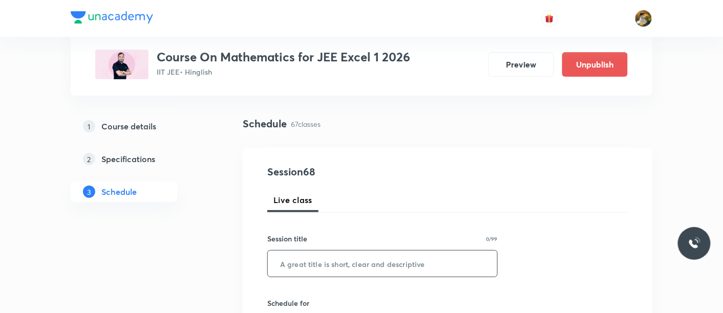
click at [371, 263] on input "text" at bounding box center [382, 264] width 229 height 26
paste input "Definite integration"
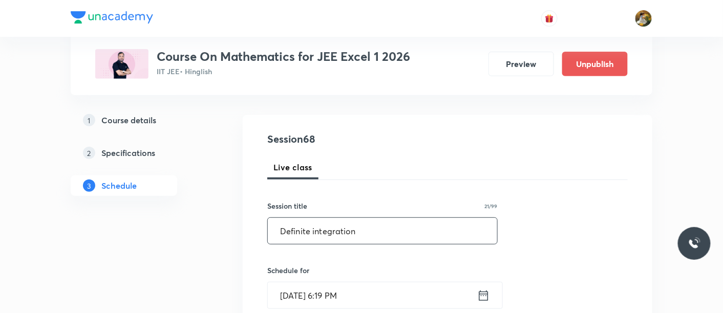
scroll to position [114, 0]
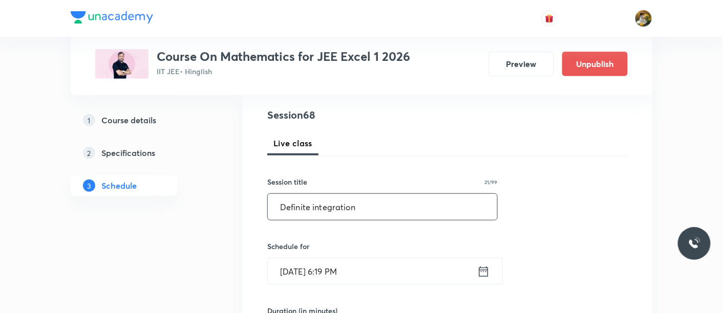
type input "Definite integration"
click at [390, 268] on input "Aug 30, 2025, 6:19 PM" at bounding box center [372, 271] width 209 height 26
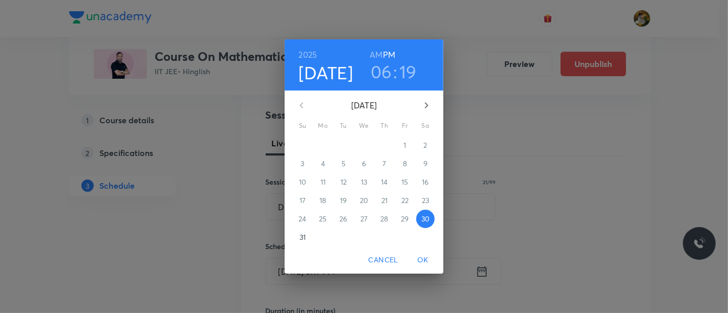
click at [419, 106] on button "button" at bounding box center [426, 105] width 25 height 25
click at [406, 145] on p "5" at bounding box center [405, 145] width 4 height 10
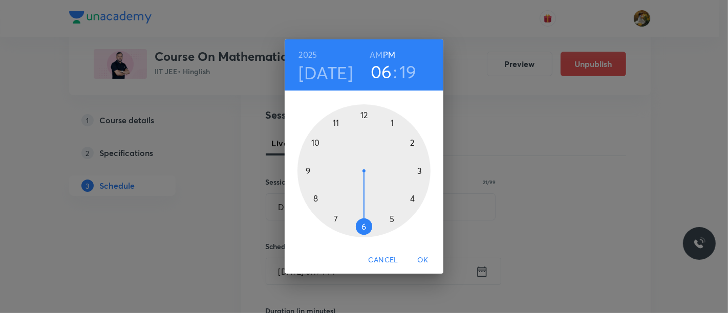
click at [335, 218] on div at bounding box center [363, 170] width 133 height 133
click at [379, 53] on h6 "AM" at bounding box center [375, 55] width 13 height 14
click at [363, 227] on div at bounding box center [363, 170] width 133 height 133
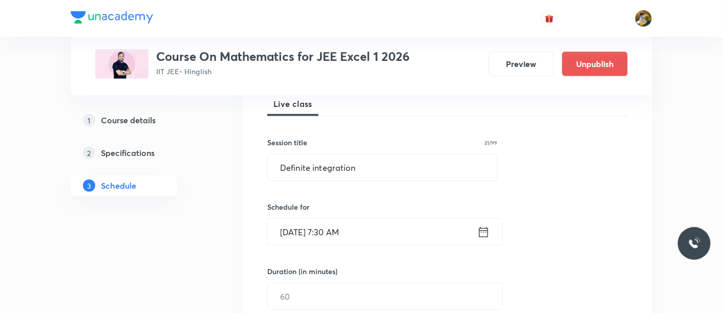
scroll to position [170, 0]
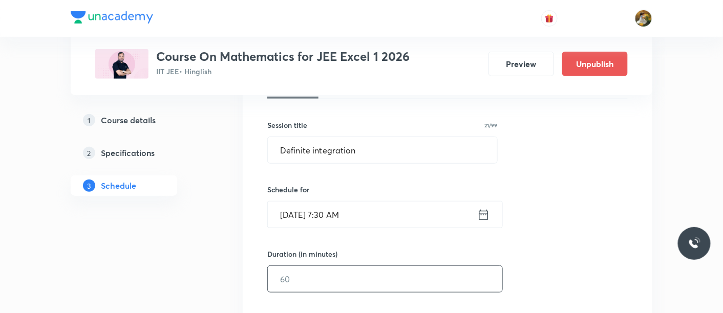
click at [371, 278] on input "text" at bounding box center [385, 279] width 234 height 26
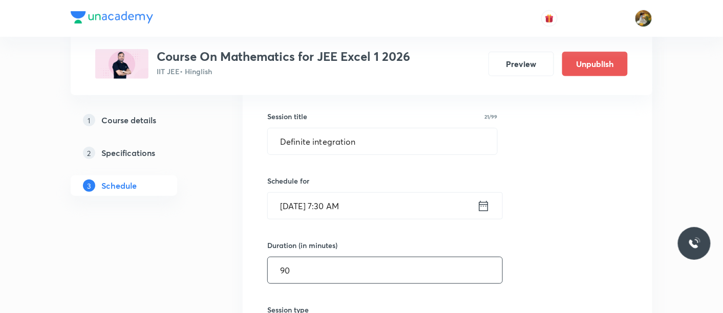
scroll to position [284, 0]
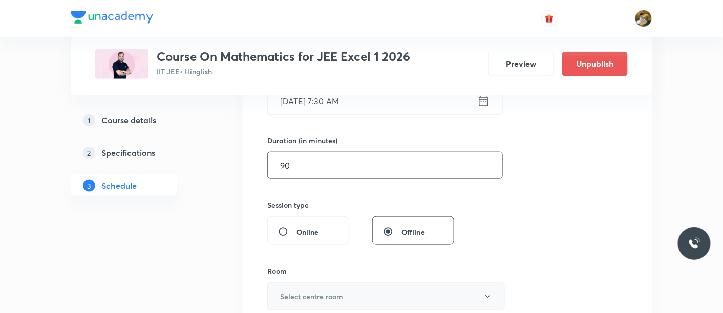
type input "90"
click at [365, 302] on button "Select centre room" at bounding box center [385, 296] width 237 height 28
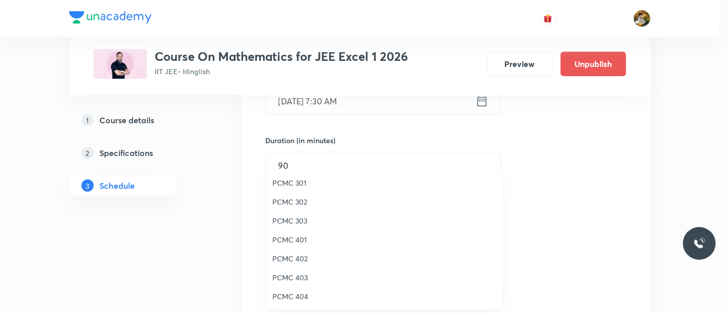
click at [308, 257] on span "PCMC 402" at bounding box center [384, 258] width 224 height 11
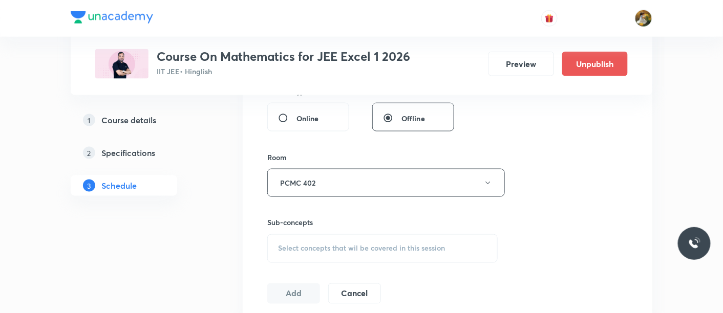
click at [394, 247] on span "Select concepts that wil be covered in this session" at bounding box center [361, 249] width 167 height 8
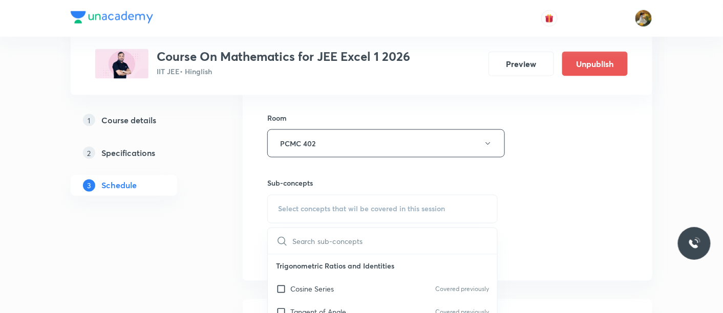
scroll to position [454, 0]
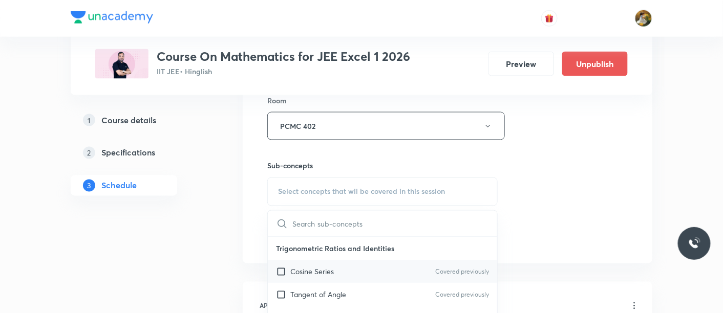
click at [341, 268] on div "Cosine Series Covered previously" at bounding box center [382, 271] width 229 height 23
checkbox input "true"
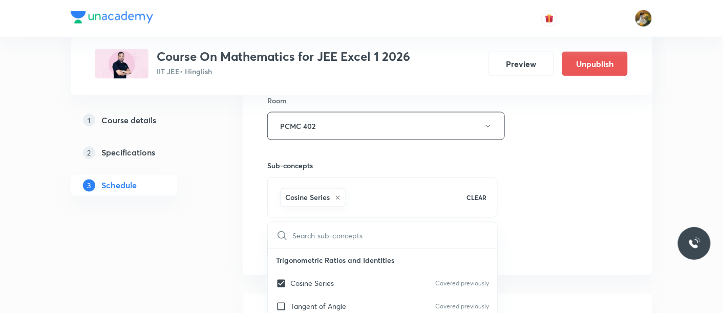
click at [505, 206] on div "Session 68 Live class Session title 21/99 Definite integration ​ Schedule for S…" at bounding box center [447, 13] width 360 height 492
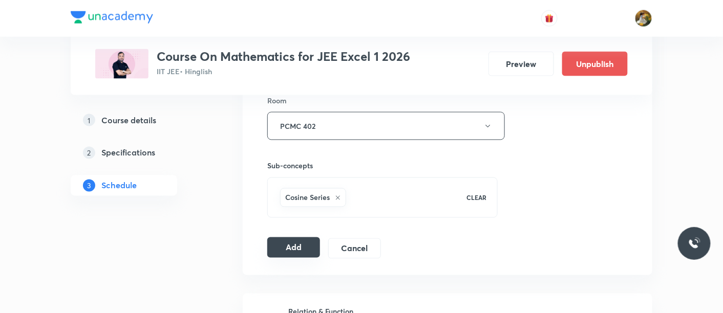
click at [292, 245] on button "Add" at bounding box center [293, 247] width 53 height 20
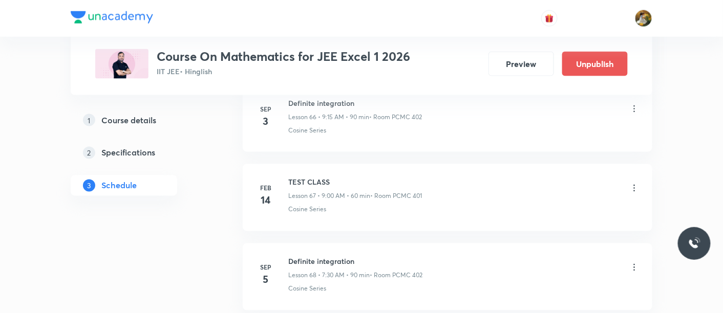
scroll to position [5410, 0]
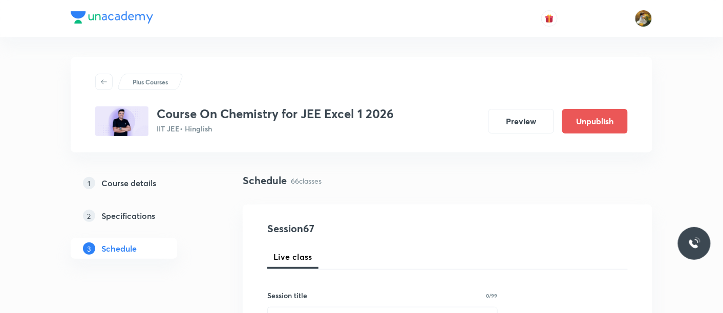
scroll to position [57, 0]
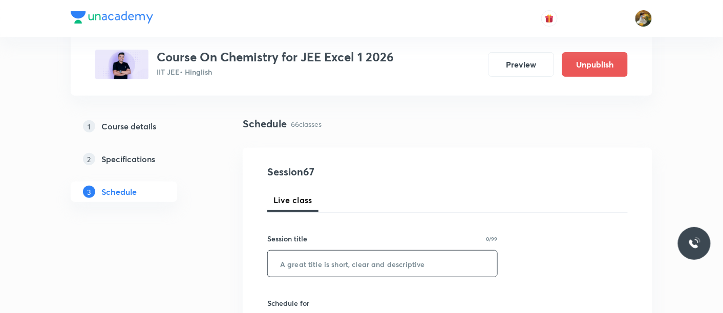
click at [346, 263] on input "text" at bounding box center [382, 264] width 229 height 26
paste input "Alcohol, [MEDICAL_DATA] Ether"
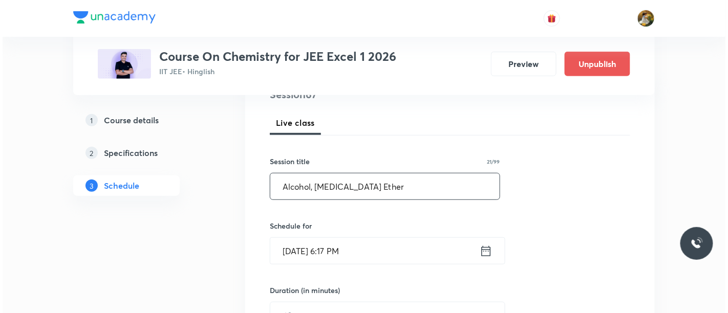
scroll to position [170, 0]
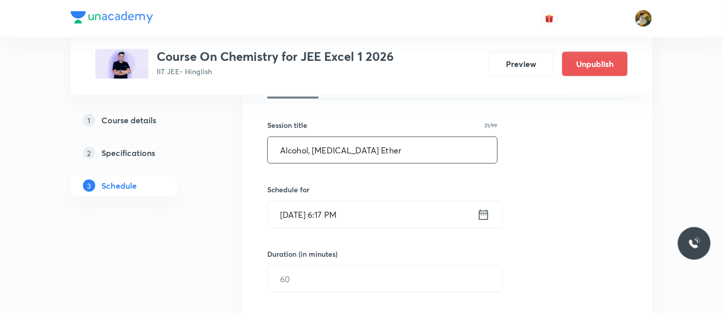
type input "Alcohol, [MEDICAL_DATA] Ether"
click at [349, 202] on input "[DATE] 6:17 PM" at bounding box center [372, 215] width 209 height 26
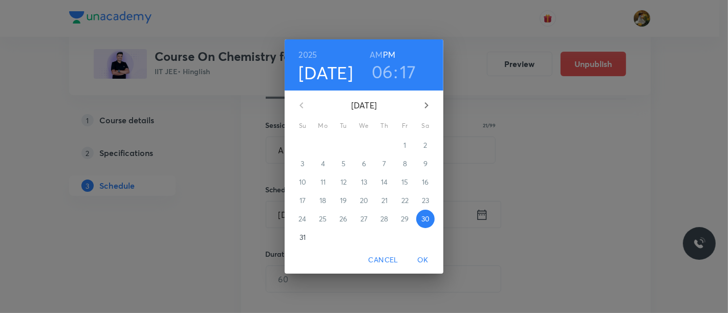
click at [427, 108] on icon "button" at bounding box center [426, 105] width 12 height 12
click at [322, 145] on p "1" at bounding box center [322, 145] width 3 height 10
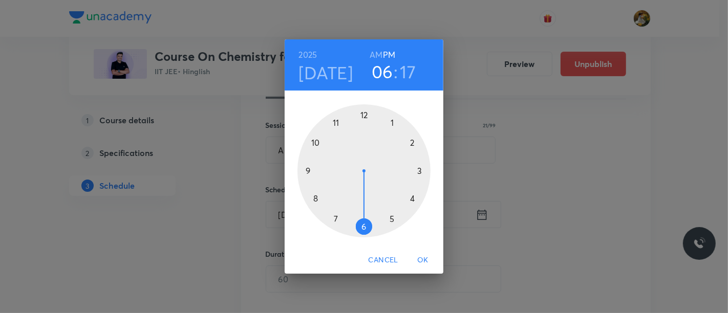
click at [305, 171] on div at bounding box center [363, 170] width 133 height 133
drag, startPoint x: 422, startPoint y: 171, endPoint x: 444, endPoint y: 172, distance: 22.0
click at [421, 170] on div at bounding box center [363, 170] width 133 height 133
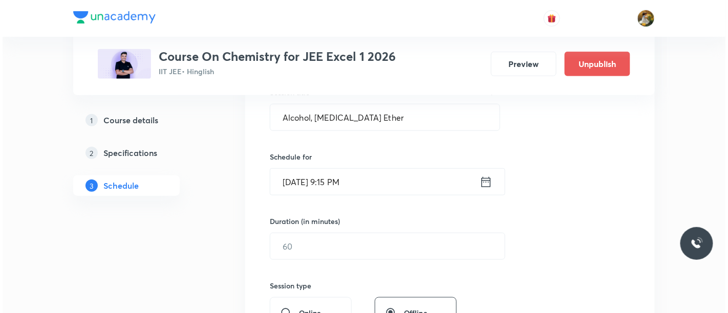
scroll to position [227, 0]
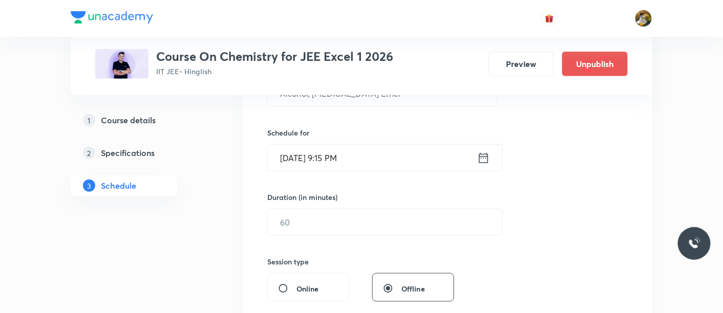
click at [417, 161] on input "Sep 1, 2025, 9:15 PM" at bounding box center [372, 158] width 209 height 26
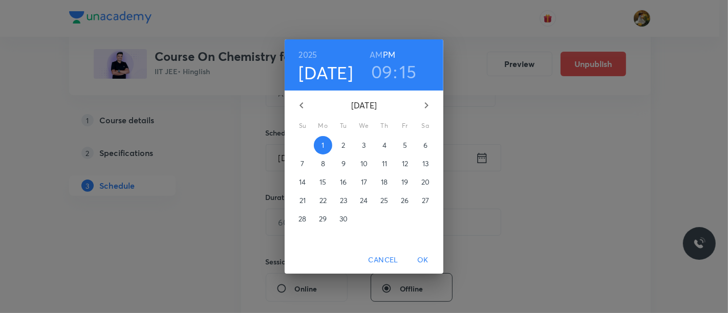
click at [379, 54] on h6 "AM" at bounding box center [375, 55] width 13 height 14
click at [422, 262] on span "OK" at bounding box center [422, 260] width 25 height 13
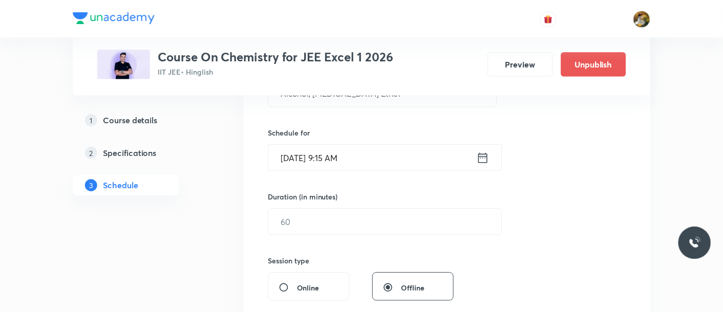
scroll to position [284, 0]
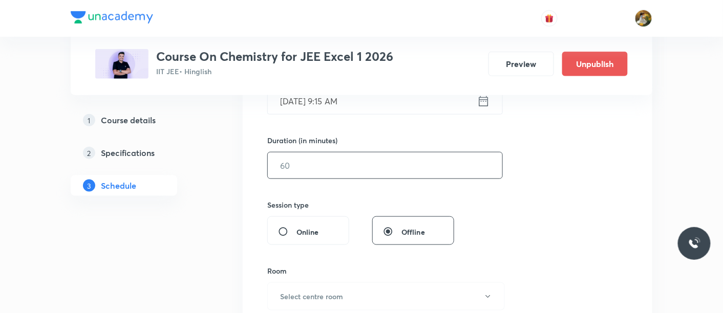
click at [389, 158] on input "text" at bounding box center [385, 165] width 234 height 26
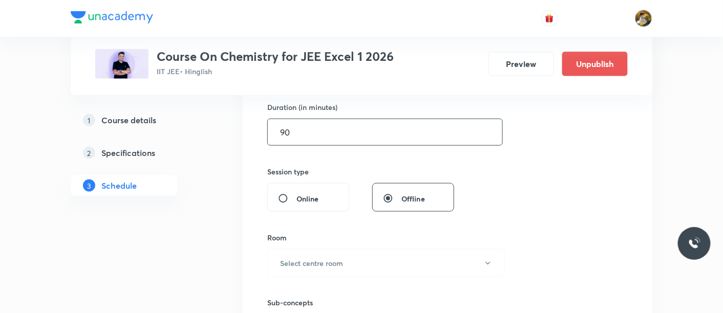
scroll to position [341, 0]
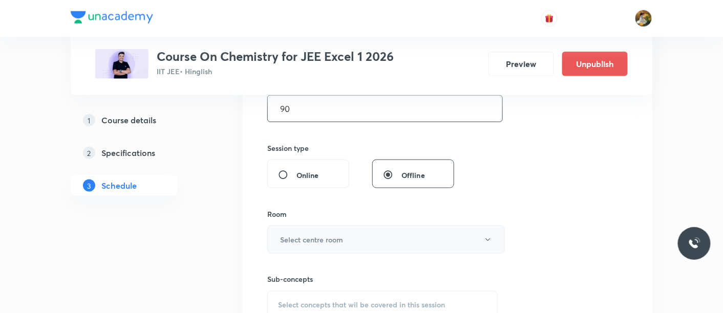
type input "90"
click at [413, 231] on button "Select centre room" at bounding box center [385, 240] width 237 height 28
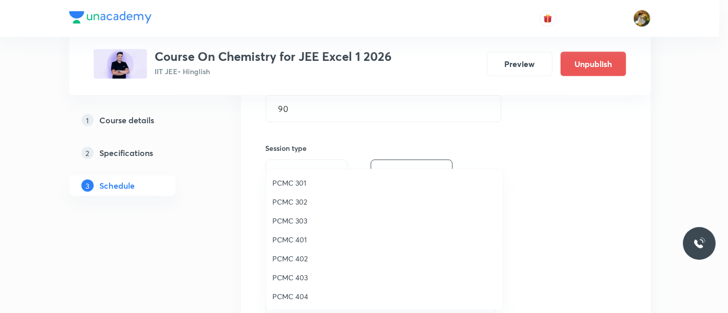
click at [311, 260] on span "PCMC 402" at bounding box center [384, 258] width 224 height 11
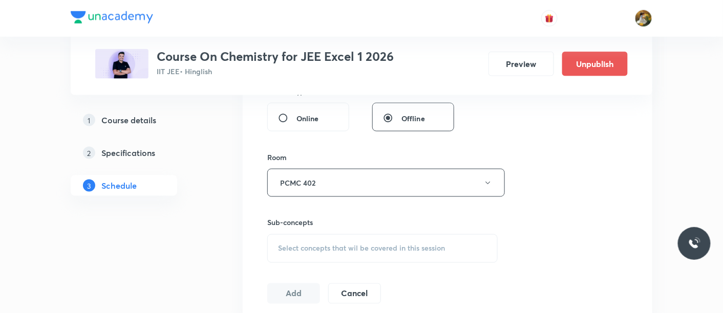
click at [429, 255] on div "Select concepts that wil be covered in this session" at bounding box center [382, 248] width 230 height 29
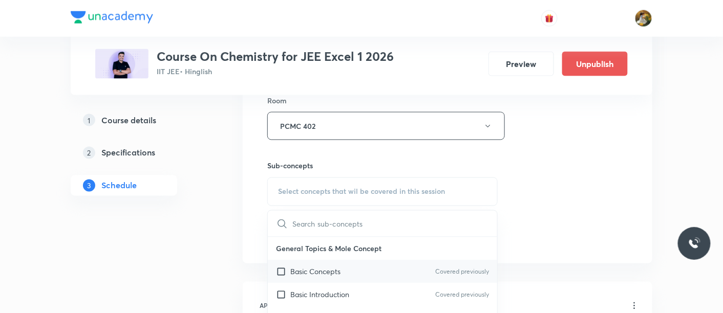
click at [364, 260] on div "Basic Concepts Covered previously" at bounding box center [382, 271] width 229 height 23
checkbox input "true"
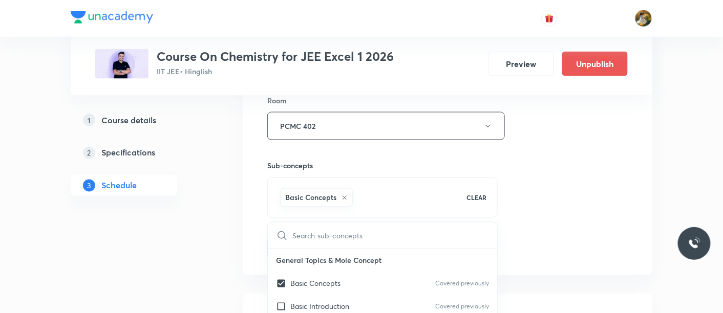
click at [558, 223] on div "Session 67 Live class Session title 21/99 Alcohol, Phenol Ether ​ Schedule for …" at bounding box center [447, 13] width 360 height 492
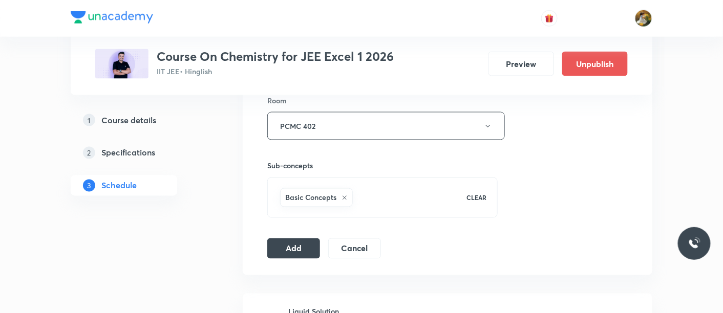
click at [299, 248] on button "Add" at bounding box center [293, 248] width 53 height 20
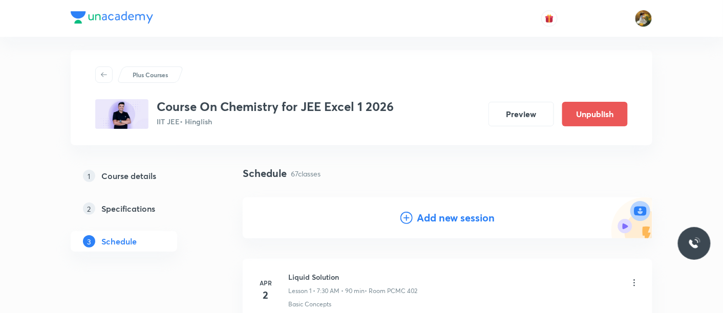
scroll to position [0, 0]
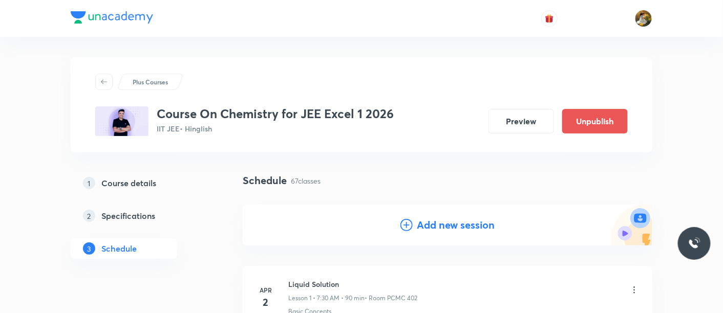
click at [436, 229] on h4 "Add new session" at bounding box center [456, 224] width 78 height 15
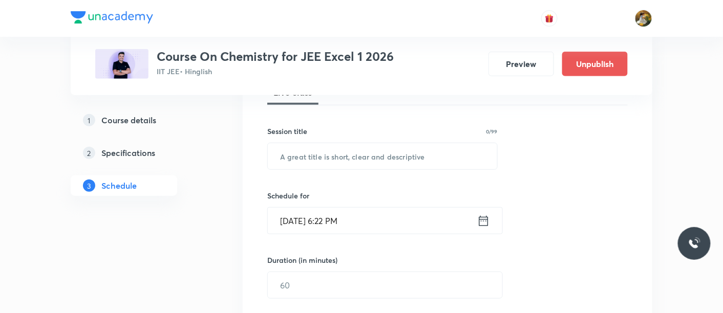
scroll to position [170, 0]
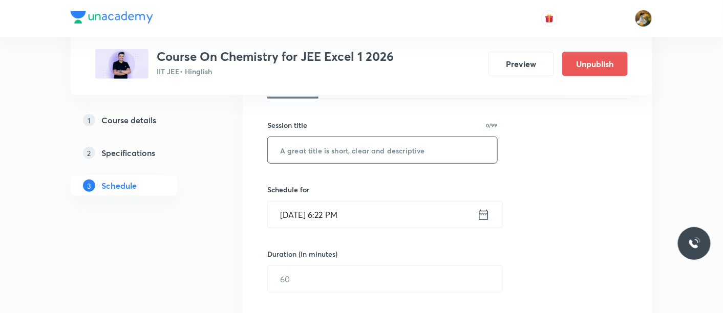
click at [353, 155] on input "text" at bounding box center [382, 150] width 229 height 26
paste input "Alcohol, Phenol Ether"
type input "Alcohol, Phenol Ether"
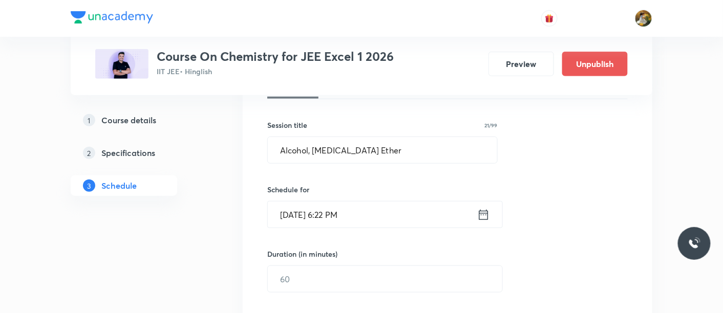
click at [387, 217] on input "Aug 30, 2025, 6:22 PM" at bounding box center [372, 215] width 209 height 26
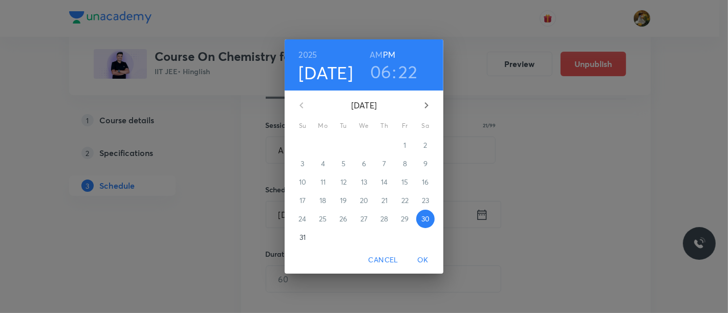
click at [422, 101] on icon "button" at bounding box center [426, 105] width 12 height 12
click at [345, 144] on span "2" at bounding box center [343, 145] width 18 height 10
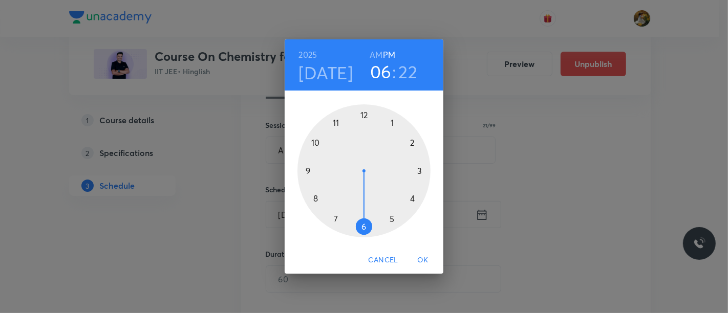
click at [307, 169] on div at bounding box center [363, 170] width 133 height 133
click at [377, 50] on h6 "AM" at bounding box center [375, 55] width 13 height 14
click at [420, 169] on div at bounding box center [363, 170] width 133 height 133
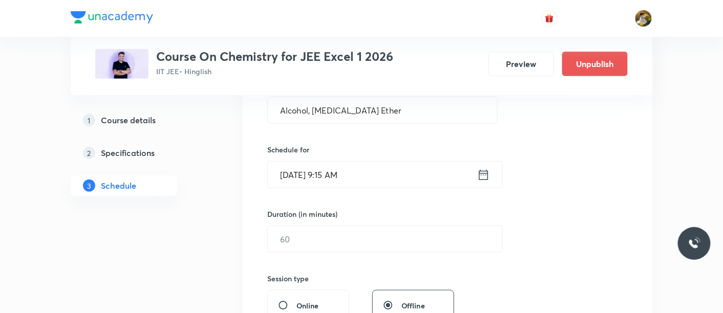
scroll to position [227, 0]
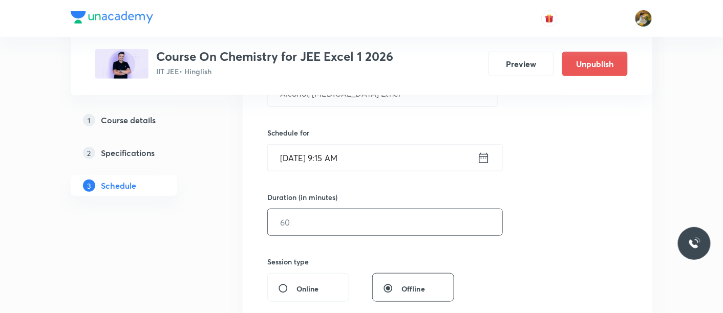
click at [363, 218] on input "text" at bounding box center [385, 222] width 234 height 26
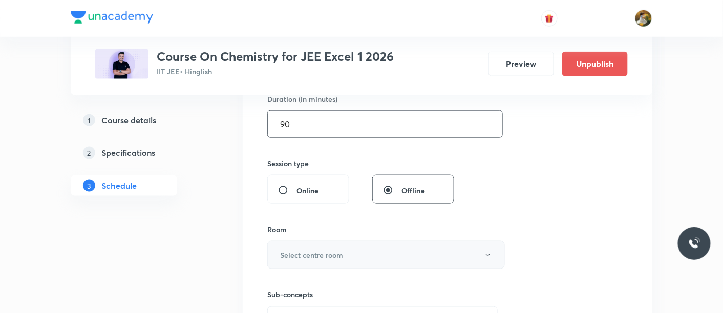
scroll to position [341, 0]
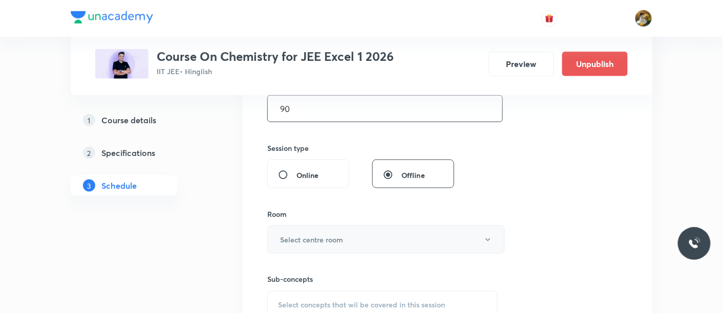
type input "90"
click at [358, 244] on button "Select centre room" at bounding box center [385, 240] width 237 height 28
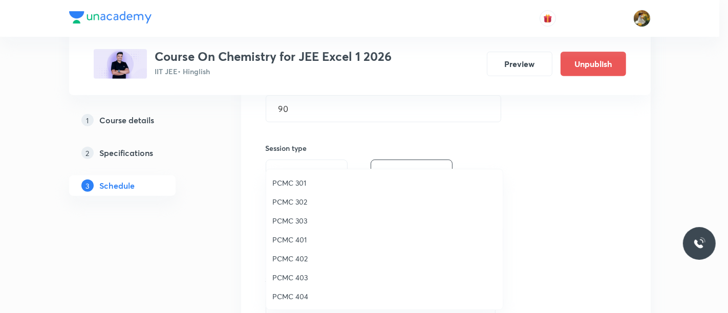
click at [310, 256] on span "PCMC 402" at bounding box center [384, 258] width 224 height 11
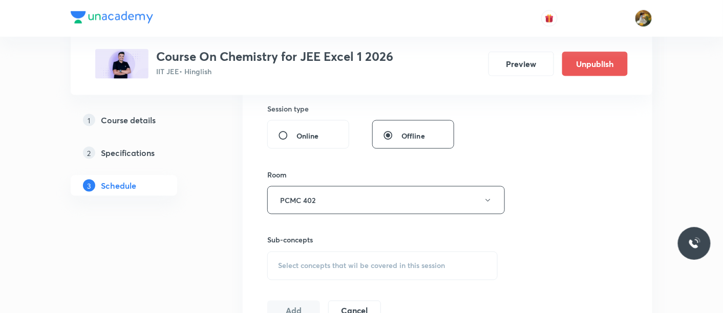
scroll to position [398, 0]
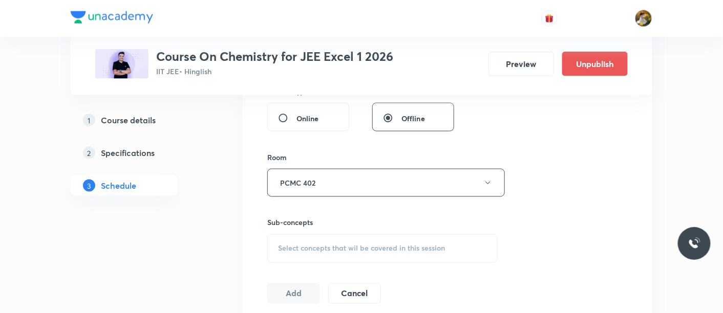
click at [369, 248] on span "Select concepts that wil be covered in this session" at bounding box center [361, 249] width 167 height 8
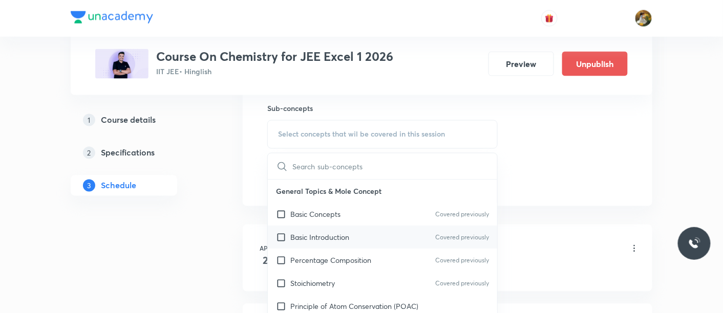
click at [363, 241] on div "Basic Introduction Covered previously" at bounding box center [382, 237] width 229 height 23
checkbox input "true"
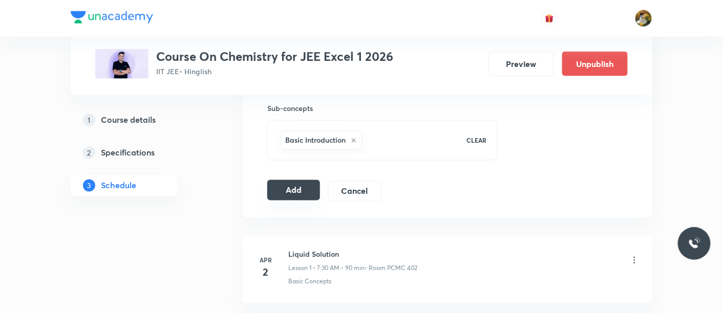
click at [292, 186] on button "Add" at bounding box center [293, 190] width 53 height 20
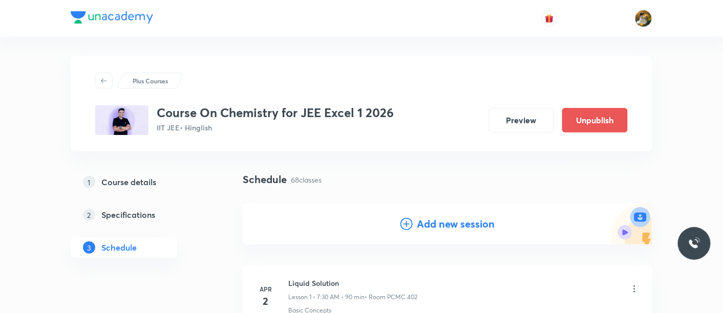
scroll to position [0, 0]
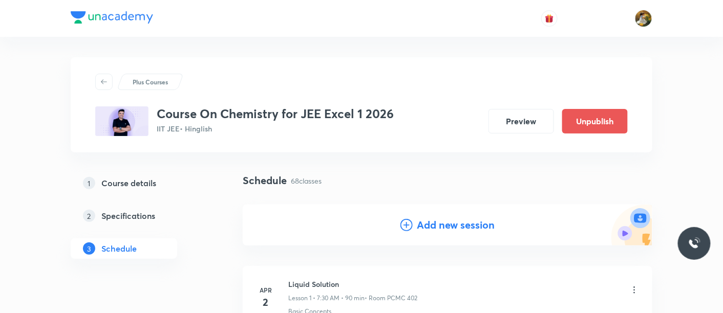
click at [482, 229] on h4 "Add new session" at bounding box center [456, 224] width 78 height 15
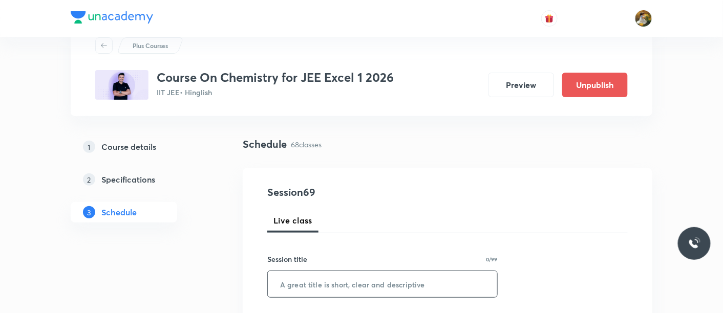
scroll to position [114, 0]
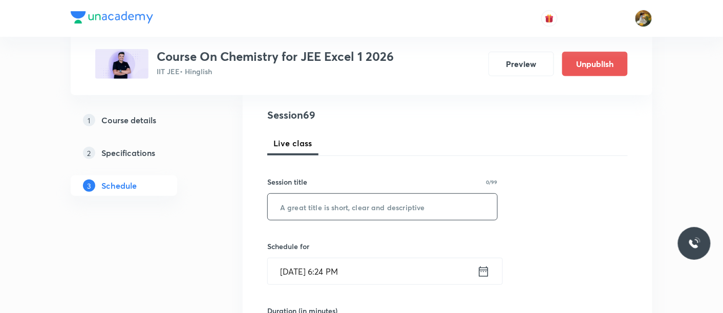
click at [376, 206] on input "text" at bounding box center [382, 207] width 229 height 26
paste input "Alcohol, Phenol Ether"
type input "Alcohol, Phenol Ether"
click at [408, 280] on input "Aug 30, 2025, 6:24 PM" at bounding box center [372, 271] width 209 height 26
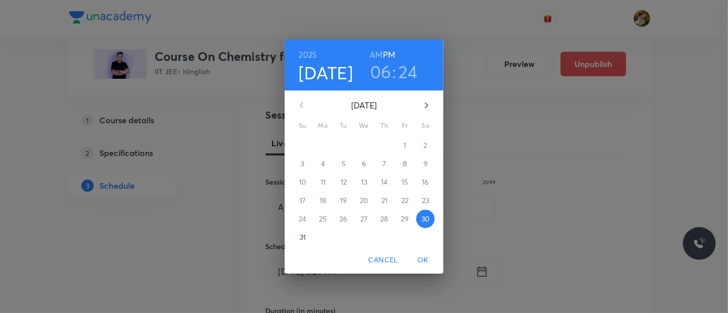
click at [424, 103] on icon "button" at bounding box center [426, 105] width 12 height 12
click at [383, 146] on p "4" at bounding box center [384, 145] width 4 height 10
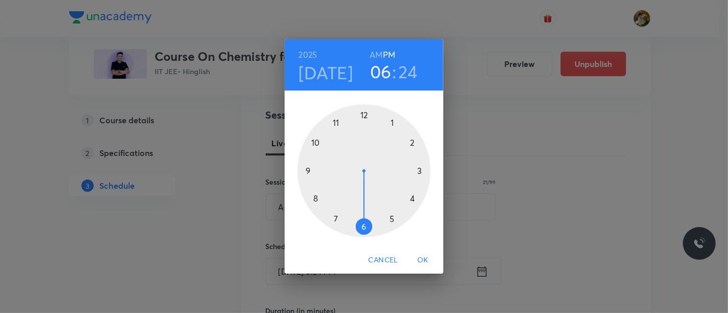
click at [307, 169] on div at bounding box center [363, 170] width 133 height 133
click at [371, 55] on h6 "AM" at bounding box center [375, 55] width 13 height 14
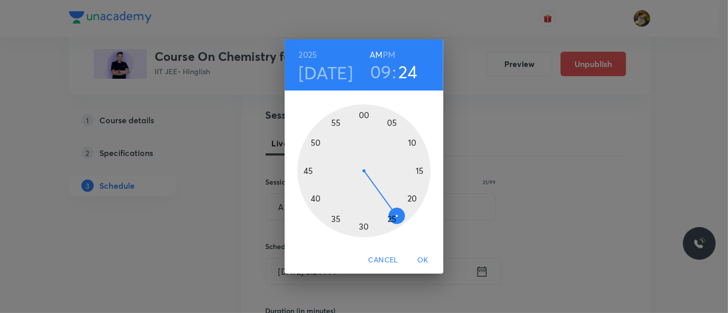
click at [417, 170] on div at bounding box center [363, 170] width 133 height 133
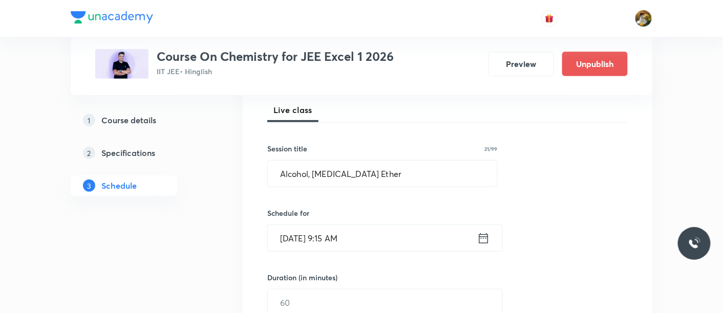
scroll to position [170, 0]
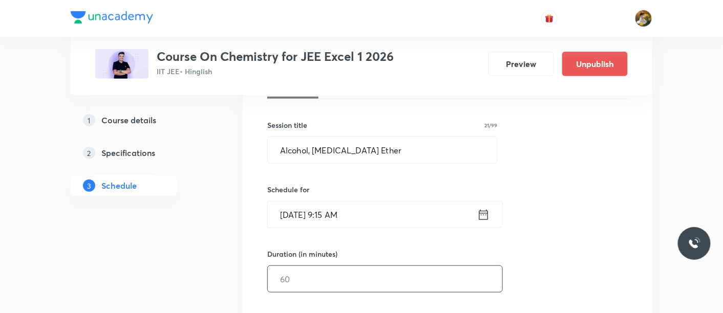
click at [366, 275] on input "text" at bounding box center [385, 279] width 234 height 26
type input "6"
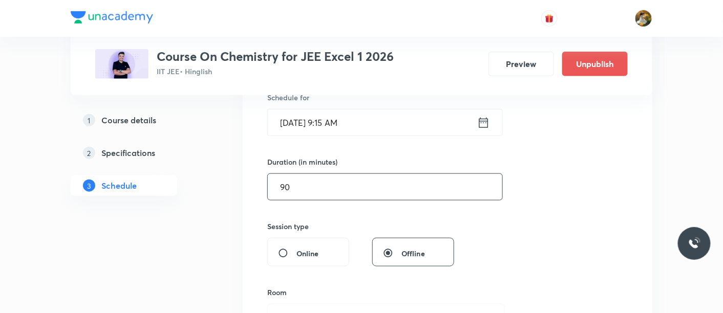
scroll to position [284, 0]
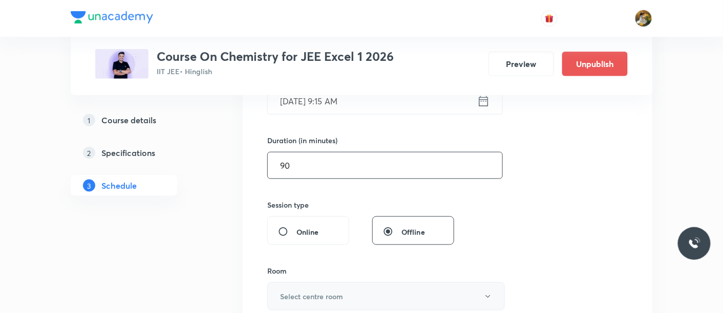
type input "90"
click at [346, 299] on button "Select centre room" at bounding box center [385, 296] width 237 height 28
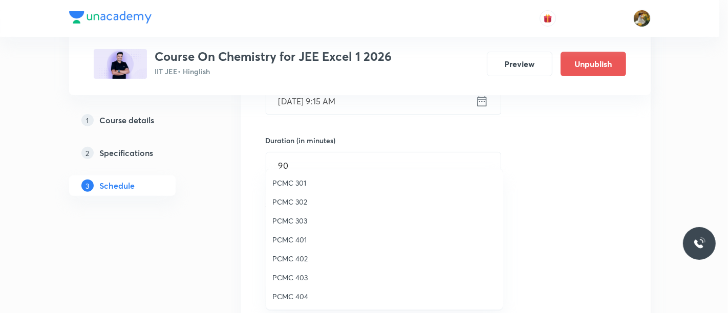
click at [304, 262] on span "PCMC 402" at bounding box center [384, 258] width 224 height 11
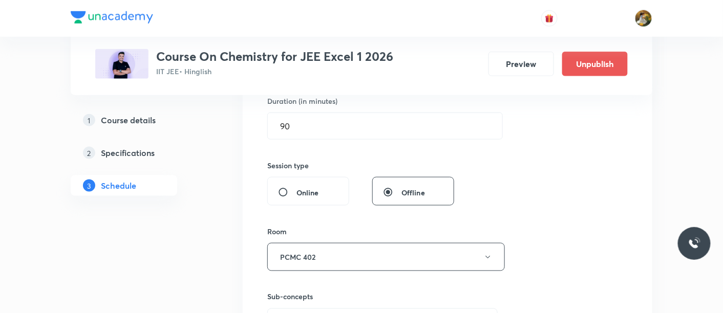
scroll to position [341, 0]
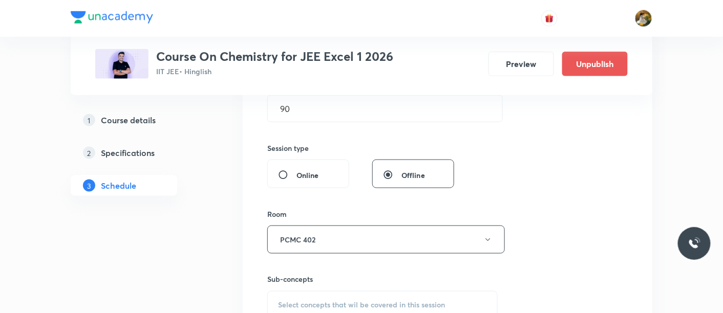
click at [318, 302] on span "Select concepts that wil be covered in this session" at bounding box center [361, 305] width 167 height 8
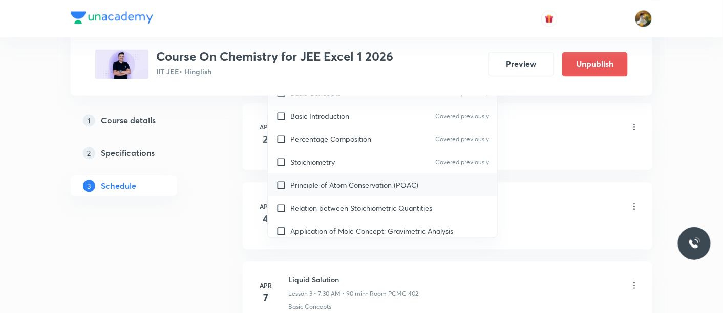
click at [338, 180] on p "Principle of Atom Conservation (POAC)" at bounding box center [354, 185] width 128 height 11
checkbox input "true"
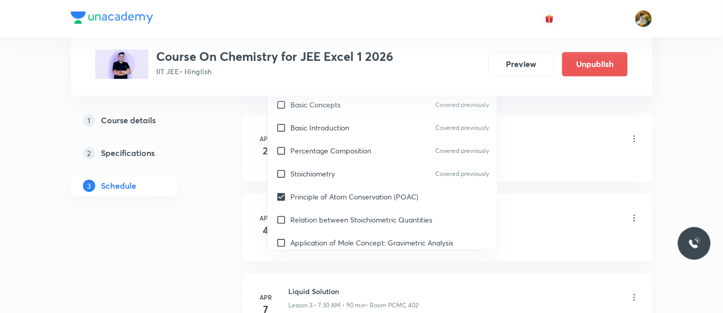
click at [552, 144] on div "Liquid Solution Lesson 1 • 7:30 AM • 90 min • Room PCMC 402" at bounding box center [463, 139] width 351 height 24
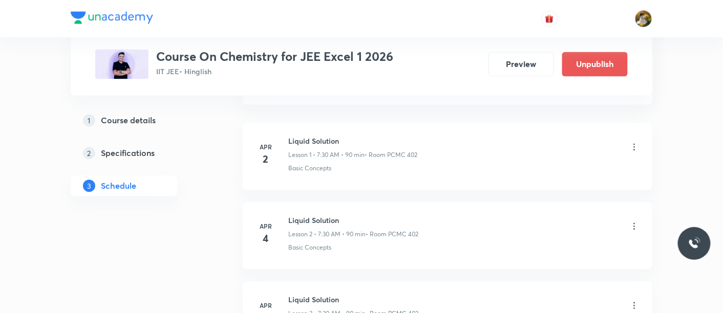
scroll to position [577, 0]
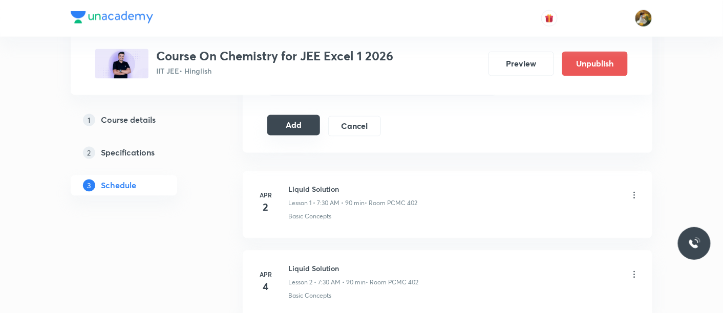
click at [297, 126] on button "Add" at bounding box center [293, 125] width 53 height 20
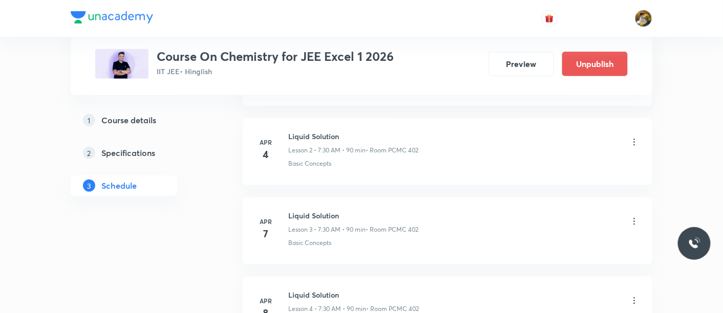
scroll to position [0, 0]
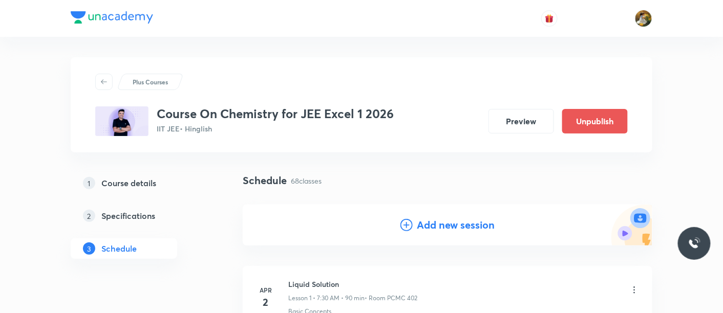
click at [476, 223] on h4 "Add new session" at bounding box center [456, 224] width 78 height 15
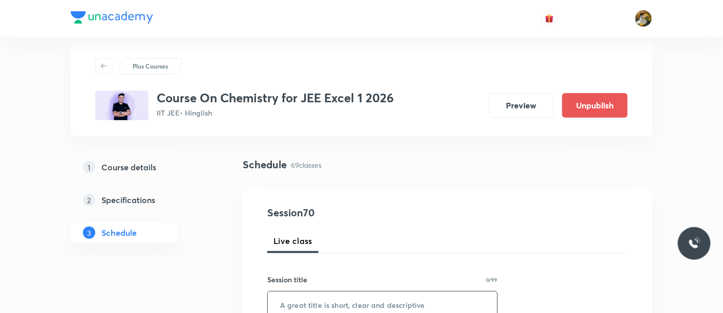
scroll to position [57, 0]
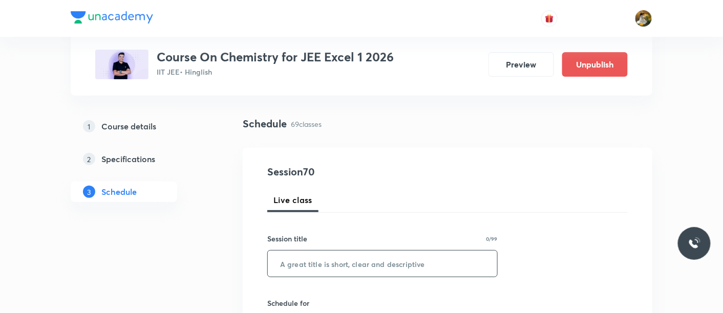
click at [361, 267] on input "text" at bounding box center [382, 264] width 229 height 26
paste input "Alcohol, Phenol Ether"
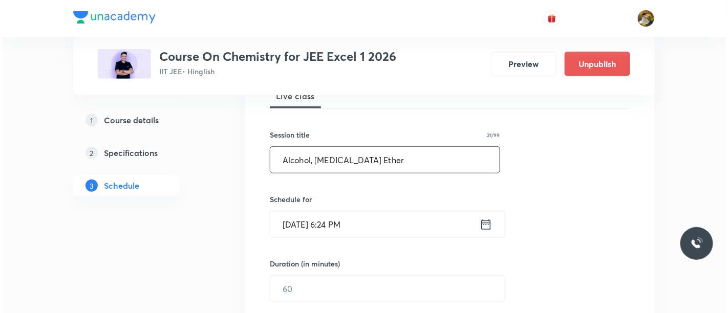
scroll to position [170, 0]
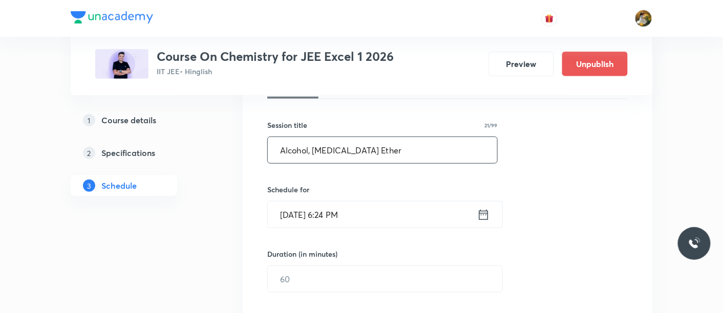
type input "Alcohol, Phenol Ether"
click at [389, 214] on input "Aug 30, 2025, 6:24 PM" at bounding box center [372, 215] width 209 height 26
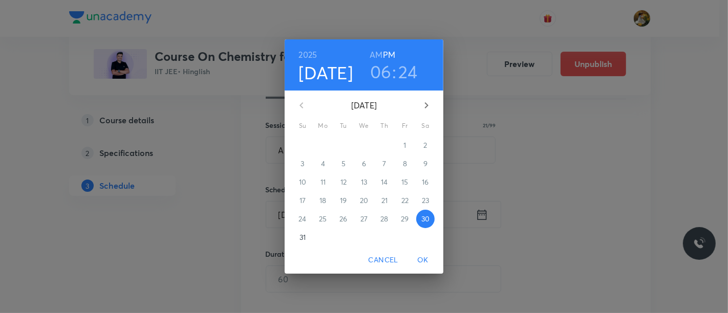
click at [429, 100] on icon "button" at bounding box center [426, 105] width 12 height 12
click at [404, 148] on p "5" at bounding box center [405, 145] width 4 height 10
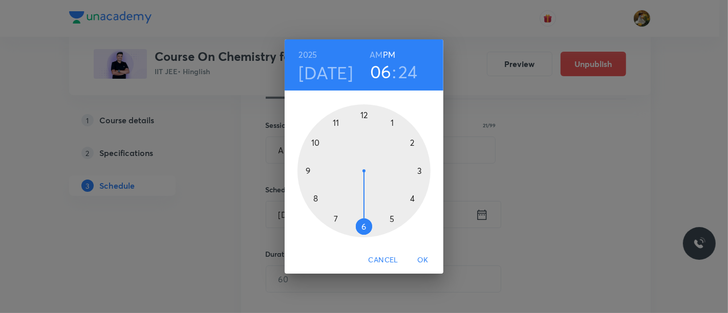
click at [305, 169] on div at bounding box center [363, 170] width 133 height 133
click at [421, 171] on div at bounding box center [363, 170] width 133 height 133
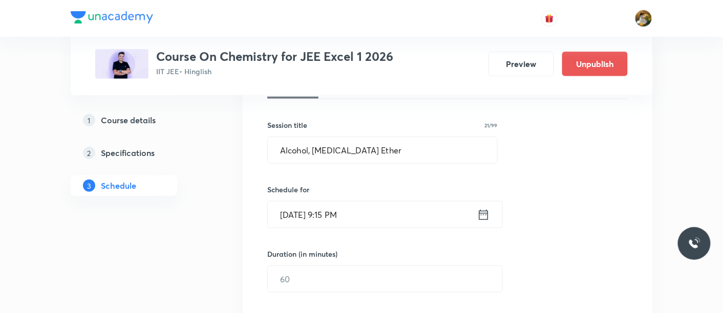
click at [445, 218] on input "Sep 5, 2025, 9:15 PM" at bounding box center [372, 215] width 209 height 26
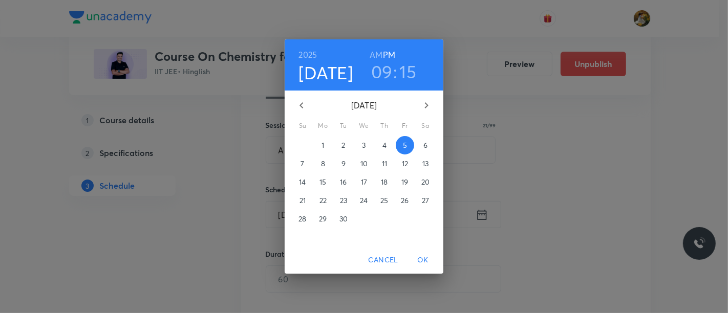
click at [376, 52] on h6 "AM" at bounding box center [375, 55] width 13 height 14
click at [422, 261] on span "OK" at bounding box center [422, 260] width 25 height 13
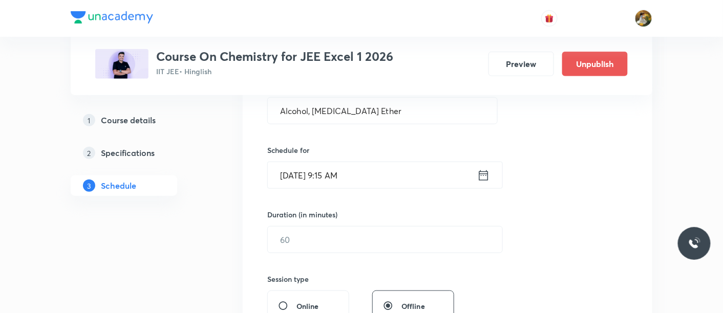
scroll to position [227, 0]
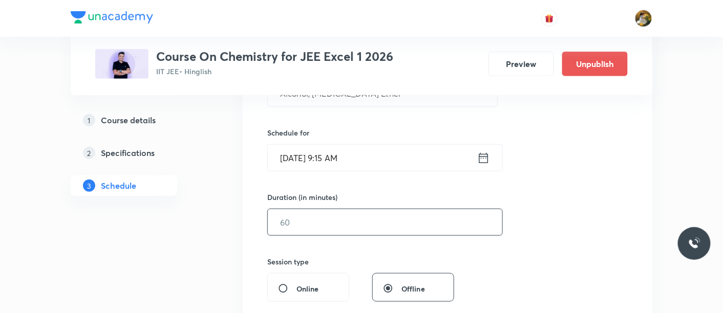
click at [390, 212] on input "text" at bounding box center [385, 222] width 234 height 26
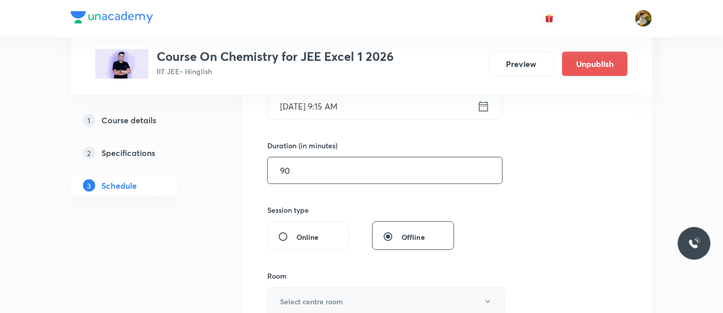
scroll to position [341, 0]
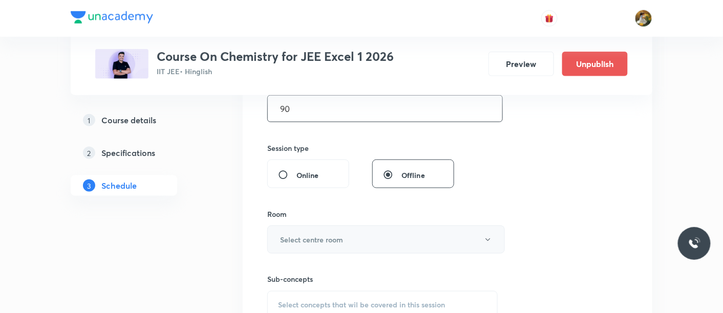
type input "90"
click at [371, 245] on button "Select centre room" at bounding box center [385, 240] width 237 height 28
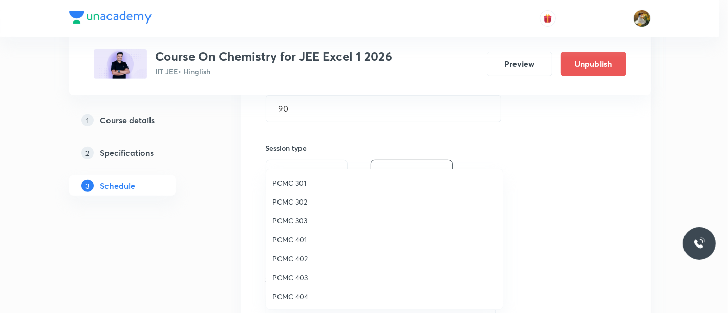
drag, startPoint x: 304, startPoint y: 254, endPoint x: 322, endPoint y: 254, distance: 18.4
click at [303, 254] on span "PCMC 402" at bounding box center [384, 258] width 224 height 11
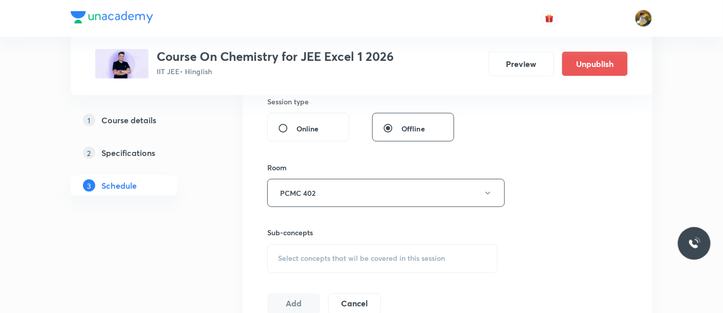
scroll to position [398, 0]
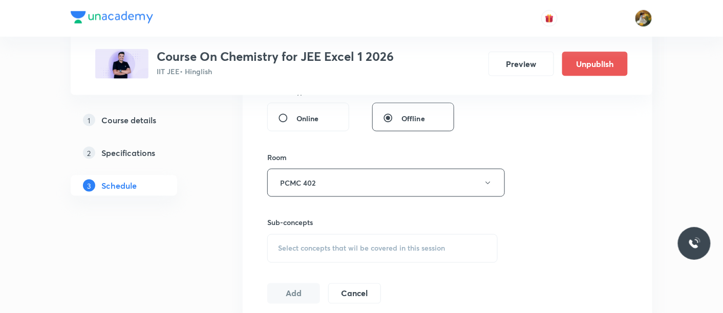
click at [376, 255] on div "Select concepts that wil be covered in this session" at bounding box center [382, 248] width 230 height 29
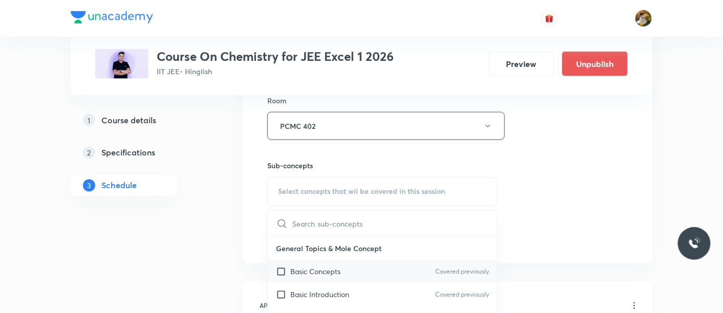
click at [351, 269] on div "Basic Concepts Covered previously" at bounding box center [382, 271] width 229 height 23
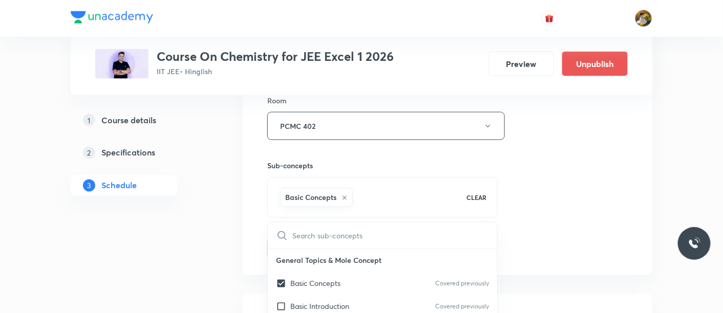
click at [635, 218] on div "Session 70 Live class Session title 21/99 Alcohol, Phenol Ether ​ Schedule for …" at bounding box center [447, 12] width 409 height 525
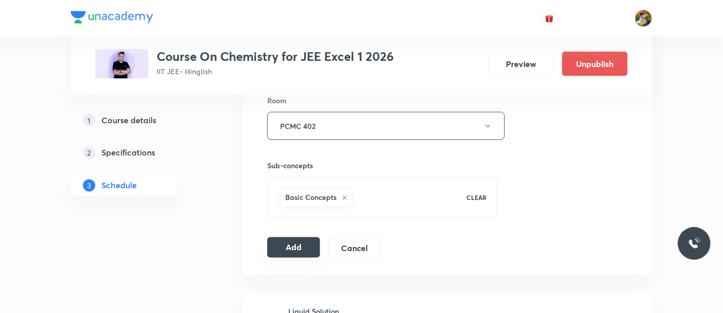
click at [293, 243] on button "Add" at bounding box center [293, 247] width 53 height 20
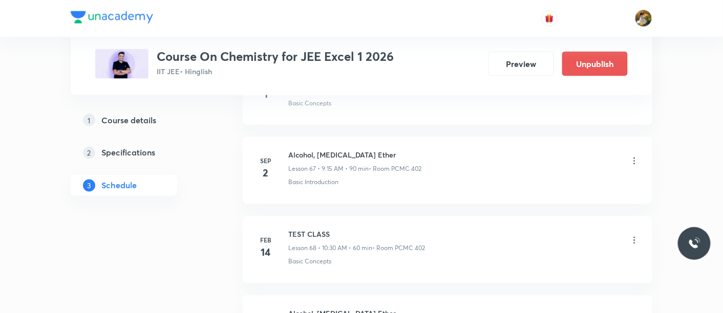
scroll to position [5307, 0]
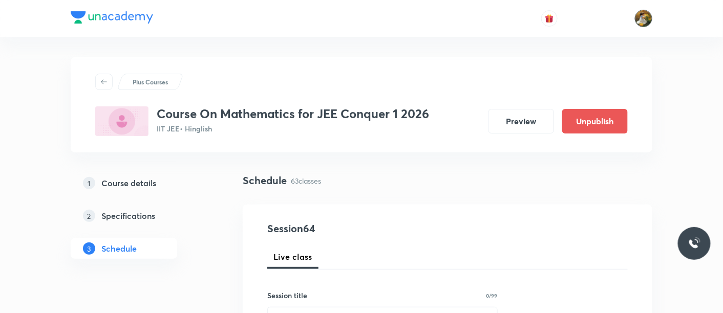
click at [647, 16] on img at bounding box center [643, 18] width 17 height 17
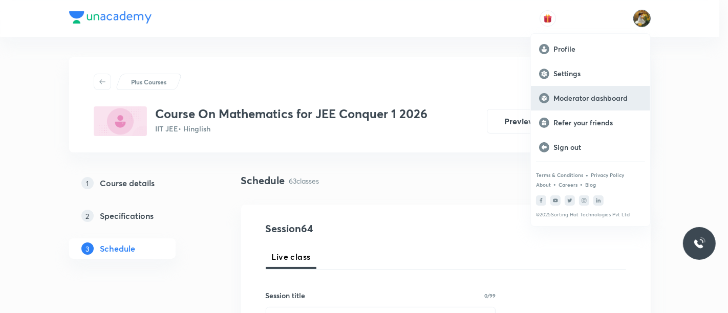
click at [583, 86] on div "Moderator dashboard" at bounding box center [590, 98] width 119 height 25
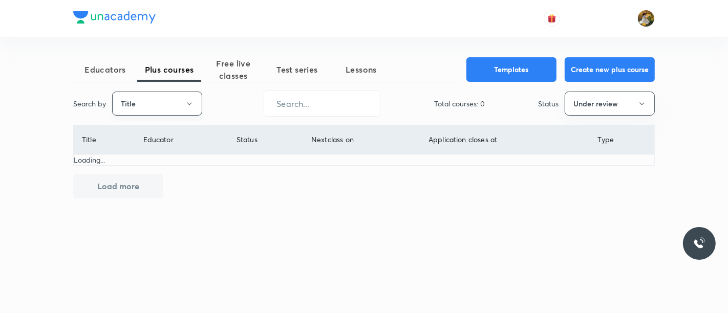
click at [163, 104] on button "Title" at bounding box center [157, 104] width 90 height 24
click at [177, 151] on span "Username" at bounding box center [157, 153] width 77 height 11
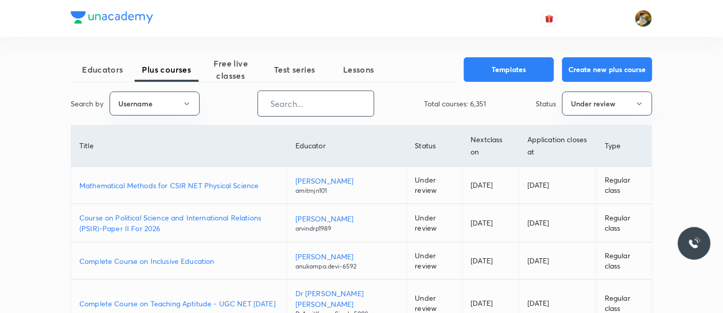
click at [326, 104] on input "text" at bounding box center [316, 104] width 116 height 26
click at [608, 101] on button "Under review" at bounding box center [607, 104] width 90 height 24
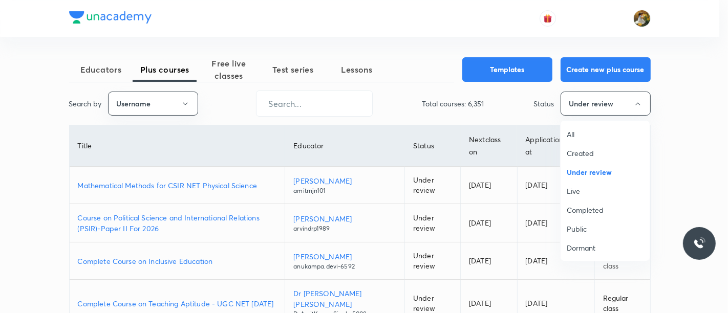
click at [592, 137] on span "All" at bounding box center [604, 134] width 77 height 11
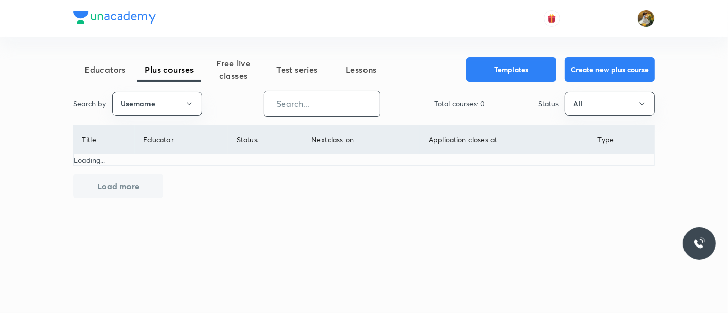
click at [358, 104] on input "text" at bounding box center [322, 104] width 116 height 26
paste input "Prabhatsingh-4351"
type input "Prabhatsingh-4351"
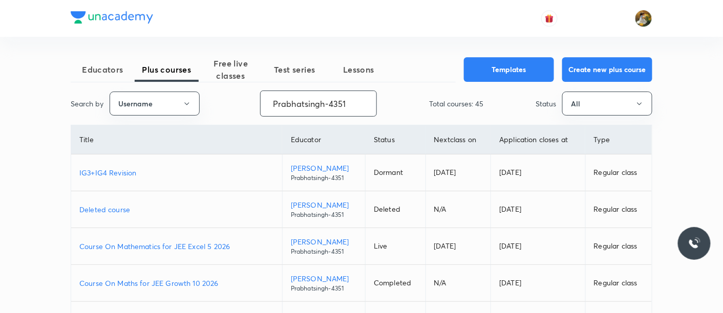
scroll to position [57, 0]
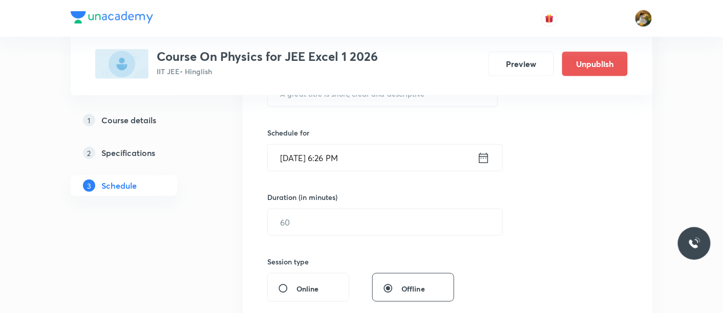
scroll to position [57, 0]
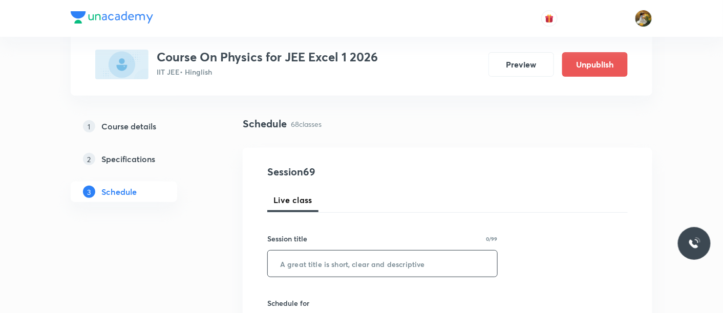
click at [367, 263] on input "text" at bounding box center [382, 264] width 229 height 26
click at [367, 261] on input "text" at bounding box center [382, 264] width 229 height 26
paste input "Ray Optics"
type input "Ray Optics"
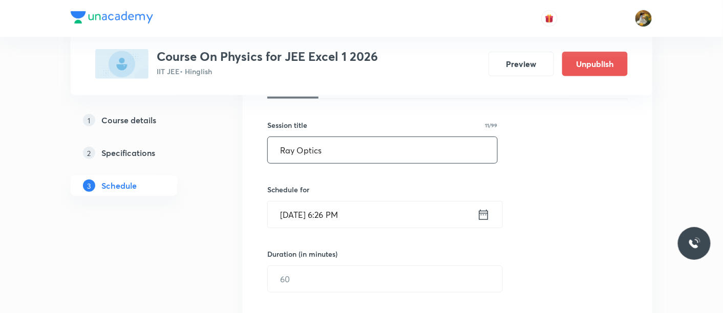
click at [358, 218] on input "Aug 30, 2025, 6:26 PM" at bounding box center [372, 215] width 209 height 26
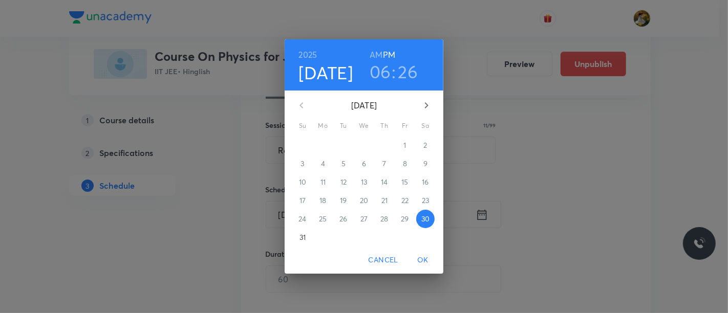
click at [422, 105] on icon "button" at bounding box center [426, 105] width 12 height 12
click at [337, 144] on span "2" at bounding box center [343, 145] width 18 height 10
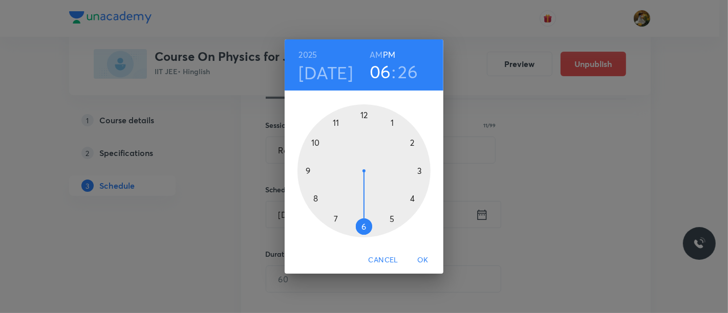
click at [335, 219] on div at bounding box center [363, 170] width 133 height 133
click at [377, 51] on h6 "AM" at bounding box center [375, 55] width 13 height 14
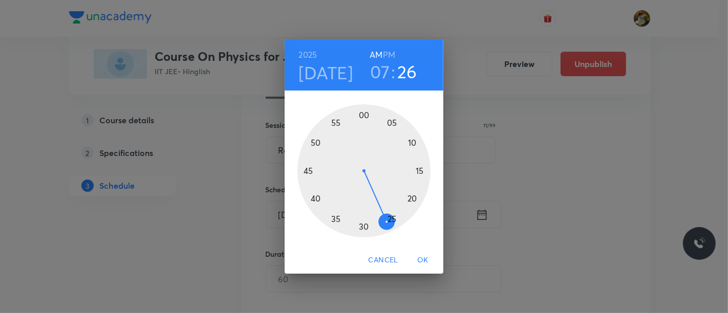
click at [367, 222] on div at bounding box center [363, 170] width 133 height 133
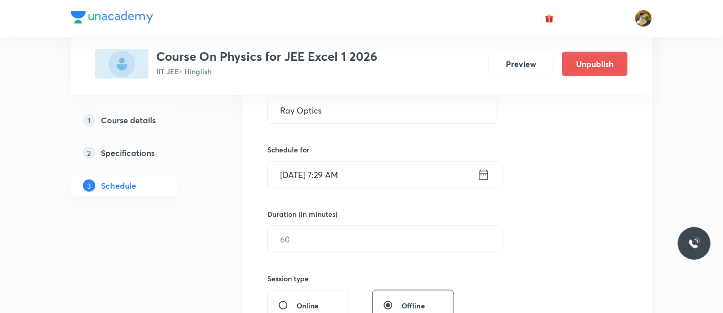
scroll to position [227, 0]
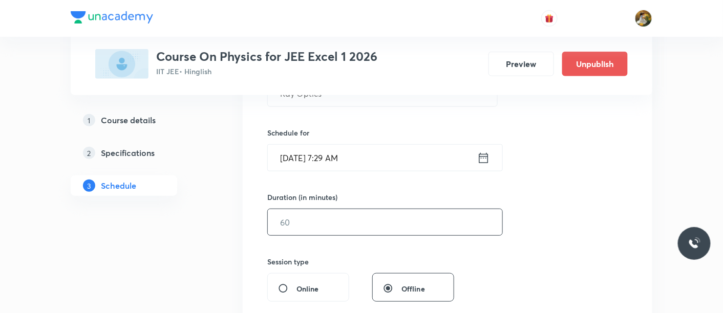
click at [355, 221] on input "text" at bounding box center [385, 222] width 234 height 26
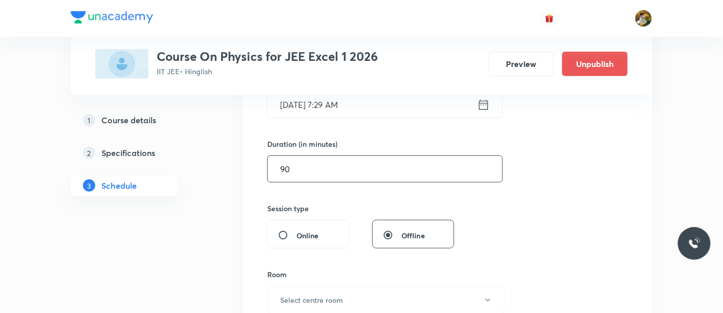
scroll to position [341, 0]
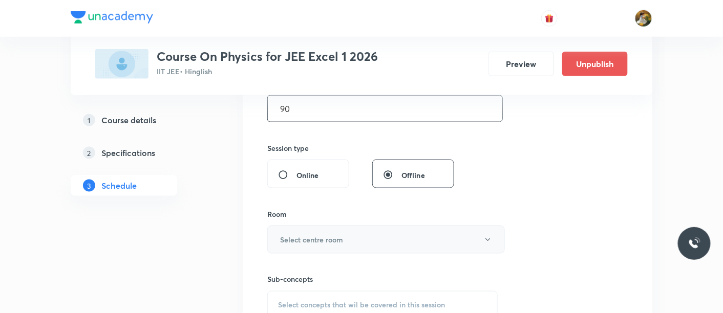
type input "90"
click at [335, 237] on h6 "Select centre room" at bounding box center [311, 239] width 63 height 11
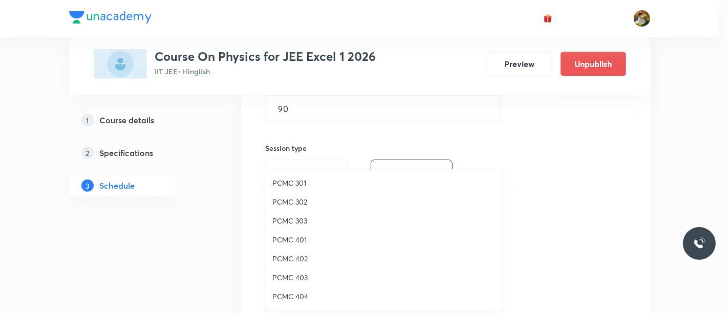
click at [288, 259] on span "PCMC 402" at bounding box center [384, 258] width 224 height 11
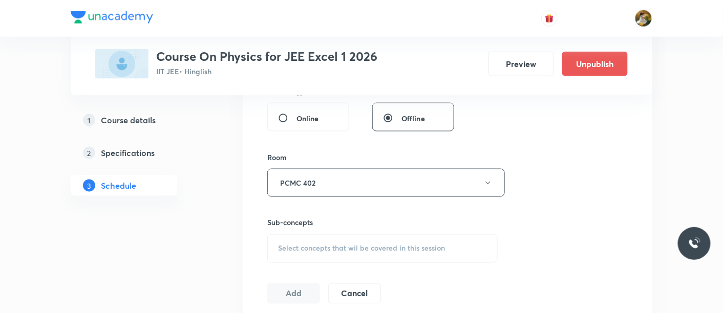
click at [367, 250] on span "Select concepts that wil be covered in this session" at bounding box center [361, 249] width 167 height 8
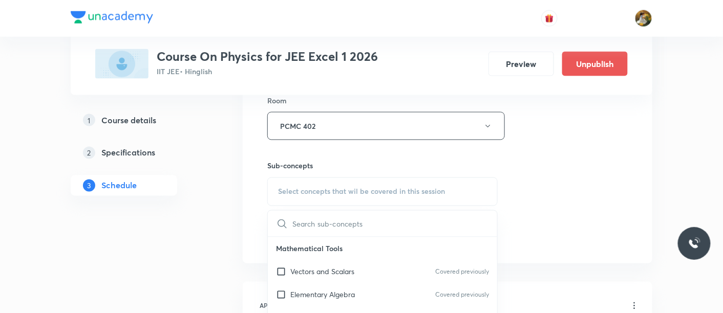
click at [340, 267] on p "Vectors and Scalars" at bounding box center [322, 272] width 64 height 11
checkbox input "true"
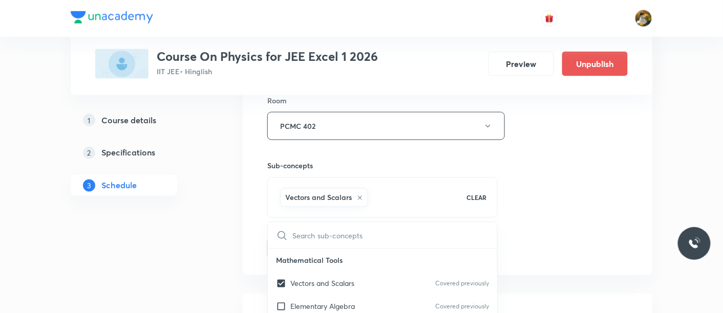
click at [513, 237] on div "Session 69 Live class Session title 11/99 Ray Optics ​ Schedule for Sep 2, 2025…" at bounding box center [447, 13] width 360 height 492
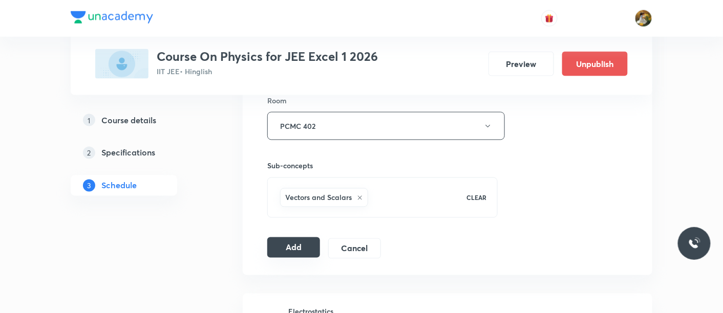
click at [299, 244] on button "Add" at bounding box center [293, 247] width 53 height 20
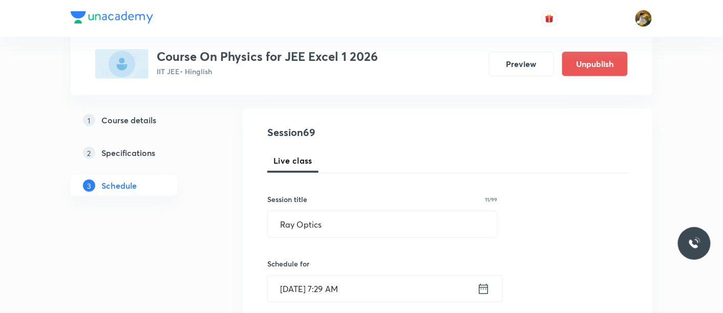
scroll to position [114, 0]
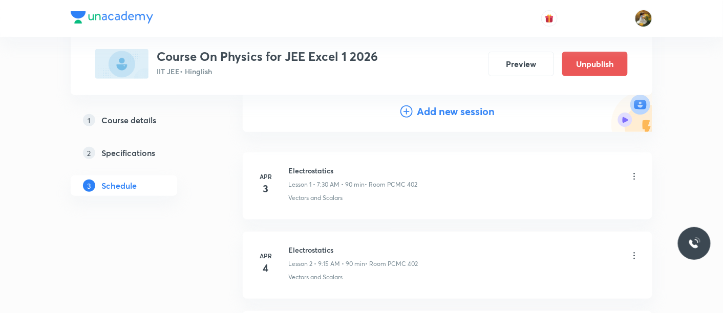
click at [474, 111] on h4 "Add new session" at bounding box center [456, 111] width 78 height 15
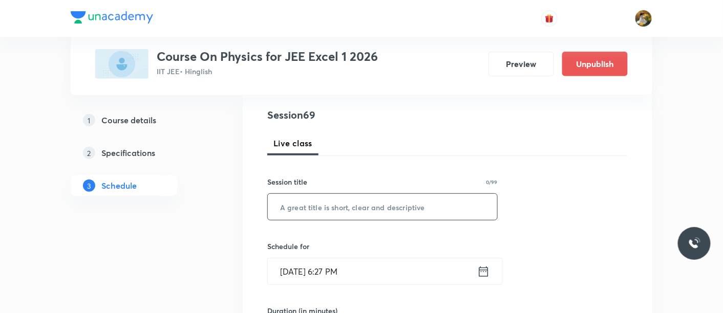
click at [436, 208] on input "text" at bounding box center [382, 207] width 229 height 26
paste input "Ray Optics"
type input "Ray Optics"
click at [382, 261] on input "Aug 30, 2025, 6:27 PM" at bounding box center [372, 271] width 209 height 26
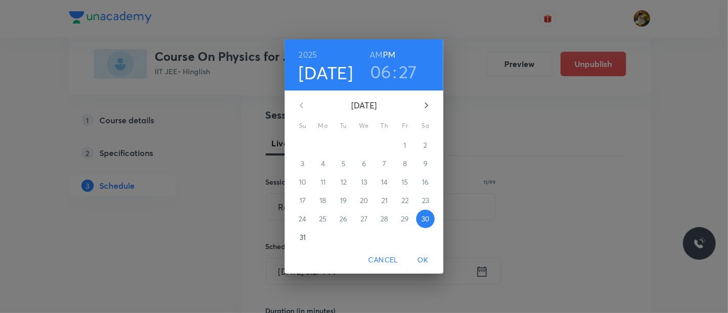
click at [433, 106] on button "button" at bounding box center [426, 105] width 25 height 25
click at [370, 146] on span "3" at bounding box center [364, 145] width 18 height 10
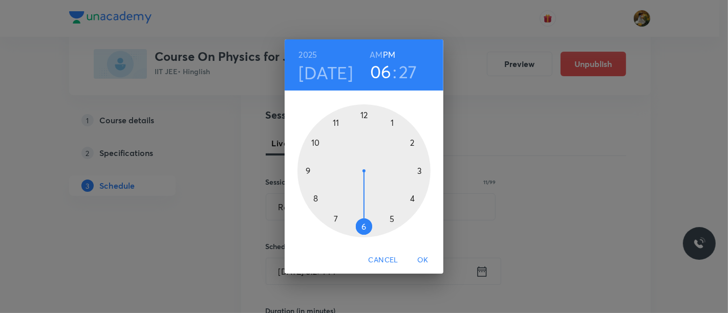
click at [334, 219] on div at bounding box center [363, 170] width 133 height 133
click at [376, 51] on h6 "AM" at bounding box center [375, 55] width 13 height 14
click at [362, 229] on div at bounding box center [363, 170] width 133 height 133
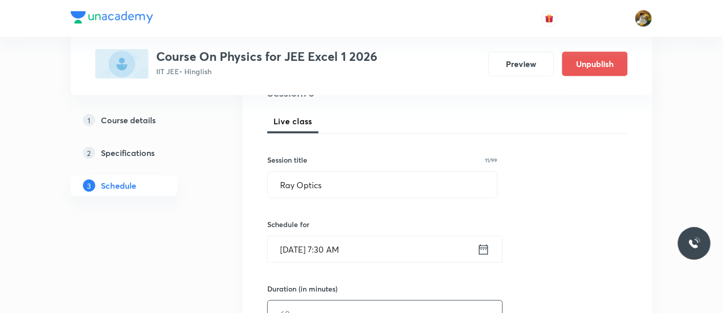
scroll to position [170, 0]
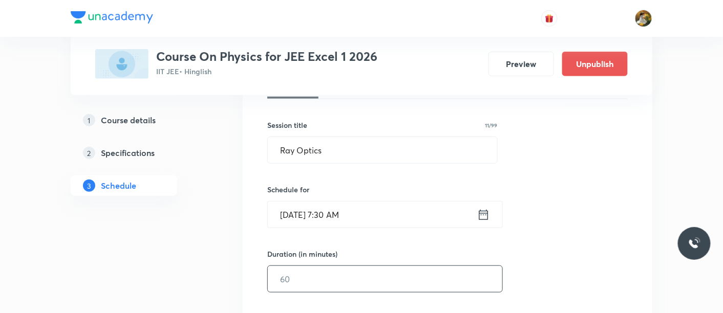
click at [387, 277] on input "text" at bounding box center [385, 279] width 234 height 26
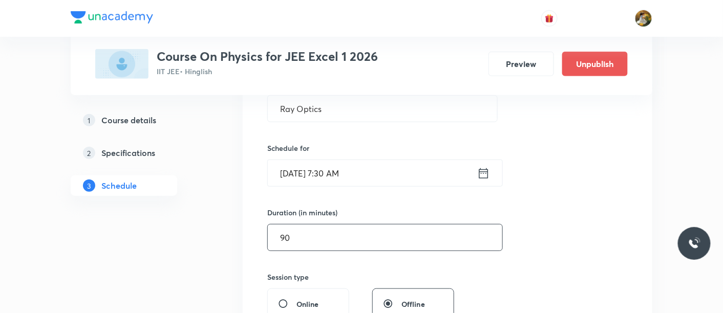
scroll to position [284, 0]
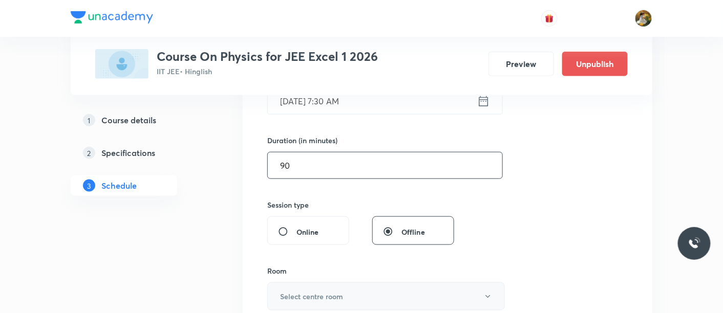
type input "90"
click at [367, 290] on button "Select centre room" at bounding box center [385, 296] width 237 height 28
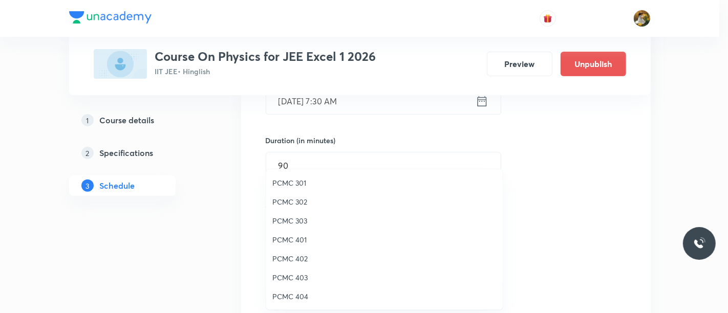
click at [305, 261] on span "PCMC 402" at bounding box center [384, 258] width 224 height 11
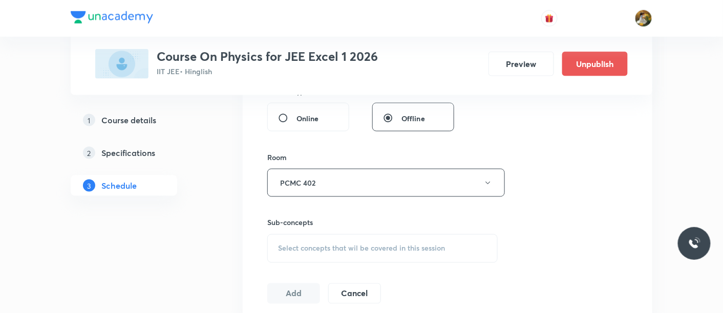
click at [368, 241] on div "Select concepts that wil be covered in this session" at bounding box center [382, 248] width 230 height 29
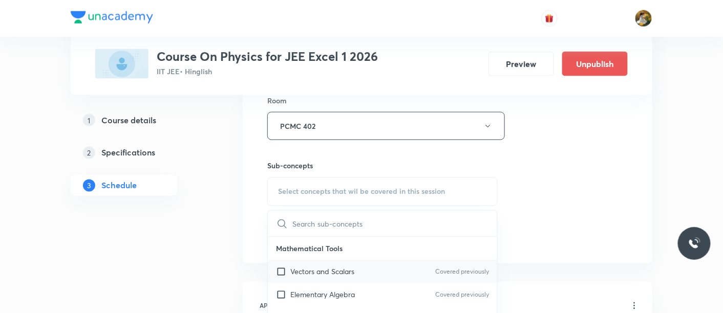
click at [364, 271] on div "Vectors and Scalars Covered previously" at bounding box center [382, 271] width 229 height 23
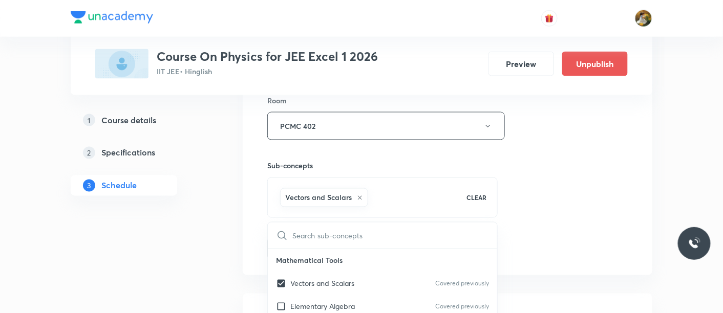
checkbox input "true"
click at [643, 228] on div "Session 70 Live class Session title 11/99 Ray Optics ​ Schedule for Sep 3, 2025…" at bounding box center [447, 12] width 409 height 525
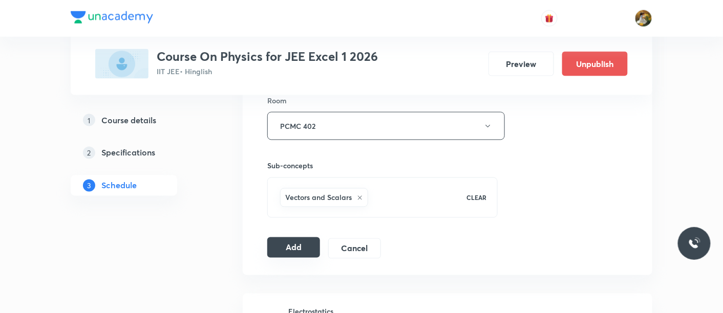
click at [281, 247] on button "Add" at bounding box center [293, 247] width 53 height 20
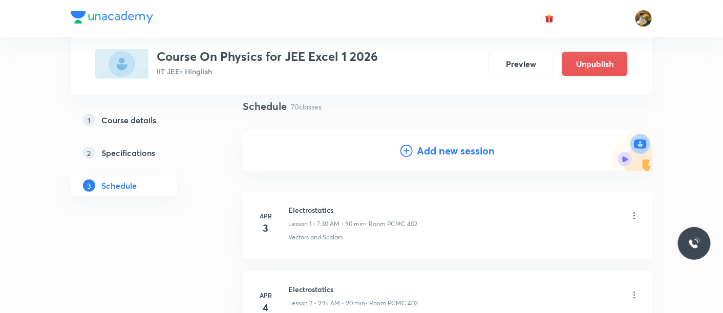
scroll to position [0, 0]
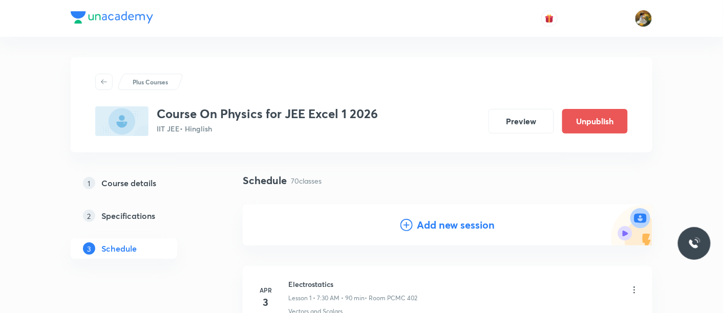
click at [464, 220] on h4 "Add new session" at bounding box center [456, 224] width 78 height 15
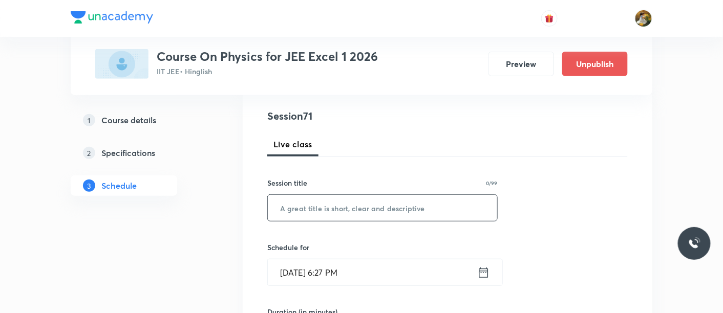
scroll to position [114, 0]
click at [385, 209] on input "text" at bounding box center [382, 207] width 229 height 26
paste input "Ray Optics"
type input "Ray Optics"
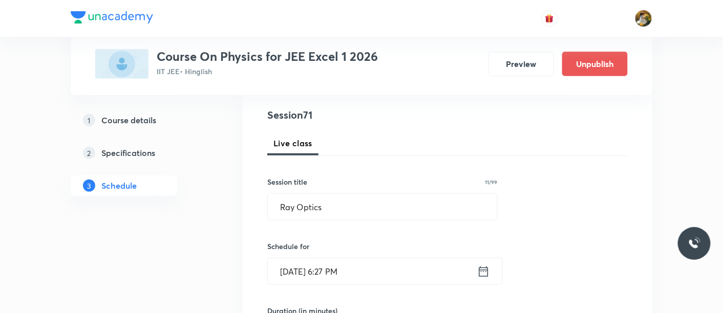
click at [378, 271] on input "Aug 30, 2025, 6:27 PM" at bounding box center [372, 271] width 209 height 26
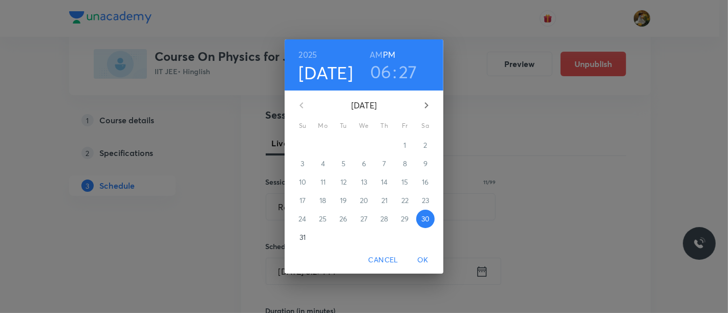
click at [433, 102] on button "button" at bounding box center [426, 105] width 25 height 25
click at [381, 145] on span "4" at bounding box center [384, 145] width 18 height 10
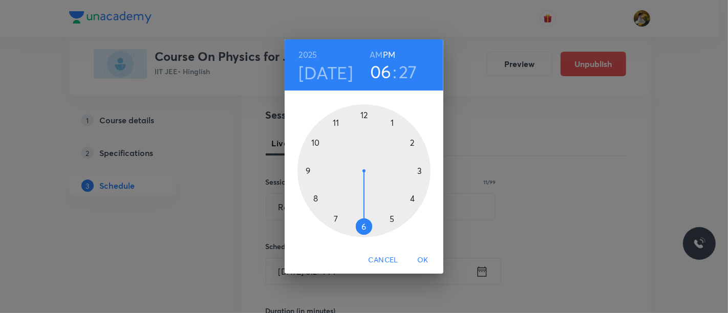
click at [333, 219] on div at bounding box center [363, 170] width 133 height 133
click at [371, 53] on h6 "AM" at bounding box center [375, 55] width 13 height 14
click at [418, 262] on span "OK" at bounding box center [422, 260] width 25 height 13
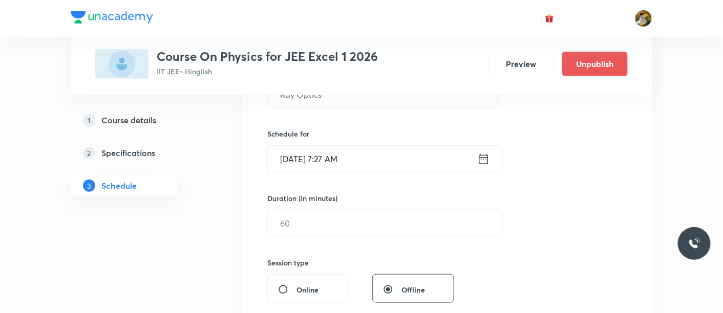
scroll to position [227, 0]
click at [348, 211] on input "text" at bounding box center [385, 222] width 234 height 26
click at [376, 151] on input "Sep 4, 2025, 7:27 AM" at bounding box center [372, 158] width 209 height 26
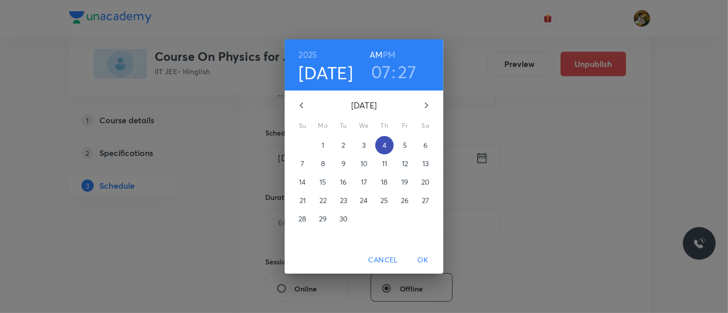
click at [382, 141] on p "4" at bounding box center [384, 145] width 4 height 10
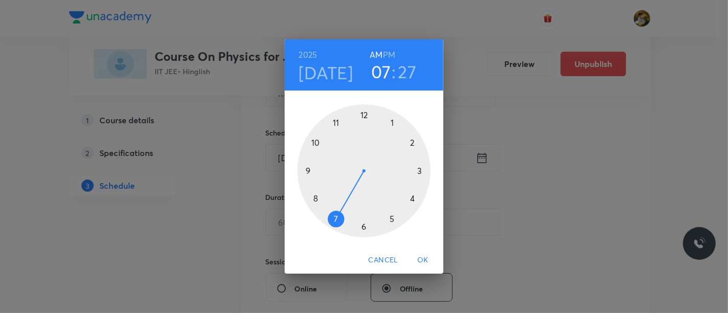
click at [335, 218] on div at bounding box center [363, 170] width 133 height 133
click at [361, 225] on div at bounding box center [363, 170] width 133 height 133
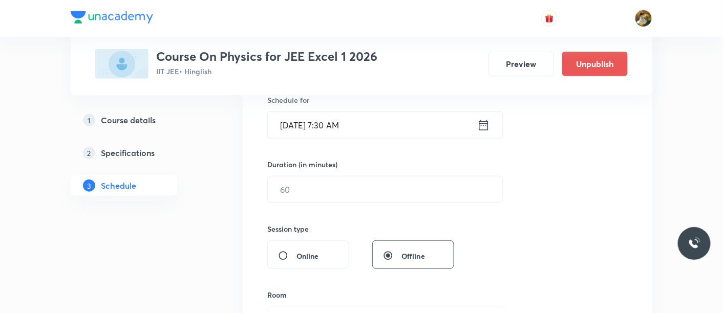
scroll to position [284, 0]
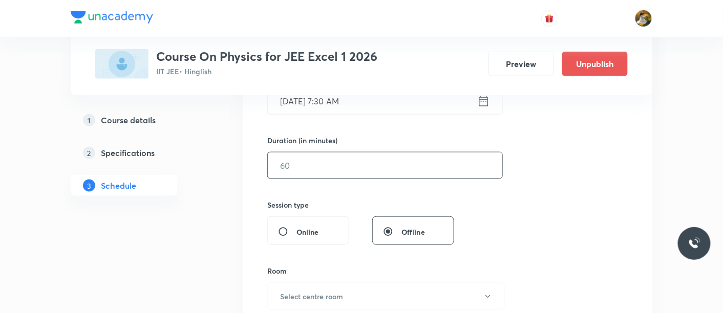
click at [334, 171] on input "text" at bounding box center [385, 165] width 234 height 26
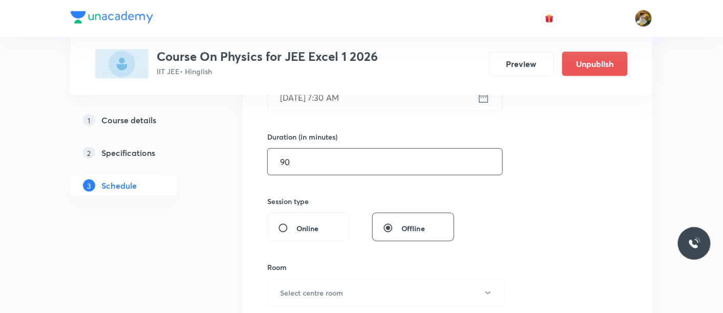
scroll to position [398, 0]
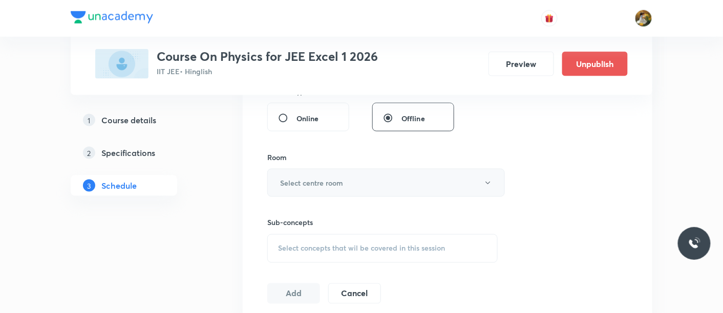
type input "90"
click at [330, 183] on h6 "Select centre room" at bounding box center [311, 183] width 63 height 11
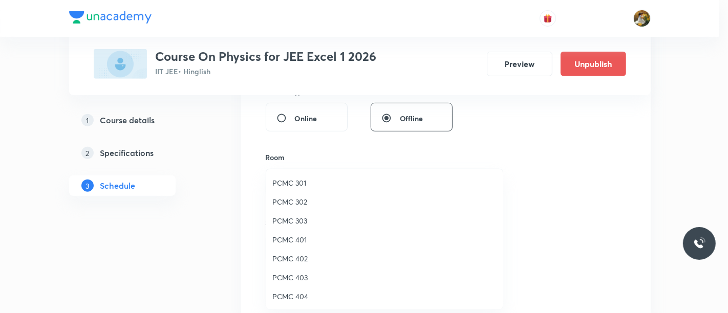
click at [291, 256] on span "PCMC 402" at bounding box center [384, 258] width 224 height 11
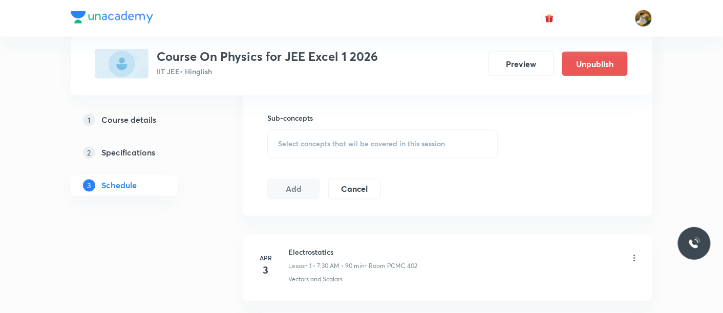
scroll to position [512, 0]
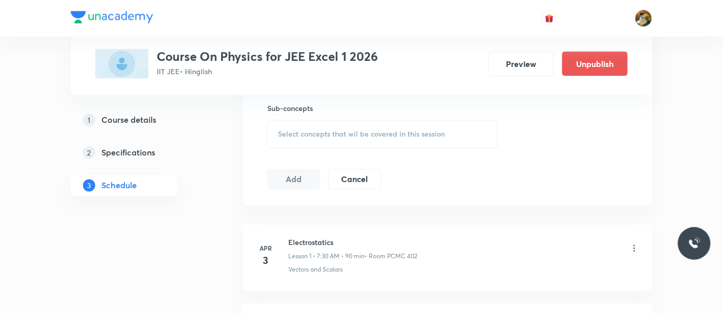
click at [355, 143] on div "Select concepts that wil be covered in this session" at bounding box center [382, 134] width 230 height 29
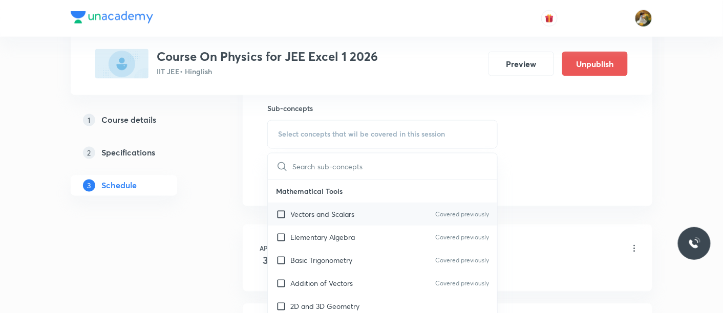
click at [375, 222] on div "Vectors and Scalars Covered previously" at bounding box center [382, 214] width 229 height 23
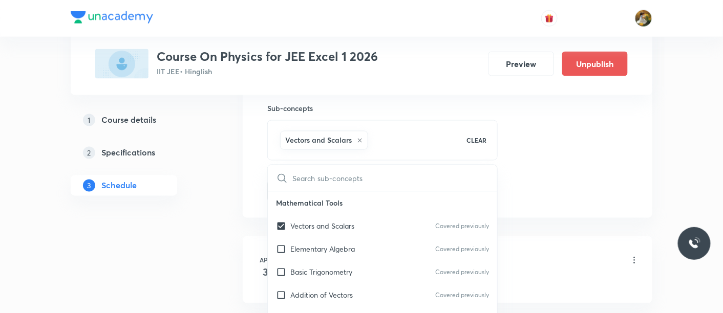
checkbox input "true"
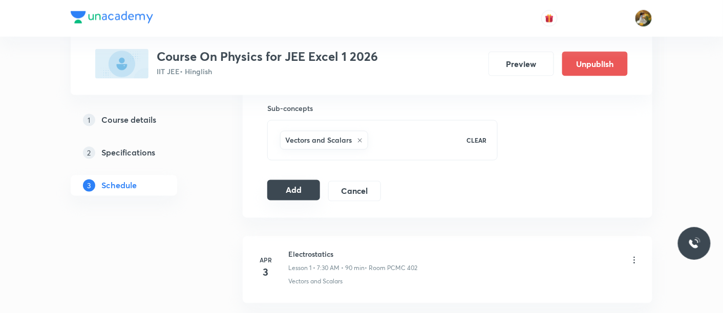
click at [285, 189] on button "Add" at bounding box center [293, 190] width 53 height 20
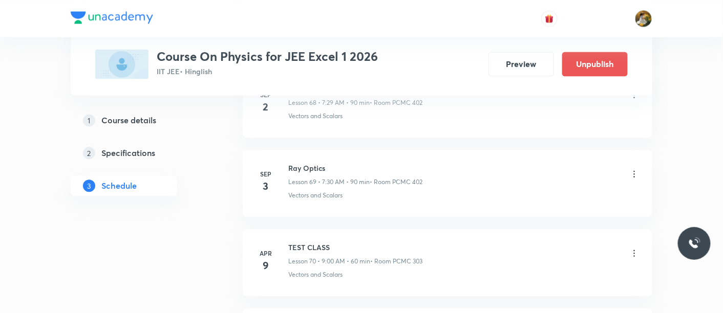
scroll to position [5648, 0]
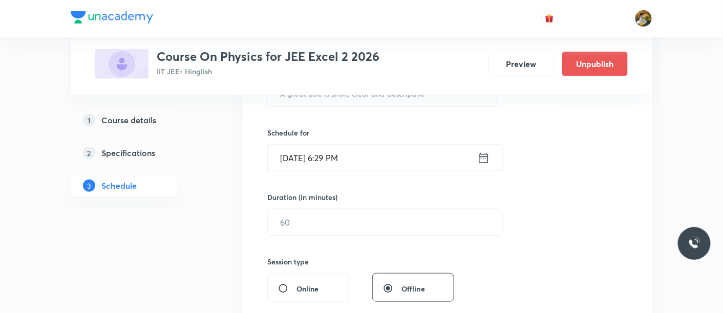
scroll to position [57, 0]
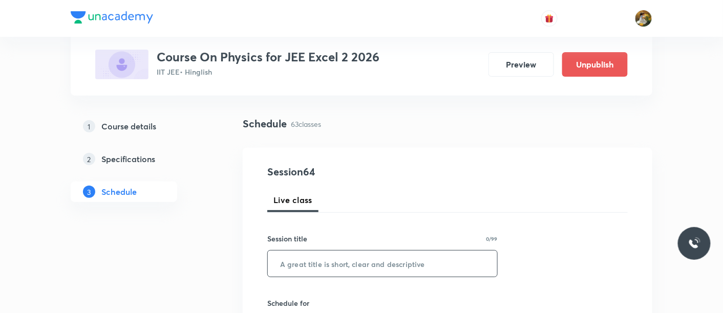
click at [344, 259] on input "text" at bounding box center [382, 264] width 229 height 26
paste input "Ray optics"
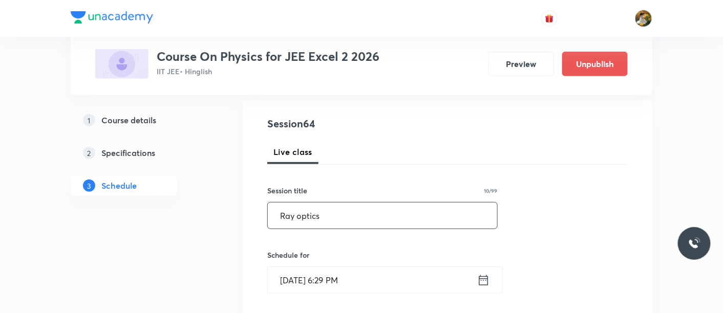
scroll to position [170, 0]
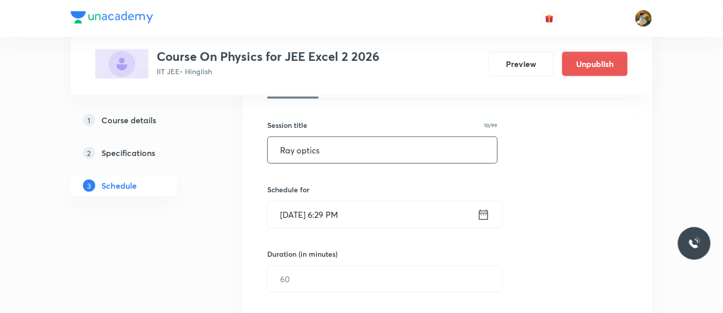
type input "Ray optics"
click at [348, 216] on input "[DATE] 6:29 PM" at bounding box center [372, 215] width 209 height 26
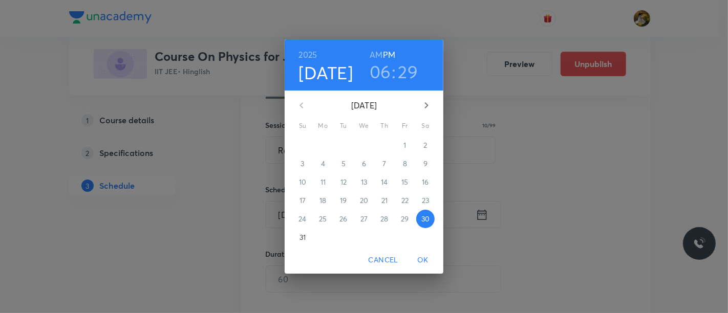
click at [430, 107] on icon "button" at bounding box center [426, 105] width 12 height 12
click at [324, 142] on p "1" at bounding box center [322, 145] width 3 height 10
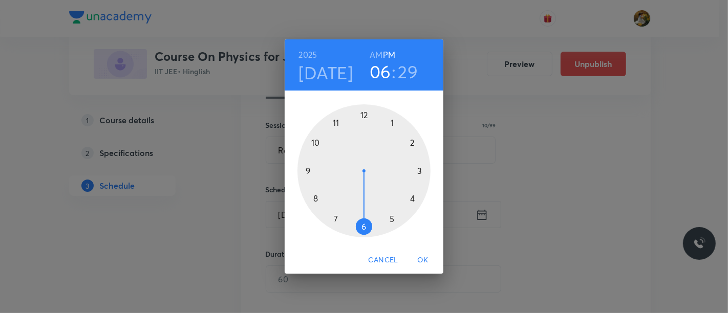
click at [305, 171] on div at bounding box center [363, 170] width 133 height 133
click at [374, 51] on h6 "AM" at bounding box center [375, 55] width 13 height 14
click at [421, 169] on div at bounding box center [363, 170] width 133 height 133
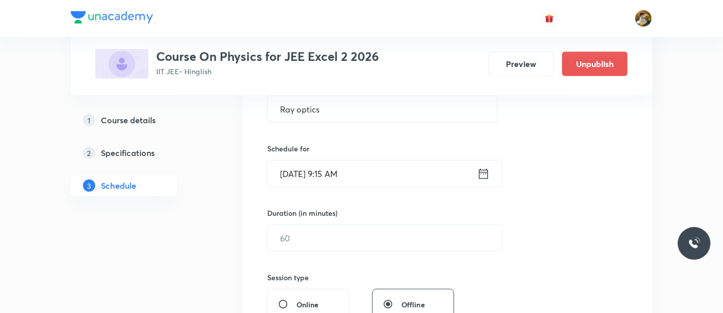
scroll to position [227, 0]
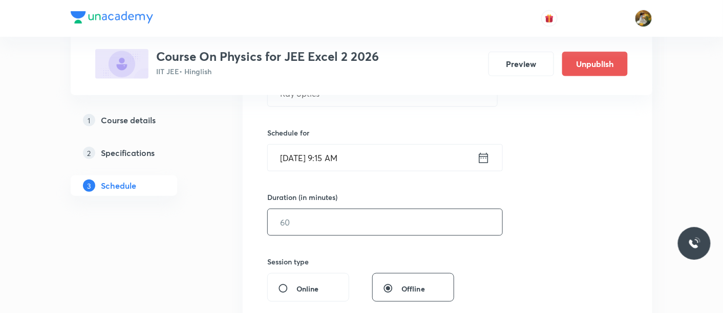
click at [342, 223] on input "text" at bounding box center [385, 222] width 234 height 26
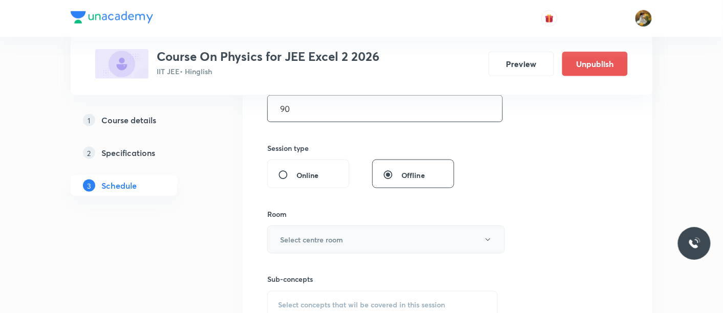
type input "90"
click at [387, 244] on button "Select centre room" at bounding box center [385, 240] width 237 height 28
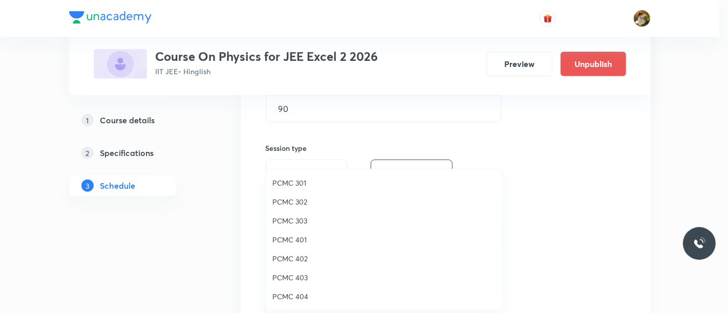
click at [309, 278] on span "PCMC 403" at bounding box center [384, 277] width 224 height 11
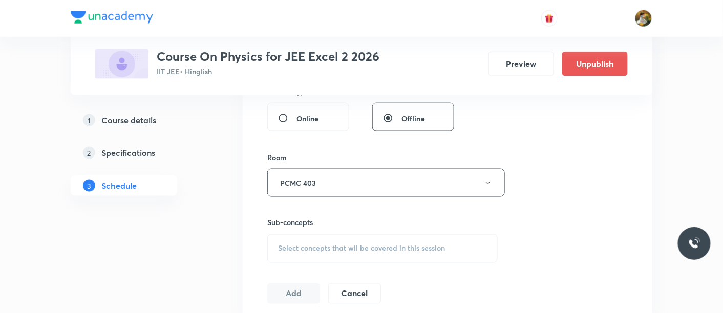
click at [379, 241] on div "Select concepts that wil be covered in this session" at bounding box center [382, 248] width 230 height 29
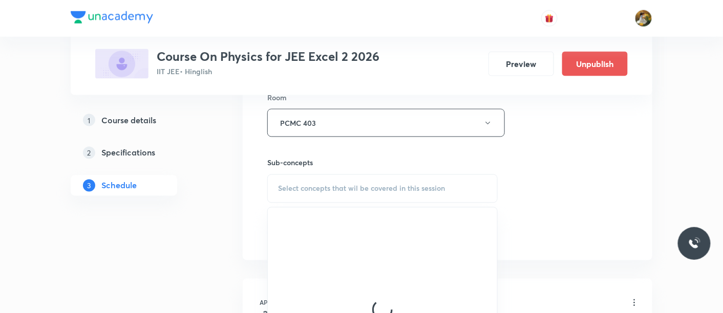
scroll to position [569, 0]
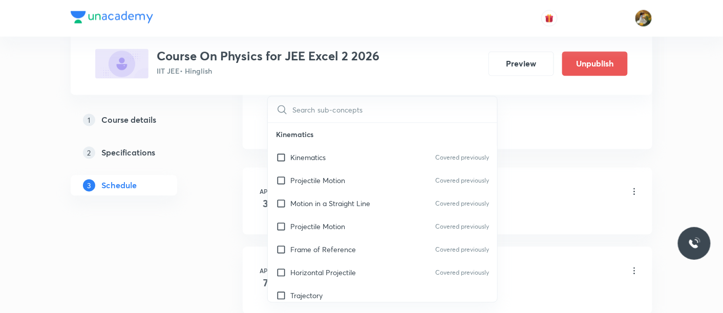
click at [308, 185] on div "Projectile Motion Covered previously" at bounding box center [382, 180] width 229 height 23
checkbox input "true"
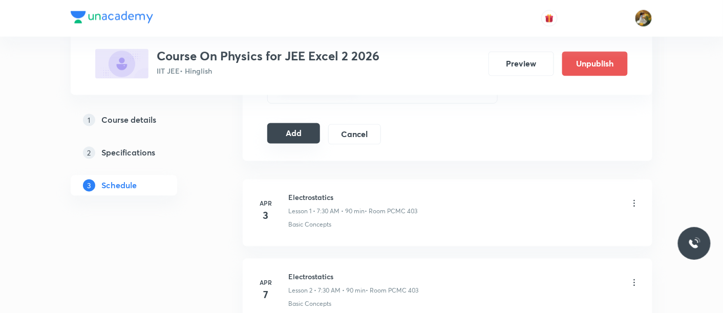
click at [304, 130] on button "Add" at bounding box center [293, 133] width 53 height 20
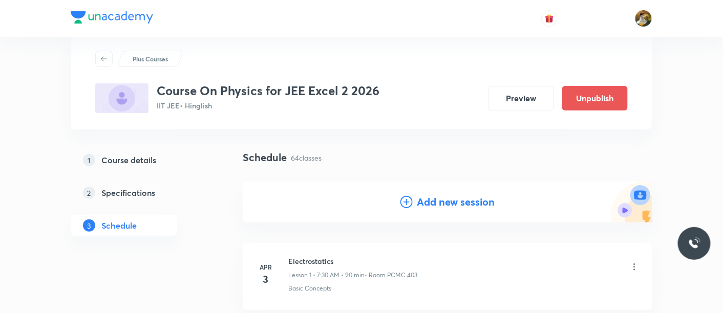
scroll to position [0, 0]
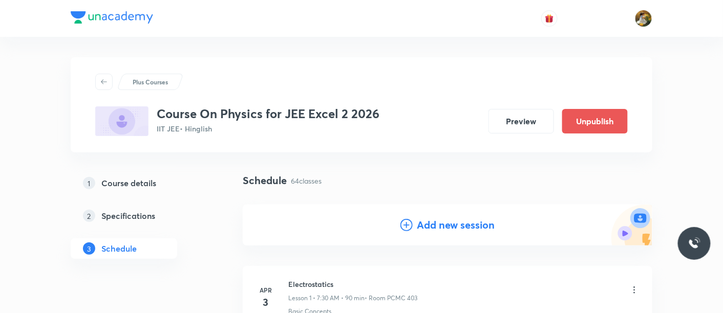
click at [430, 221] on h4 "Add new session" at bounding box center [456, 224] width 78 height 15
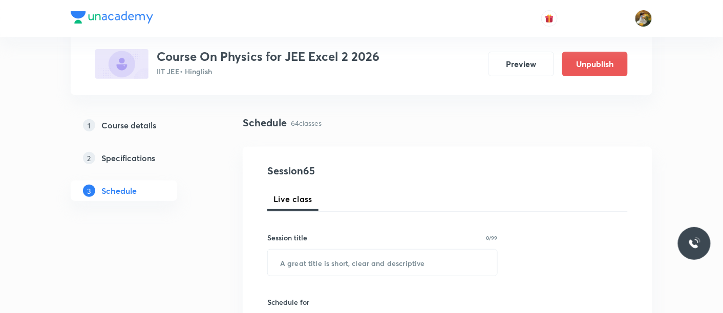
scroll to position [114, 0]
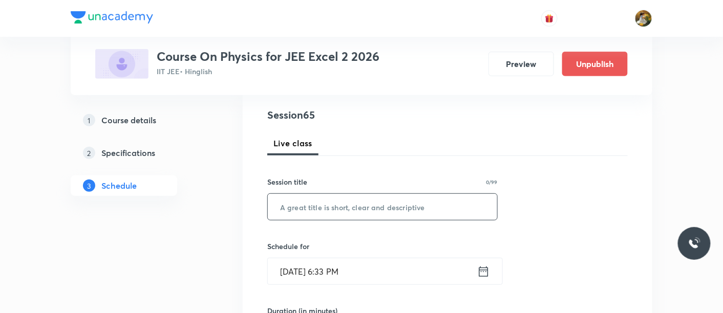
click at [395, 211] on input "text" at bounding box center [382, 207] width 229 height 26
paste input "Ray optics"
type input "Ray optics"
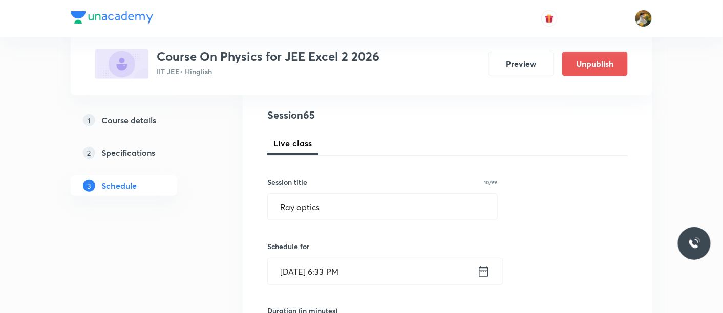
click at [402, 264] on input "[DATE] 6:33 PM" at bounding box center [372, 271] width 209 height 26
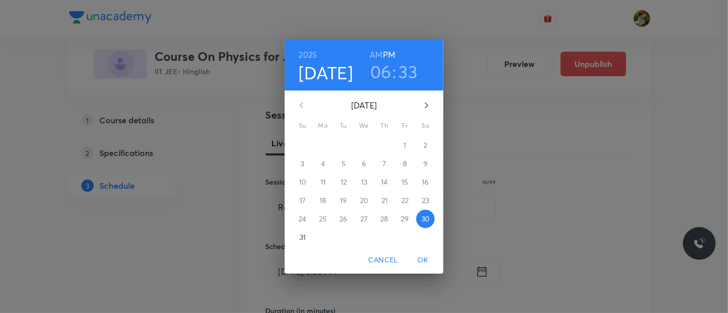
click at [427, 104] on icon "button" at bounding box center [426, 105] width 12 height 12
click at [346, 144] on span "2" at bounding box center [343, 145] width 18 height 10
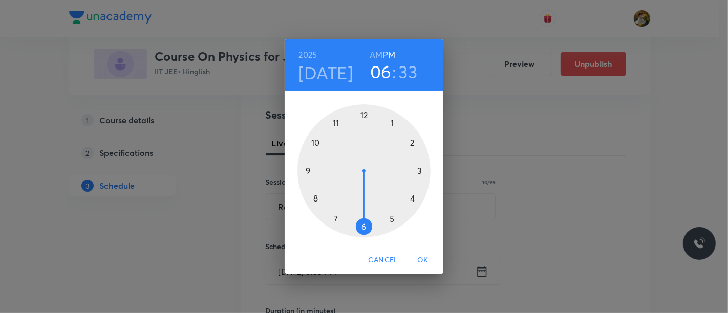
click at [333, 214] on div at bounding box center [363, 170] width 133 height 133
click at [379, 55] on h6 "AM" at bounding box center [375, 55] width 13 height 14
click at [362, 225] on div at bounding box center [363, 170] width 133 height 133
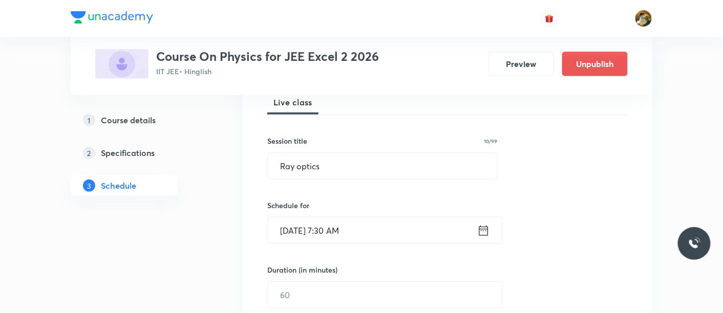
scroll to position [170, 0]
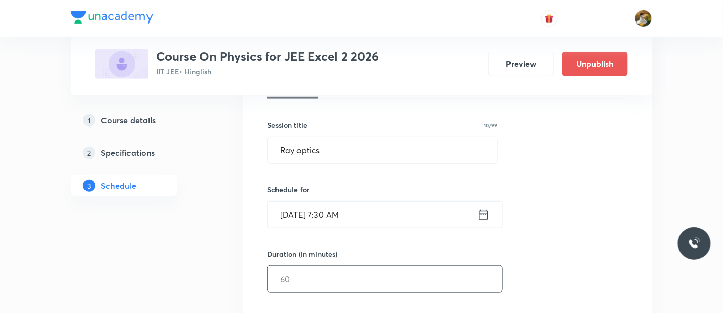
click at [368, 285] on input "text" at bounding box center [385, 279] width 234 height 26
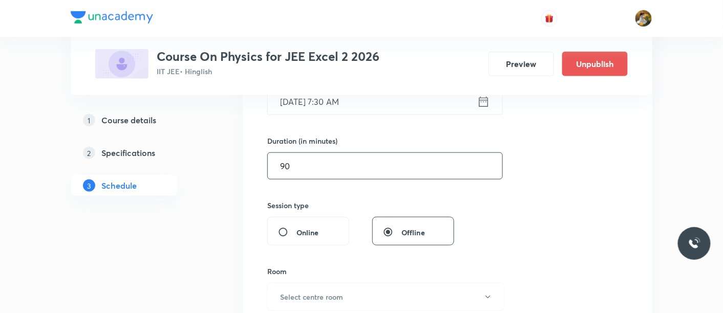
scroll to position [284, 0]
type input "90"
click at [360, 294] on button "Select centre room" at bounding box center [385, 296] width 237 height 28
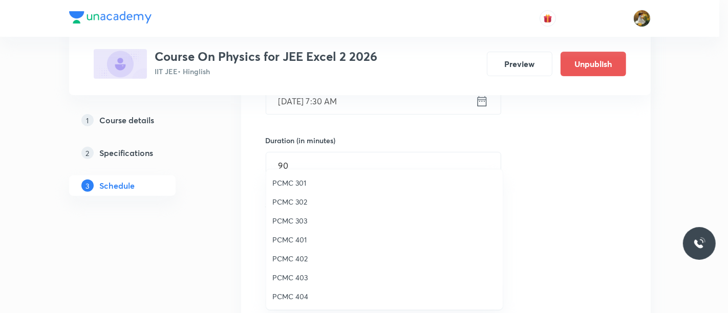
click at [307, 275] on span "PCMC 403" at bounding box center [384, 277] width 224 height 11
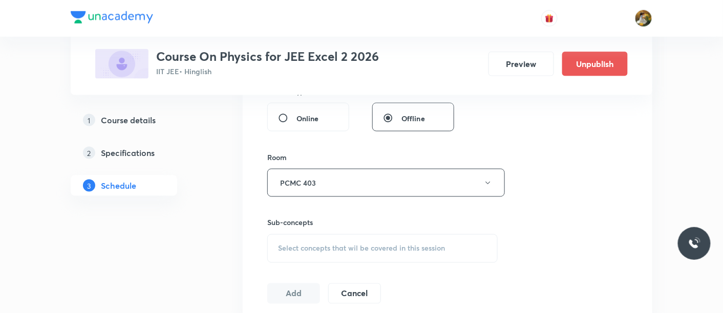
click at [376, 245] on span "Select concepts that wil be covered in this session" at bounding box center [361, 249] width 167 height 8
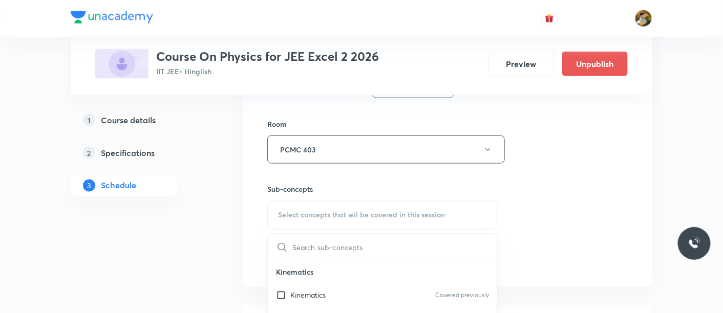
scroll to position [454, 0]
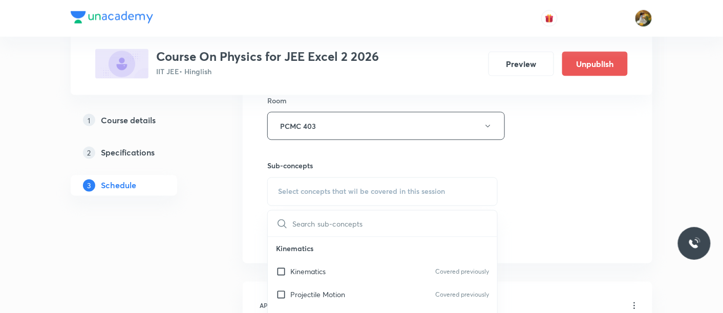
drag, startPoint x: 329, startPoint y: 275, endPoint x: 482, endPoint y: 216, distance: 164.4
click at [329, 275] on div "Kinematics Covered previously" at bounding box center [382, 271] width 229 height 23
checkbox input "true"
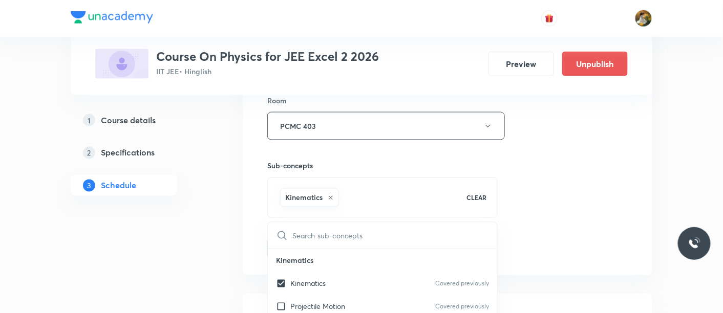
click at [564, 204] on div "Session 65 Live class Session title 10/99 Ray optics ​ Schedule for [DATE] 7:30…" at bounding box center [447, 13] width 360 height 492
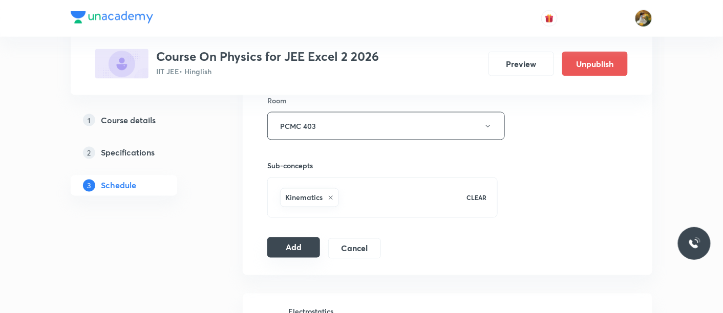
click at [300, 243] on button "Add" at bounding box center [293, 247] width 53 height 20
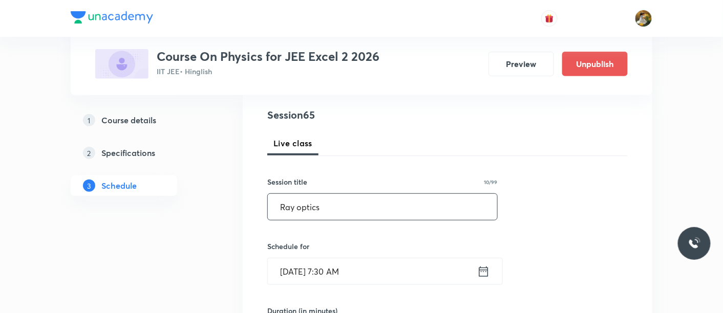
scroll to position [0, 0]
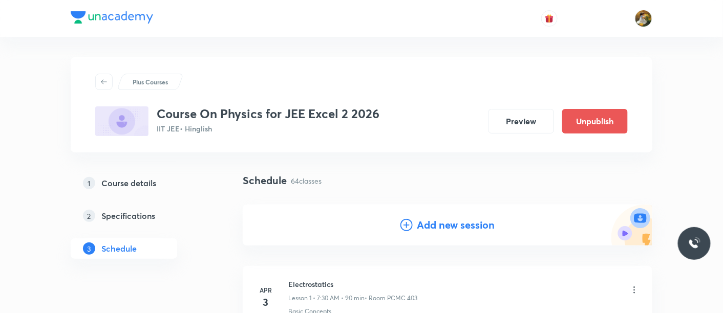
click at [437, 229] on h4 "Add new session" at bounding box center [456, 224] width 78 height 15
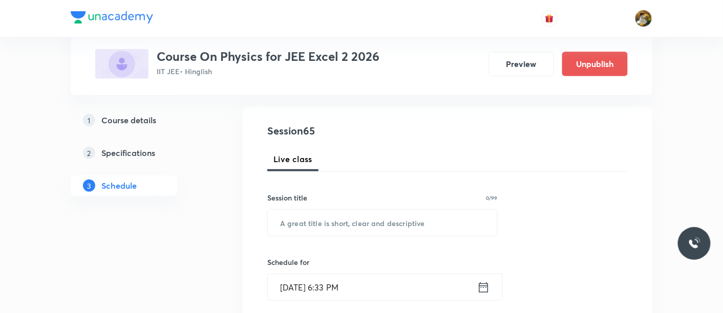
scroll to position [114, 0]
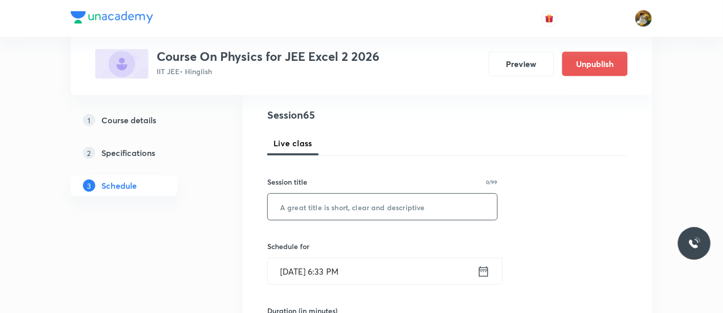
click at [354, 207] on input "text" at bounding box center [382, 207] width 229 height 26
paste input "Ray optics"
type input "Ray optics"
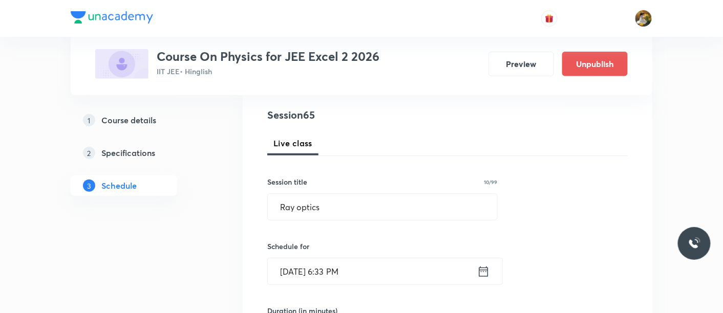
click at [381, 259] on input "Aug 30, 2025, 6:33 PM" at bounding box center [372, 271] width 209 height 26
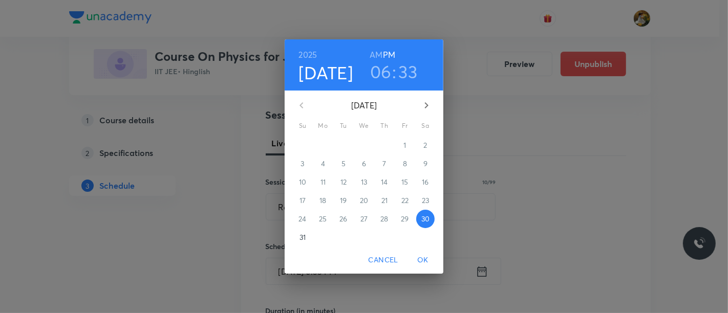
click at [424, 105] on icon "button" at bounding box center [426, 105] width 12 height 12
click at [364, 142] on p "3" at bounding box center [364, 145] width 4 height 10
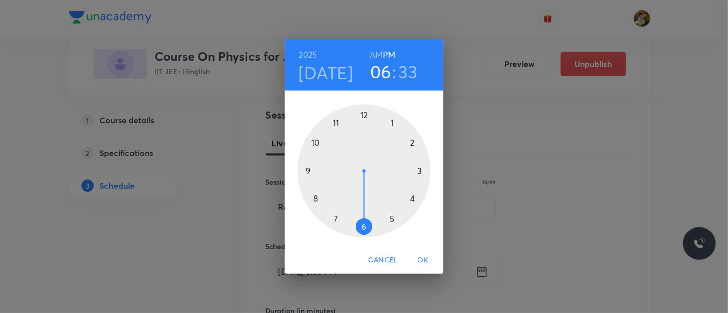
click at [305, 166] on div at bounding box center [363, 170] width 133 height 133
click at [378, 51] on h6 "AM" at bounding box center [375, 55] width 13 height 14
click at [420, 171] on div at bounding box center [363, 170] width 133 height 133
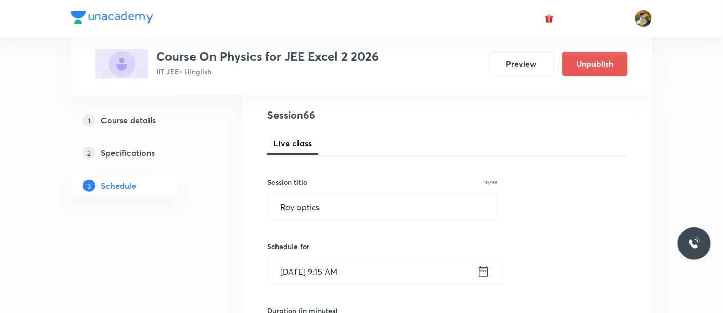
scroll to position [227, 0]
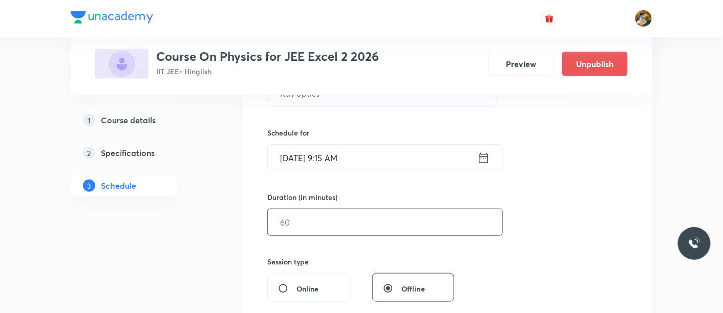
click at [373, 224] on input "text" at bounding box center [385, 222] width 234 height 26
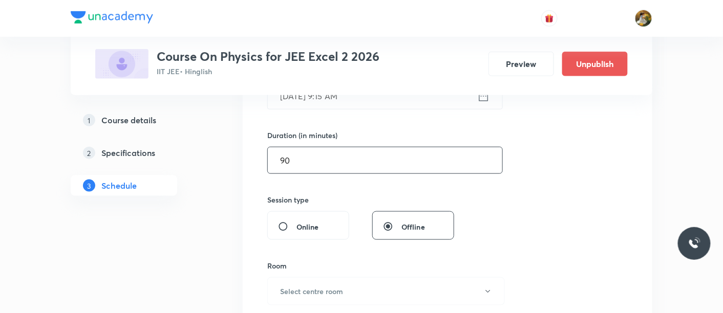
scroll to position [341, 0]
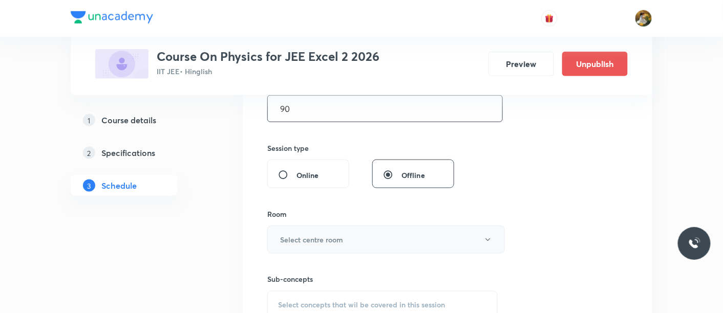
type input "90"
click at [410, 243] on button "Select centre room" at bounding box center [385, 240] width 237 height 28
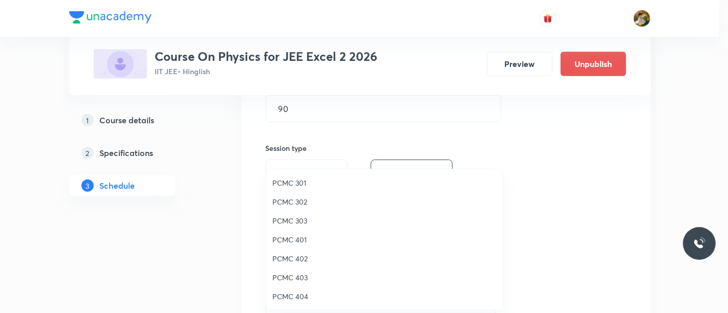
click at [302, 276] on span "PCMC 403" at bounding box center [384, 277] width 224 height 11
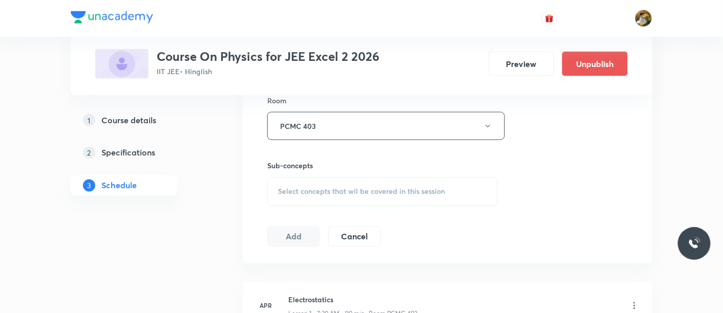
click at [383, 194] on span "Select concepts that wil be covered in this session" at bounding box center [361, 192] width 167 height 8
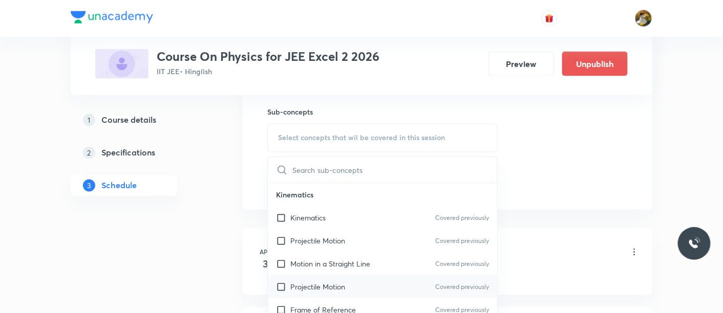
scroll to position [569, 0]
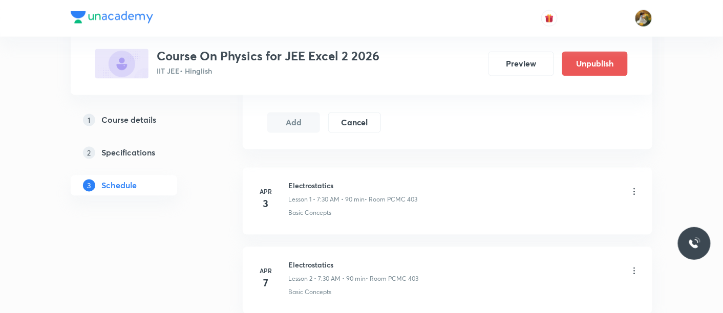
scroll to position [454, 0]
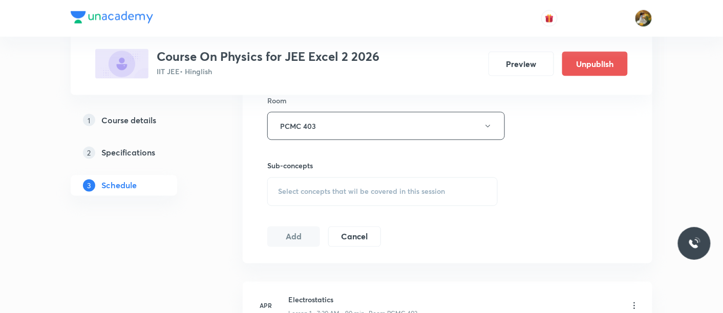
click at [388, 189] on span "Select concepts that wil be covered in this session" at bounding box center [361, 192] width 167 height 8
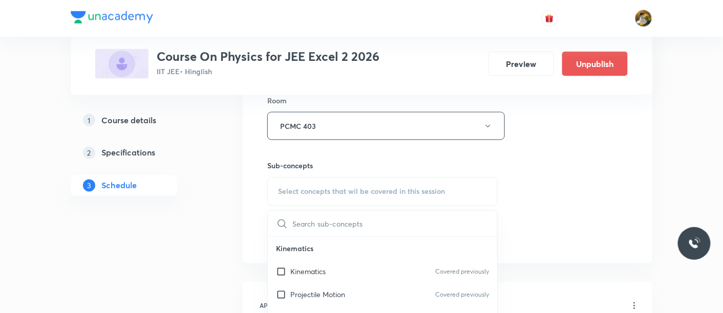
click at [380, 272] on div "Kinematics Covered previously" at bounding box center [382, 271] width 229 height 23
checkbox input "true"
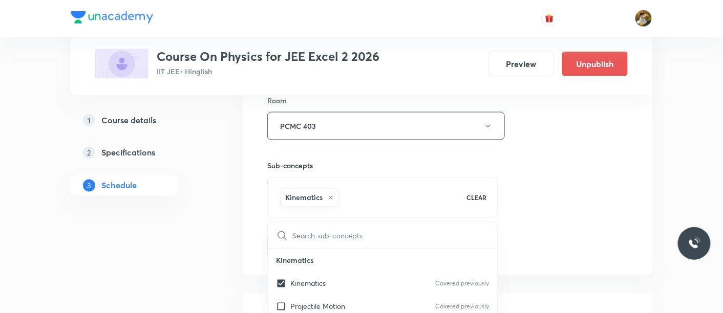
click at [557, 193] on div "Session 66 Live class Session title 10/99 Ray optics ​ Schedule for Sep 3, 2025…" at bounding box center [447, 13] width 360 height 492
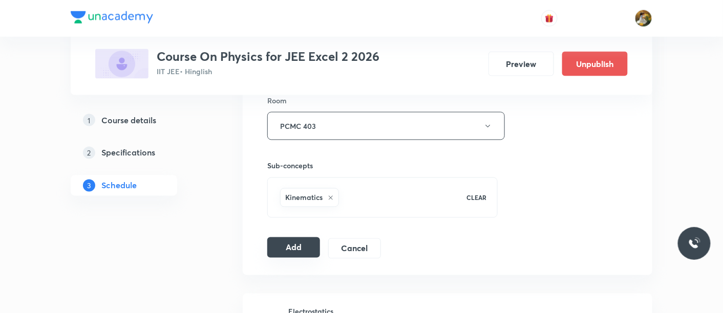
click at [281, 246] on button "Add" at bounding box center [293, 247] width 53 height 20
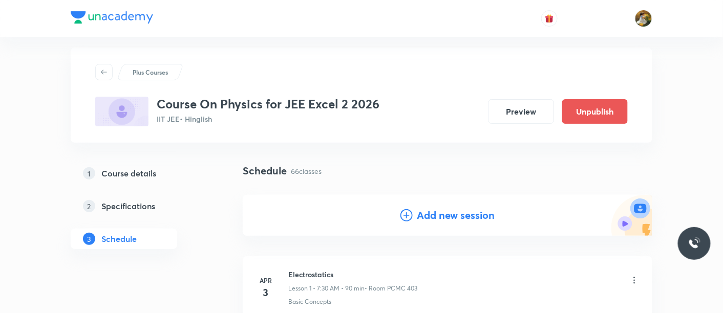
scroll to position [0, 0]
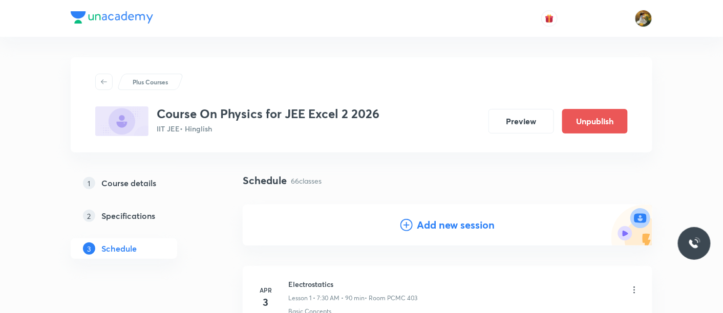
click at [434, 229] on h4 "Add new session" at bounding box center [456, 224] width 78 height 15
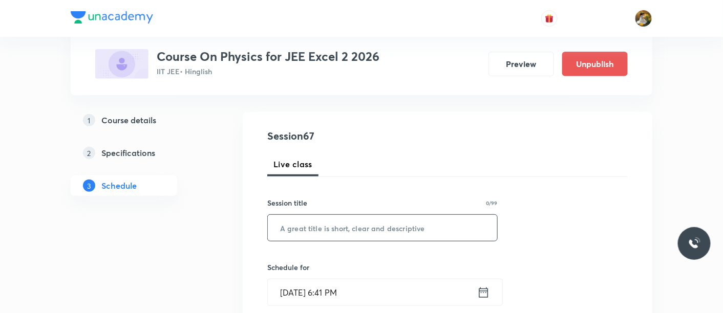
scroll to position [114, 0]
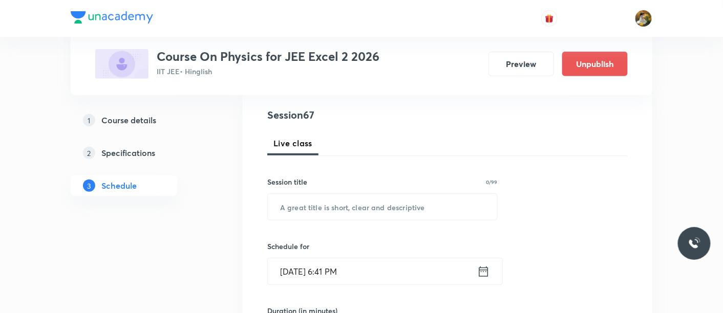
click at [423, 192] on div "Session title 0/99 ​" at bounding box center [382, 199] width 230 height 44
click at [421, 204] on input "text" at bounding box center [382, 207] width 229 height 26
paste input "Ray optics"
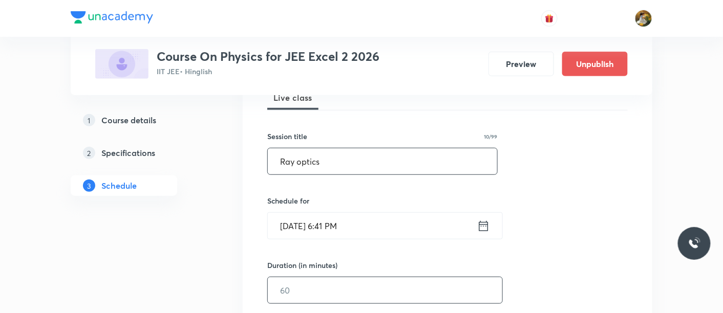
scroll to position [227, 0]
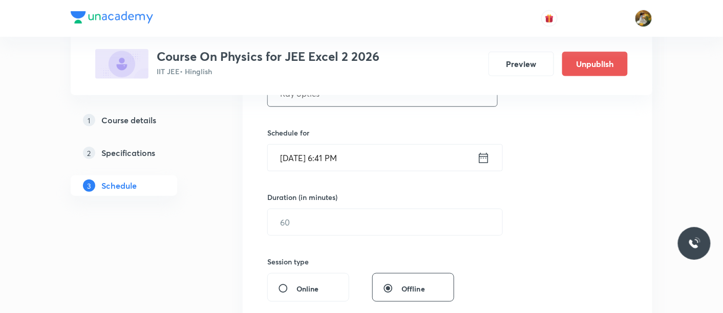
type input "Ray optics"
click at [402, 168] on input "Aug 30, 2025, 6:41 PM" at bounding box center [372, 158] width 209 height 26
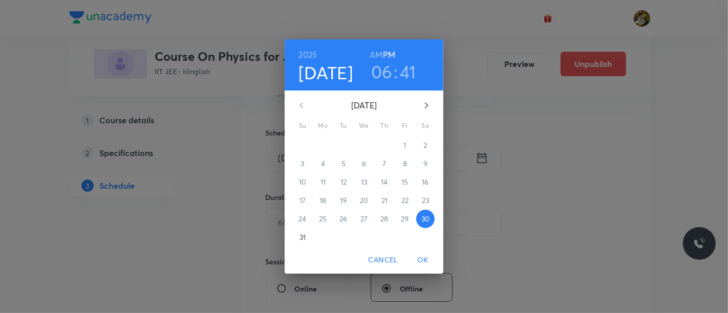
click at [428, 105] on icon "button" at bounding box center [427, 105] width 4 height 6
click at [409, 146] on span "5" at bounding box center [405, 145] width 18 height 10
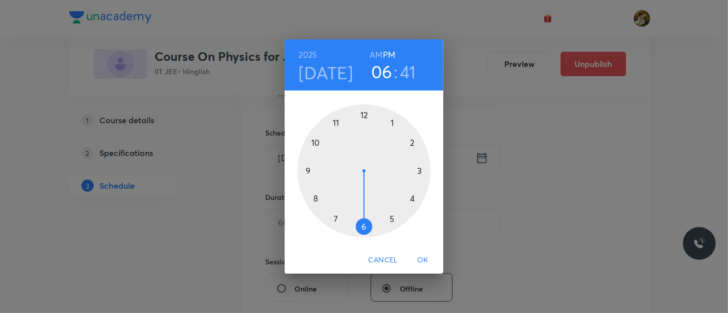
click at [337, 218] on div at bounding box center [363, 170] width 133 height 133
click at [379, 57] on h6 "AM" at bounding box center [375, 55] width 13 height 14
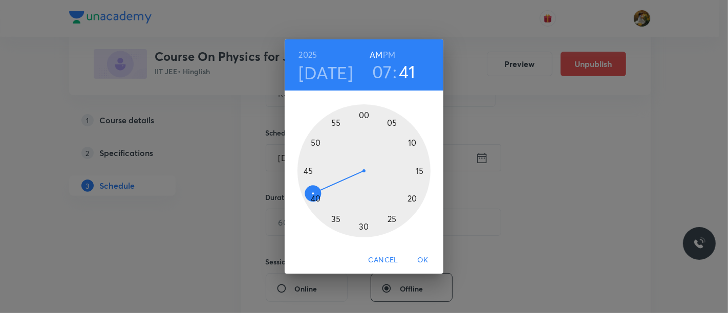
click at [365, 226] on div at bounding box center [363, 170] width 133 height 133
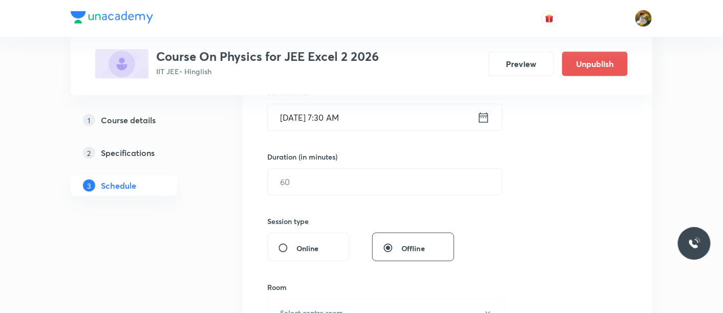
scroll to position [284, 0]
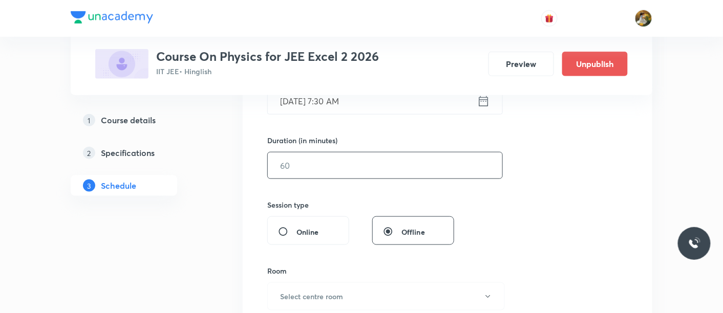
click at [383, 154] on input "text" at bounding box center [385, 165] width 234 height 26
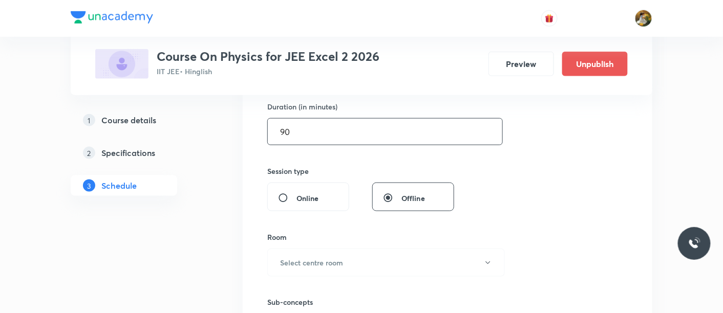
scroll to position [398, 0]
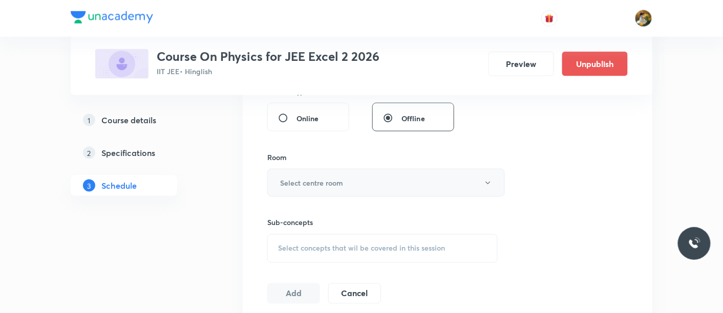
type input "90"
click at [376, 181] on button "Select centre room" at bounding box center [385, 183] width 237 height 28
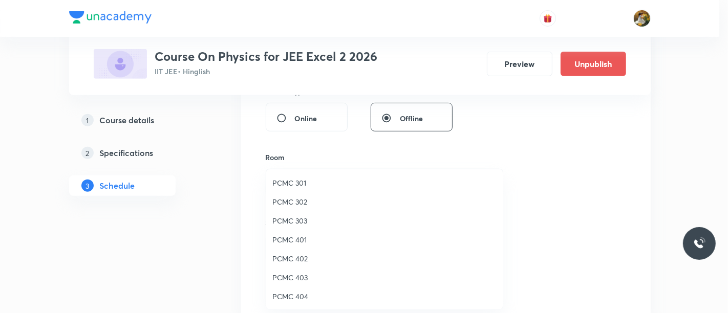
click at [298, 276] on span "PCMC 403" at bounding box center [384, 277] width 224 height 11
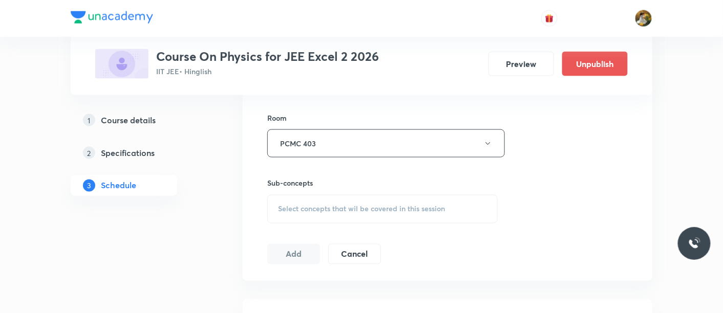
scroll to position [454, 0]
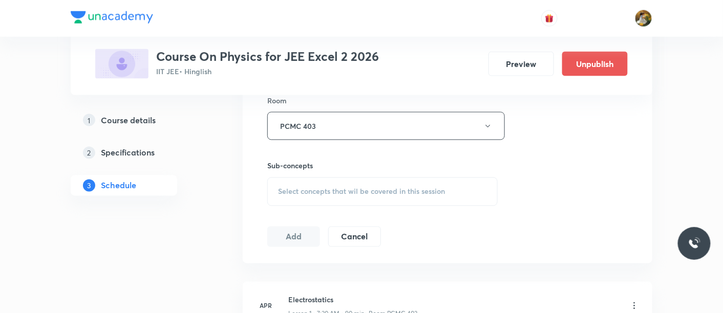
click at [362, 196] on div "Select concepts that wil be covered in this session" at bounding box center [382, 192] width 230 height 29
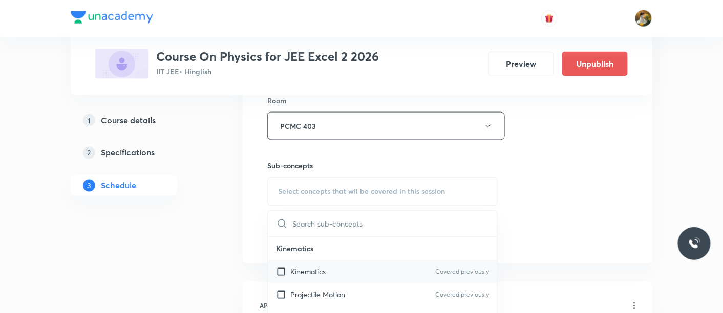
click at [351, 278] on div "Kinematics Covered previously" at bounding box center [382, 271] width 229 height 23
checkbox input "true"
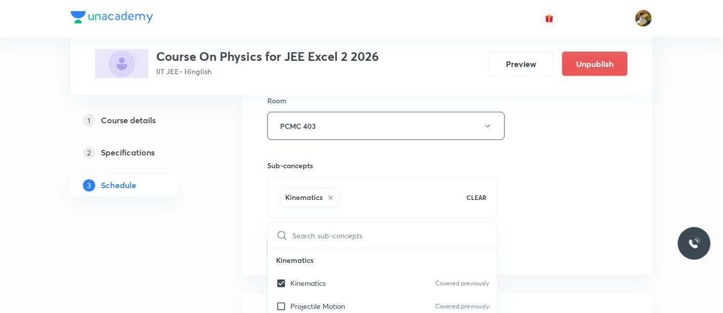
click at [626, 184] on div "Session 67 Live class Session title 10/99 Ray optics ​ Schedule for Sep 5, 2025…" at bounding box center [447, 13] width 360 height 492
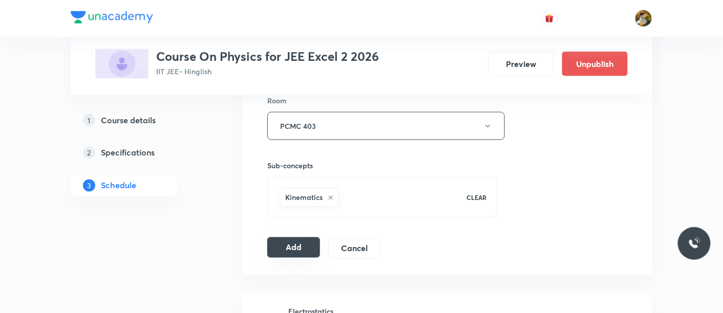
click at [312, 245] on button "Add" at bounding box center [293, 247] width 53 height 20
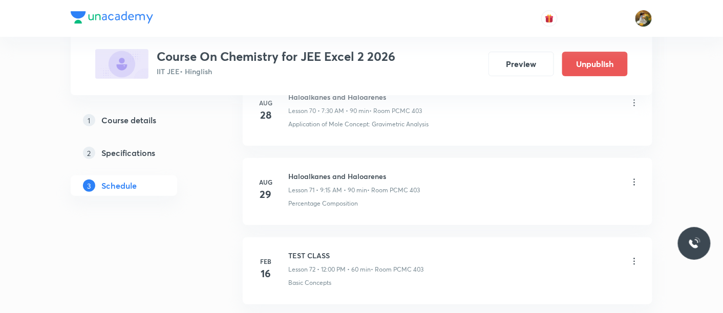
scroll to position [6082, 0]
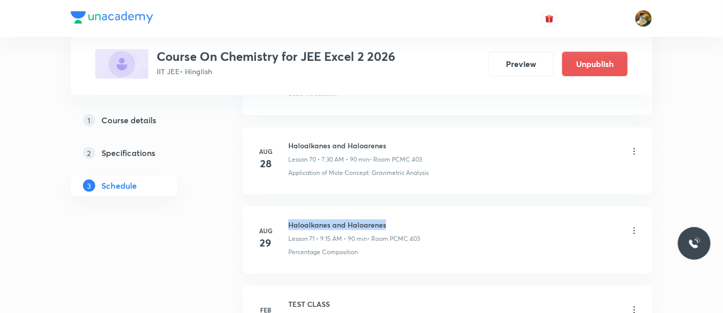
drag, startPoint x: 289, startPoint y: 202, endPoint x: 403, endPoint y: 198, distance: 113.7
click at [403, 220] on h6 "Haloalkanes and Haloarenes" at bounding box center [354, 225] width 132 height 11
copy h6 "Haloalkanes and Haloarenes"
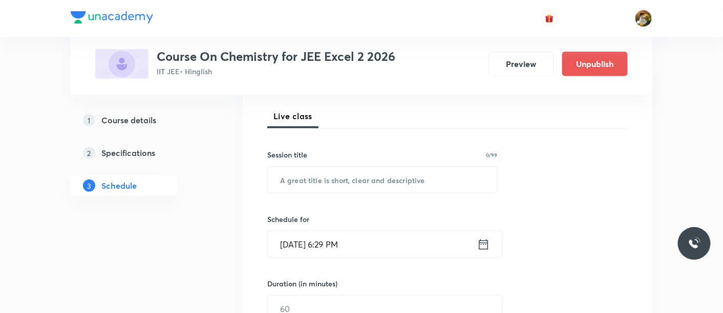
scroll to position [170, 0]
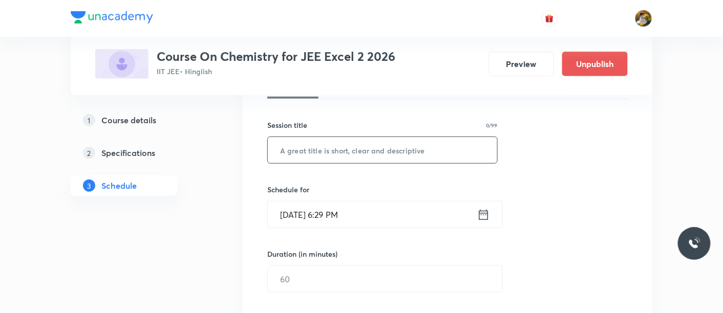
click at [384, 160] on input "text" at bounding box center [382, 150] width 229 height 26
paste input "Haloalkanes and Haloarenes"
type input "Haloalkanes and Haloarenes"
click at [388, 209] on input "Aug 30, 2025, 6:29 PM" at bounding box center [372, 215] width 209 height 26
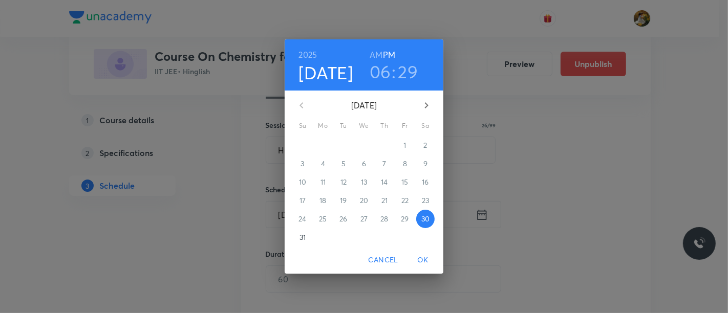
click at [428, 105] on icon "button" at bounding box center [426, 105] width 12 height 12
click at [318, 145] on span "1" at bounding box center [323, 145] width 18 height 10
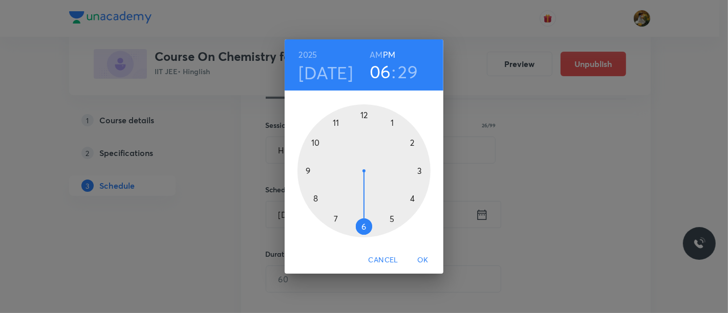
click at [336, 217] on div at bounding box center [363, 170] width 133 height 133
click at [380, 53] on h6 "AM" at bounding box center [375, 55] width 13 height 14
click at [362, 228] on div at bounding box center [363, 170] width 133 height 133
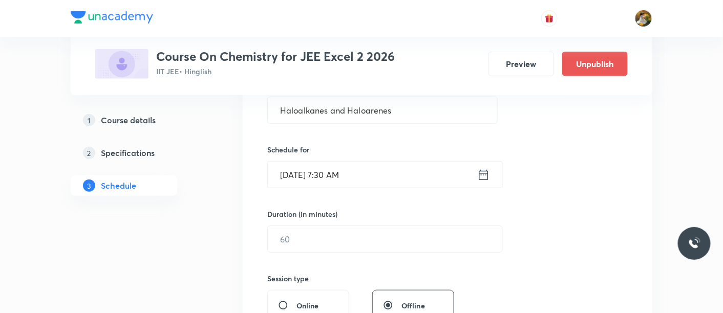
scroll to position [227, 0]
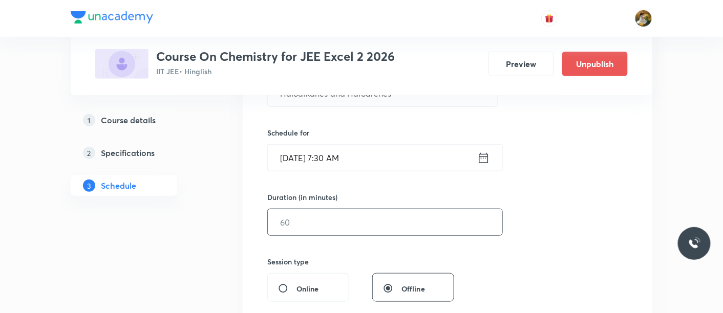
click at [362, 227] on input "text" at bounding box center [385, 222] width 234 height 26
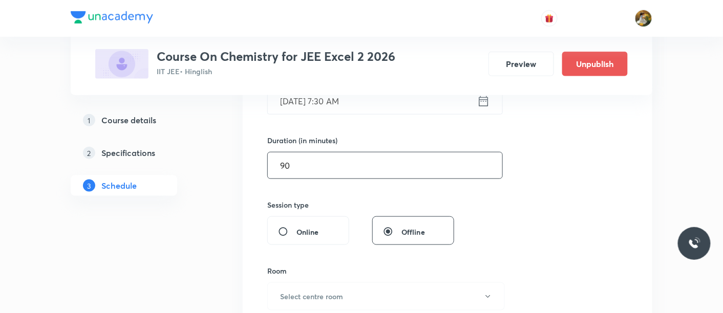
scroll to position [398, 0]
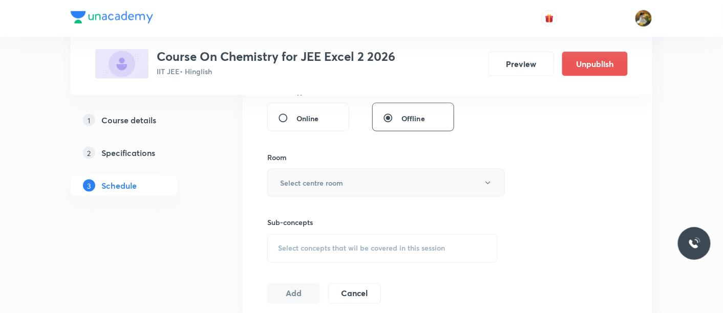
type input "90"
click at [369, 184] on button "Select centre room" at bounding box center [385, 183] width 237 height 28
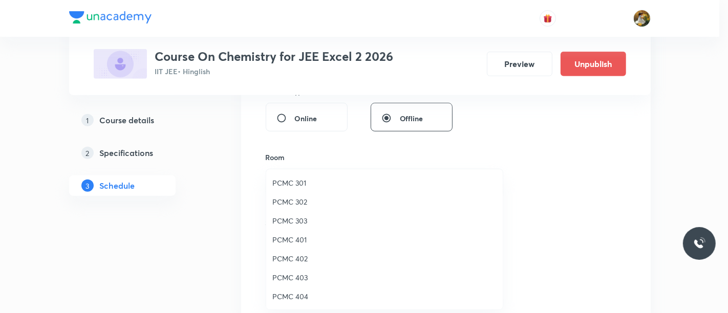
click at [298, 278] on span "PCMC 403" at bounding box center [384, 277] width 224 height 11
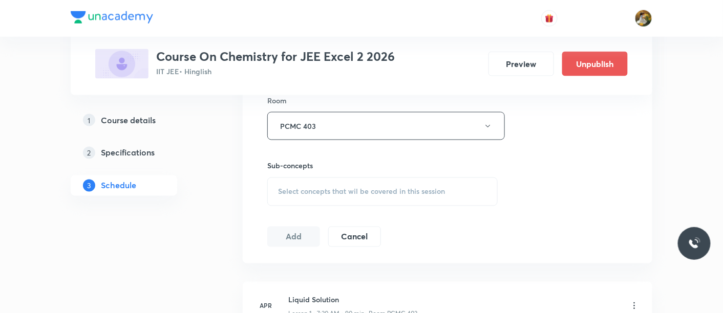
click at [409, 193] on span "Select concepts that wil be covered in this session" at bounding box center [361, 192] width 167 height 8
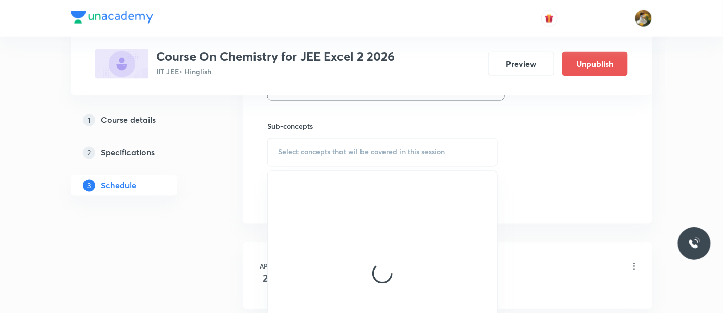
scroll to position [512, 0]
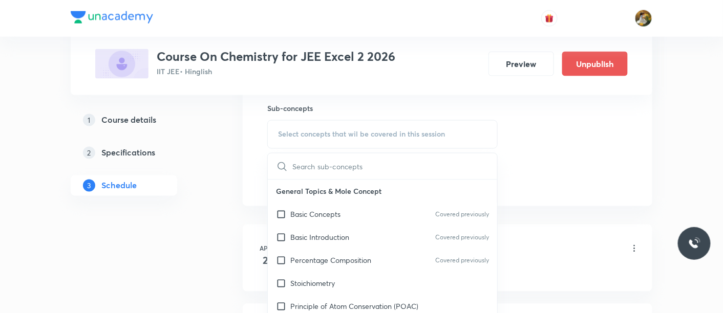
click at [338, 233] on p "Basic Introduction" at bounding box center [319, 237] width 59 height 11
checkbox input "true"
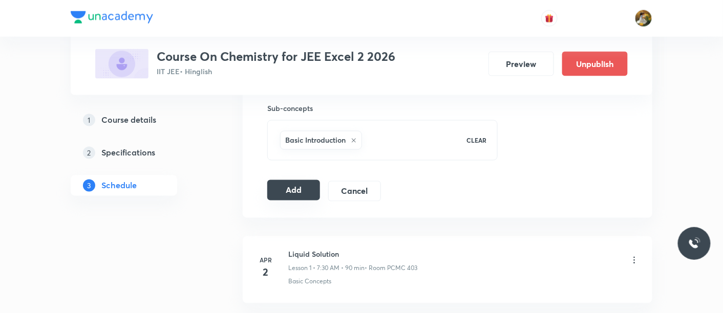
click at [286, 186] on button "Add" at bounding box center [293, 190] width 53 height 20
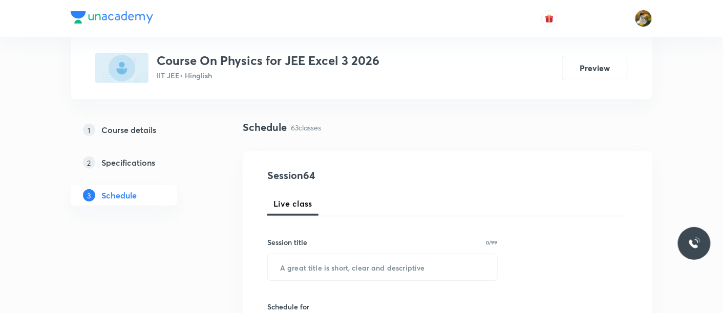
scroll to position [114, 0]
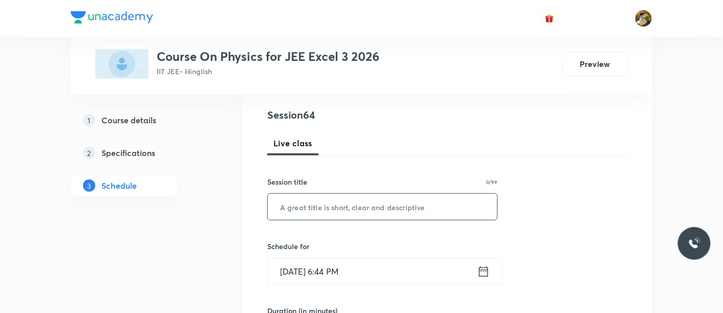
click at [381, 198] on input "text" at bounding box center [382, 207] width 229 height 26
paste input "Ray optics"
type input "Ray optics"
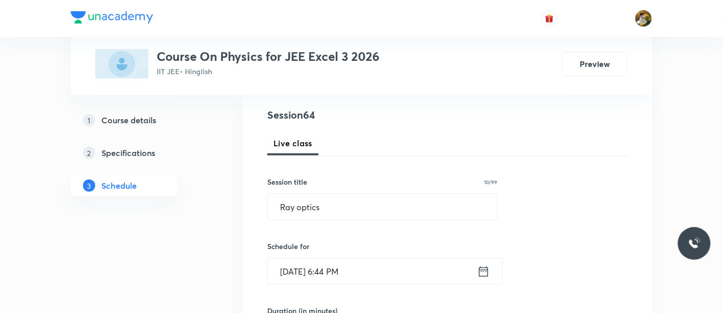
click at [376, 276] on input "[DATE] 6:44 PM" at bounding box center [372, 271] width 209 height 26
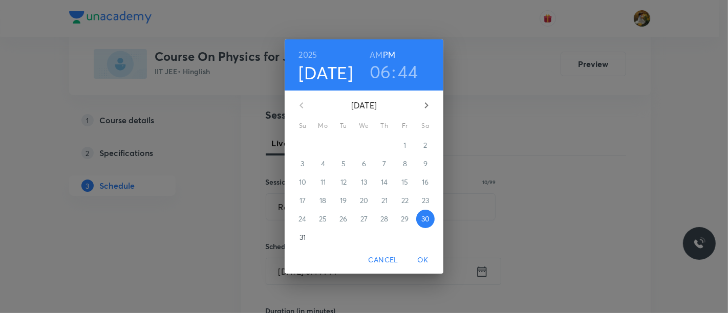
click at [434, 98] on button "button" at bounding box center [426, 105] width 25 height 25
click at [327, 142] on span "1" at bounding box center [323, 145] width 18 height 10
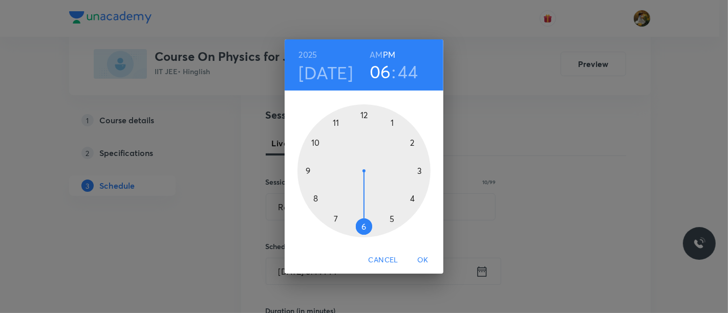
click at [330, 216] on div at bounding box center [363, 170] width 133 height 133
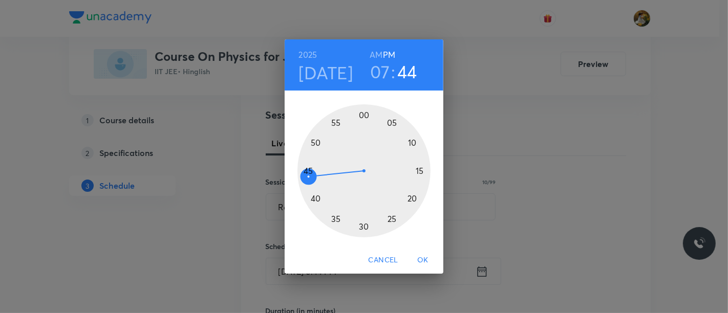
click at [376, 53] on h6 "AM" at bounding box center [375, 55] width 13 height 14
click at [360, 230] on div at bounding box center [363, 170] width 133 height 133
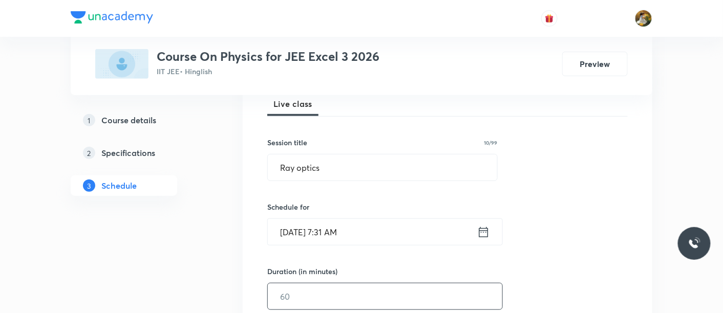
scroll to position [170, 0]
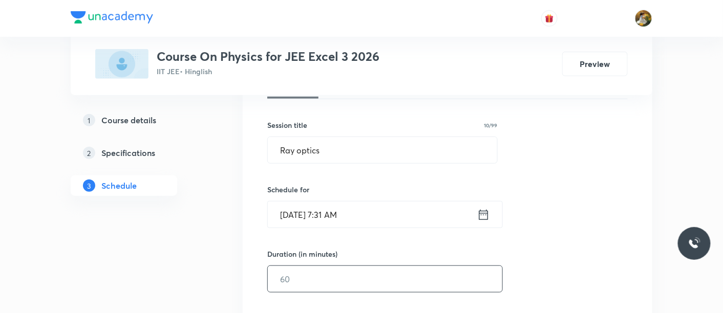
click at [369, 266] on input "text" at bounding box center [385, 279] width 234 height 26
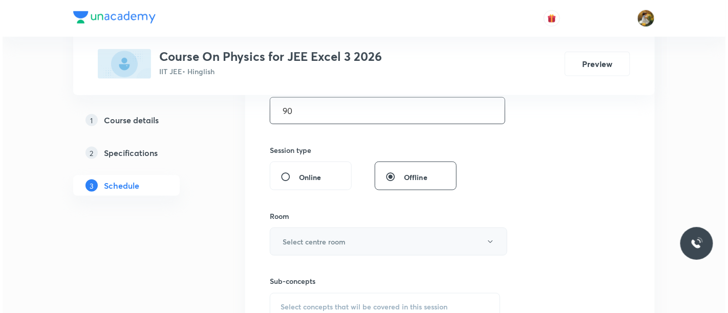
scroll to position [341, 0]
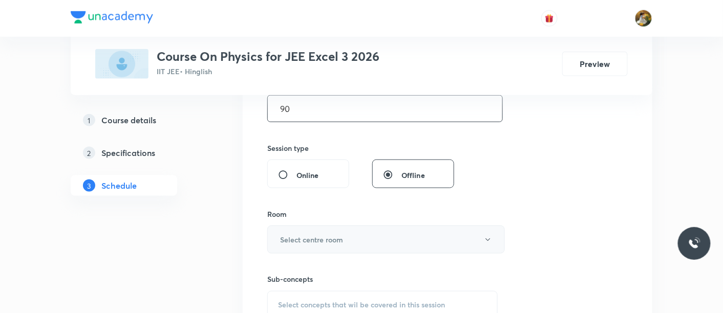
type input "90"
click at [353, 226] on button "Select centre room" at bounding box center [385, 240] width 237 height 28
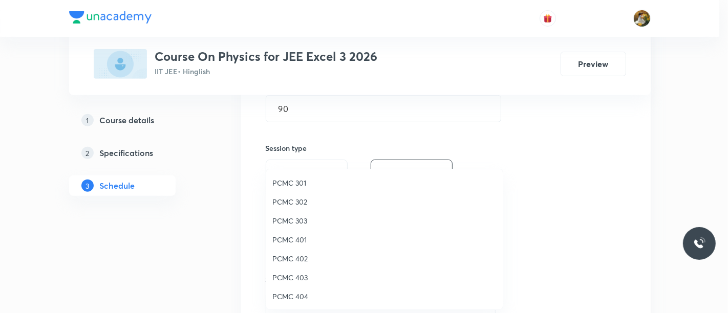
click at [298, 276] on span "PCMC 403" at bounding box center [384, 277] width 224 height 11
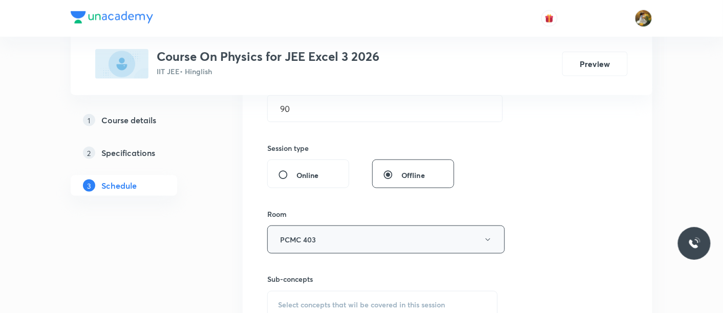
click at [376, 234] on button "PCMC 403" at bounding box center [385, 240] width 237 height 28
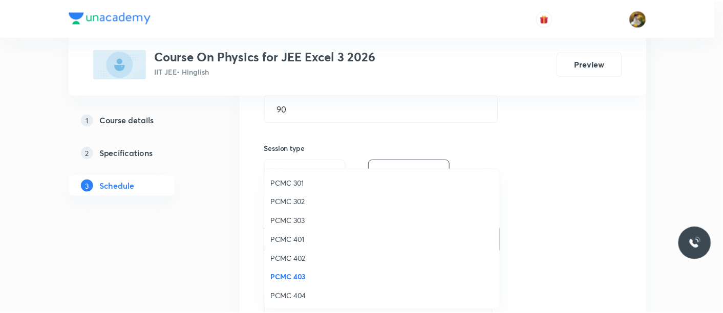
scroll to position [227, 0]
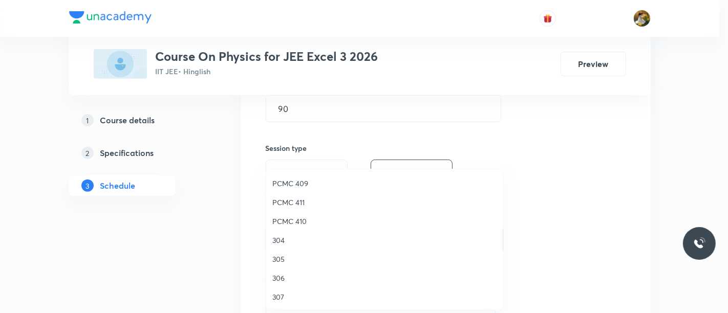
click at [295, 200] on span "PCMC 411" at bounding box center [384, 202] width 224 height 11
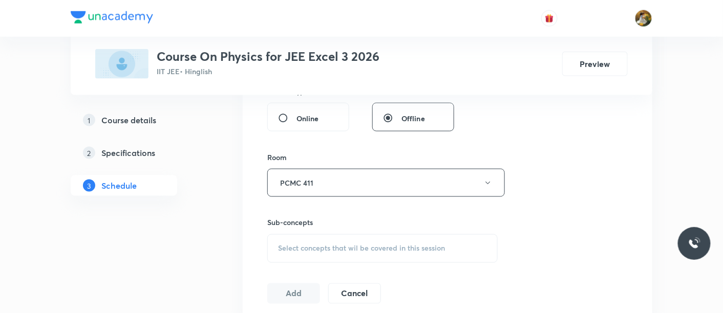
click at [364, 245] on span "Select concepts that wil be covered in this session" at bounding box center [361, 249] width 167 height 8
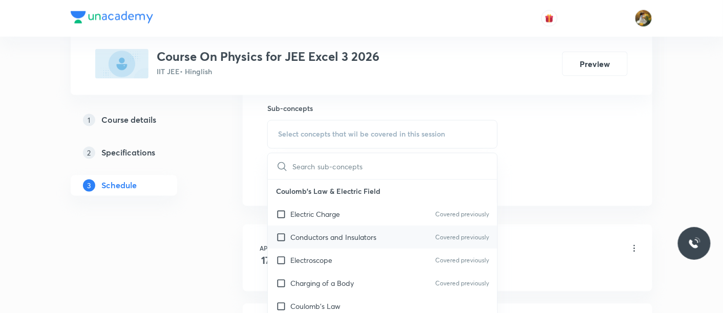
click at [349, 227] on div "Conductors and Insulators Covered previously" at bounding box center [382, 237] width 229 height 23
checkbox input "true"
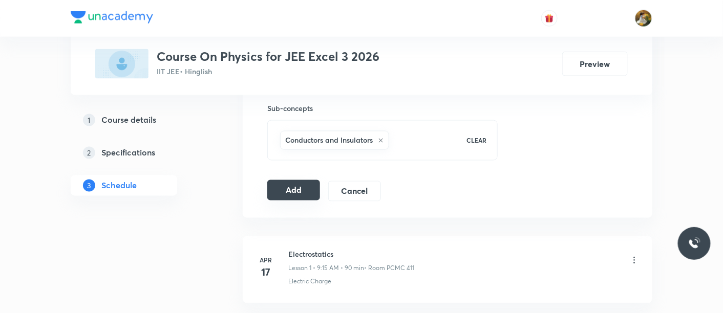
click at [308, 189] on button "Add" at bounding box center [293, 190] width 53 height 20
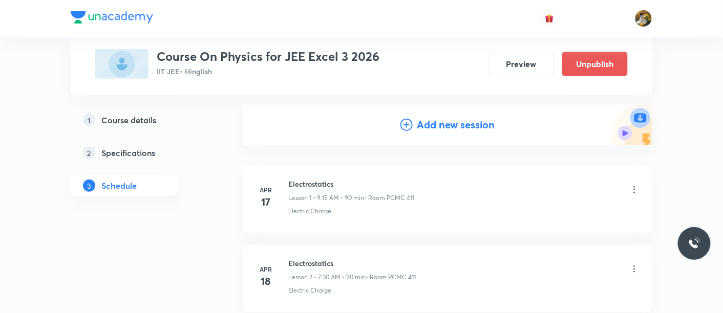
scroll to position [0, 0]
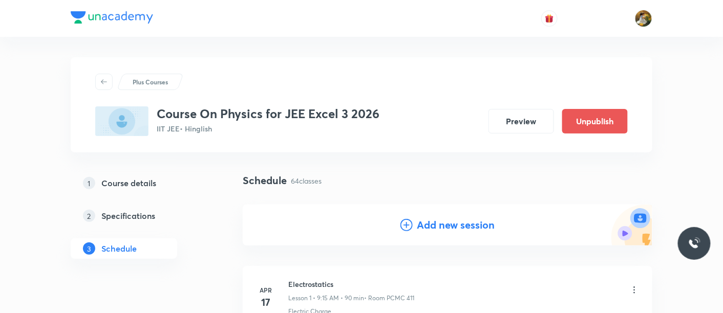
drag, startPoint x: 438, startPoint y: 226, endPoint x: 498, endPoint y: 194, distance: 68.4
click at [438, 226] on h4 "Add new session" at bounding box center [456, 224] width 78 height 15
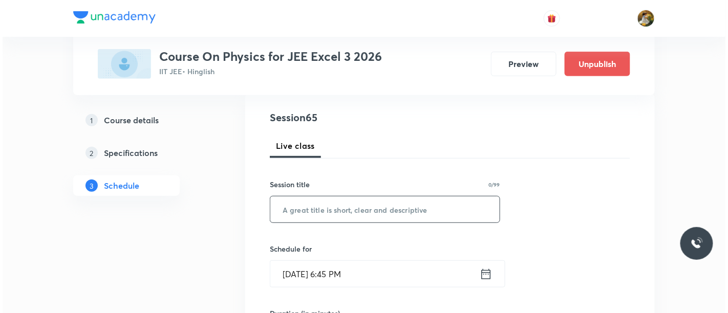
scroll to position [114, 0]
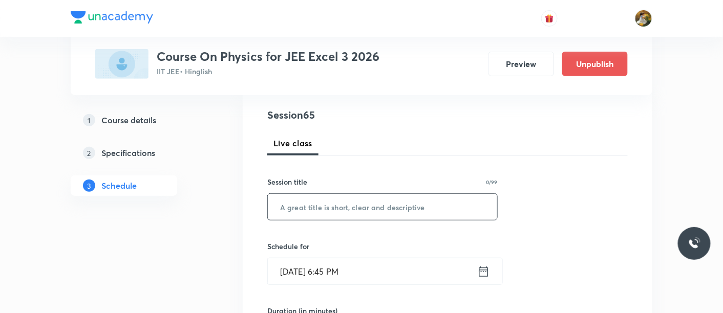
click at [409, 205] on input "text" at bounding box center [382, 207] width 229 height 26
paste input "Ray optics"
type input "Ray optics"
click at [410, 258] on div "[DATE] 6:45 PM ​" at bounding box center [384, 271] width 235 height 27
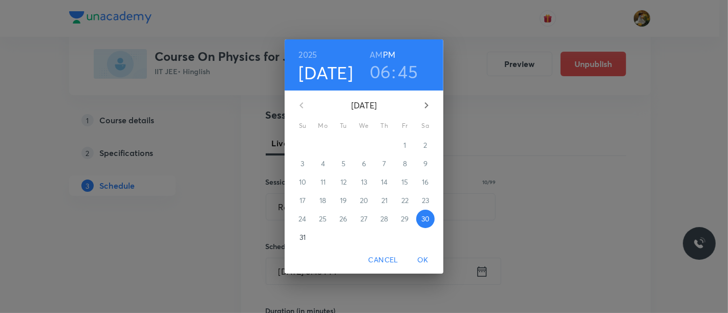
click at [427, 108] on icon "button" at bounding box center [426, 105] width 12 height 12
click at [368, 145] on span "3" at bounding box center [364, 145] width 18 height 10
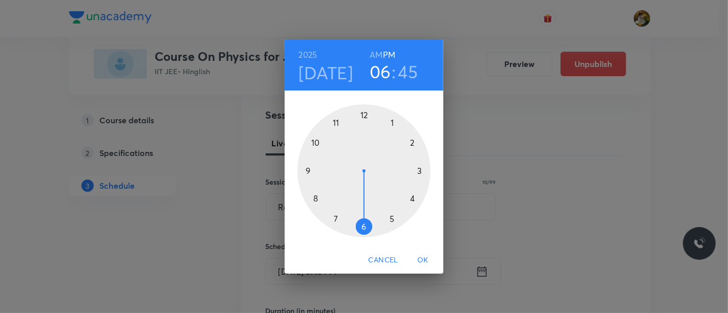
click at [336, 217] on div at bounding box center [363, 170] width 133 height 133
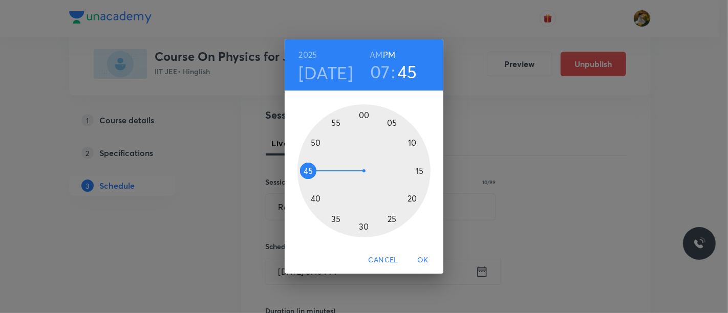
click at [380, 53] on h6 "AM" at bounding box center [375, 55] width 13 height 14
click at [367, 226] on div at bounding box center [363, 170] width 133 height 133
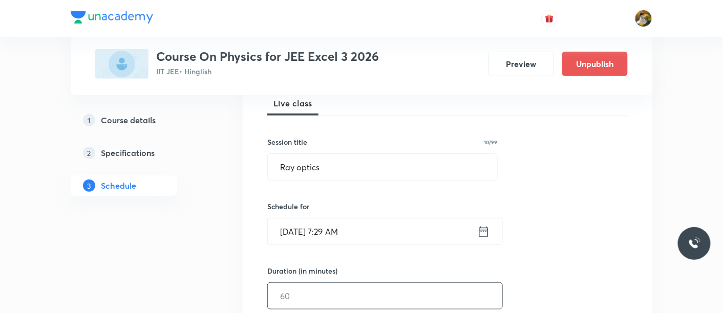
scroll to position [170, 0]
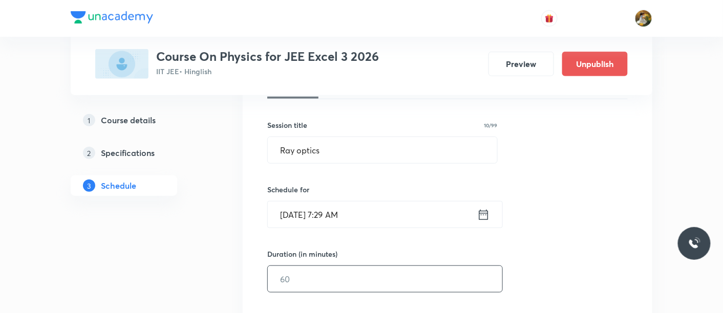
click at [404, 273] on input "text" at bounding box center [385, 279] width 234 height 26
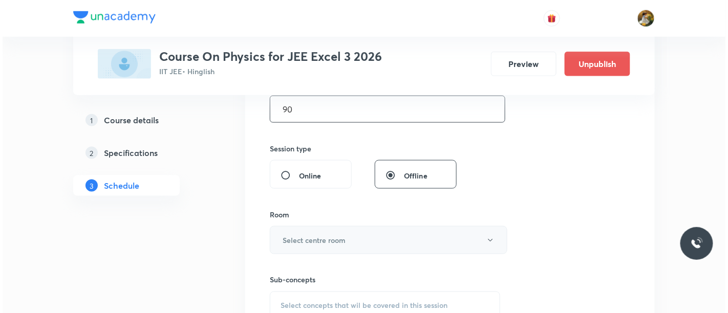
scroll to position [341, 0]
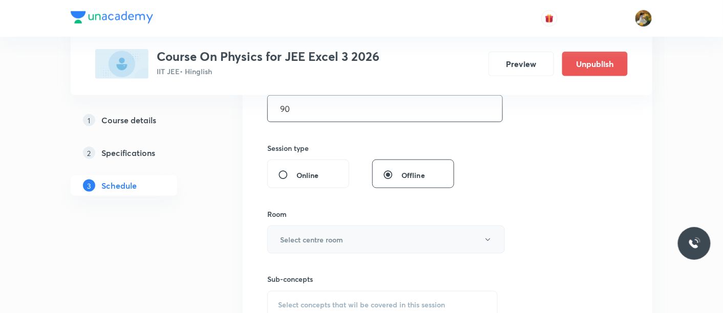
type input "90"
click at [364, 236] on button "Select centre room" at bounding box center [385, 240] width 237 height 28
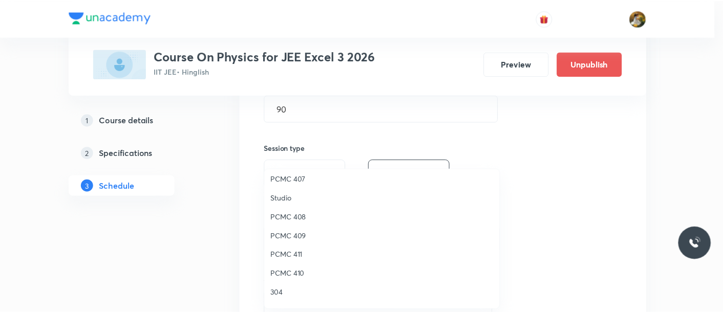
scroll to position [227, 0]
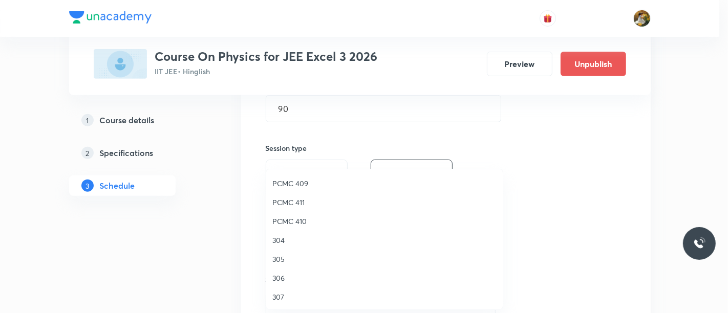
click at [298, 201] on span "PCMC 411" at bounding box center [384, 202] width 224 height 11
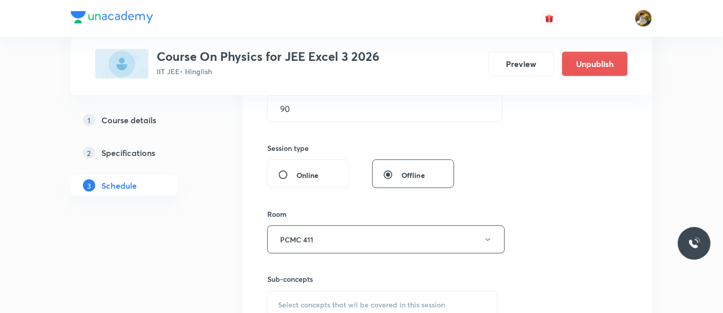
scroll to position [454, 0]
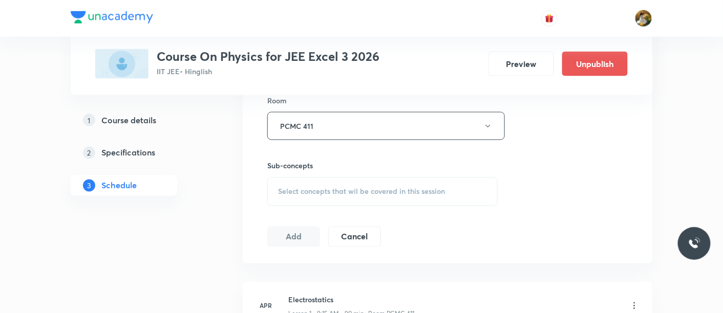
click at [374, 194] on span "Select concepts that wil be covered in this session" at bounding box center [361, 192] width 167 height 8
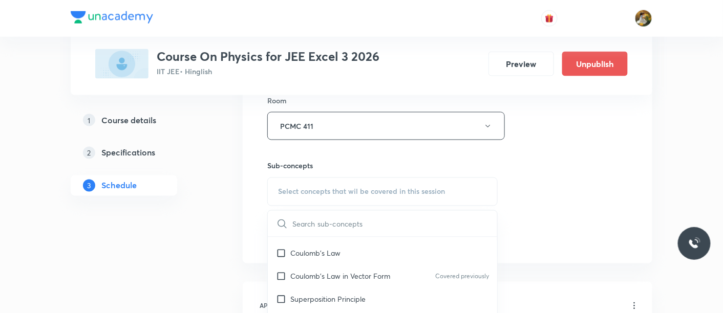
scroll to position [114, 0]
click at [352, 258] on div "Coulomb's Law" at bounding box center [382, 250] width 229 height 23
checkbox input "true"
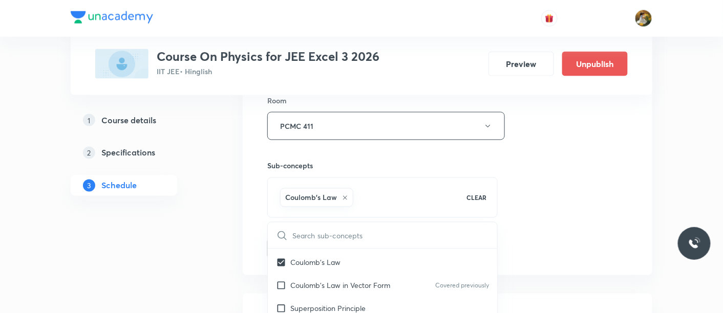
drag, startPoint x: 556, startPoint y: 198, endPoint x: 380, endPoint y: 227, distance: 178.4
click at [557, 198] on div "Session 65 Live class Session title 10/99 Ray optics ​ Schedule for Sep 3, 2025…" at bounding box center [447, 13] width 360 height 492
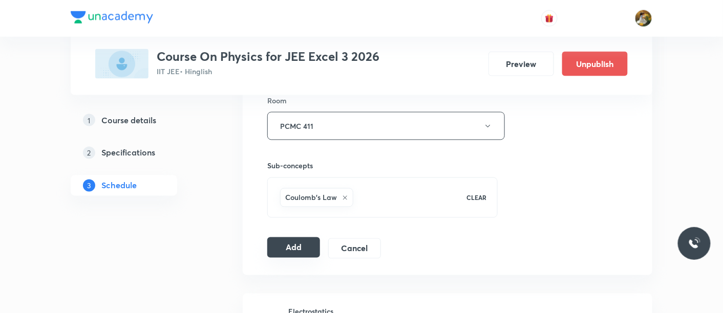
click at [286, 239] on button "Add" at bounding box center [293, 247] width 53 height 20
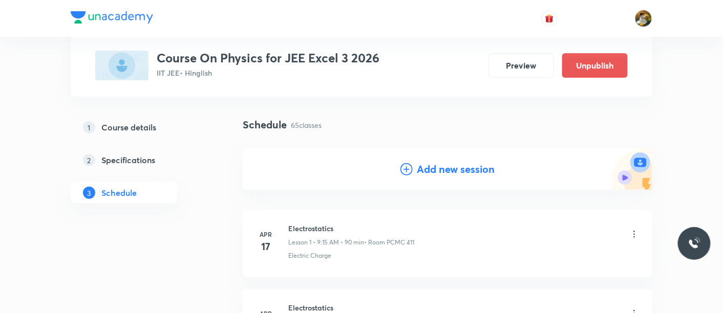
scroll to position [0, 0]
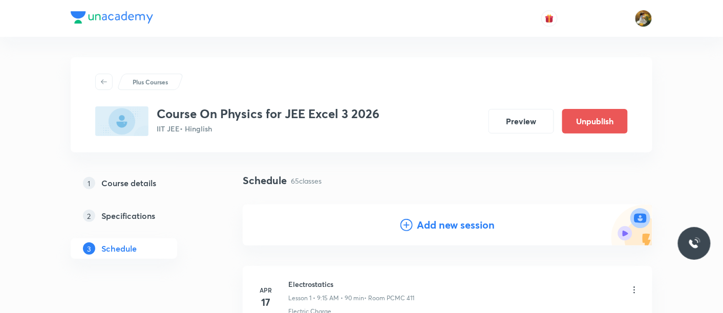
click at [418, 226] on h4 "Add new session" at bounding box center [456, 224] width 78 height 15
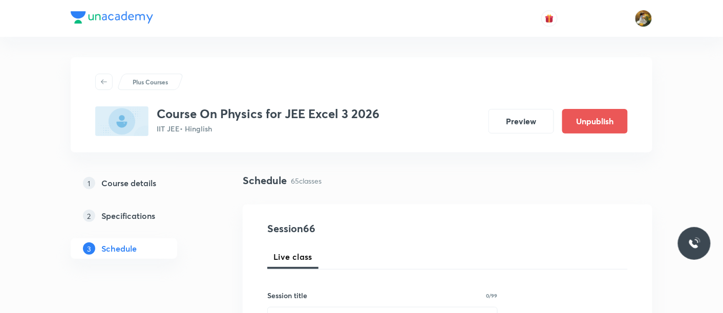
scroll to position [57, 0]
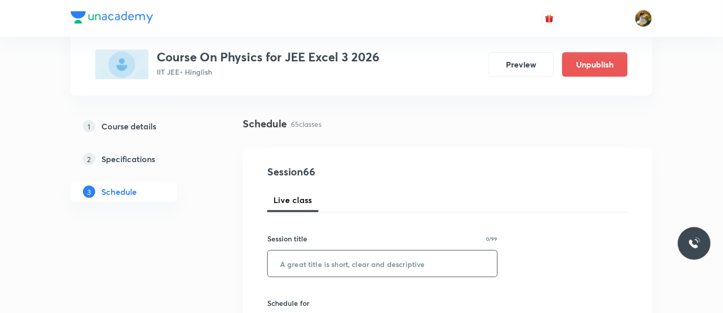
click at [393, 262] on input "text" at bounding box center [382, 264] width 229 height 26
paste input "Ray optics"
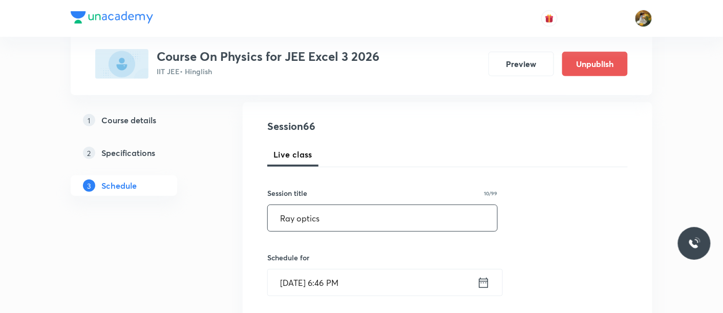
scroll to position [170, 0]
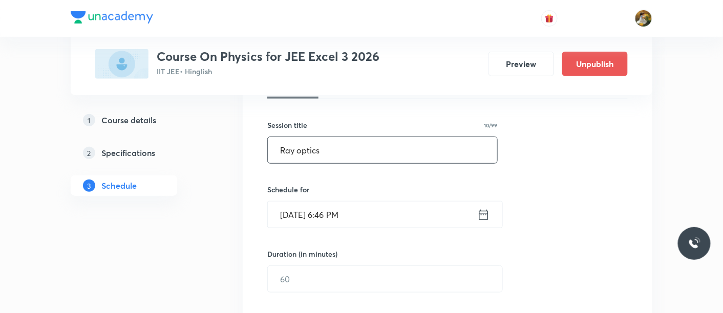
type input "Ray optics"
click at [329, 213] on input "Aug 30, 2025, 6:46 PM" at bounding box center [372, 215] width 209 height 26
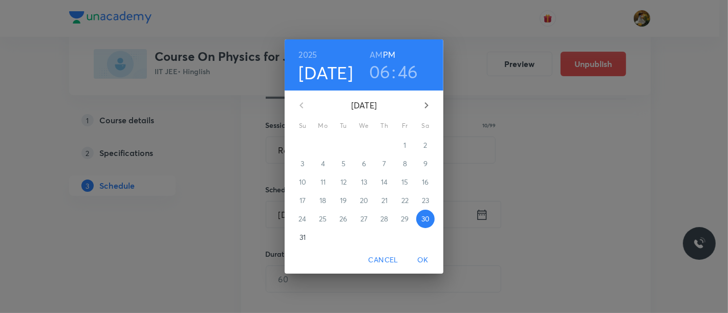
click at [427, 104] on icon "button" at bounding box center [427, 105] width 4 height 6
click at [383, 145] on p "4" at bounding box center [384, 145] width 4 height 10
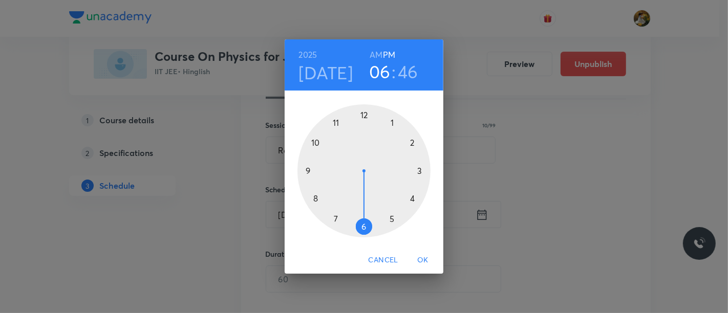
click at [307, 173] on div at bounding box center [363, 170] width 133 height 133
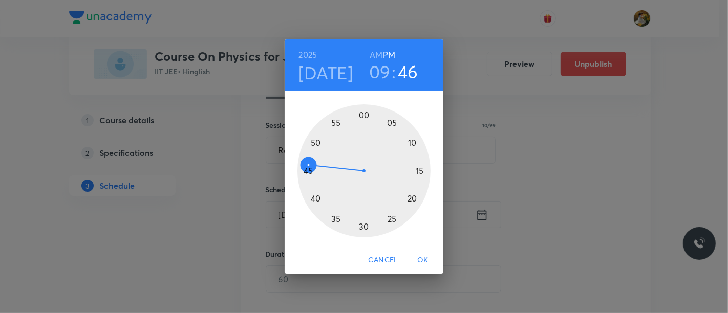
click at [376, 53] on h6 "AM" at bounding box center [375, 55] width 13 height 14
click at [421, 168] on div at bounding box center [363, 170] width 133 height 133
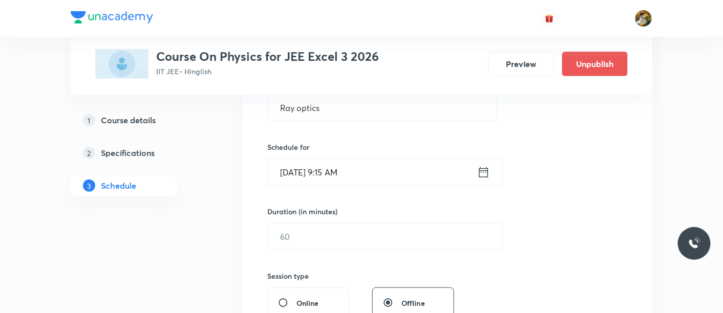
scroll to position [227, 0]
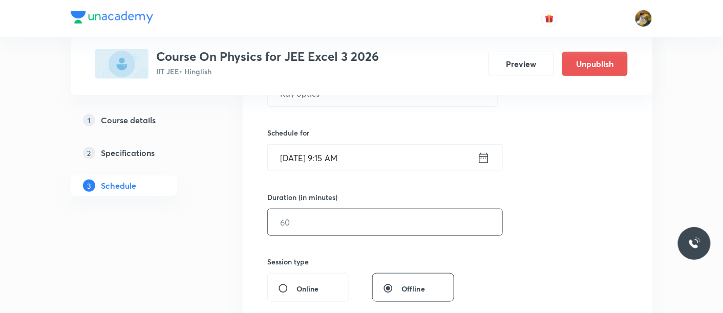
click at [353, 223] on input "text" at bounding box center [385, 222] width 234 height 26
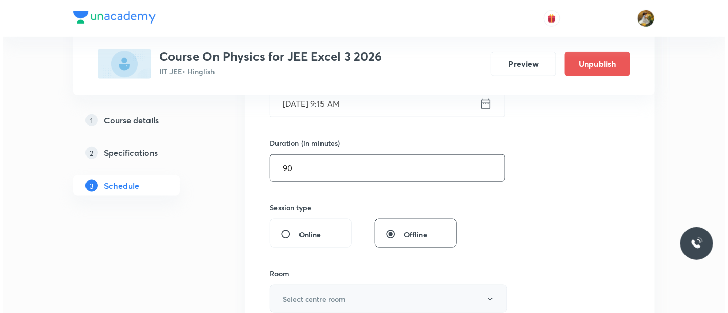
scroll to position [341, 0]
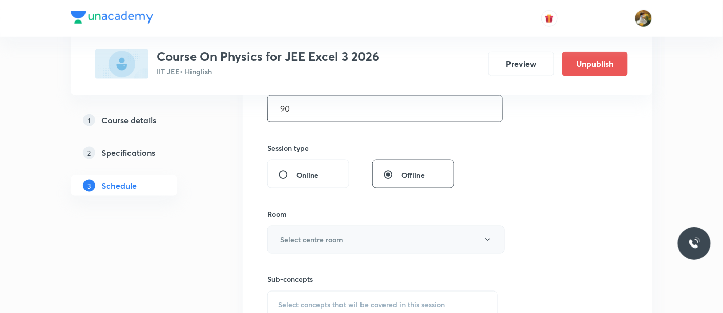
type input "90"
click at [360, 231] on button "Select centre room" at bounding box center [385, 240] width 237 height 28
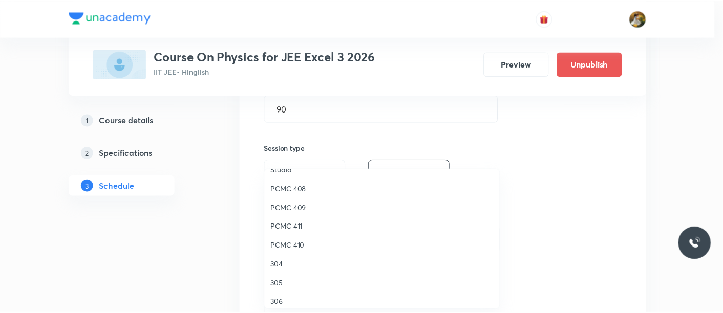
scroll to position [227, 0]
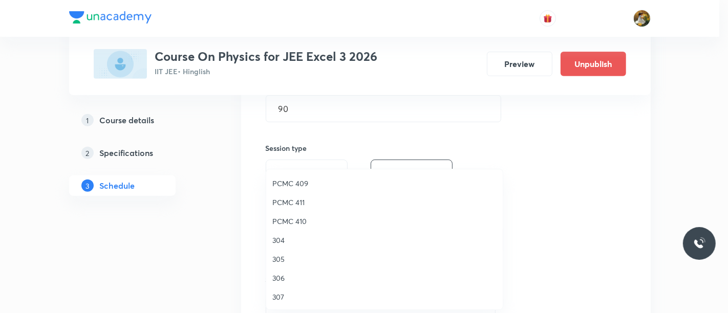
click at [299, 202] on span "PCMC 411" at bounding box center [384, 202] width 224 height 11
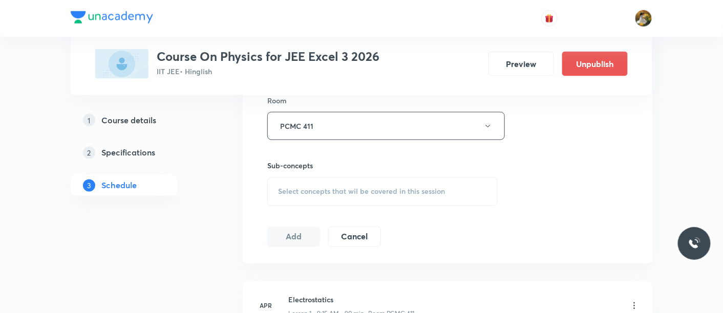
click at [352, 198] on div "Select concepts that wil be covered in this session" at bounding box center [382, 192] width 230 height 29
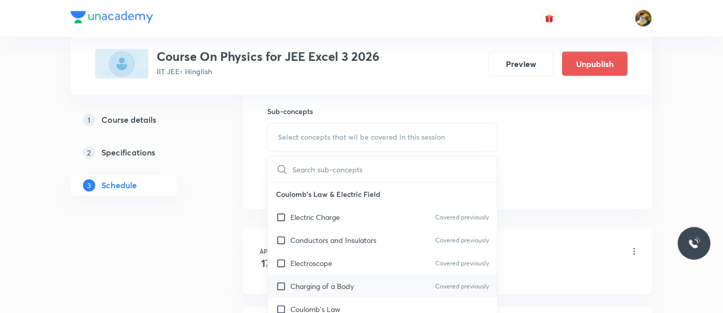
scroll to position [569, 0]
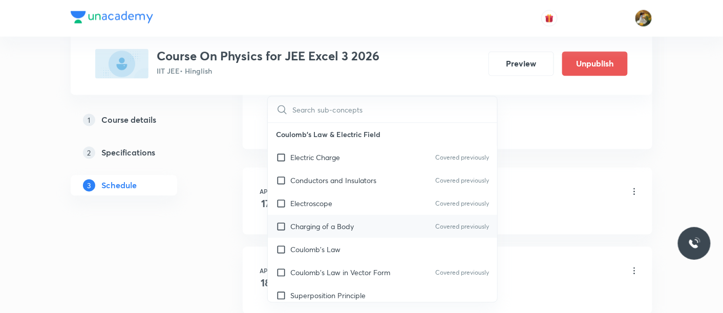
click at [349, 234] on div "Charging of a Body Covered previously" at bounding box center [382, 226] width 229 height 23
checkbox input "true"
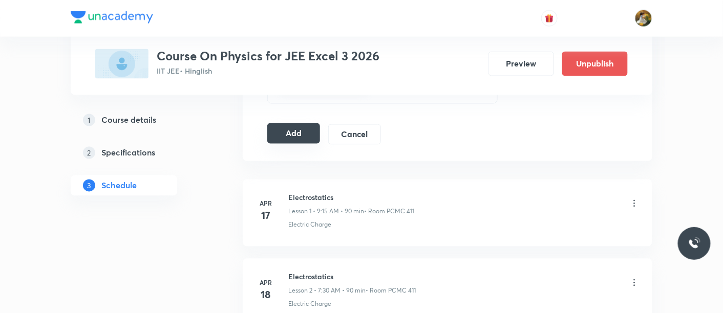
click at [292, 132] on button "Add" at bounding box center [293, 133] width 53 height 20
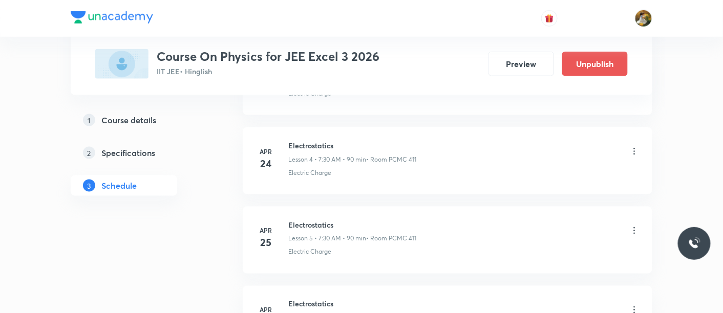
scroll to position [0, 0]
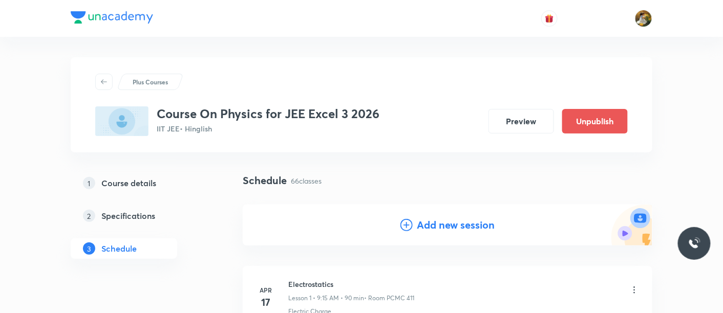
click at [458, 227] on h4 "Add new session" at bounding box center [456, 224] width 78 height 15
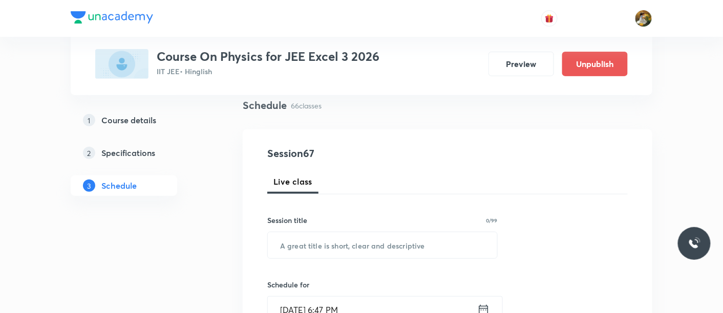
scroll to position [170, 0]
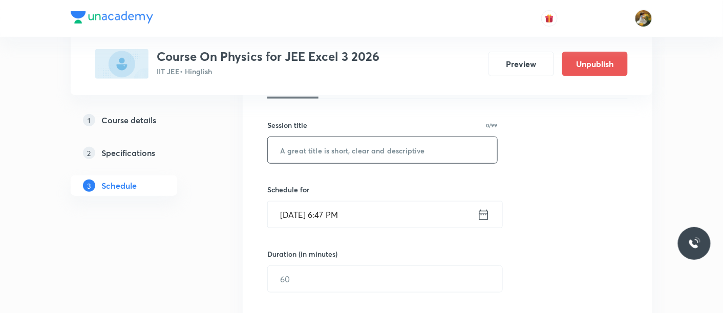
click at [357, 151] on input "text" at bounding box center [382, 150] width 229 height 26
paste input "Ray optics"
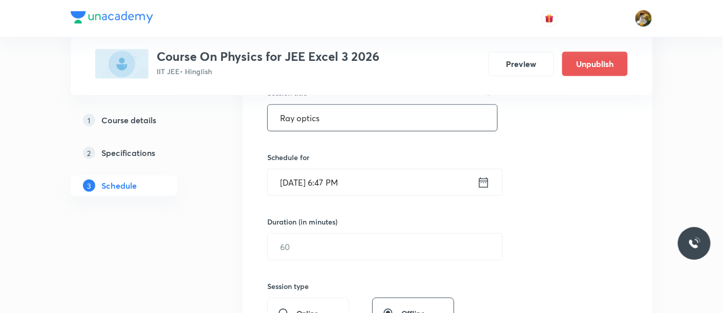
scroll to position [227, 0]
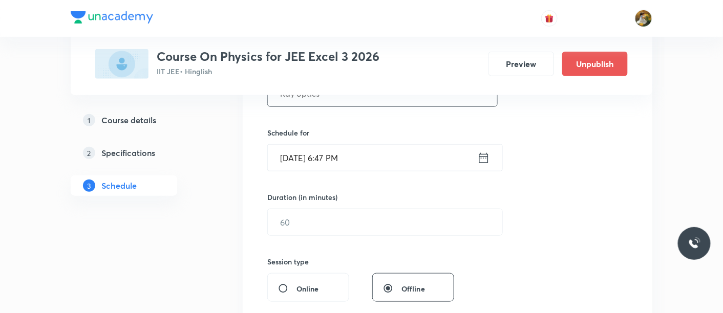
type input "Ray optics"
click at [384, 148] on input "Aug 30, 2025, 6:47 PM" at bounding box center [372, 158] width 209 height 26
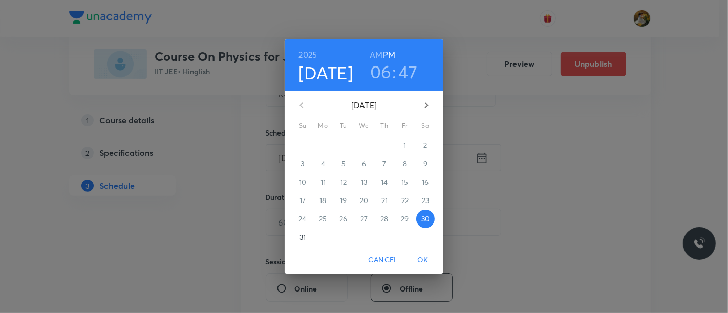
click at [424, 105] on icon "button" at bounding box center [426, 105] width 12 height 12
click at [406, 142] on p "5" at bounding box center [405, 145] width 4 height 10
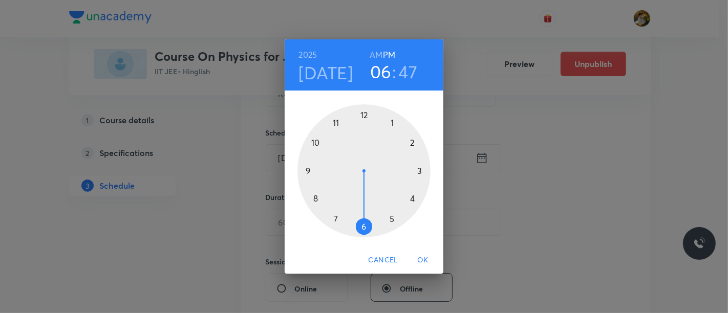
click at [307, 168] on div at bounding box center [363, 170] width 133 height 133
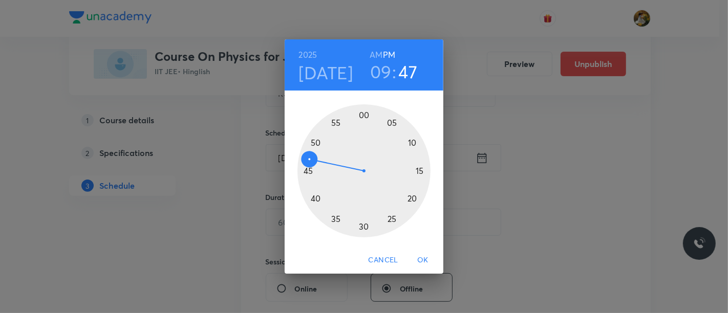
click at [378, 48] on h6 "AM" at bounding box center [375, 55] width 13 height 14
click at [422, 171] on div at bounding box center [363, 170] width 133 height 133
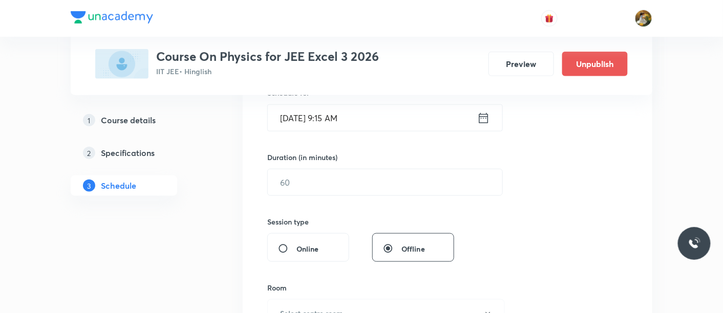
scroll to position [284, 0]
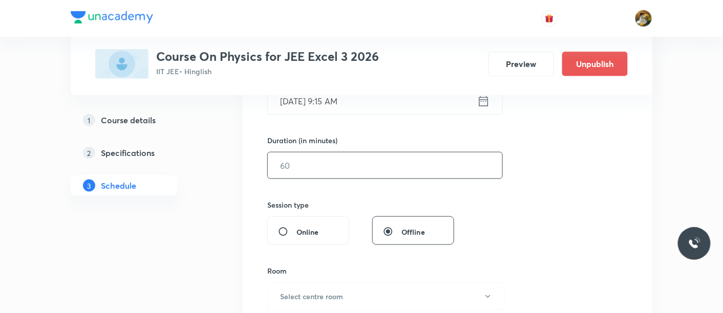
click at [443, 169] on input "text" at bounding box center [385, 165] width 234 height 26
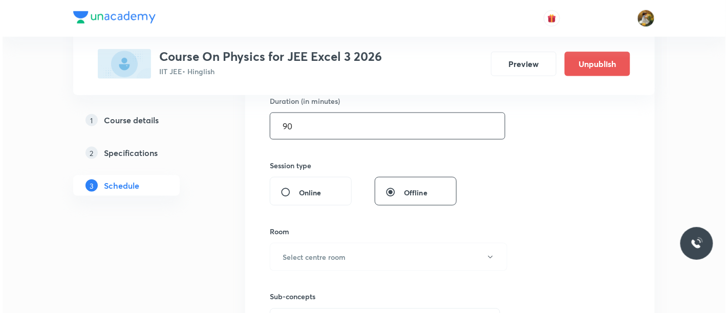
scroll to position [341, 0]
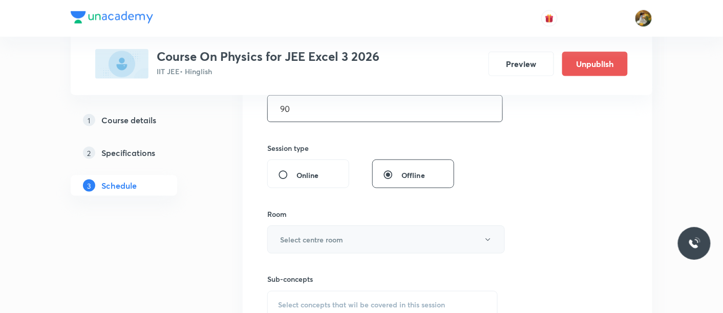
type input "90"
click at [390, 232] on button "Select centre room" at bounding box center [385, 240] width 237 height 28
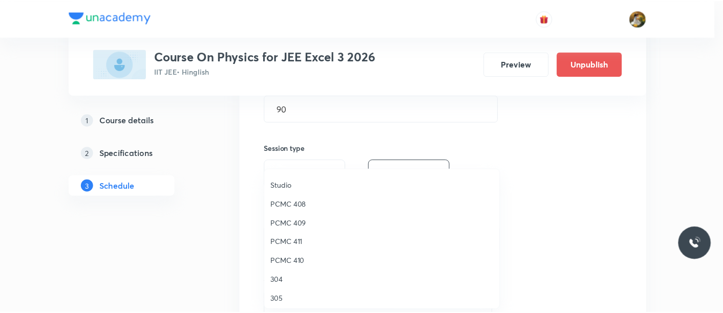
scroll to position [227, 0]
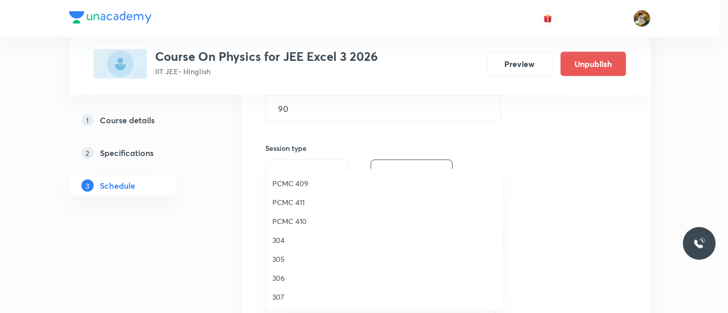
click at [298, 203] on span "PCMC 411" at bounding box center [384, 202] width 224 height 11
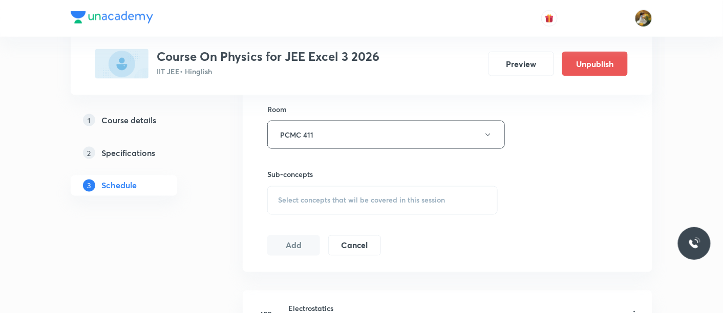
scroll to position [512, 0]
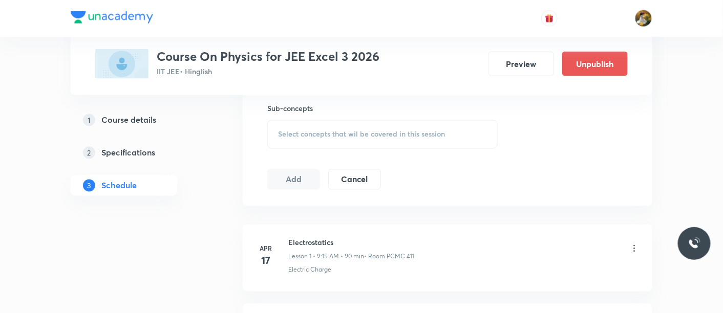
click at [354, 134] on span "Select concepts that wil be covered in this session" at bounding box center [361, 134] width 167 height 8
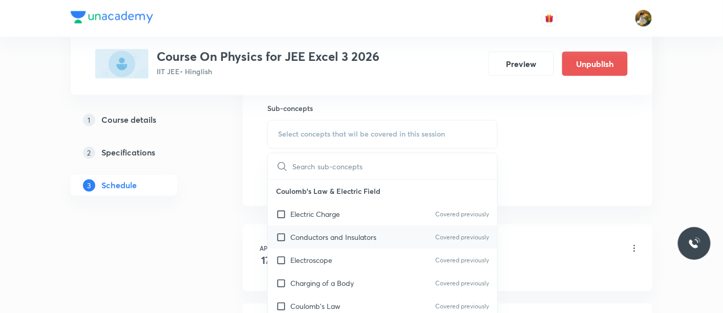
click at [308, 239] on p "Conductors and Insulators" at bounding box center [333, 237] width 86 height 11
checkbox input "true"
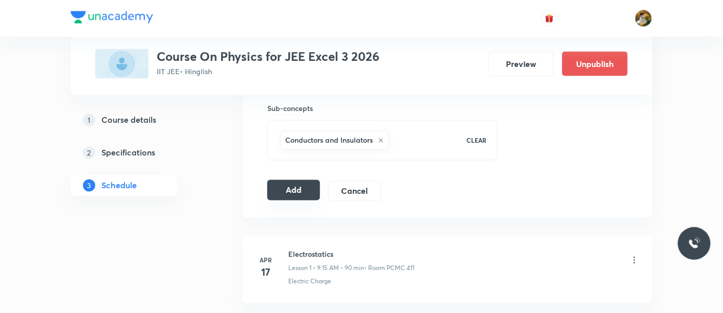
click at [271, 188] on button "Add" at bounding box center [293, 190] width 53 height 20
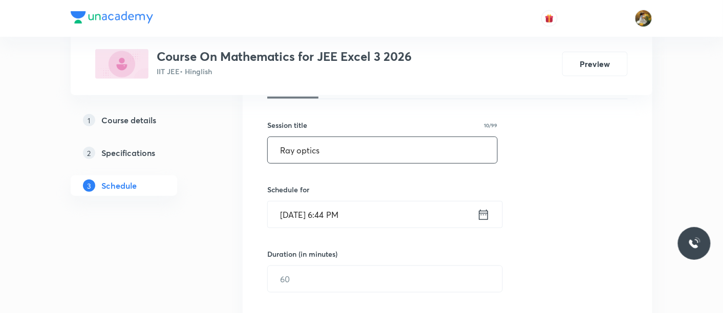
drag, startPoint x: 349, startPoint y: 148, endPoint x: 251, endPoint y: 147, distance: 98.8
click at [251, 147] on div "Session 61 Live class Session title 10/99 Ray optics ​ Schedule for [DATE] 6:44…" at bounding box center [447, 290] width 409 height 513
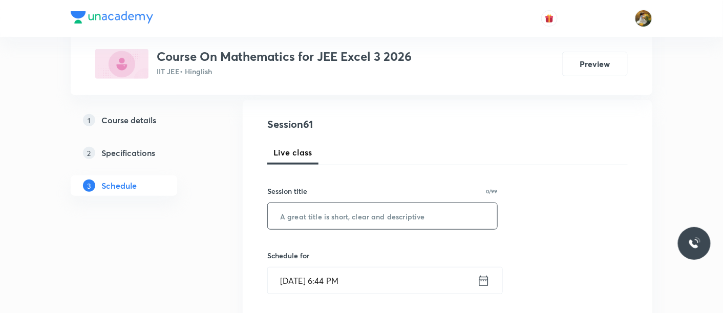
scroll to position [57, 0]
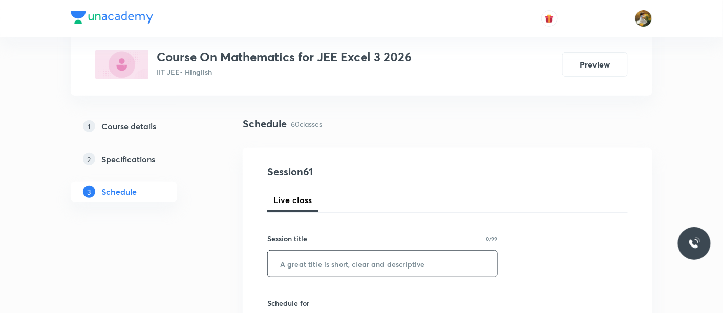
click at [365, 264] on input "text" at bounding box center [382, 264] width 229 height 26
paste input "Definite integral"
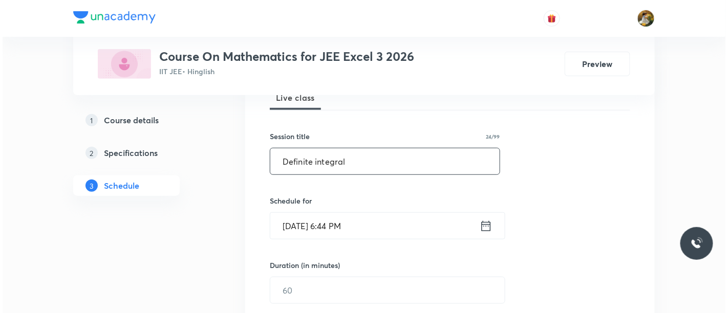
scroll to position [170, 0]
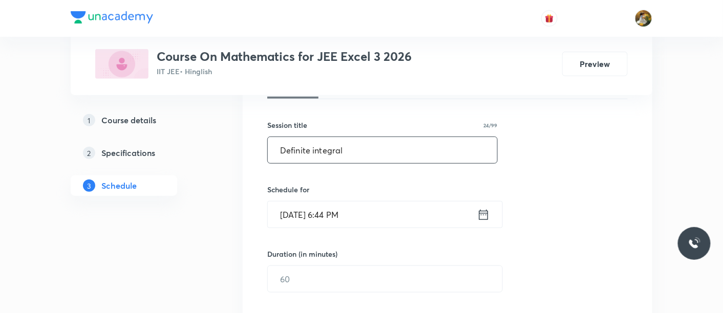
type input "Definite integral"
click at [361, 209] on input "[DATE] 6:44 PM" at bounding box center [372, 215] width 209 height 26
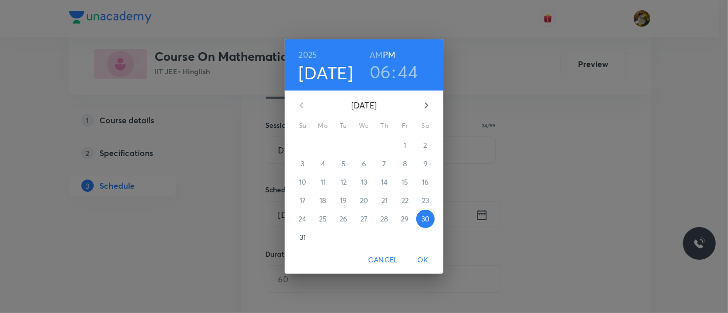
click at [425, 109] on icon "button" at bounding box center [426, 105] width 12 height 12
click at [326, 140] on span "1" at bounding box center [323, 145] width 18 height 10
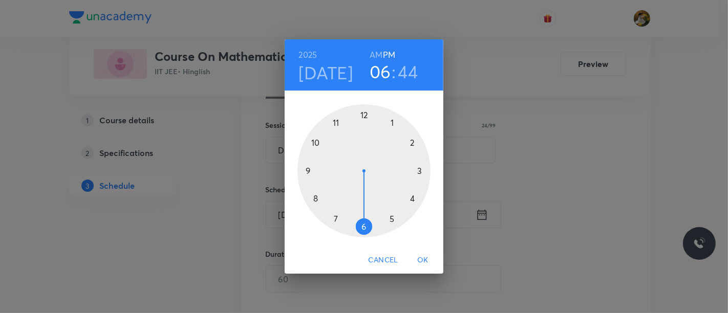
click at [310, 170] on div at bounding box center [363, 170] width 133 height 133
click at [377, 54] on h6 "AM" at bounding box center [375, 55] width 13 height 14
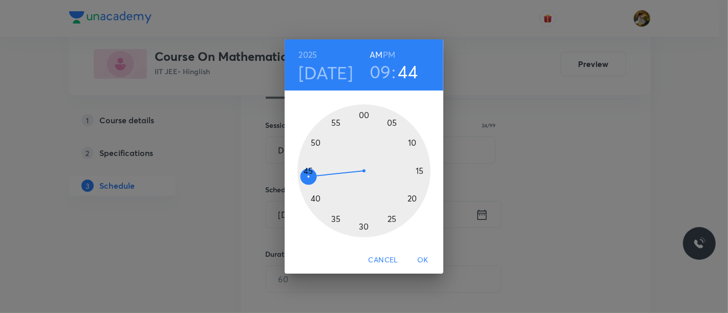
click at [422, 169] on div at bounding box center [363, 170] width 133 height 133
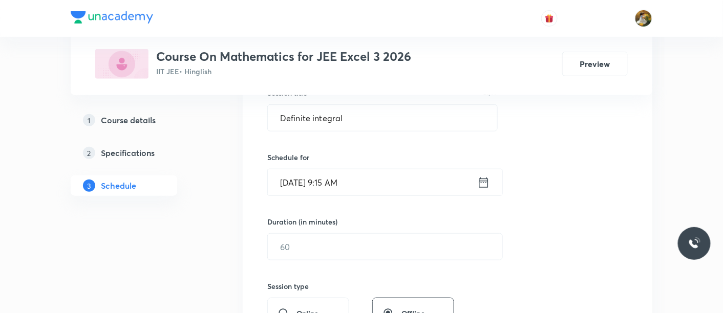
scroll to position [227, 0]
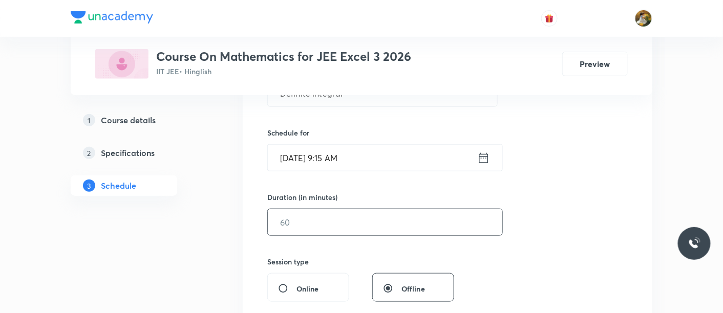
click at [361, 224] on input "text" at bounding box center [385, 222] width 234 height 26
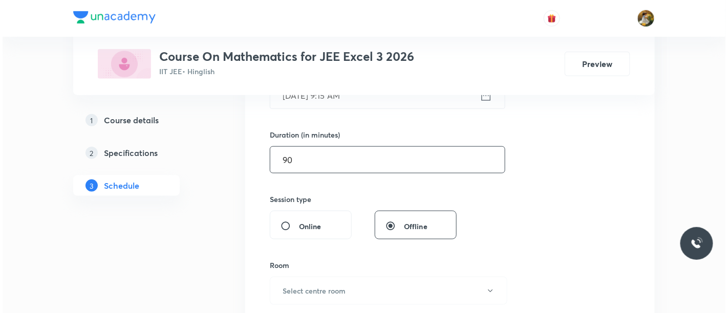
scroll to position [341, 0]
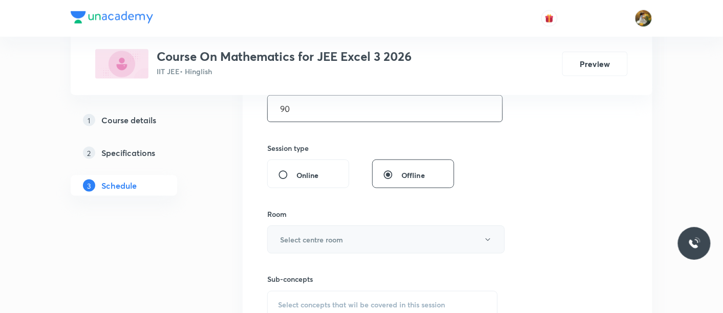
type input "90"
click at [376, 242] on button "Select centre room" at bounding box center [385, 240] width 237 height 28
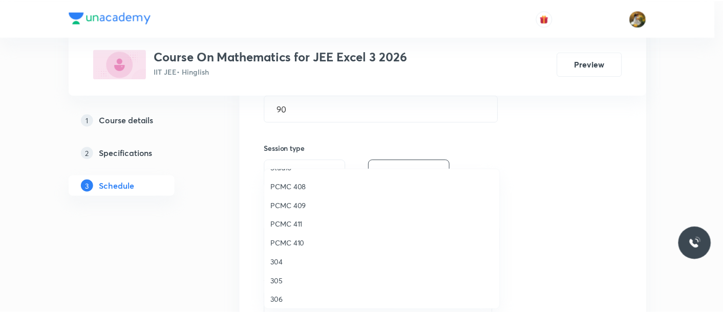
scroll to position [227, 0]
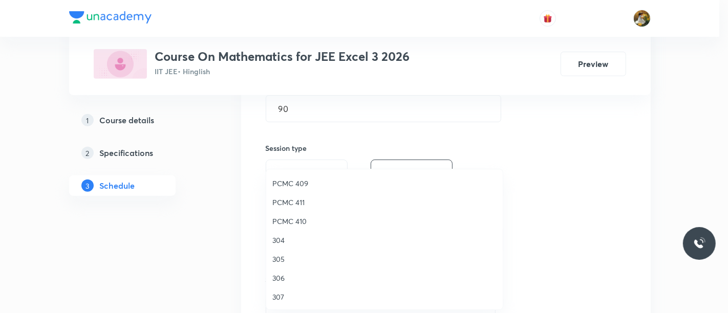
click at [301, 205] on span "PCMC 411" at bounding box center [384, 202] width 224 height 11
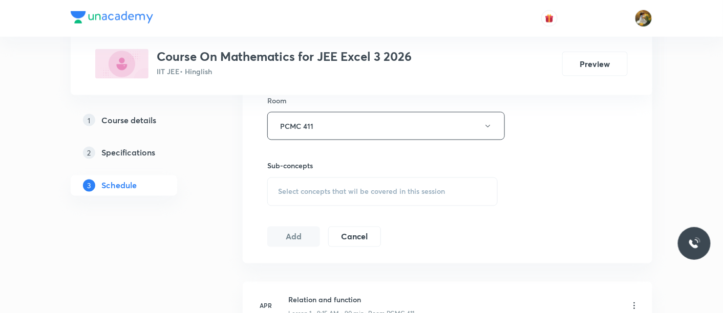
click at [355, 195] on div "Select concepts that wil be covered in this session" at bounding box center [382, 192] width 230 height 29
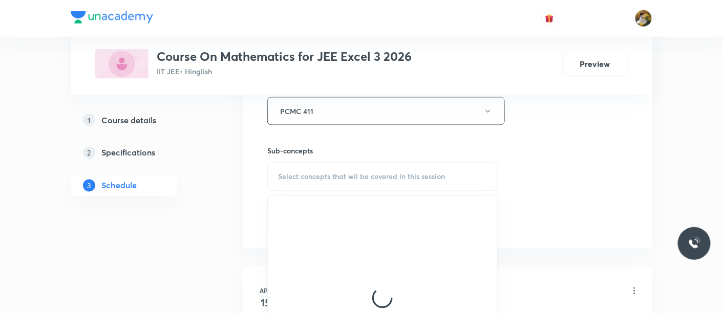
scroll to position [512, 0]
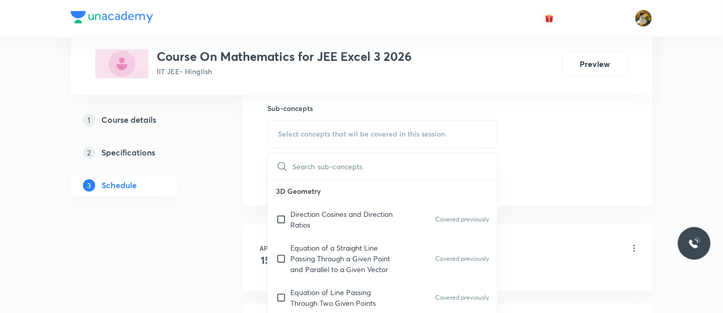
click at [388, 217] on p "Direction Cosines and Direction Ratios" at bounding box center [341, 219] width 103 height 21
checkbox input "true"
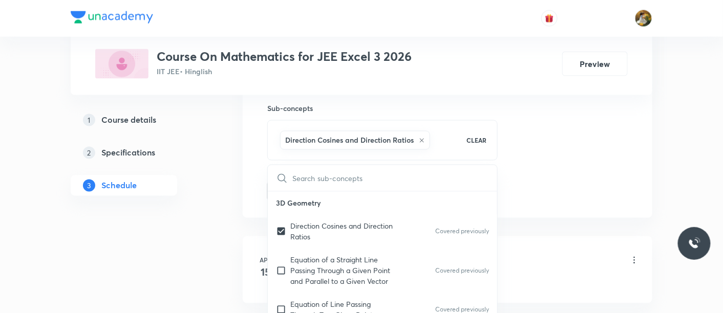
drag, startPoint x: 517, startPoint y: 172, endPoint x: 448, endPoint y: 188, distance: 70.9
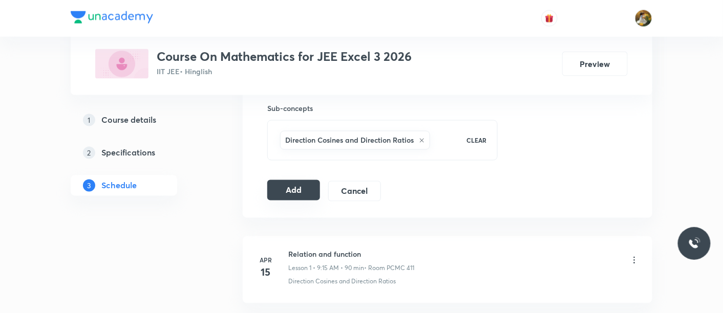
click at [295, 194] on button "Add" at bounding box center [293, 190] width 53 height 20
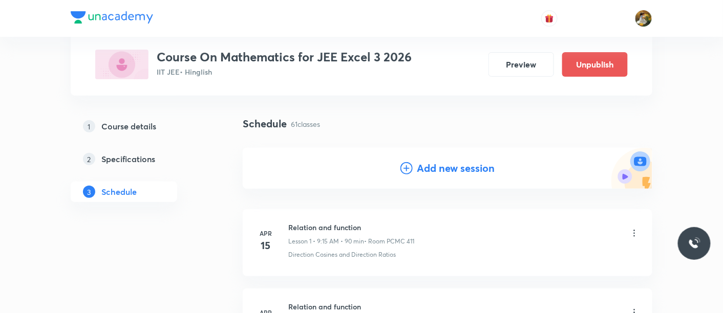
scroll to position [0, 0]
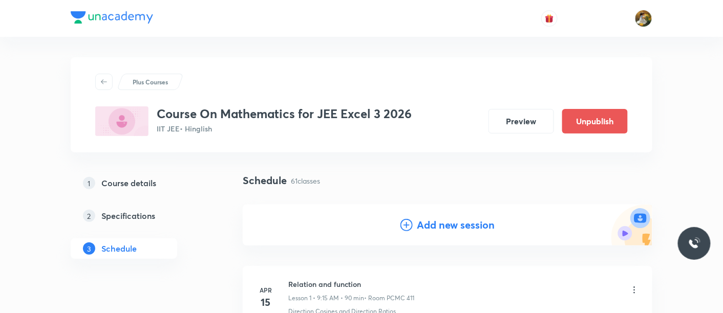
drag, startPoint x: 454, startPoint y: 226, endPoint x: 420, endPoint y: 206, distance: 40.1
click at [454, 227] on h4 "Add new session" at bounding box center [456, 224] width 78 height 15
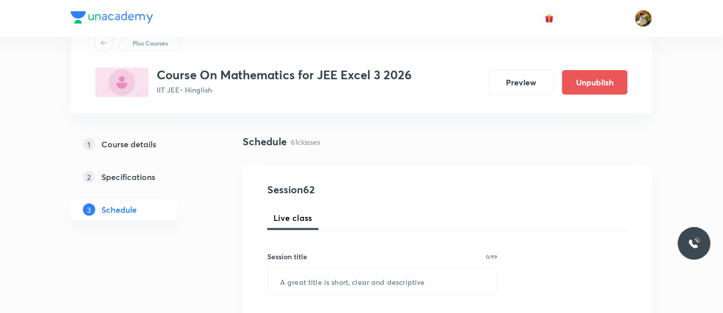
scroll to position [57, 0]
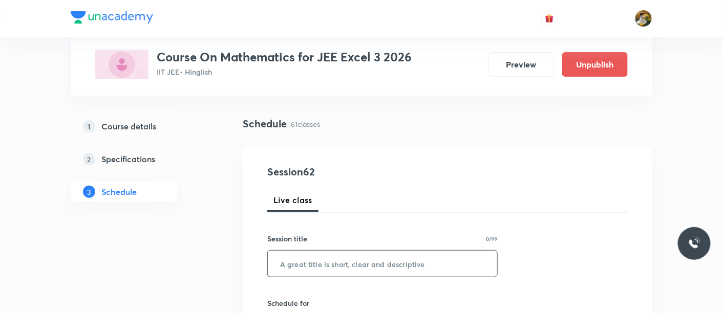
click at [368, 265] on input "text" at bounding box center [382, 264] width 229 height 26
paste input "Definite integral"
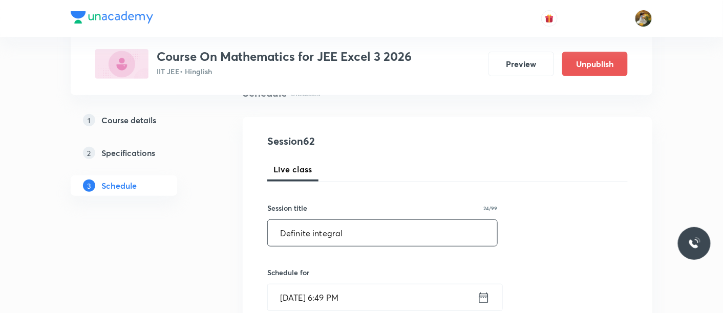
scroll to position [114, 0]
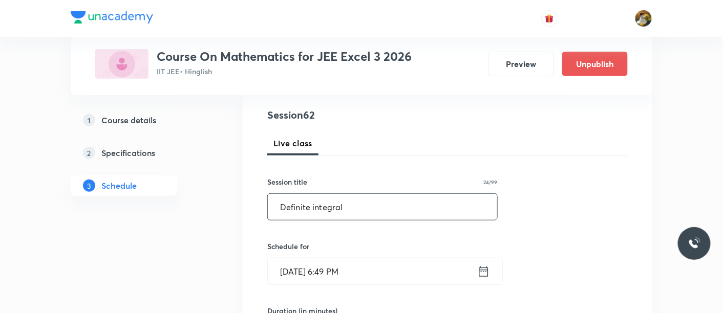
type input "Definite integral"
click at [379, 265] on input "Aug 30, 2025, 6:49 PM" at bounding box center [372, 271] width 209 height 26
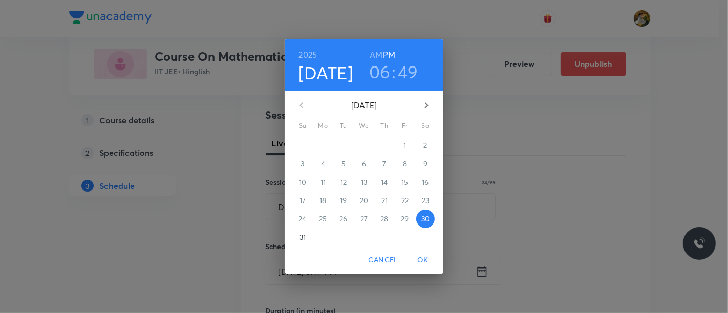
click at [431, 100] on icon "button" at bounding box center [426, 105] width 12 height 12
click at [349, 144] on span "2" at bounding box center [343, 145] width 18 height 10
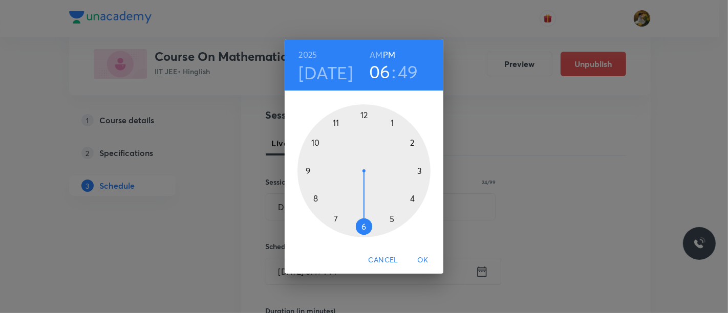
click at [334, 217] on div at bounding box center [363, 170] width 133 height 133
click at [379, 52] on h6 "AM" at bounding box center [375, 55] width 13 height 14
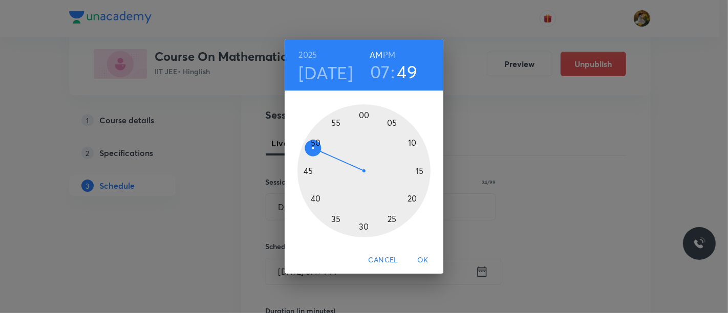
click at [366, 225] on div at bounding box center [363, 170] width 133 height 133
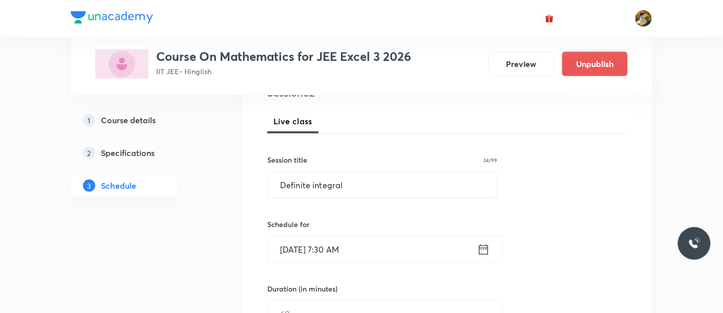
scroll to position [170, 0]
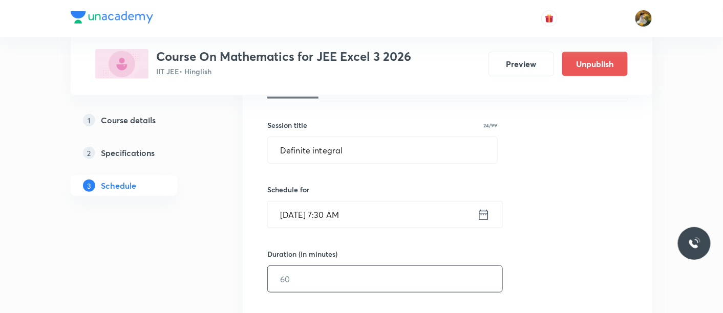
click at [340, 278] on input "text" at bounding box center [385, 279] width 234 height 26
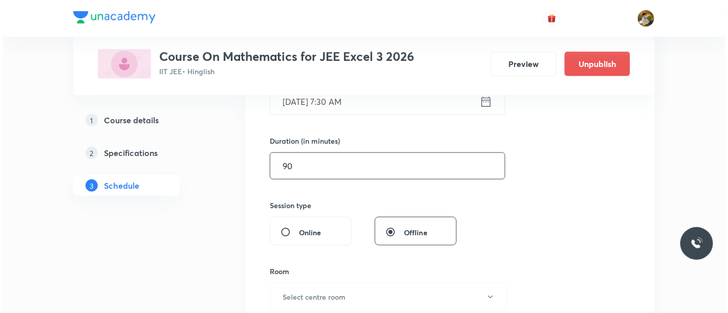
scroll to position [284, 0]
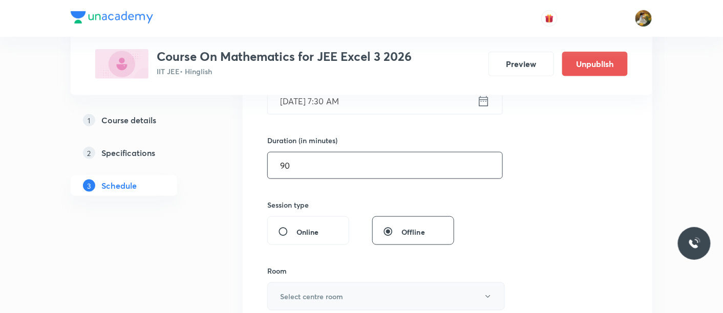
type input "90"
click at [331, 301] on button "Select centre room" at bounding box center [385, 296] width 237 height 28
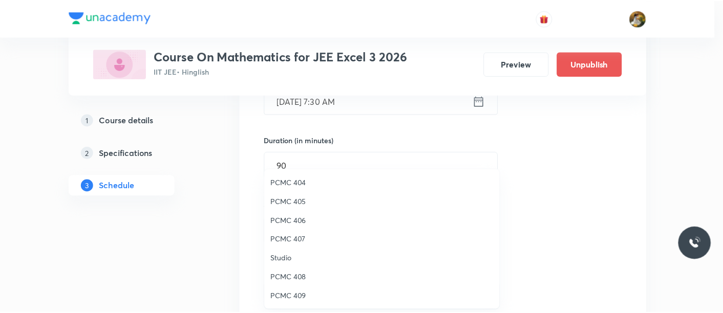
scroll to position [227, 0]
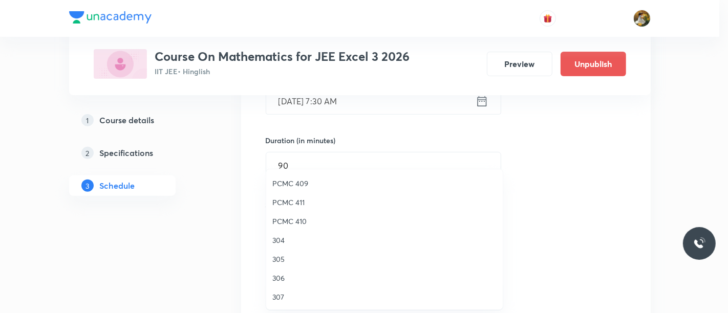
click at [299, 197] on span "PCMC 411" at bounding box center [384, 202] width 224 height 11
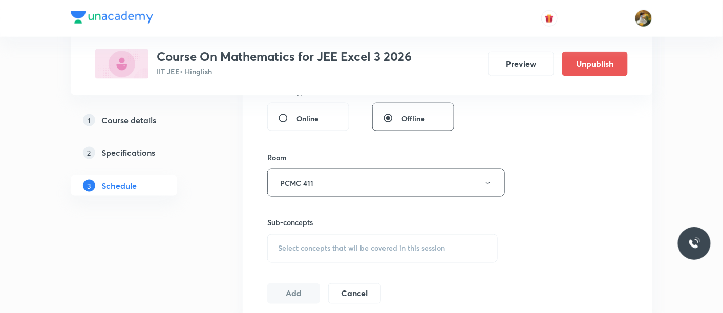
click at [333, 258] on div "Select concepts that wil be covered in this session" at bounding box center [382, 248] width 230 height 29
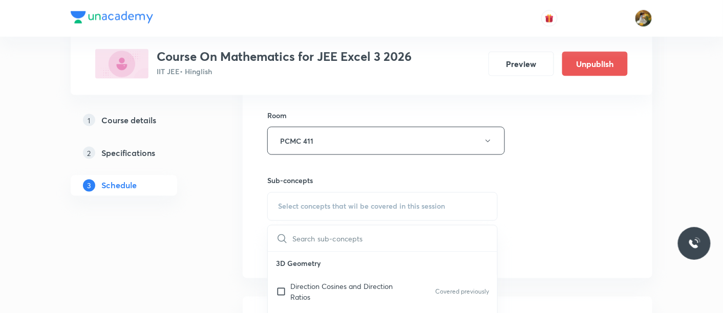
scroll to position [454, 0]
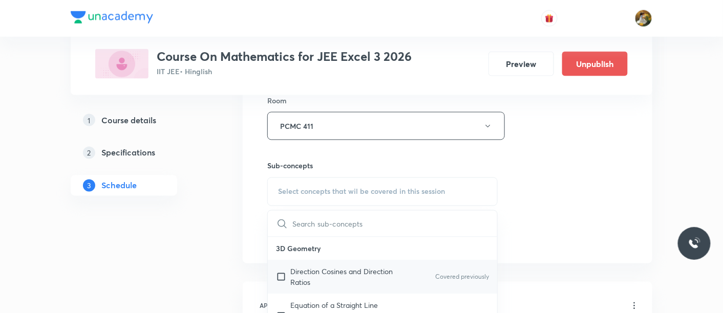
click at [324, 279] on p "Direction Cosines and Direction Ratios" at bounding box center [341, 277] width 103 height 21
checkbox input "true"
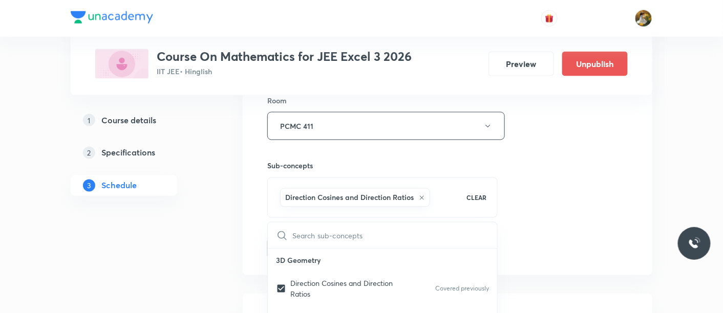
click at [565, 206] on div "Session 62 Live class Session title 24/99 Definite integral ​ Schedule for Sep …" at bounding box center [447, 13] width 360 height 492
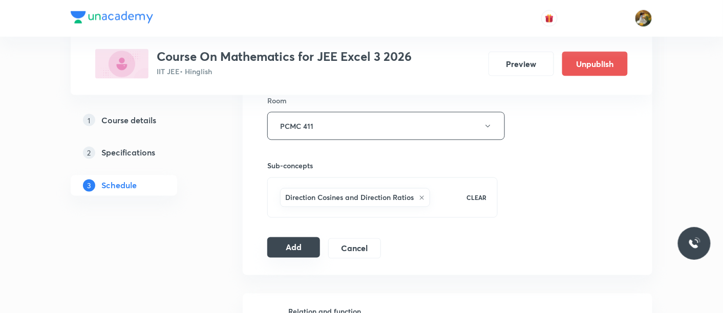
click at [283, 249] on button "Add" at bounding box center [293, 247] width 53 height 20
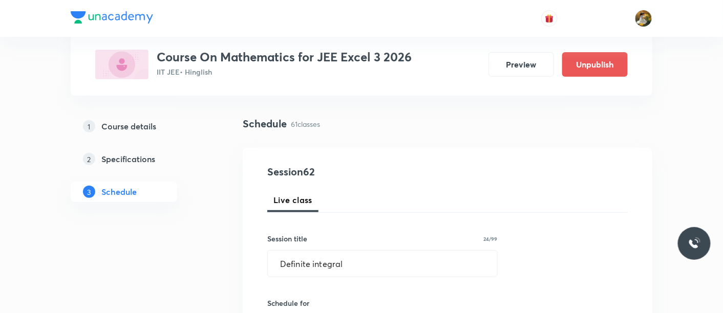
scroll to position [0, 0]
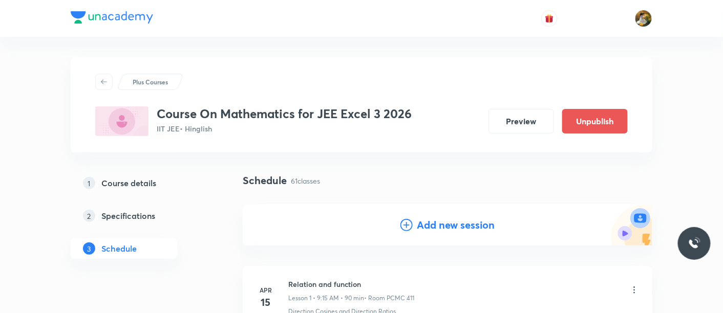
click at [419, 226] on h4 "Add new session" at bounding box center [456, 224] width 78 height 15
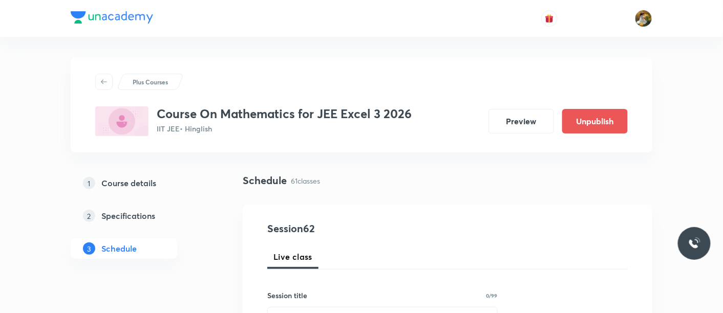
scroll to position [57, 0]
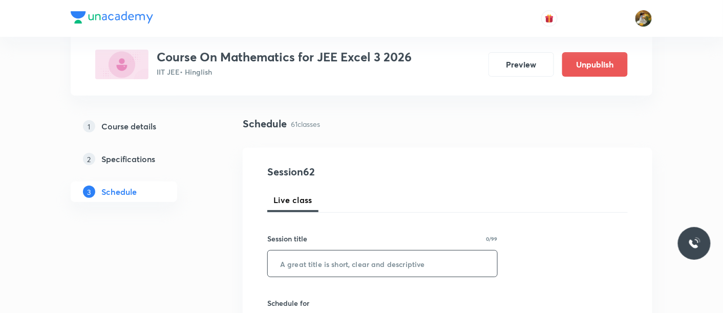
click at [388, 269] on input "text" at bounding box center [382, 264] width 229 height 26
paste input "Definite integral"
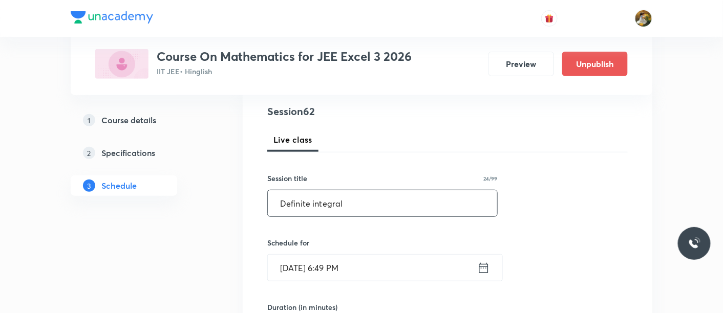
scroll to position [170, 0]
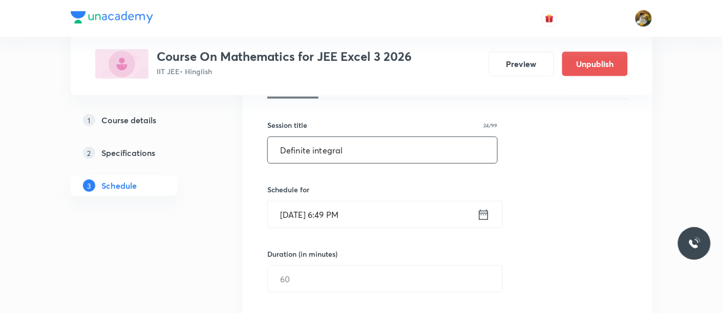
type input "Definite integral"
click at [404, 209] on input "Aug 30, 2025, 6:49 PM" at bounding box center [372, 215] width 209 height 26
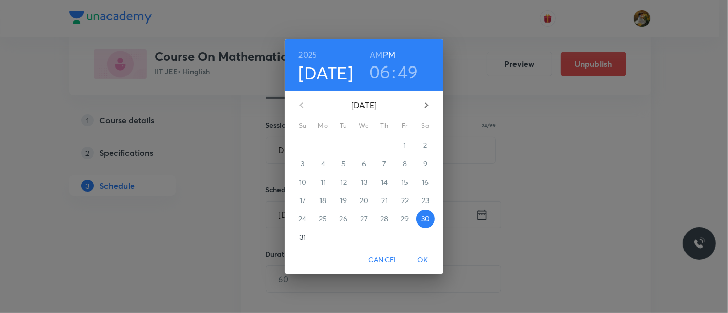
click at [432, 107] on button "button" at bounding box center [426, 105] width 25 height 25
click at [386, 143] on p "4" at bounding box center [384, 145] width 4 height 10
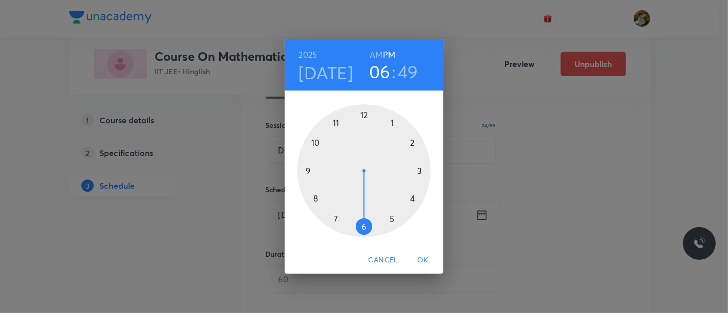
click at [335, 219] on div at bounding box center [363, 170] width 133 height 133
click at [378, 57] on h6 "AM" at bounding box center [375, 55] width 13 height 14
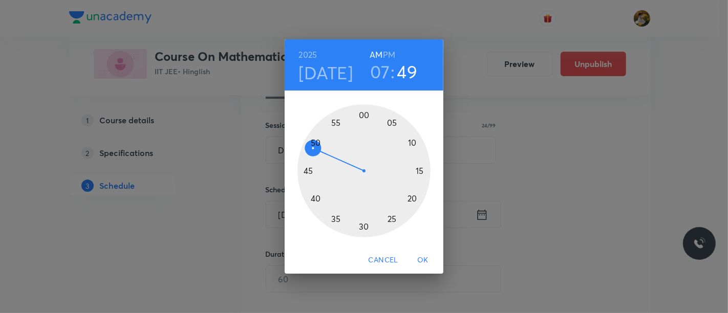
click at [367, 227] on div at bounding box center [363, 170] width 133 height 133
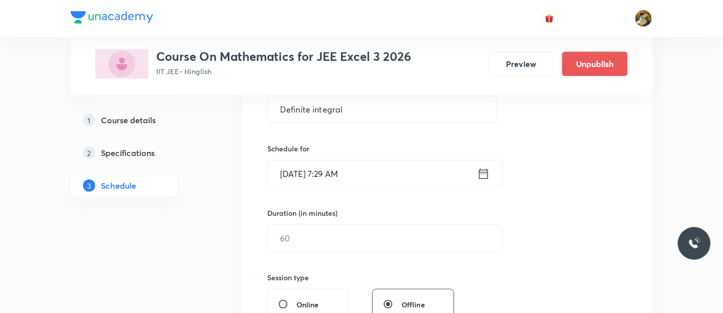
scroll to position [227, 0]
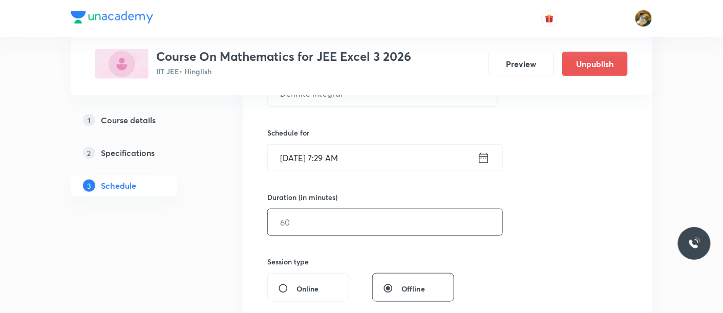
click at [381, 224] on input "text" at bounding box center [385, 222] width 234 height 26
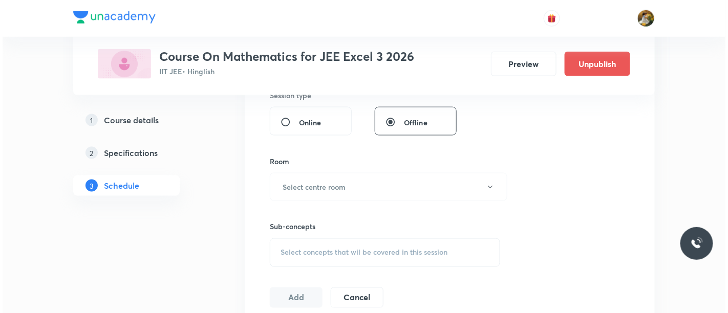
scroll to position [398, 0]
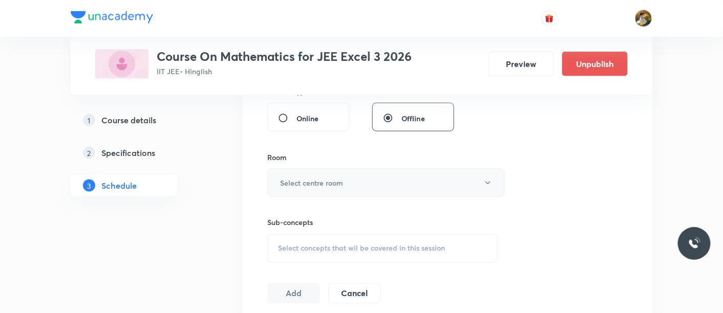
type input "90"
click at [371, 181] on button "Select centre room" at bounding box center [385, 183] width 237 height 28
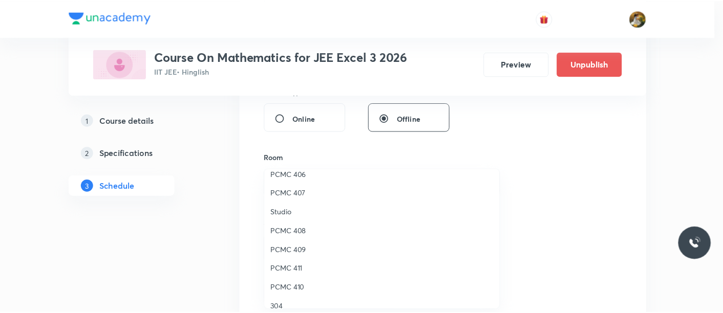
scroll to position [227, 0]
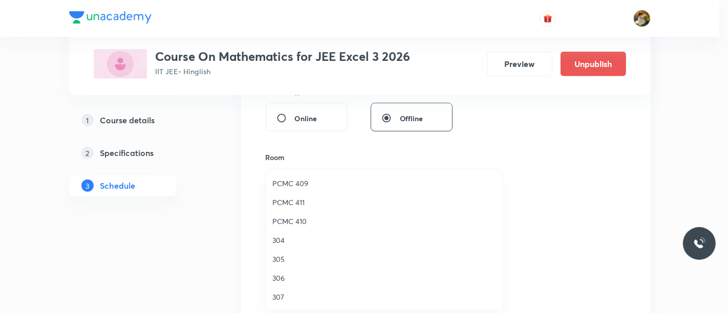
click at [307, 204] on span "PCMC 411" at bounding box center [384, 202] width 224 height 11
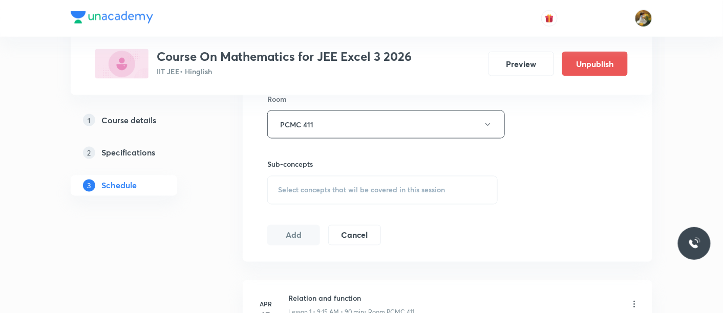
scroll to position [512, 0]
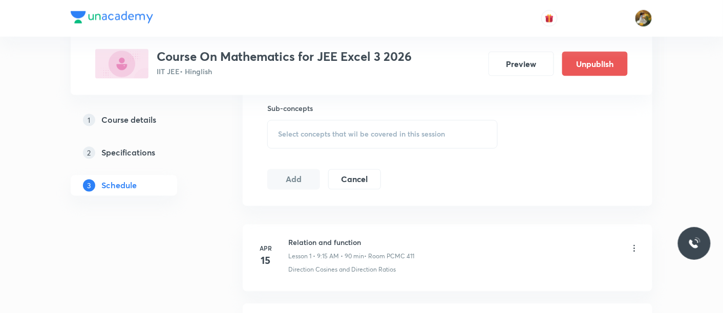
click at [392, 128] on div "Select concepts that wil be covered in this session" at bounding box center [382, 134] width 230 height 29
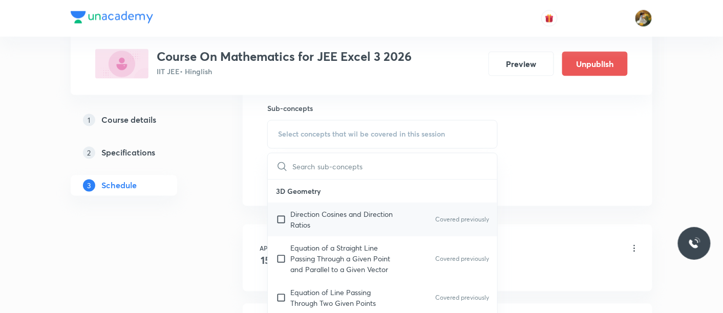
click at [388, 227] on p "Direction Cosines and Direction Ratios" at bounding box center [341, 219] width 103 height 21
checkbox input "true"
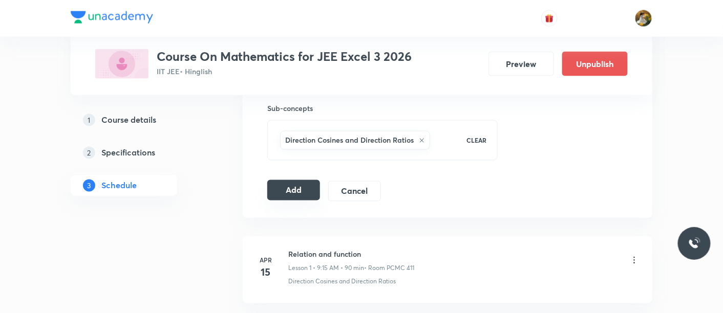
click at [289, 194] on button "Add" at bounding box center [293, 190] width 53 height 20
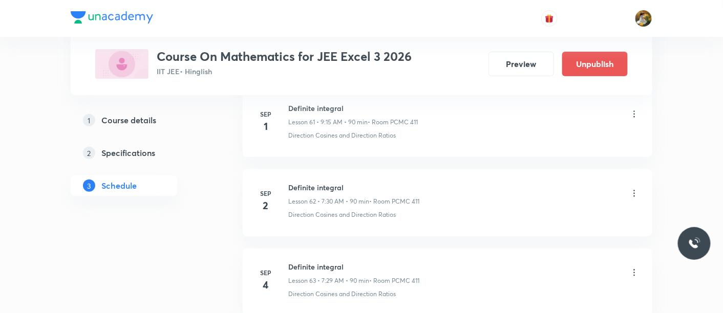
scroll to position [4958, 0]
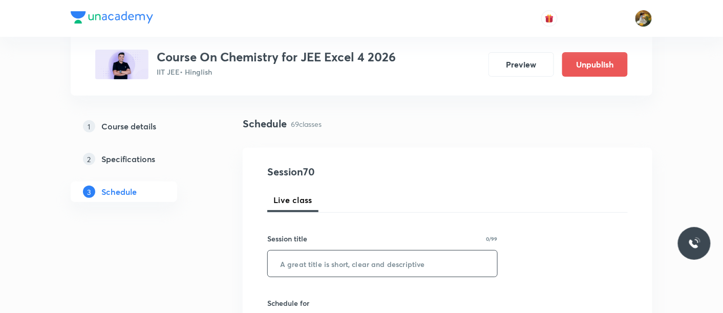
click at [373, 264] on input "text" at bounding box center [382, 264] width 229 height 26
paste input "Alcohol, [MEDICAL_DATA] Ether"
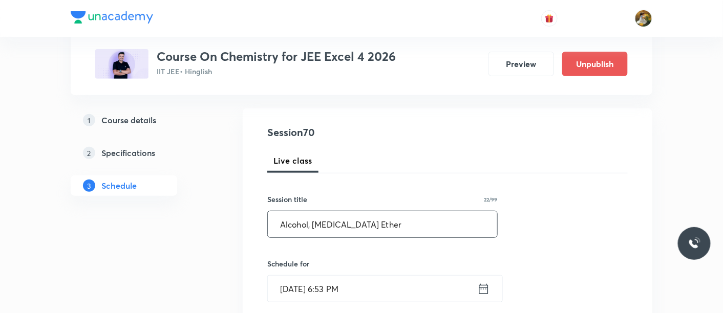
scroll to position [114, 0]
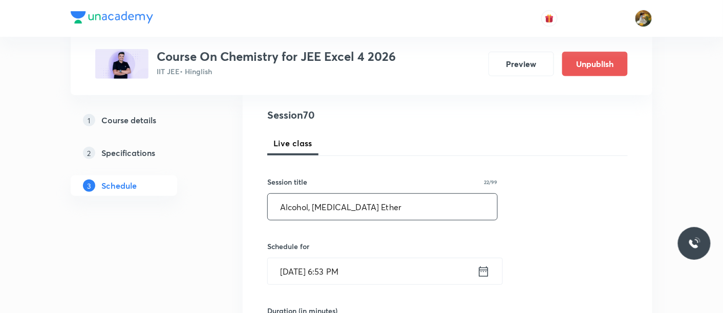
type input "Alcohol, [MEDICAL_DATA] Ether"
click at [378, 265] on input "[DATE] 6:53 PM" at bounding box center [372, 271] width 209 height 26
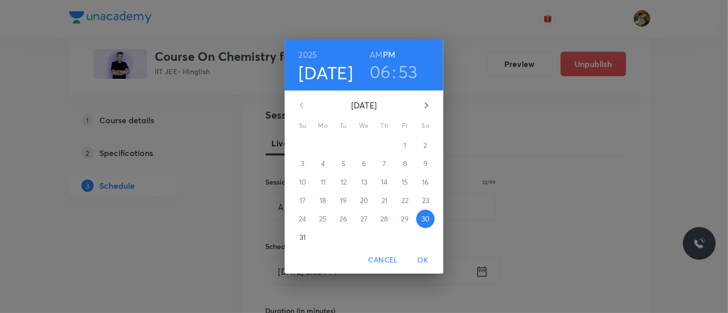
click at [424, 102] on icon "button" at bounding box center [426, 105] width 12 height 12
click at [325, 140] on span "1" at bounding box center [323, 145] width 18 height 10
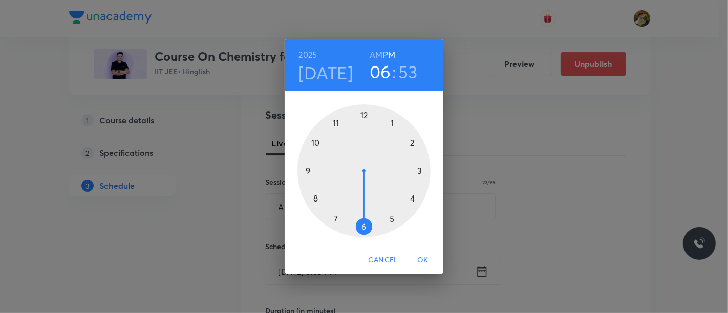
click at [335, 220] on div at bounding box center [363, 170] width 133 height 133
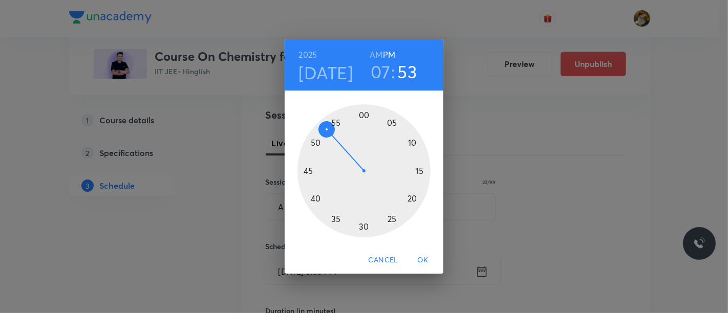
click at [375, 55] on h6 "AM" at bounding box center [375, 55] width 13 height 14
click at [364, 225] on div at bounding box center [363, 170] width 133 height 133
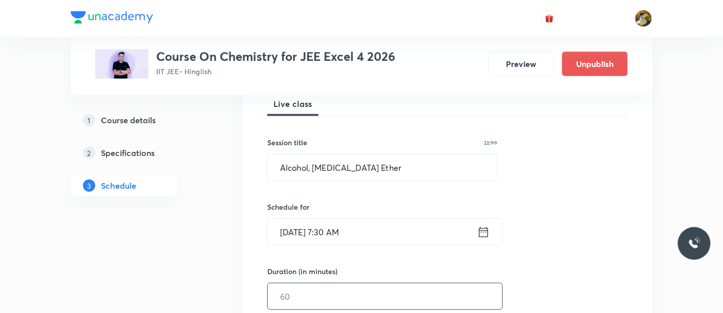
scroll to position [170, 0]
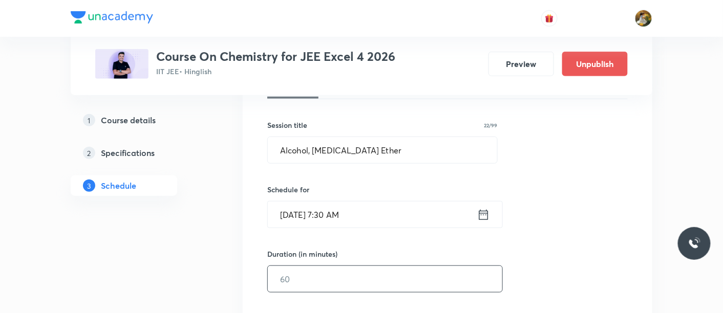
click at [385, 278] on input "text" at bounding box center [385, 279] width 234 height 26
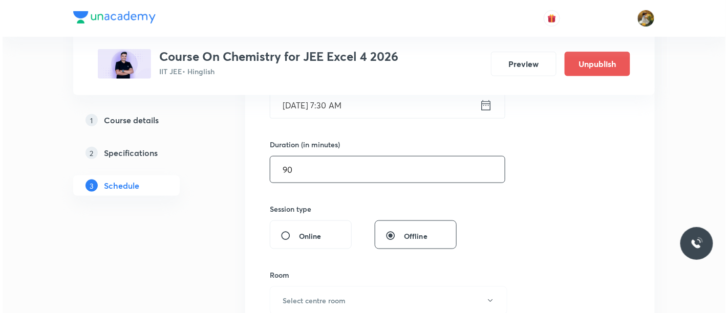
scroll to position [284, 0]
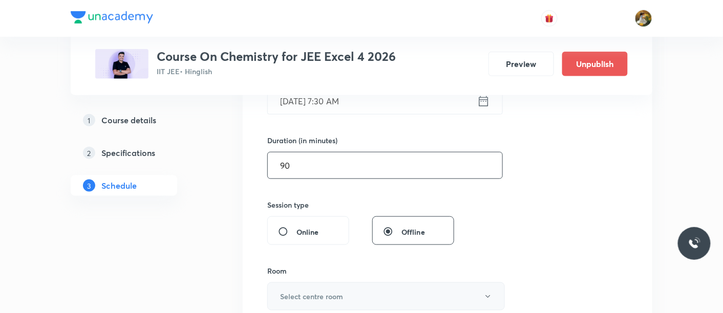
type input "90"
click at [353, 294] on button "Select centre room" at bounding box center [385, 296] width 237 height 28
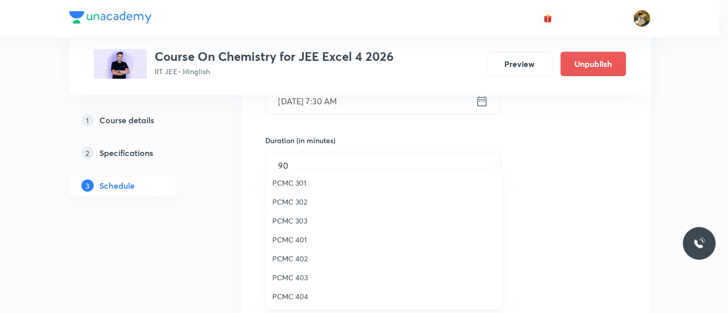
scroll to position [227, 0]
click at [295, 204] on span "PCMC 411" at bounding box center [384, 202] width 224 height 11
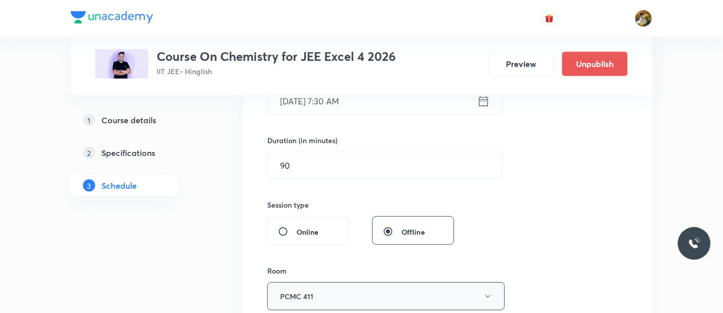
click at [358, 303] on button "PCMC 411" at bounding box center [385, 296] width 237 height 28
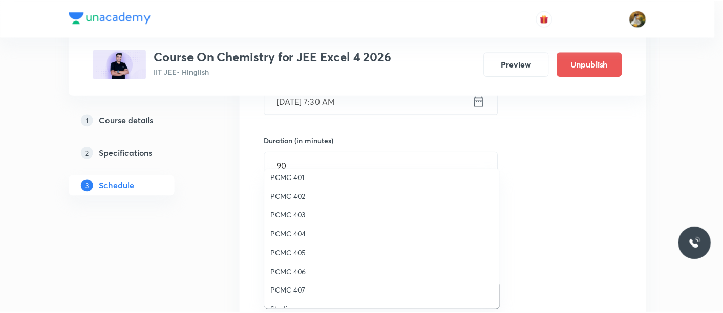
scroll to position [114, 0]
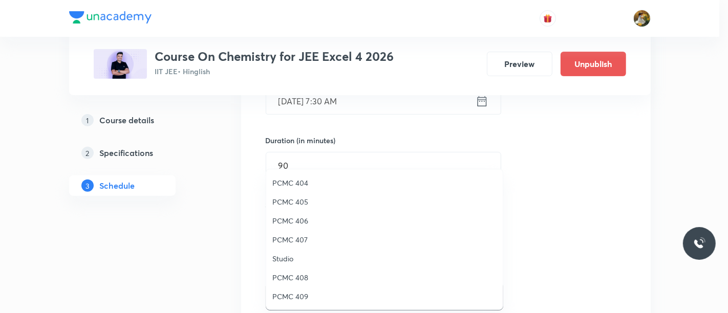
click at [306, 218] on span "PCMC 406" at bounding box center [384, 220] width 224 height 11
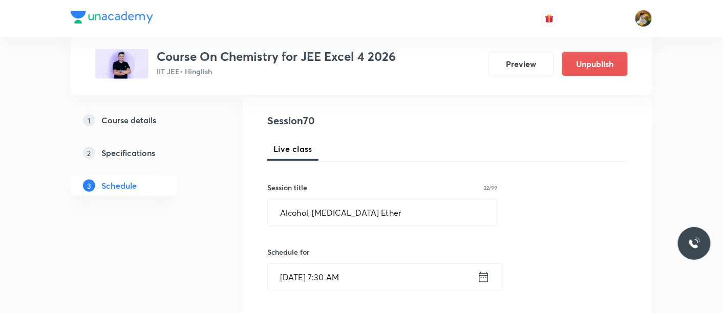
scroll to position [57, 0]
